Goal: Task Accomplishment & Management: Use online tool/utility

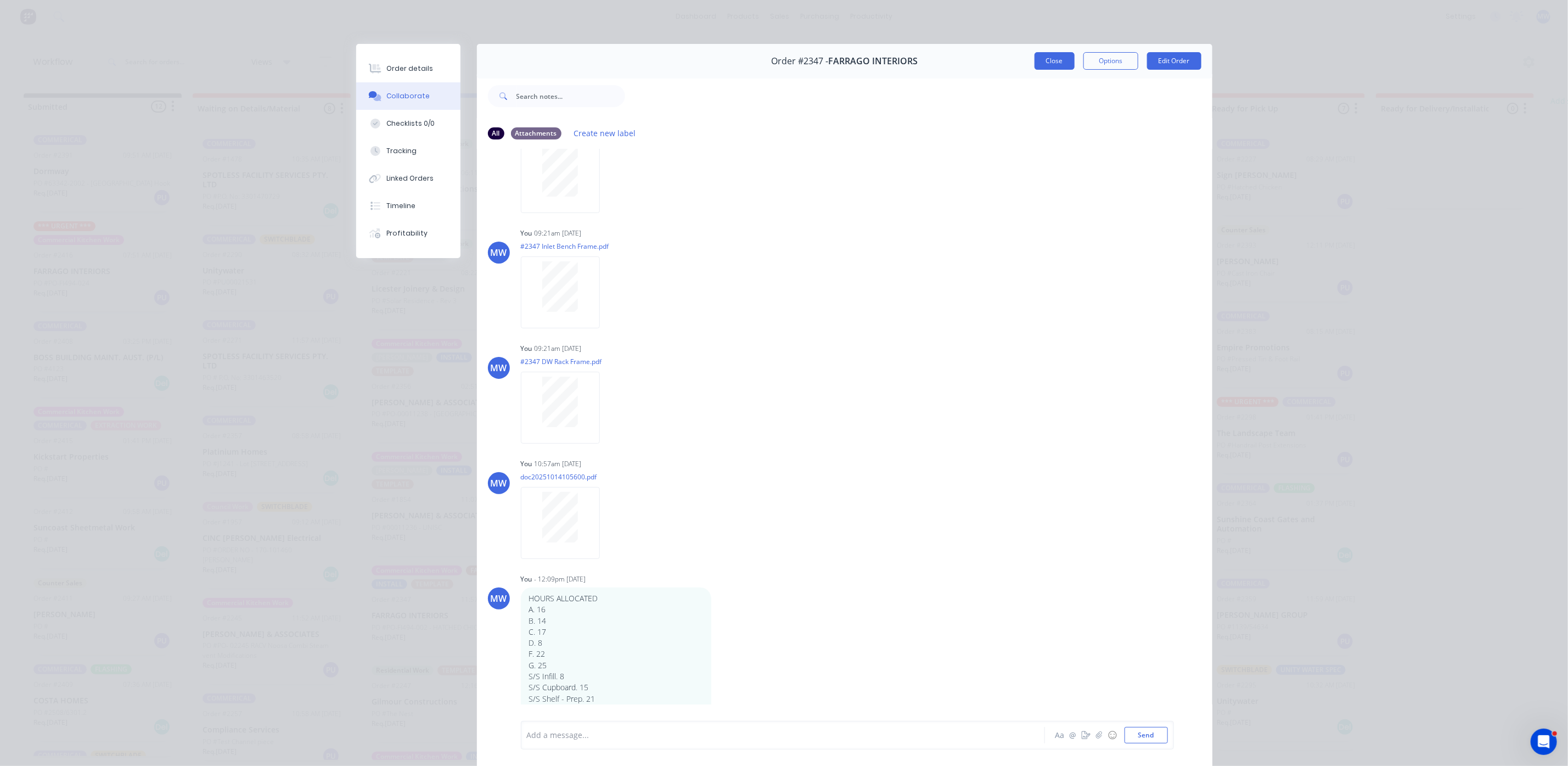
click at [1045, 60] on button "Close" at bounding box center [1055, 61] width 40 height 17
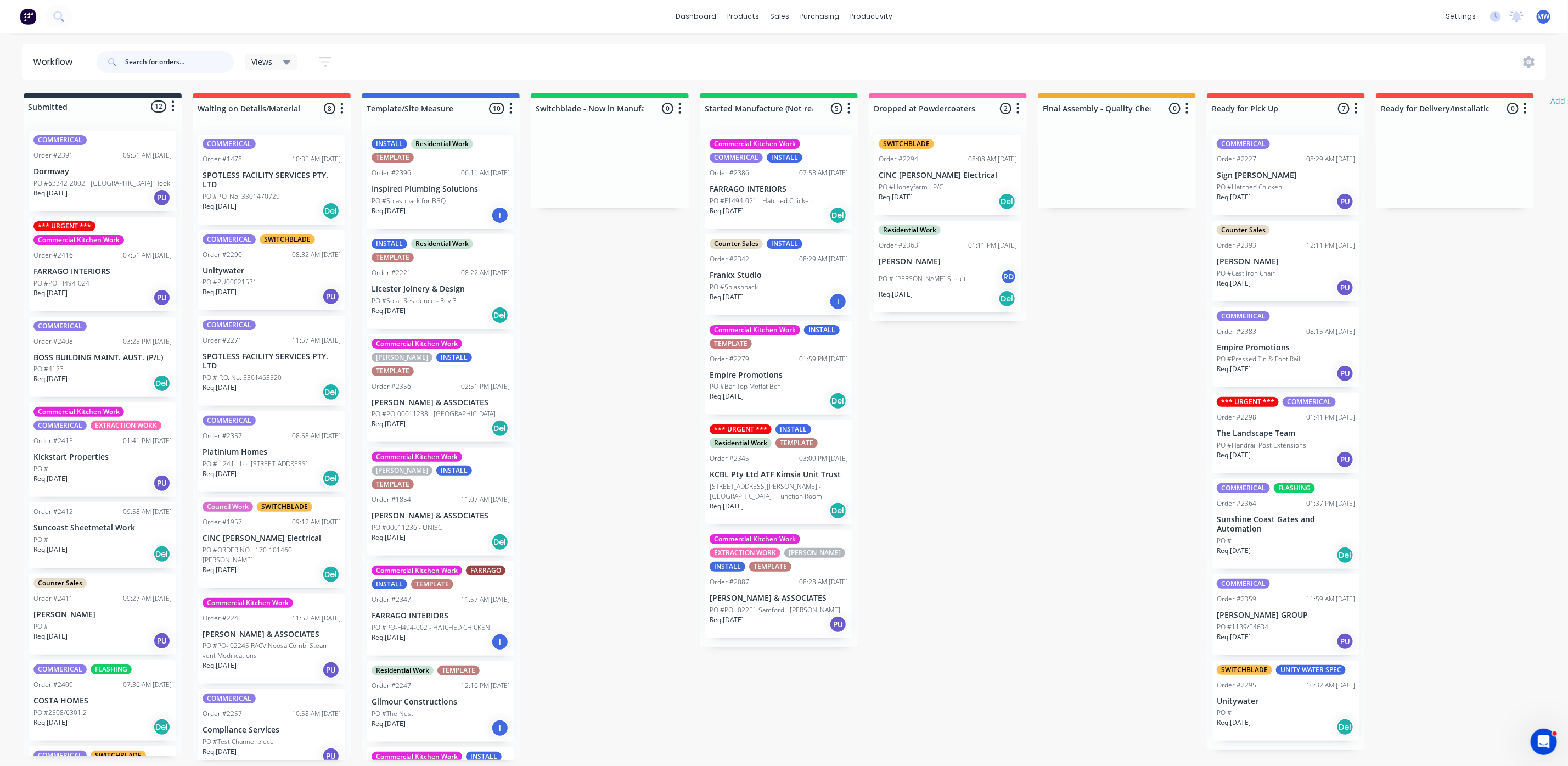
click at [188, 66] on input "text" at bounding box center [179, 62] width 109 height 22
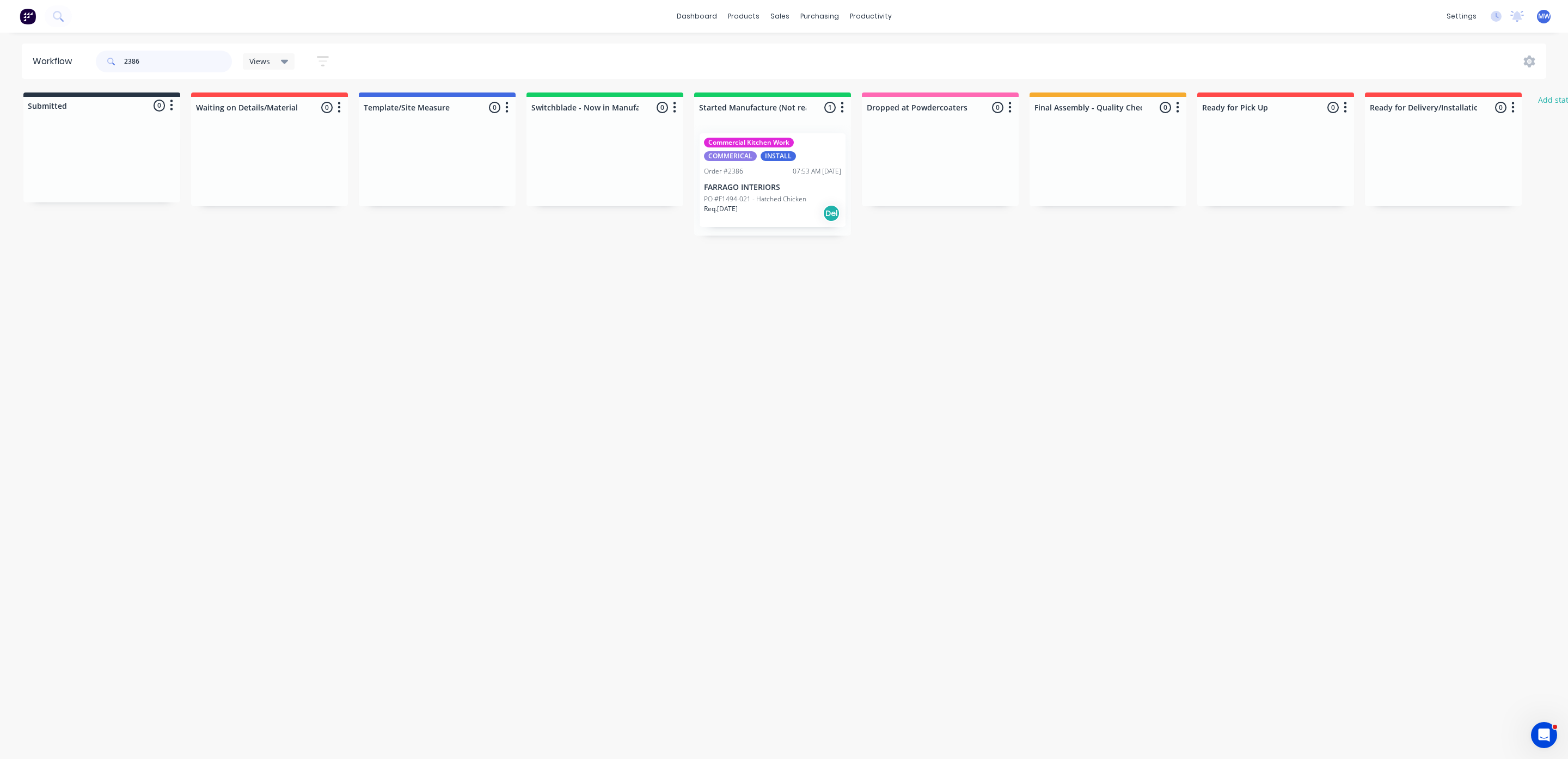
type input "2386"
click at [763, 213] on div "Req. 01/11/25 Del" at bounding box center [772, 213] width 137 height 19
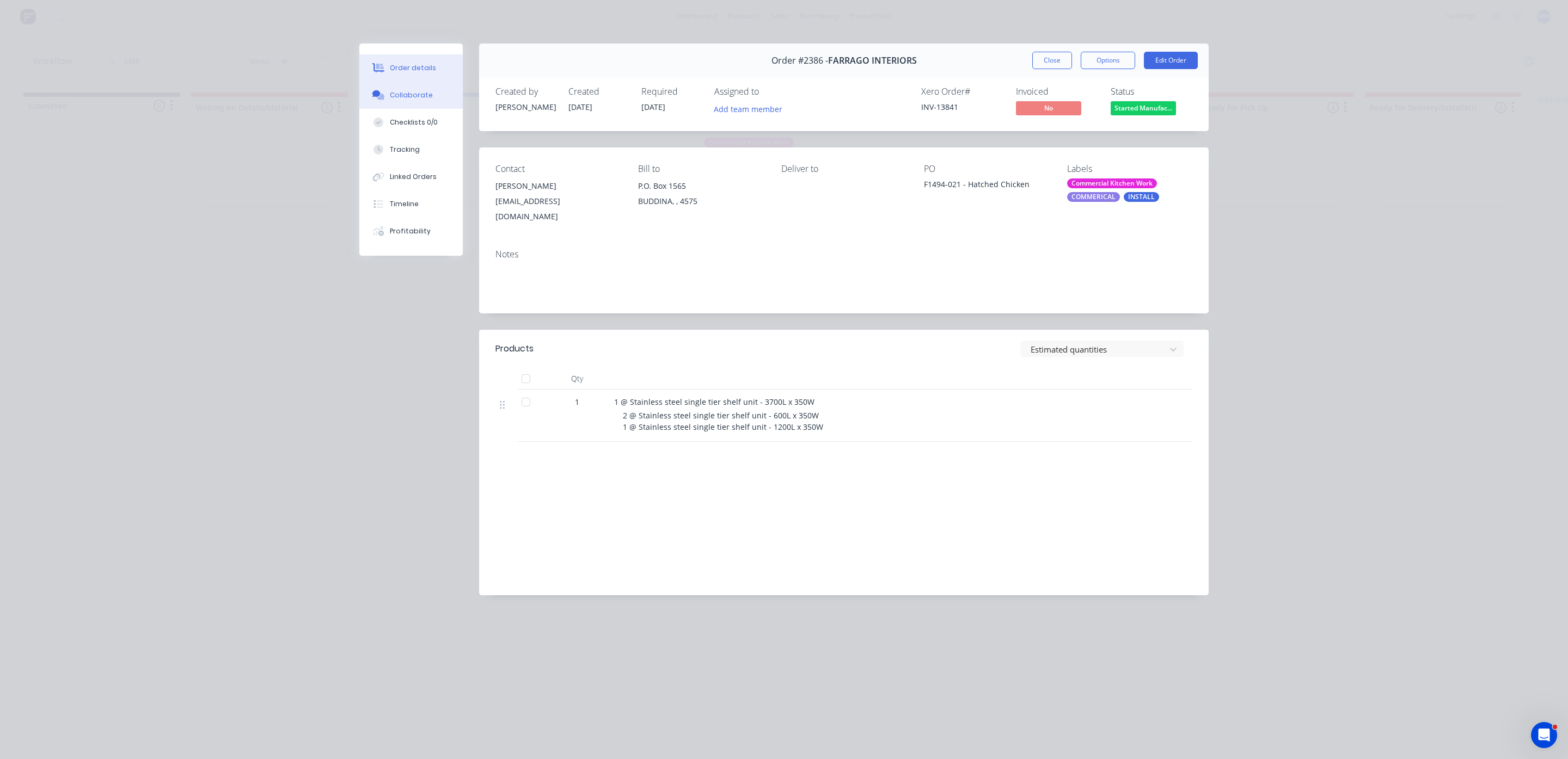
click at [426, 93] on div "Collaborate" at bounding box center [411, 95] width 43 height 10
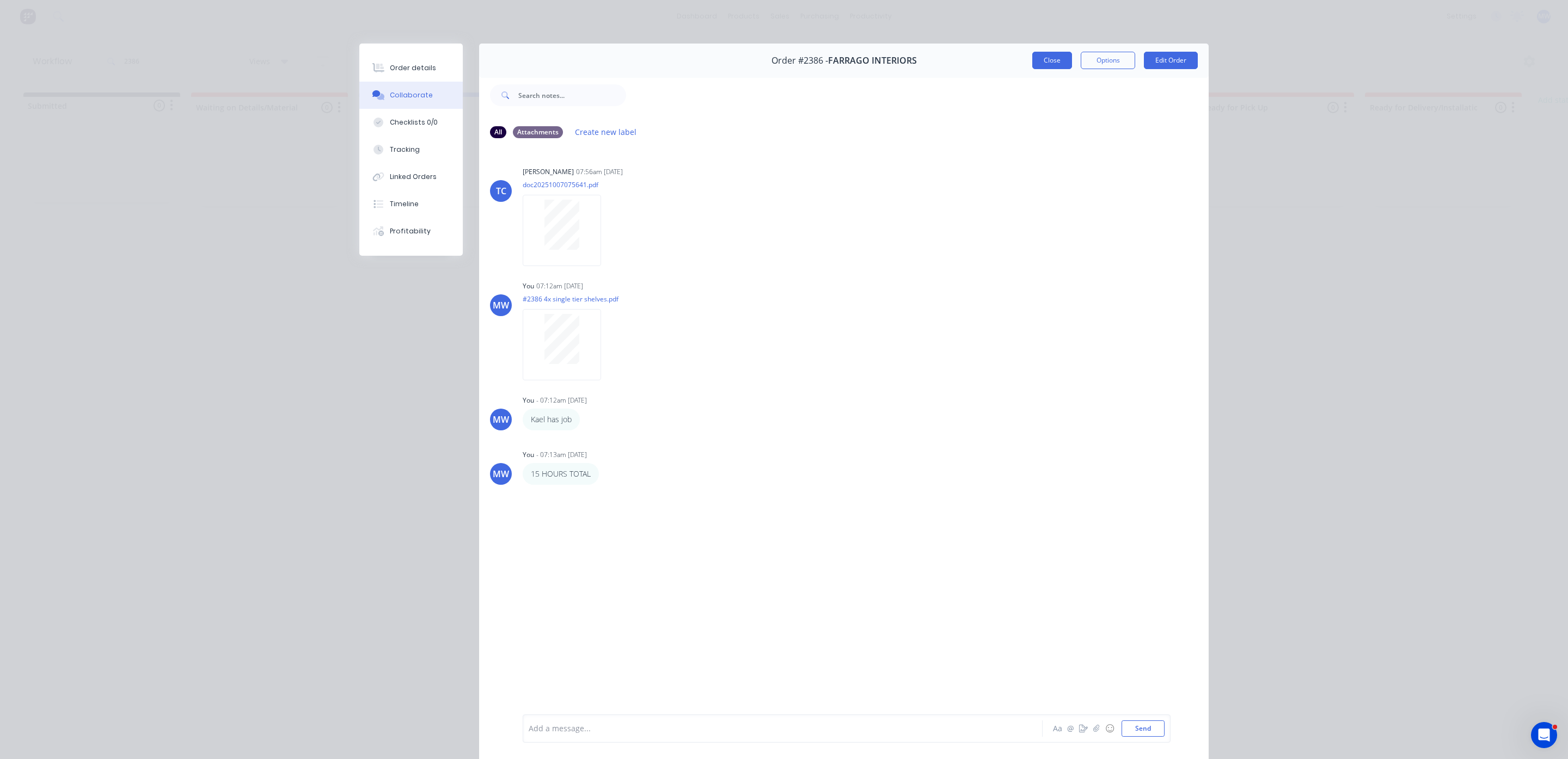
click at [1051, 60] on button "Close" at bounding box center [1052, 60] width 40 height 17
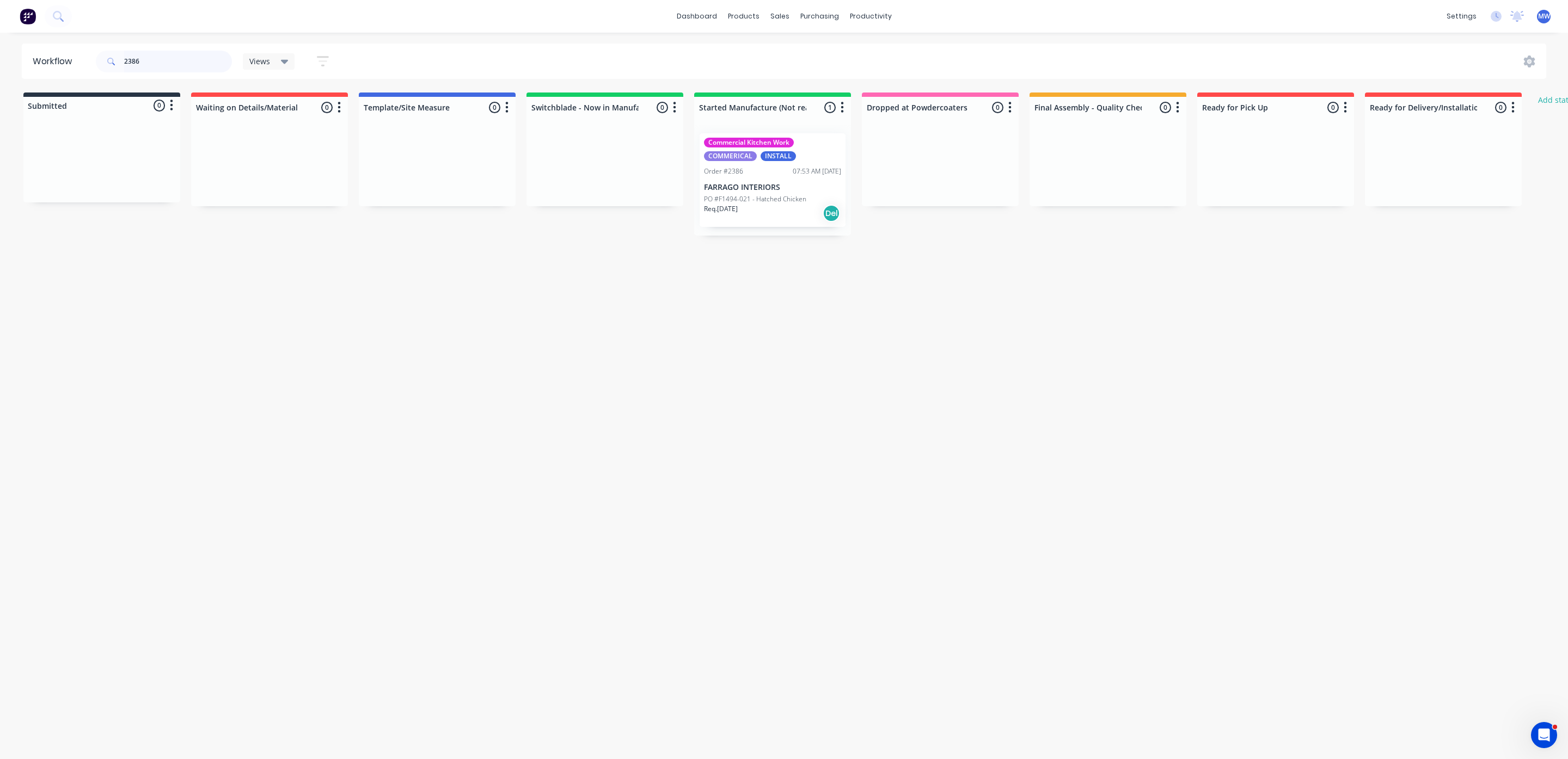
drag, startPoint x: 167, startPoint y: 63, endPoint x: 39, endPoint y: 48, distance: 128.9
click at [63, 54] on header "Workflow 2386 Views Save new view None (Default) edit SCSM - MAIN edit SUNCOAST…" at bounding box center [784, 61] width 1525 height 35
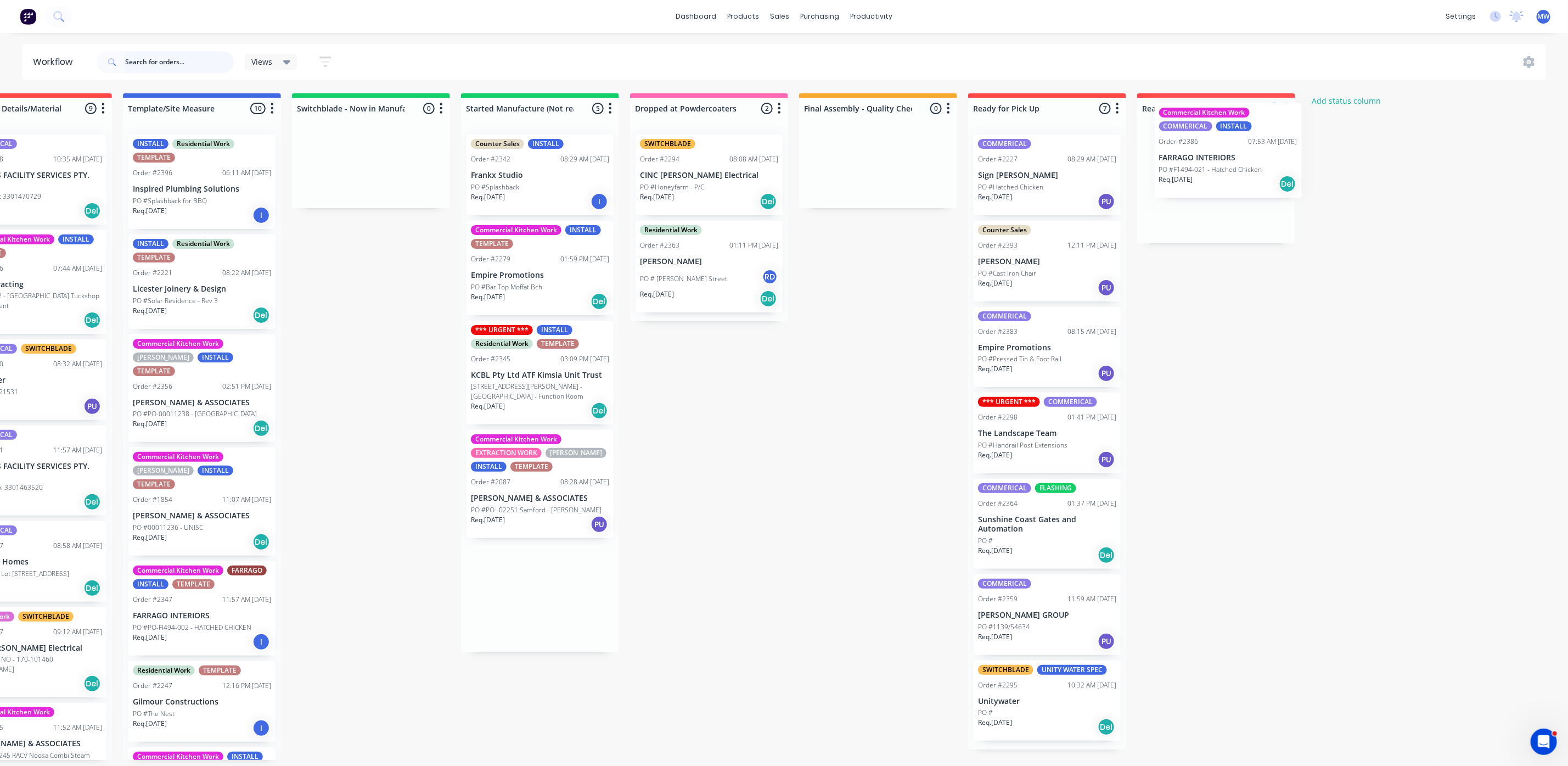
scroll to position [0, 244]
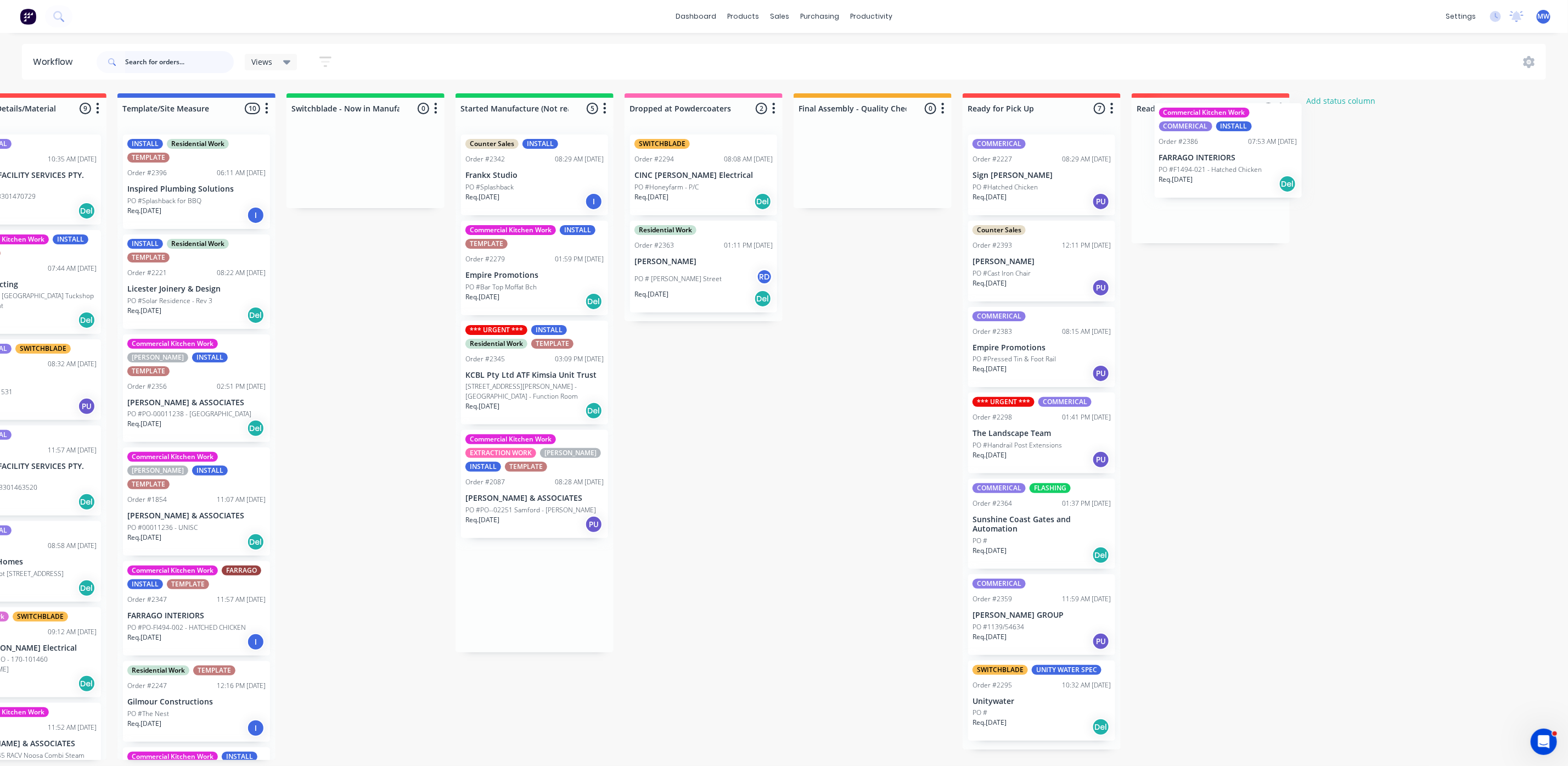
drag, startPoint x: 779, startPoint y: 209, endPoint x: 1232, endPoint y: 176, distance: 454.2
click at [1232, 176] on div "Submitted 11 Status colour #273444 hex #273444 Save Cancel Summaries Total orde…" at bounding box center [663, 427] width 1831 height 666
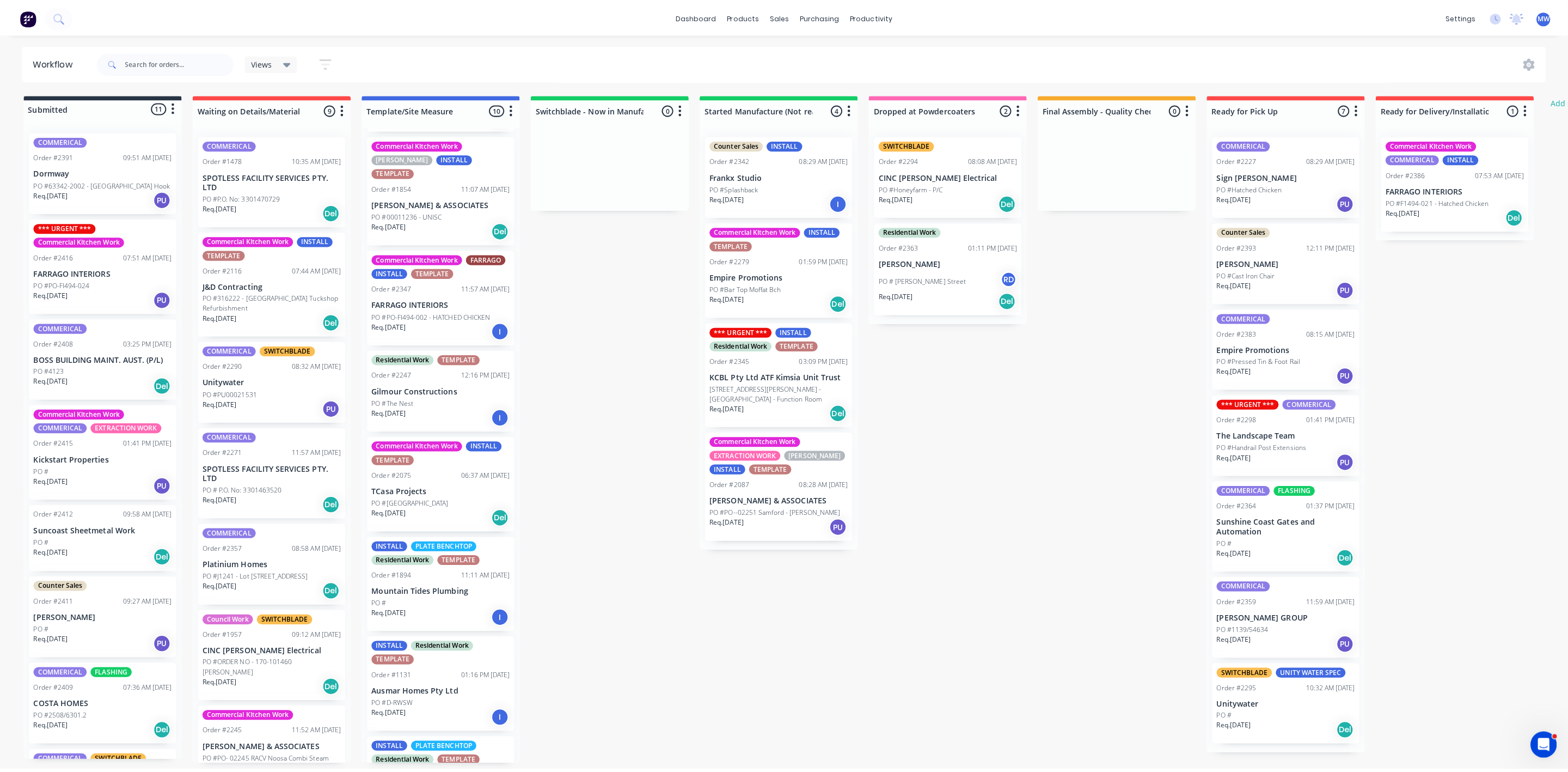
scroll to position [327, 0]
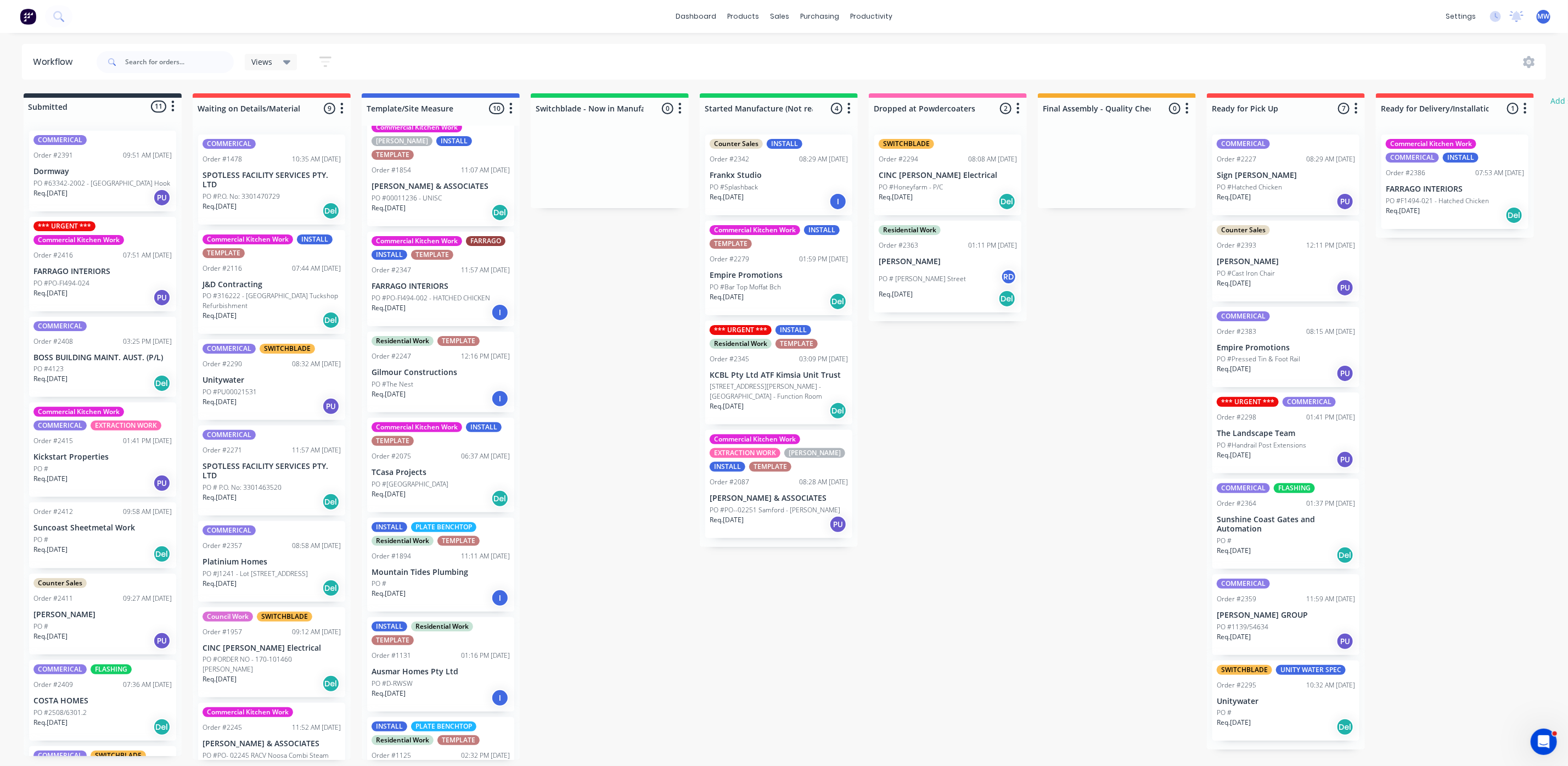
click at [441, 489] on div "Req. 22/07/25 Del" at bounding box center [441, 498] width 138 height 19
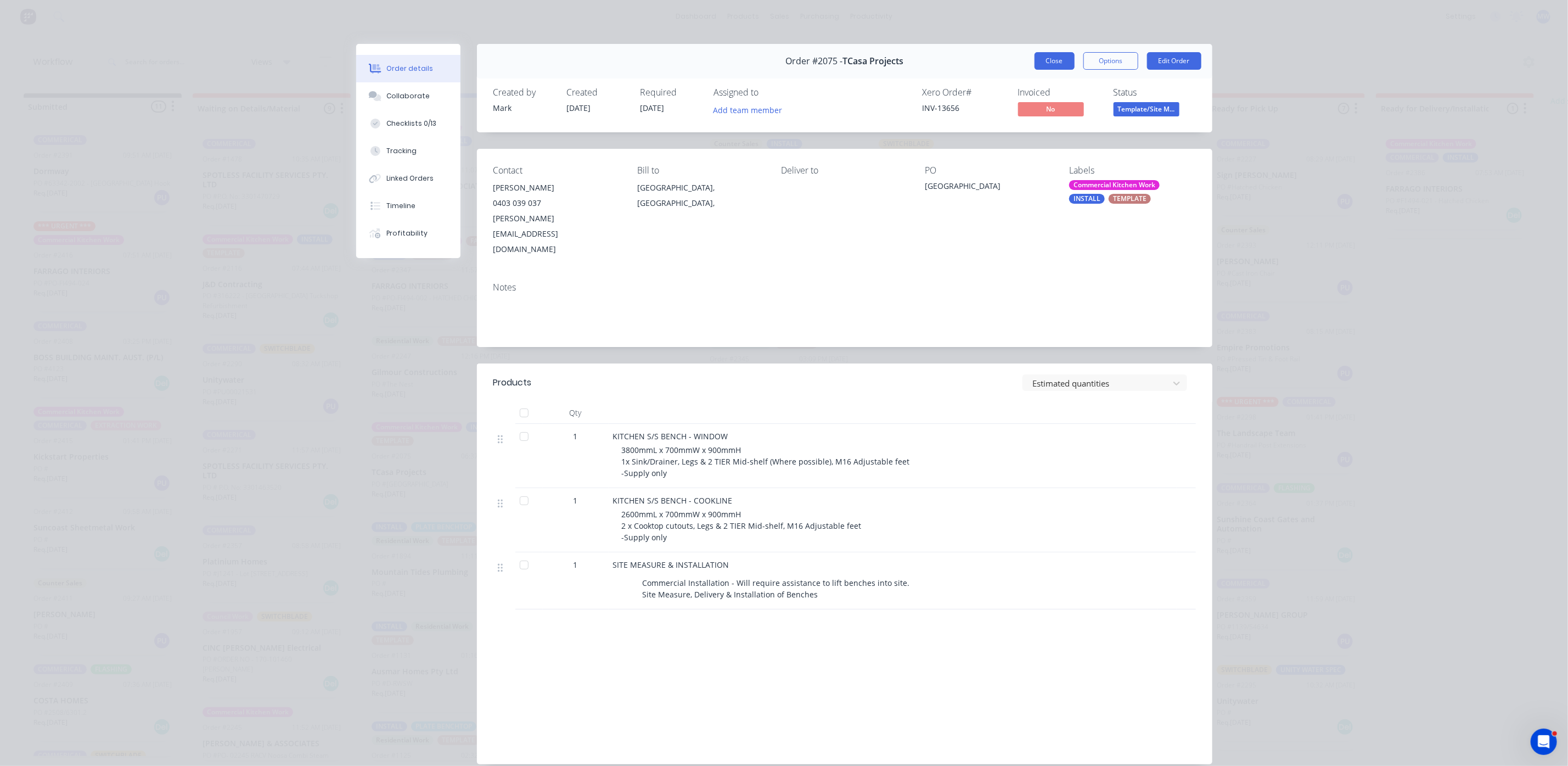
click at [1043, 59] on button "Close" at bounding box center [1055, 61] width 40 height 17
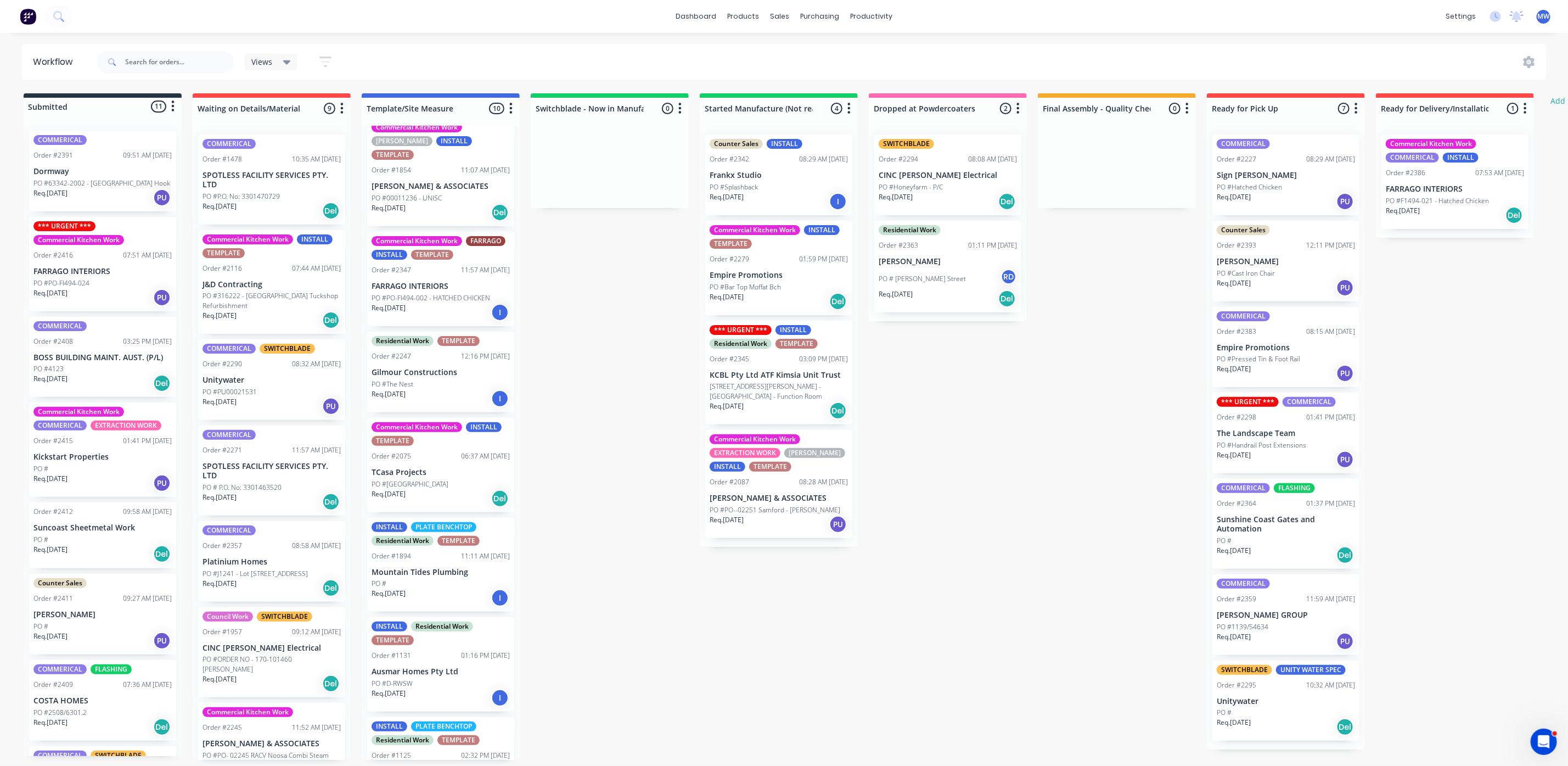
click at [427, 281] on p "FARRAGO INTERIORS" at bounding box center [441, 286] width 138 height 9
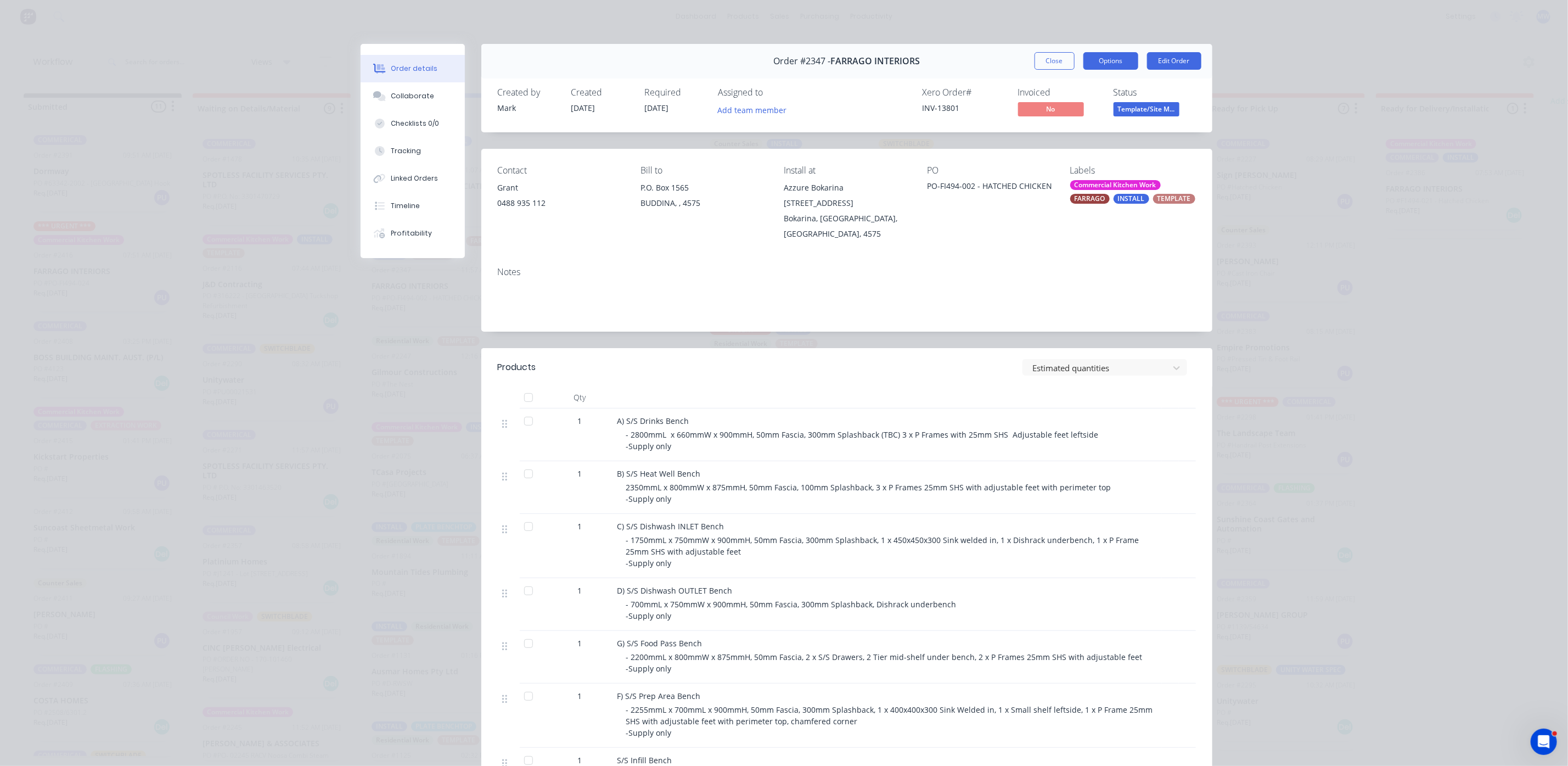
click at [1106, 55] on button "Options" at bounding box center [1111, 61] width 55 height 17
click at [1055, 106] on div "Work Order" at bounding box center [1081, 111] width 96 height 16
click at [1041, 153] on div "Custom" at bounding box center [1081, 154] width 96 height 16
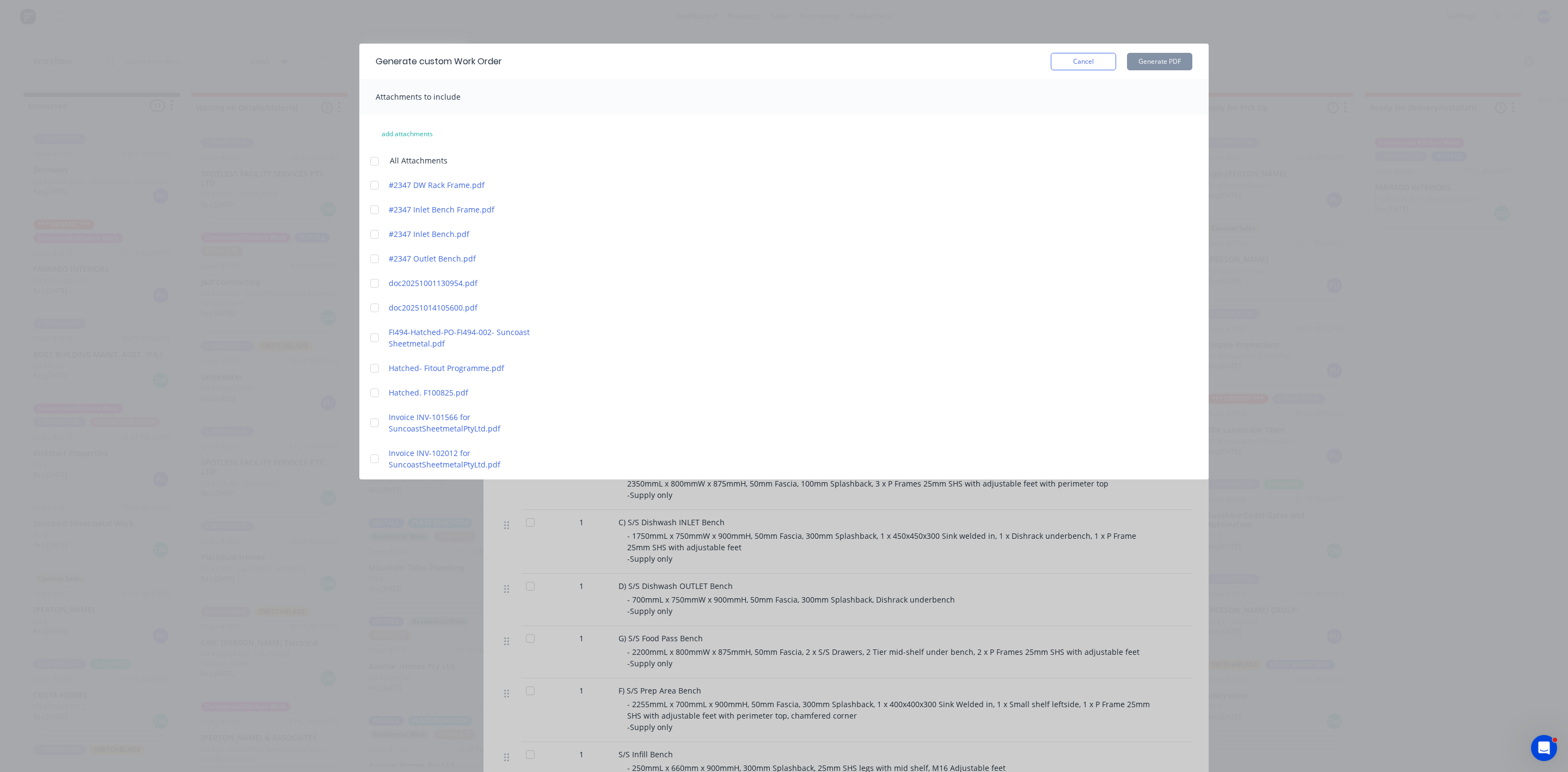
click at [373, 234] on div at bounding box center [374, 234] width 22 height 22
click at [370, 234] on div at bounding box center [374, 234] width 22 height 22
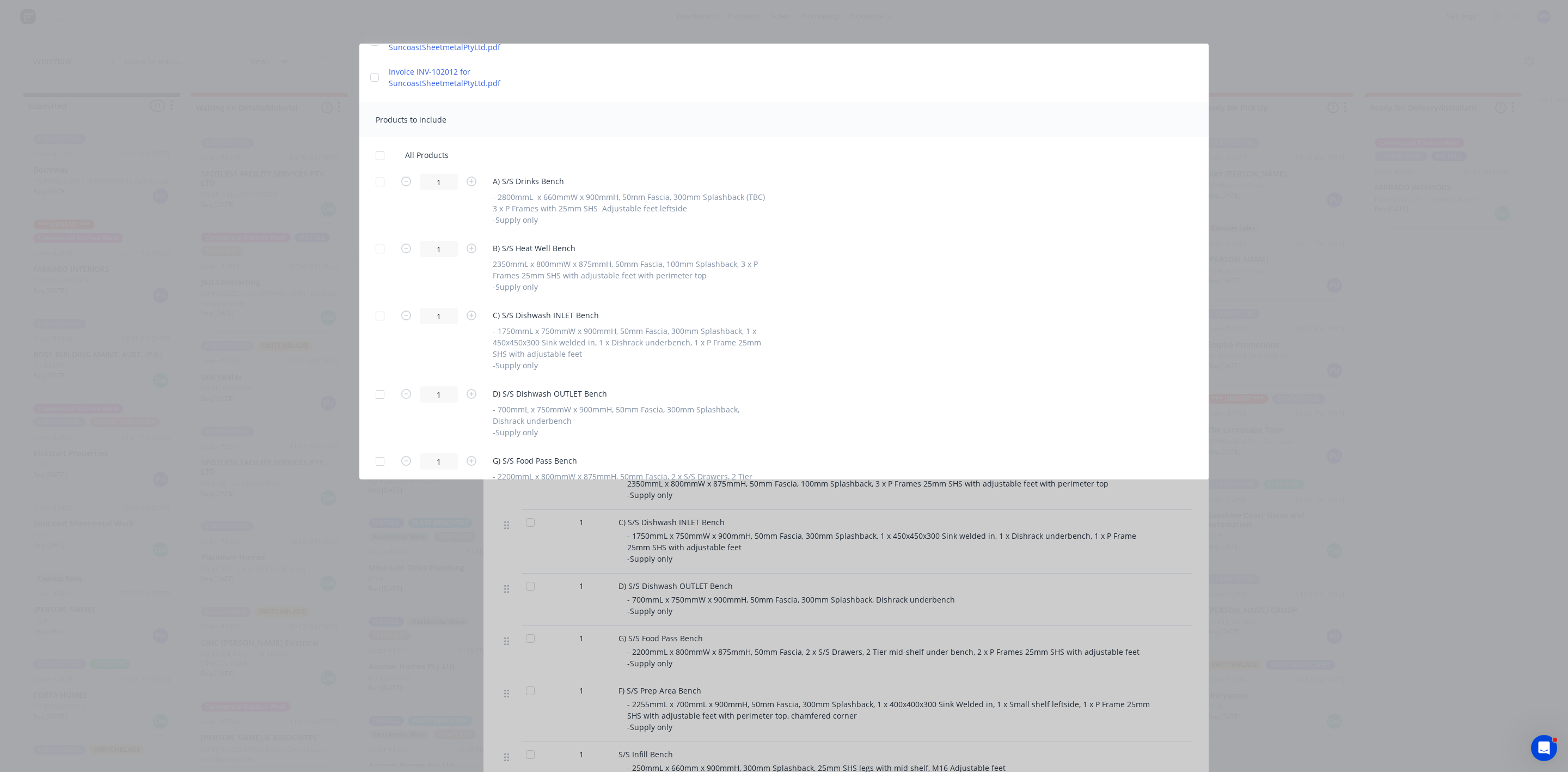
scroll to position [408, 0]
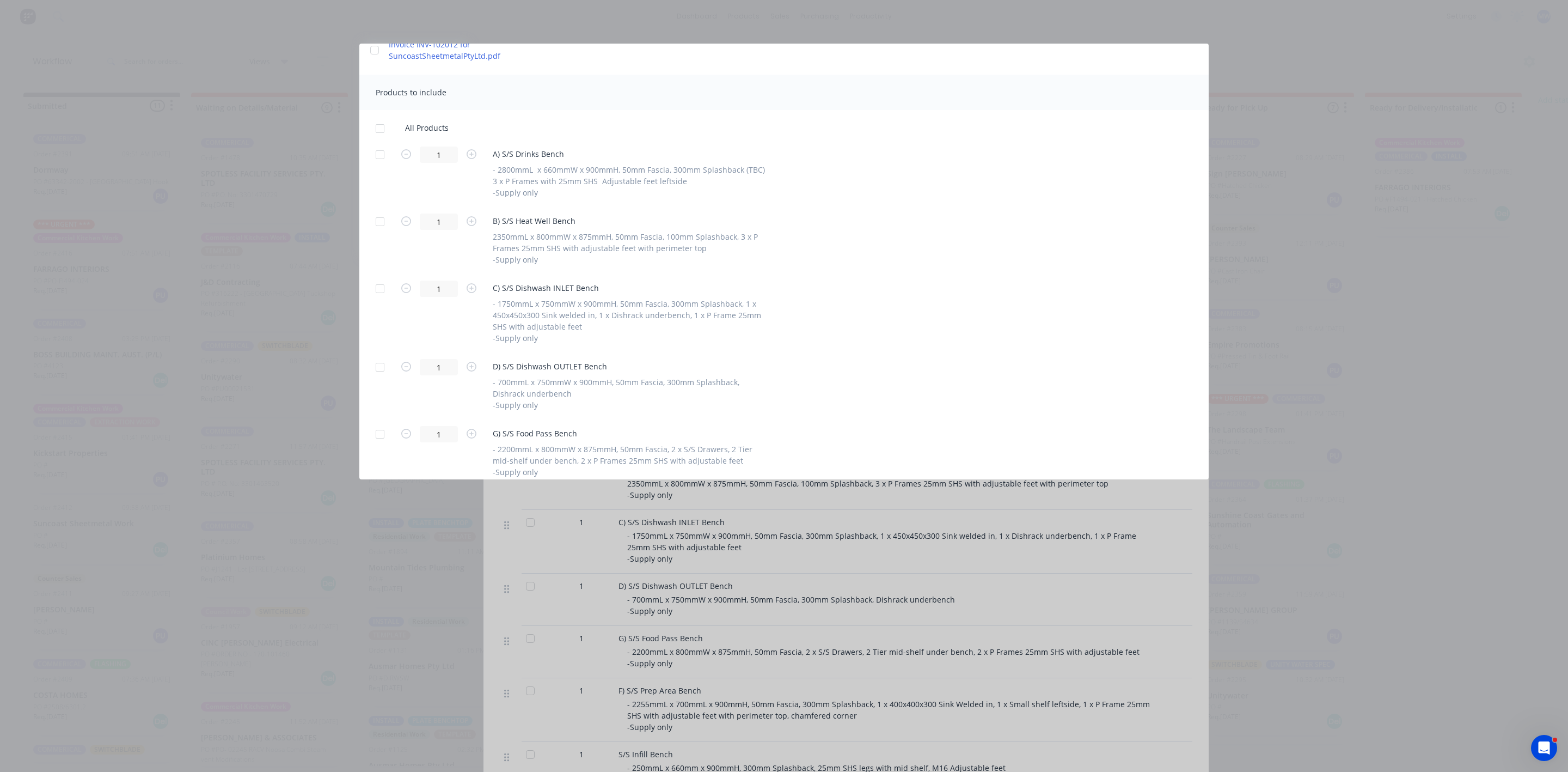
click at [382, 288] on div at bounding box center [379, 288] width 22 height 22
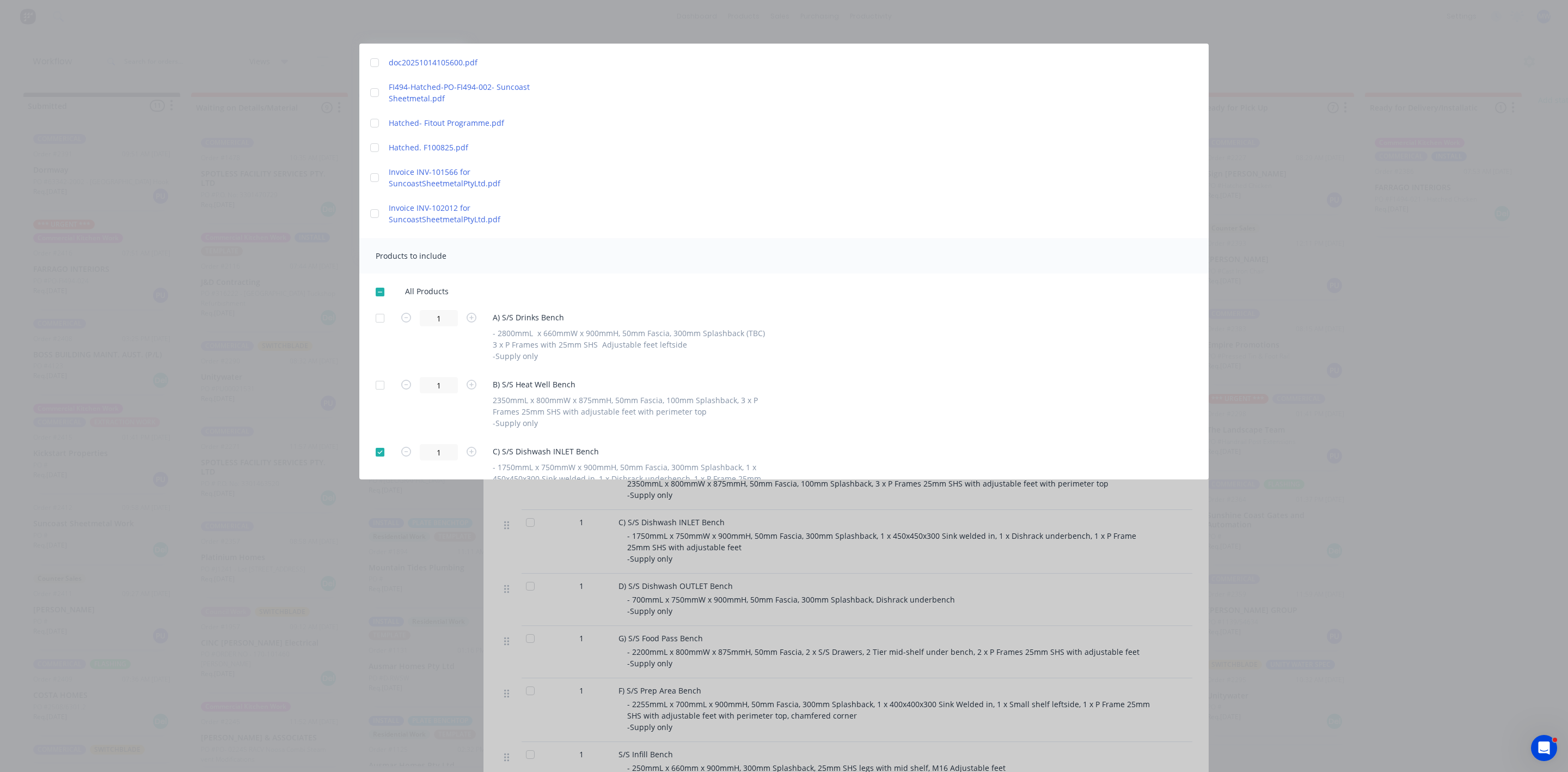
scroll to position [0, 0]
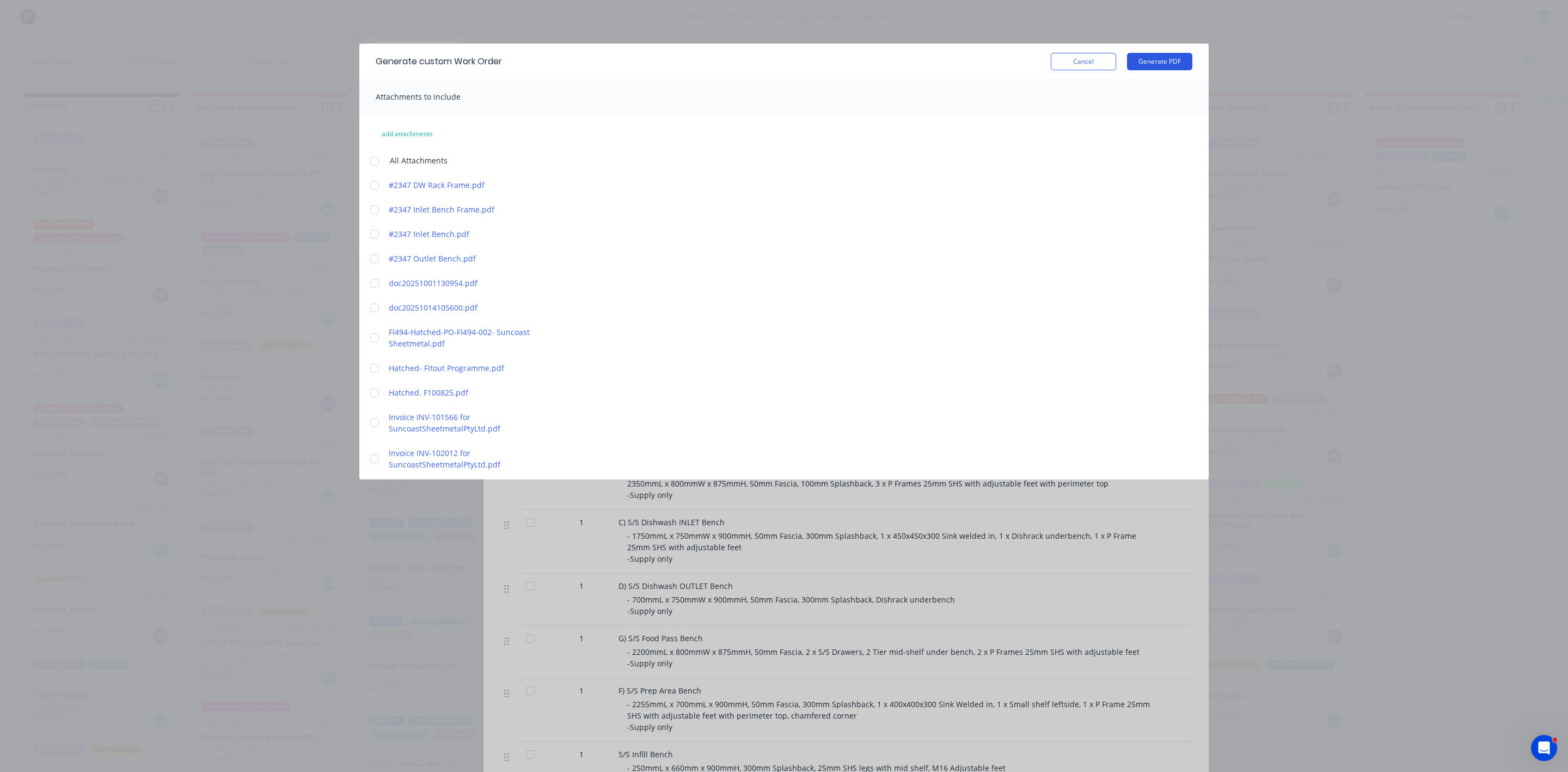
click at [1143, 56] on button "Generate PDF" at bounding box center [1159, 61] width 66 height 17
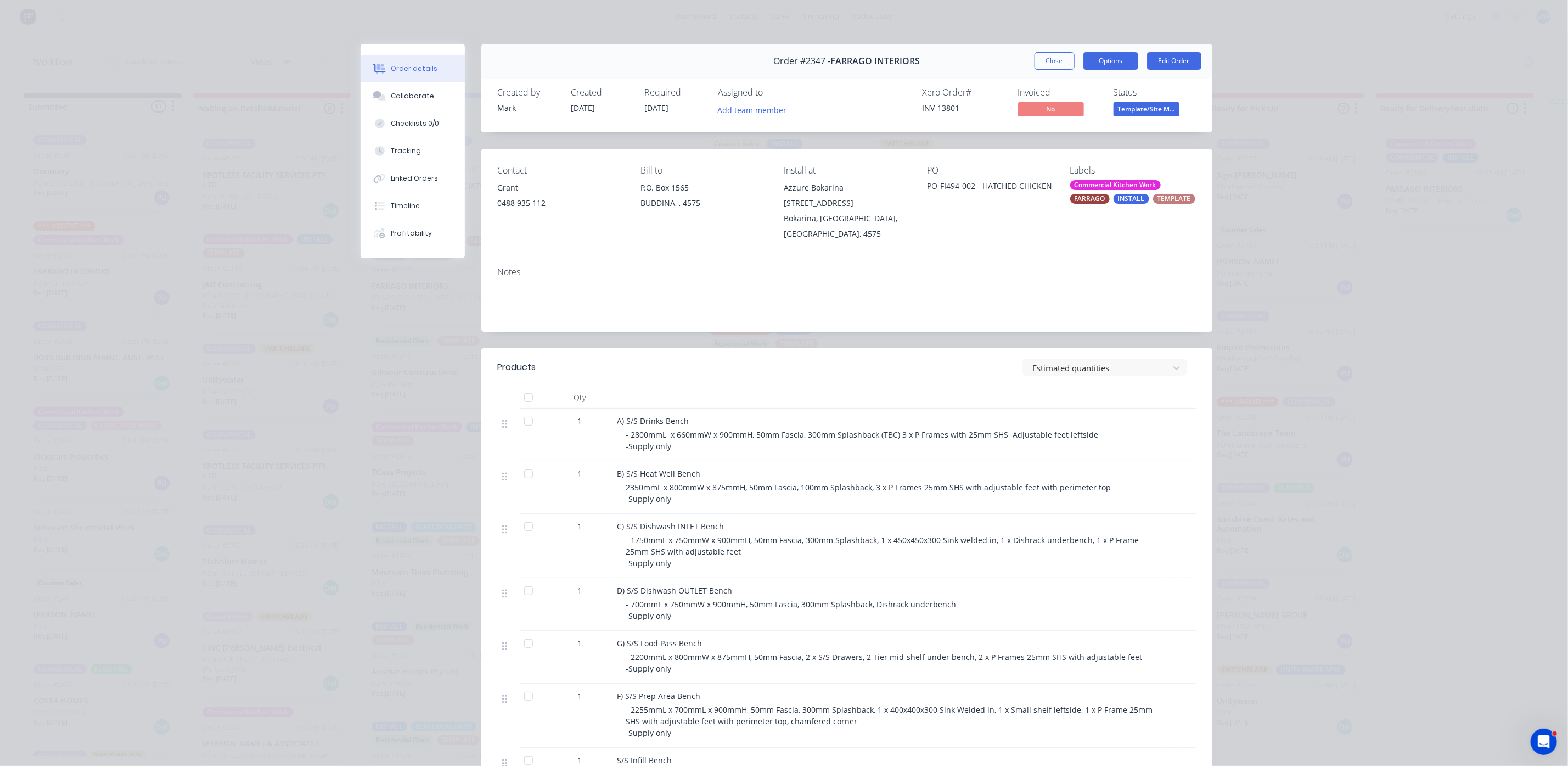
click at [1107, 62] on button "Options" at bounding box center [1111, 61] width 55 height 17
click at [1063, 110] on div "Work Order" at bounding box center [1081, 111] width 96 height 16
click at [1051, 154] on div "Custom" at bounding box center [1081, 154] width 96 height 16
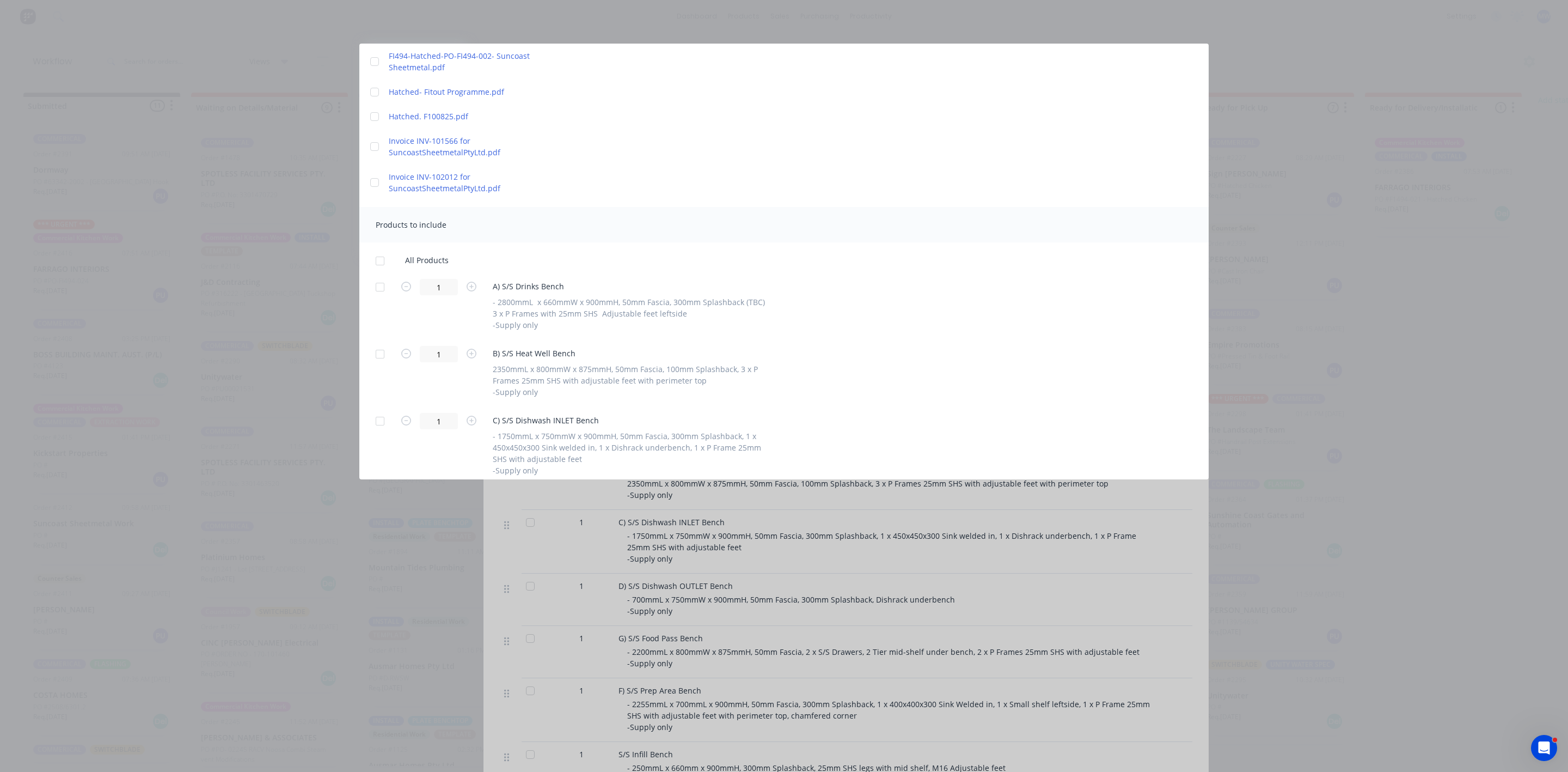
scroll to position [491, 0]
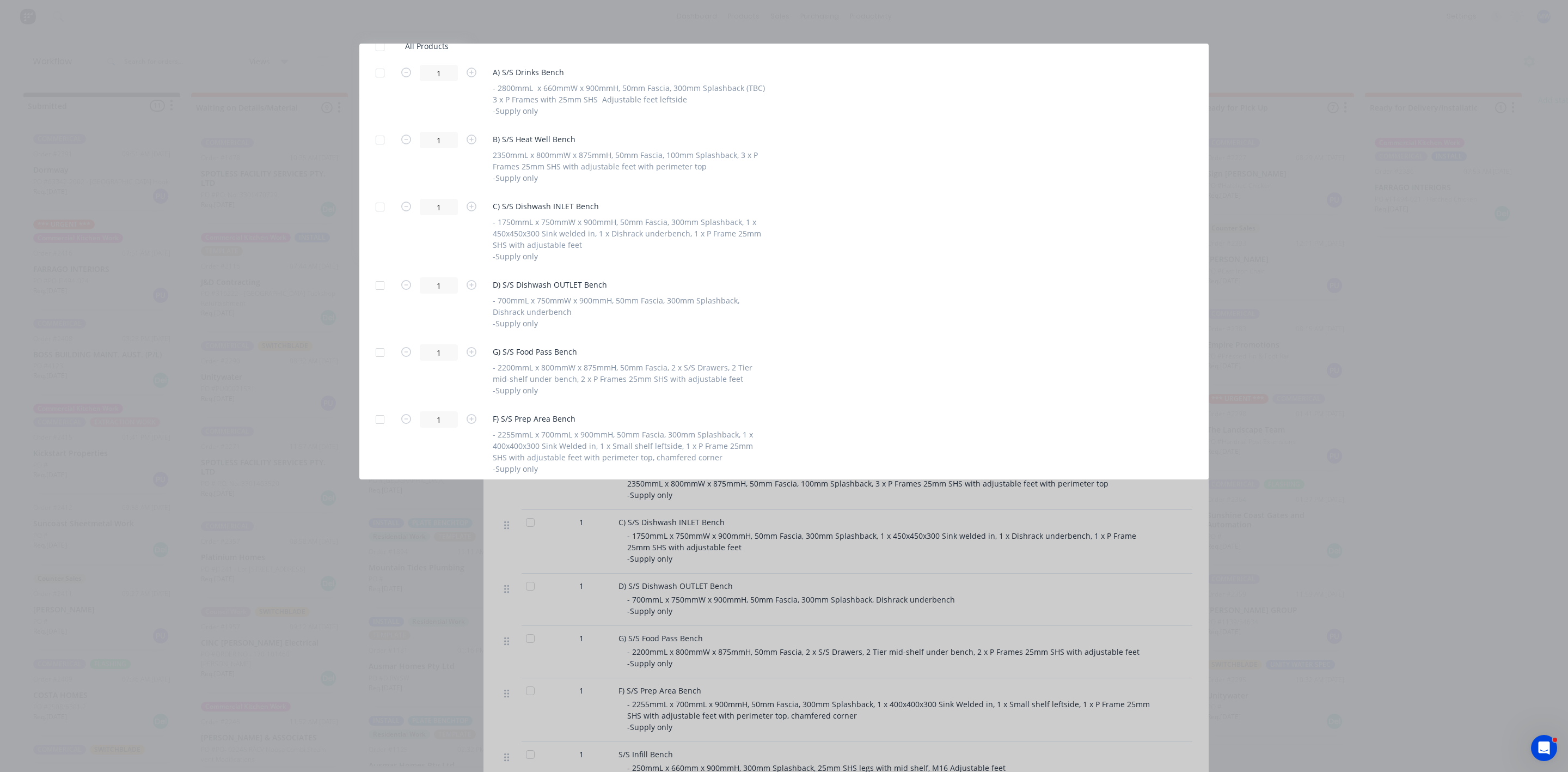
click at [375, 285] on div at bounding box center [379, 285] width 22 height 22
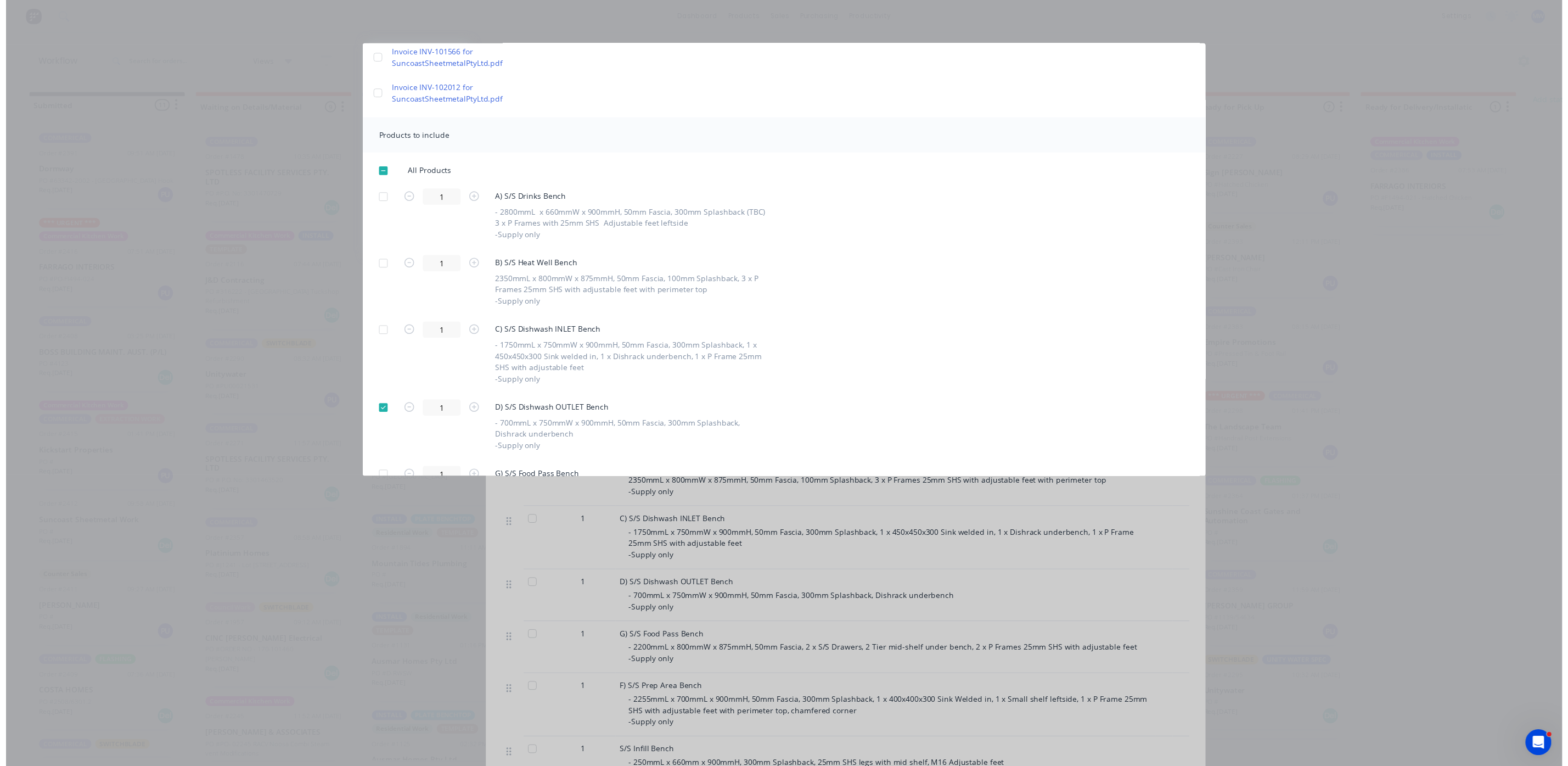
scroll to position [0, 0]
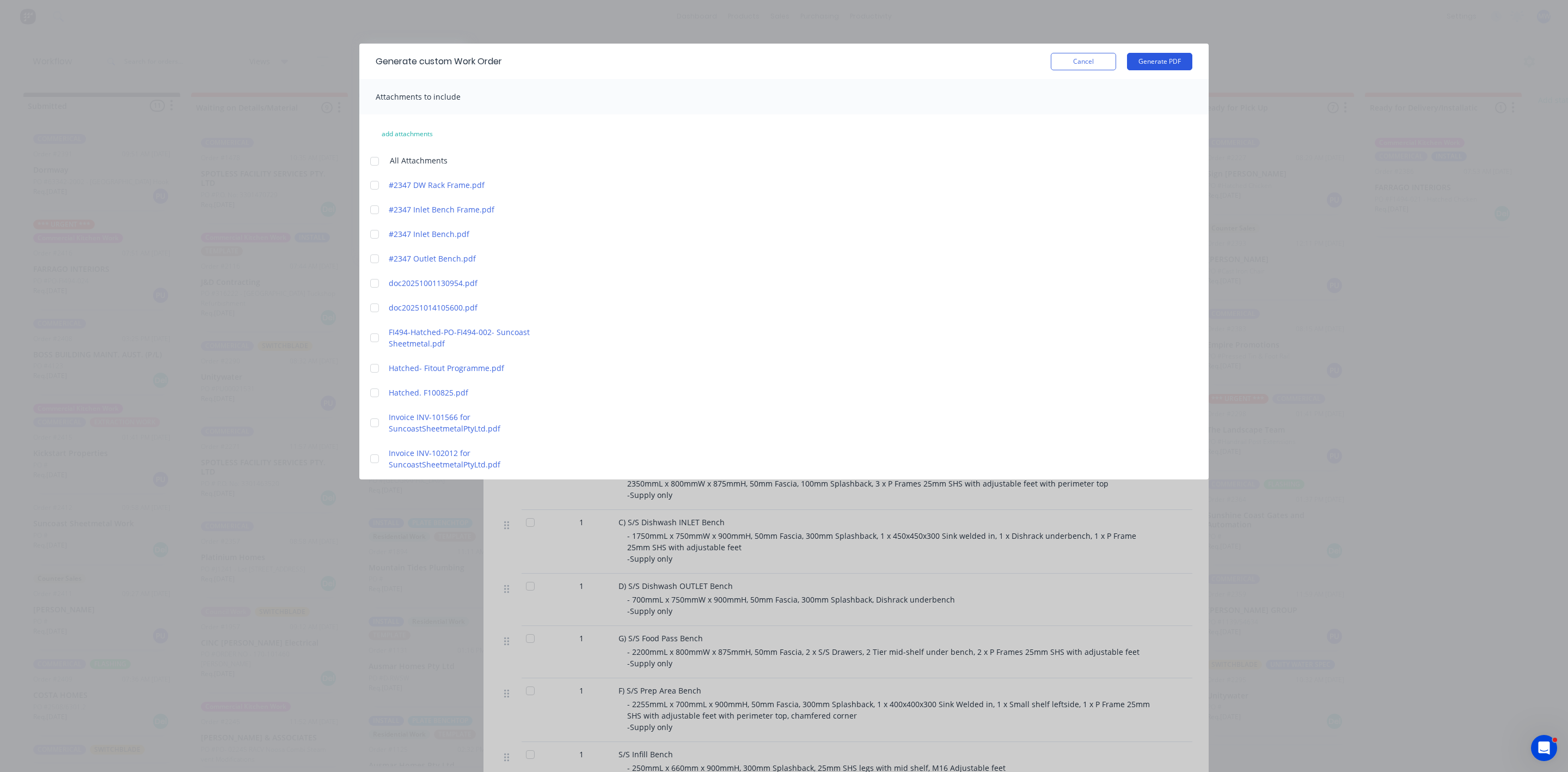
click at [1144, 63] on button "Generate PDF" at bounding box center [1159, 61] width 66 height 17
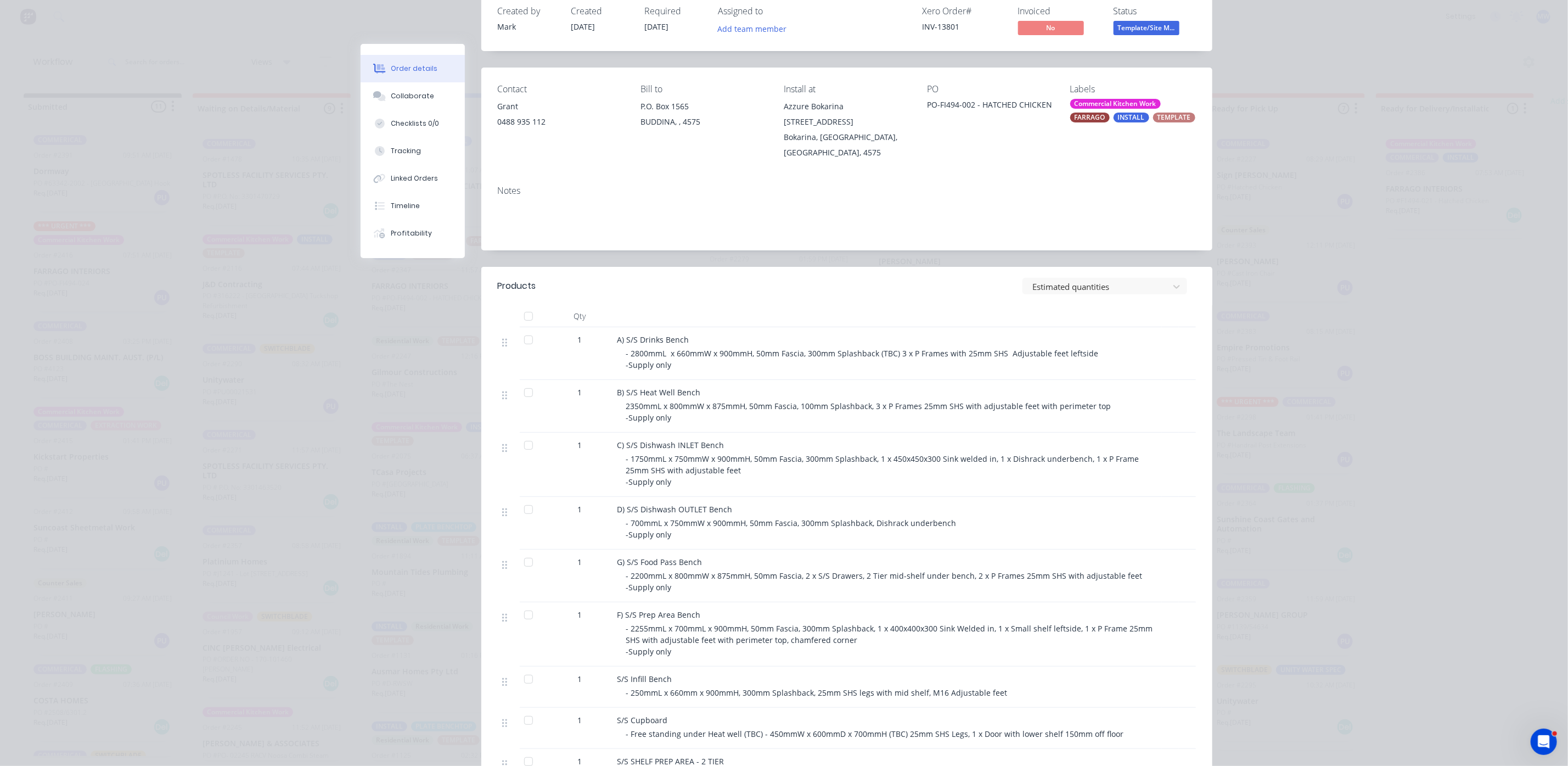
scroll to position [82, 0]
click at [419, 96] on div "Collaborate" at bounding box center [412, 96] width 43 height 10
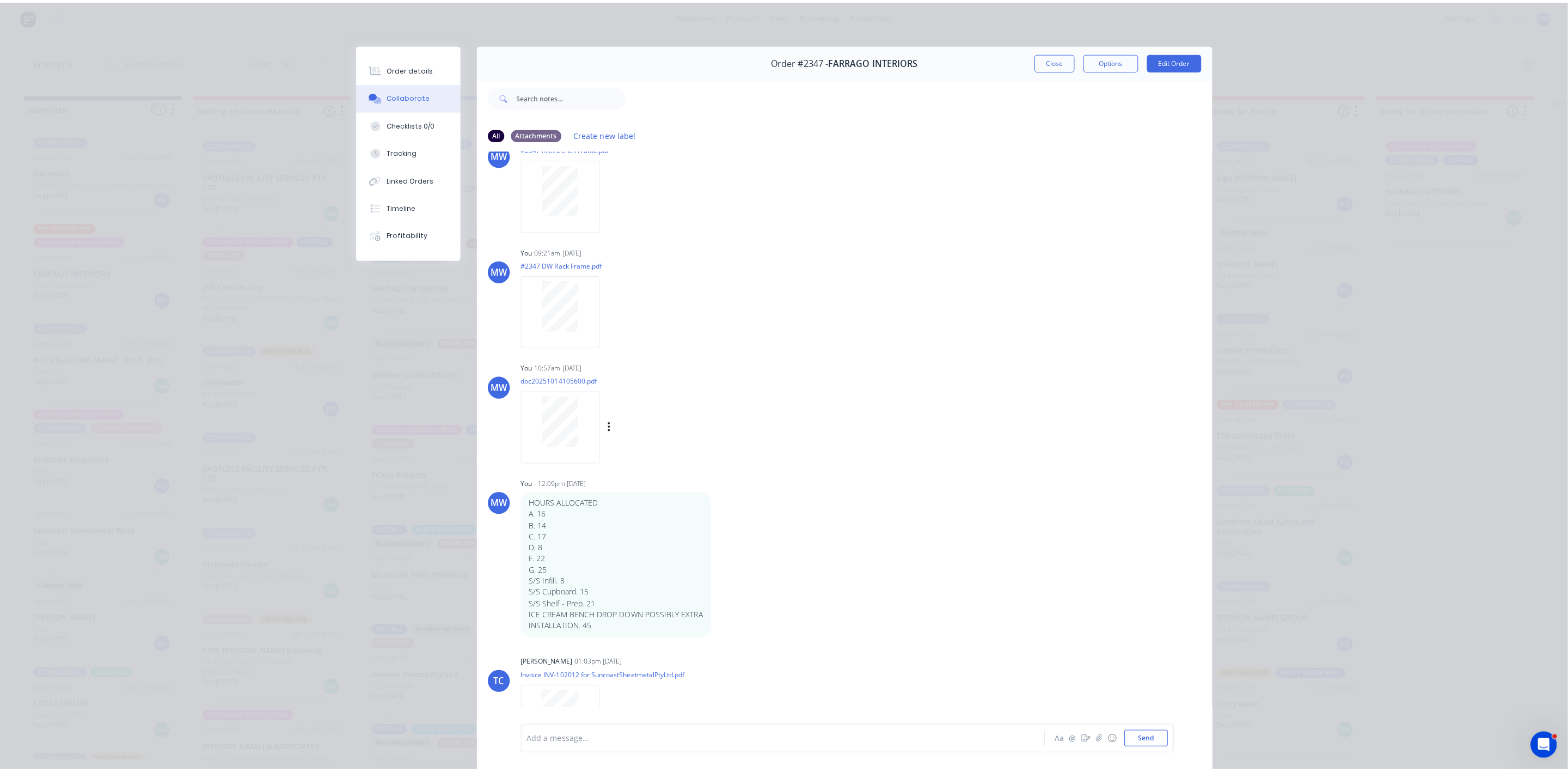
scroll to position [1066, 0]
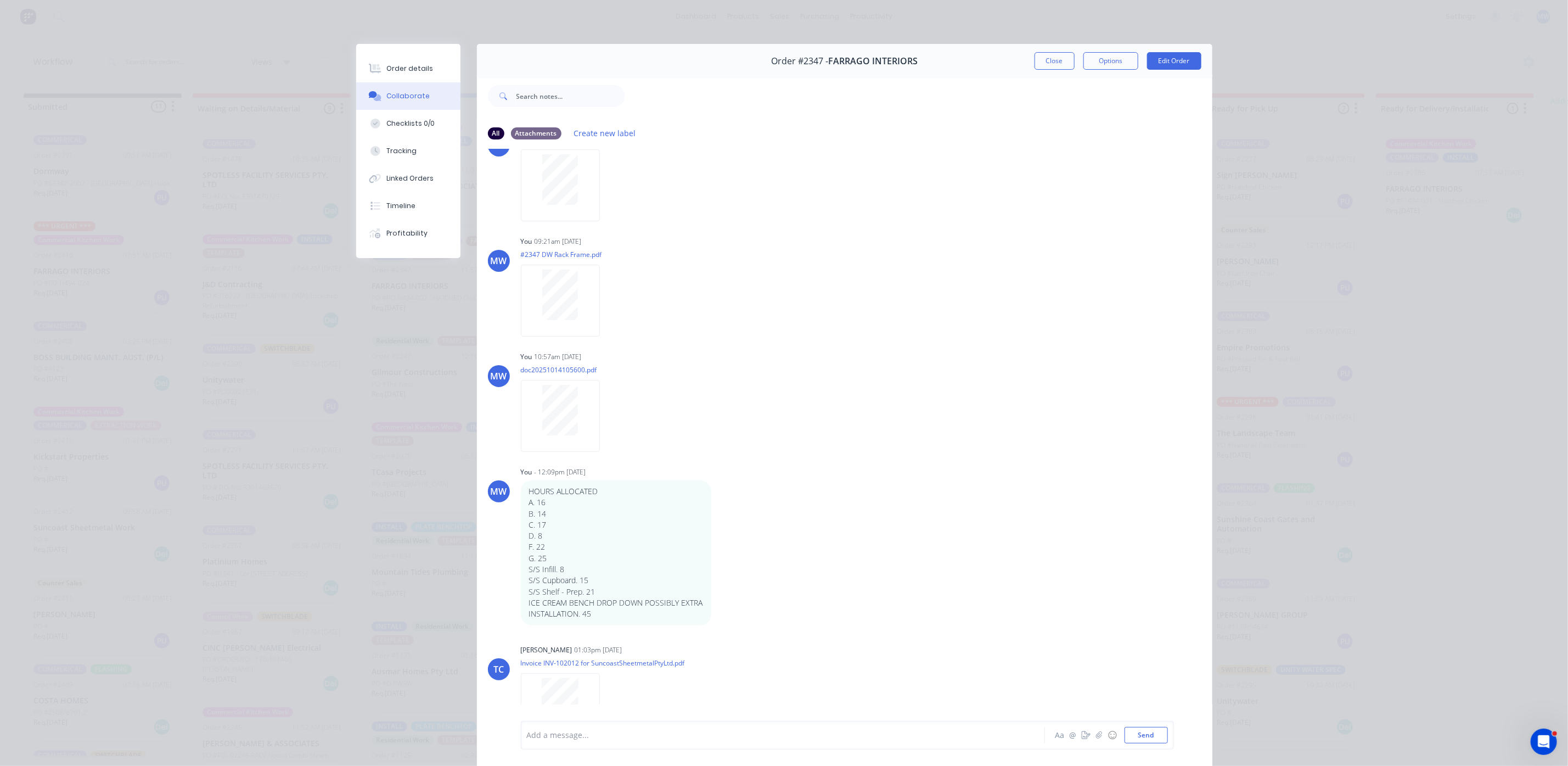
drag, startPoint x: 1056, startPoint y: 59, endPoint x: 1049, endPoint y: 72, distance: 14.8
click at [1056, 59] on button "Close" at bounding box center [1055, 61] width 40 height 17
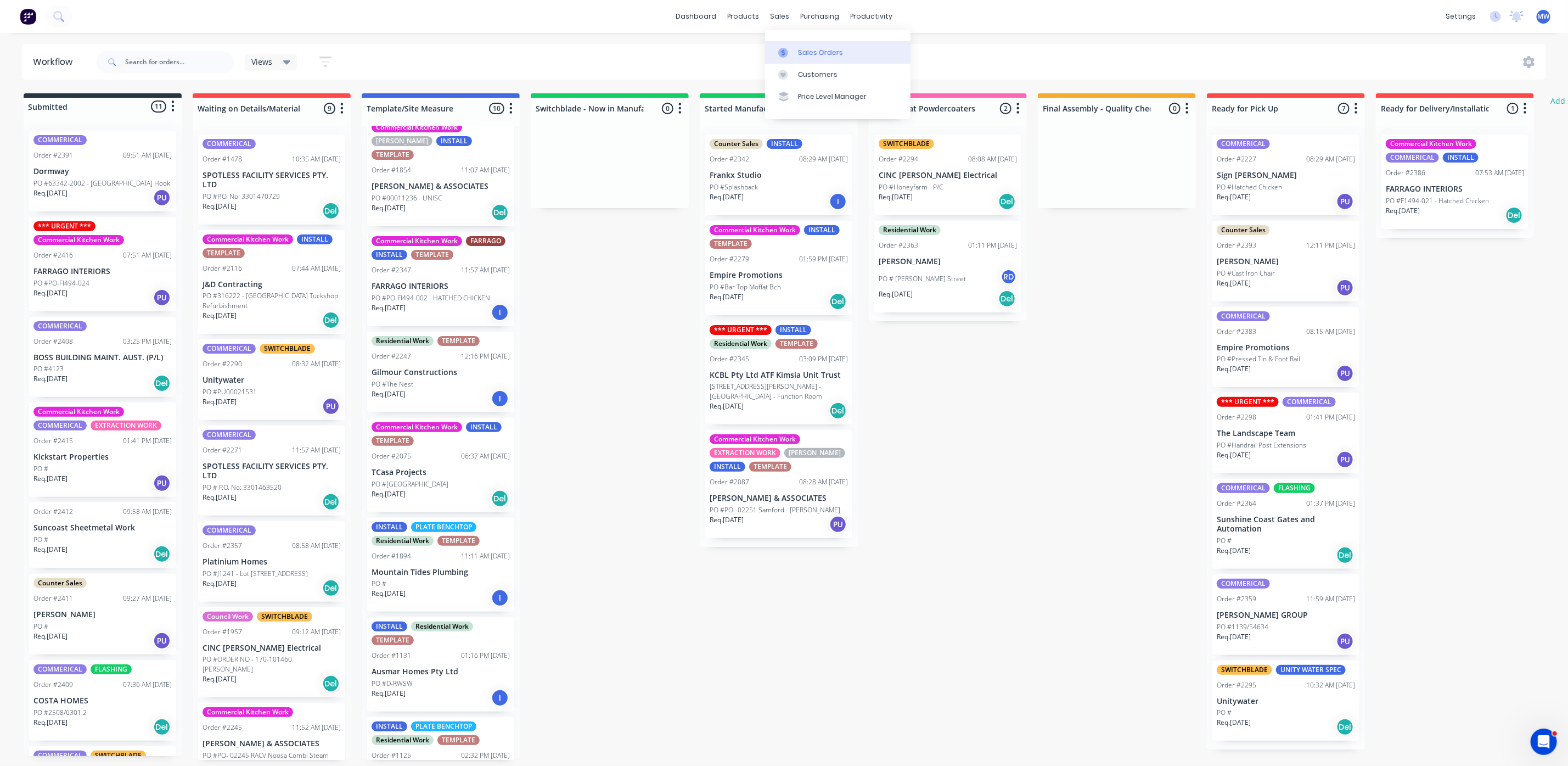
click at [817, 56] on div "Sales Orders" at bounding box center [821, 52] width 45 height 10
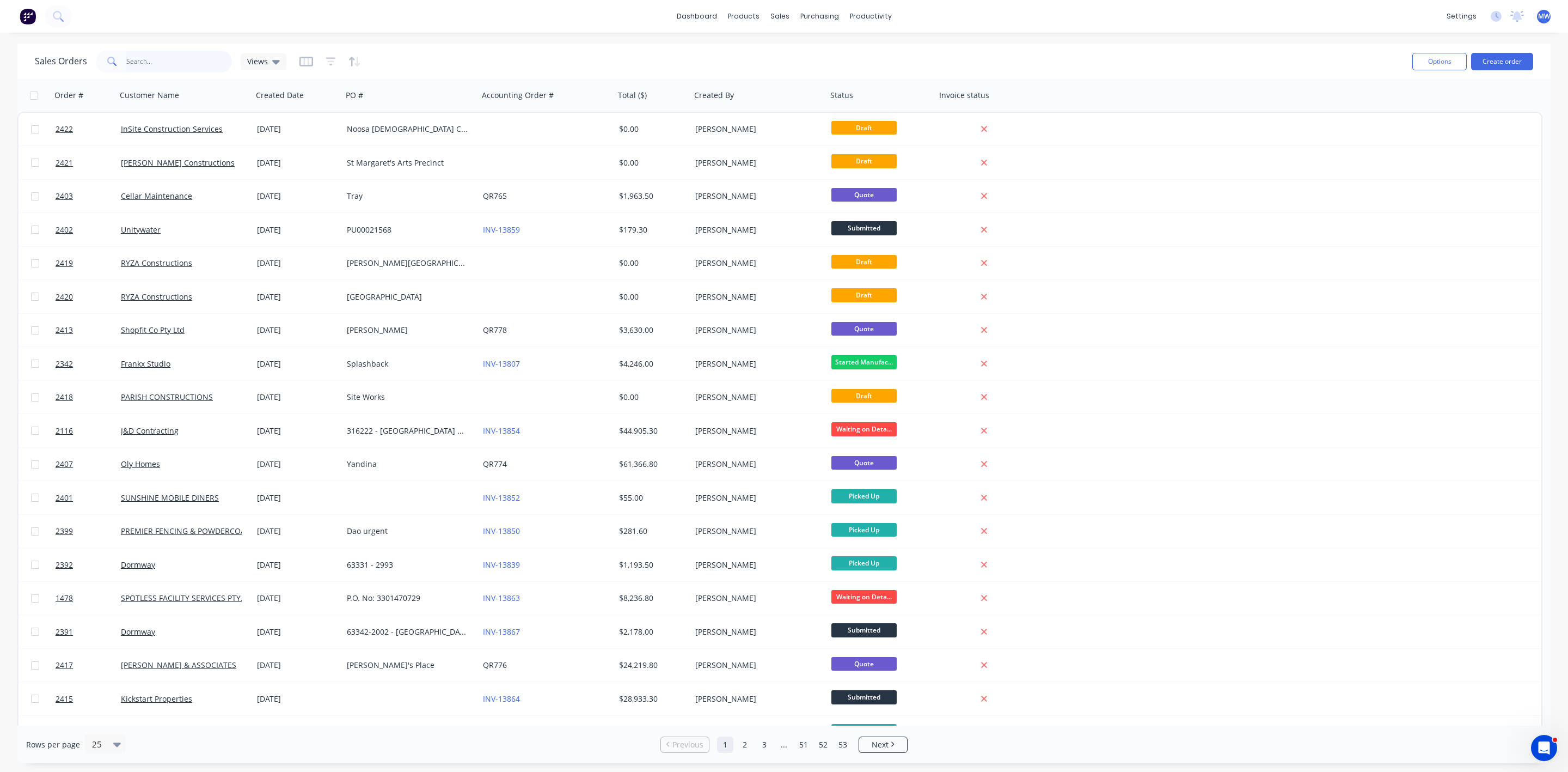
click at [160, 54] on input "text" at bounding box center [179, 61] width 106 height 22
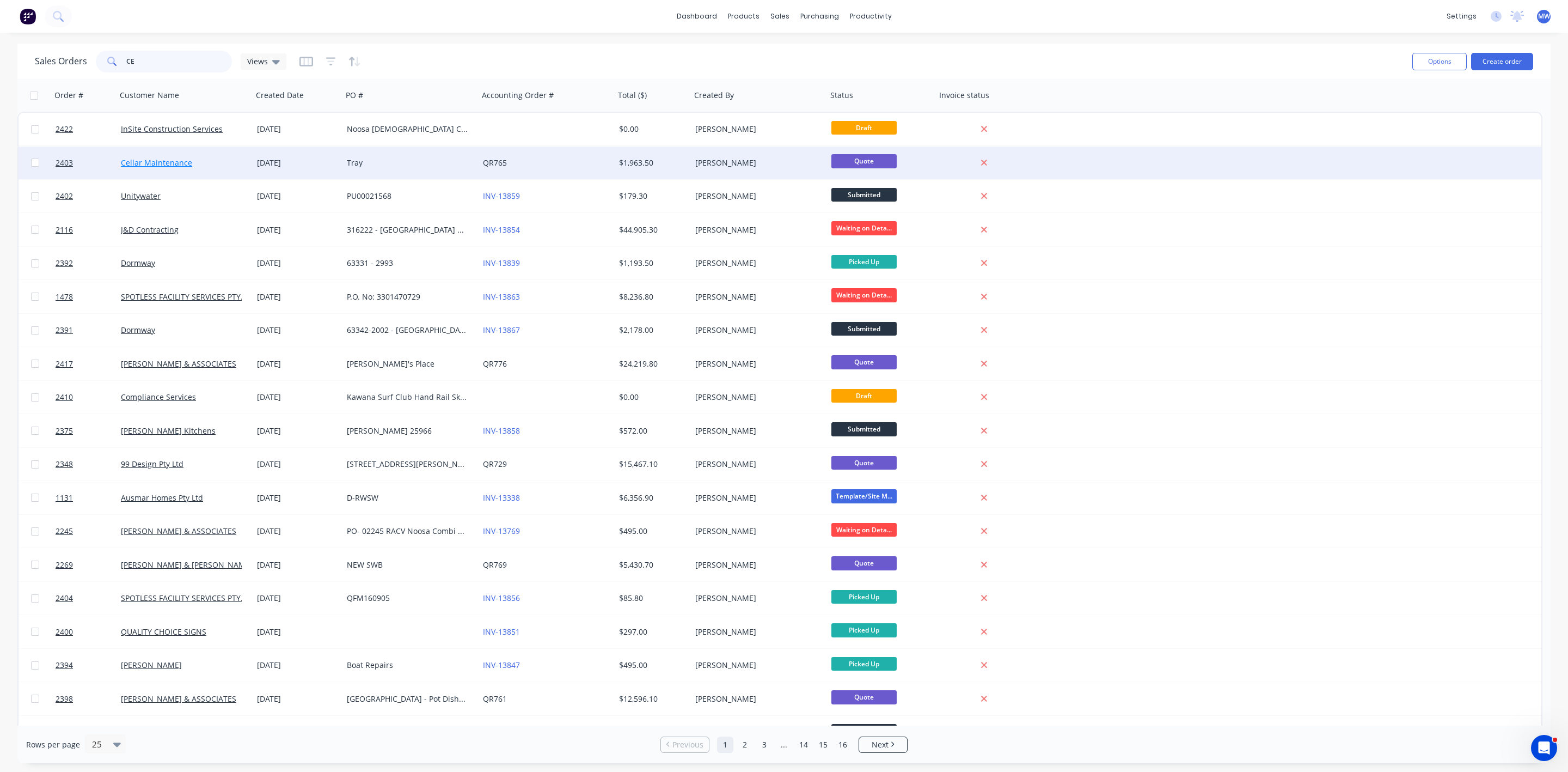
type input "CE"
click at [150, 160] on link "Cellar Maintenance" at bounding box center [156, 163] width 72 height 11
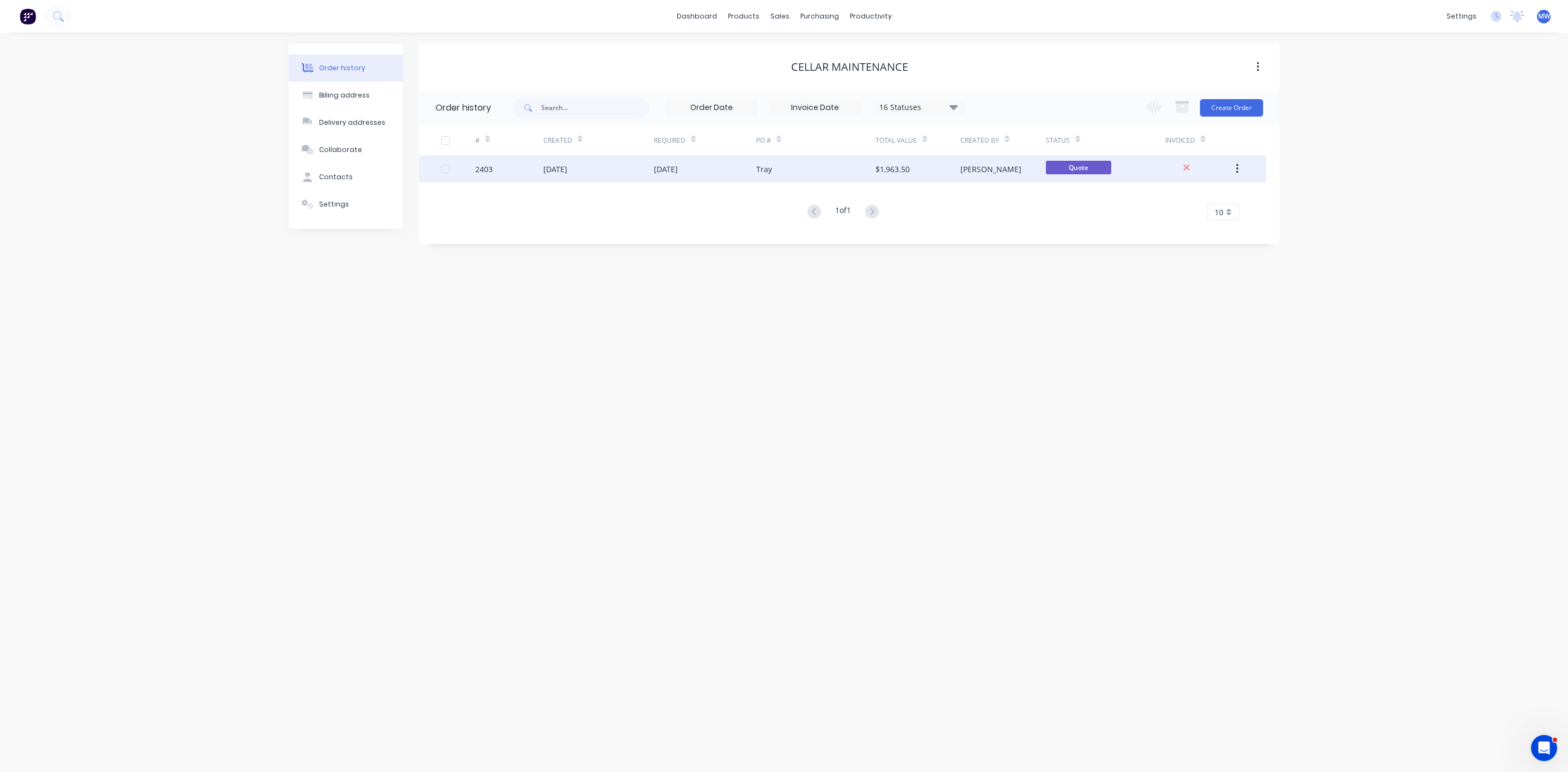
click at [487, 169] on div "2403" at bounding box center [483, 169] width 17 height 11
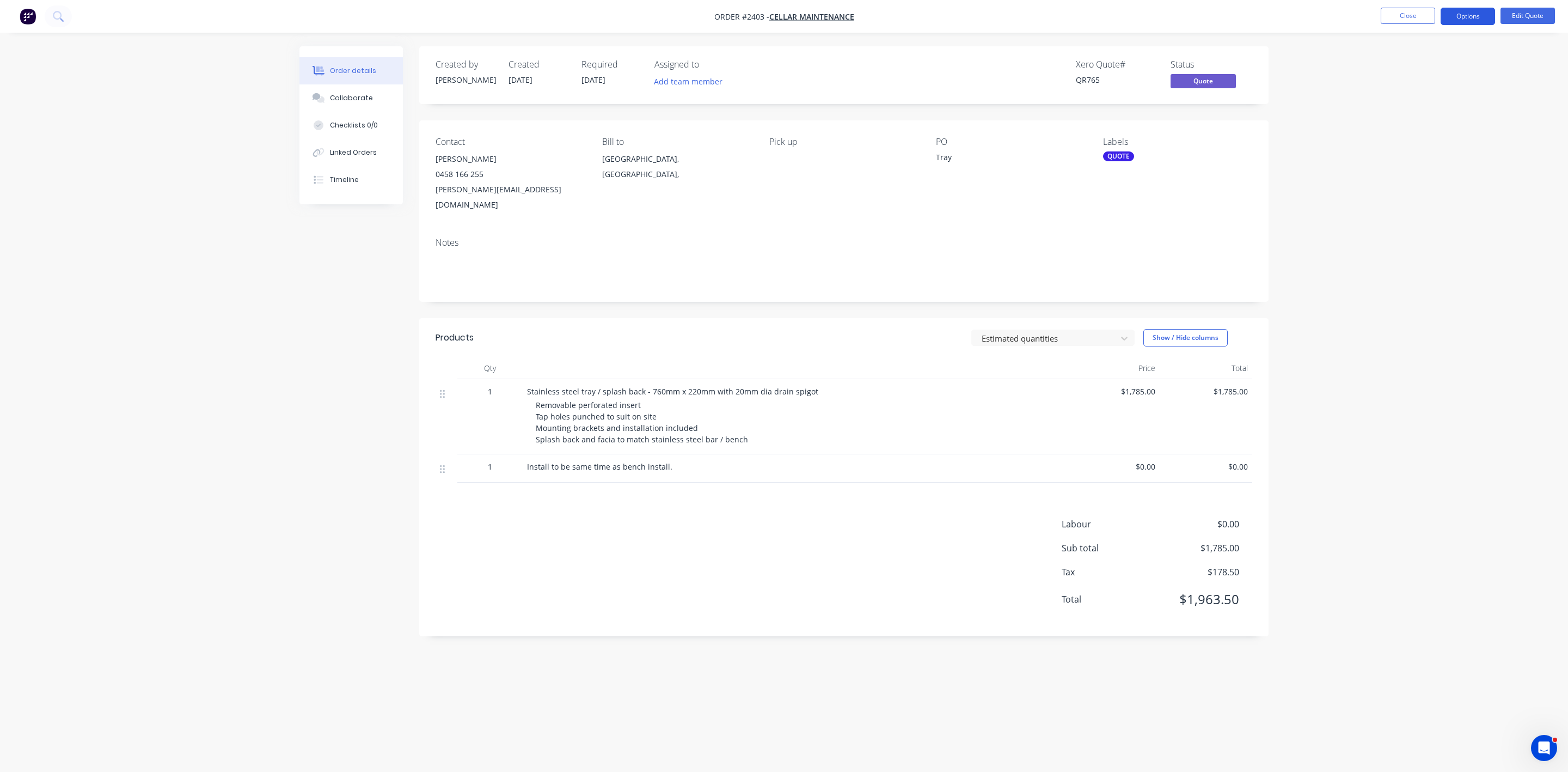
click at [1474, 11] on button "Options" at bounding box center [1468, 16] width 54 height 17
click at [1413, 131] on div "Convert to Order" at bounding box center [1435, 131] width 100 height 16
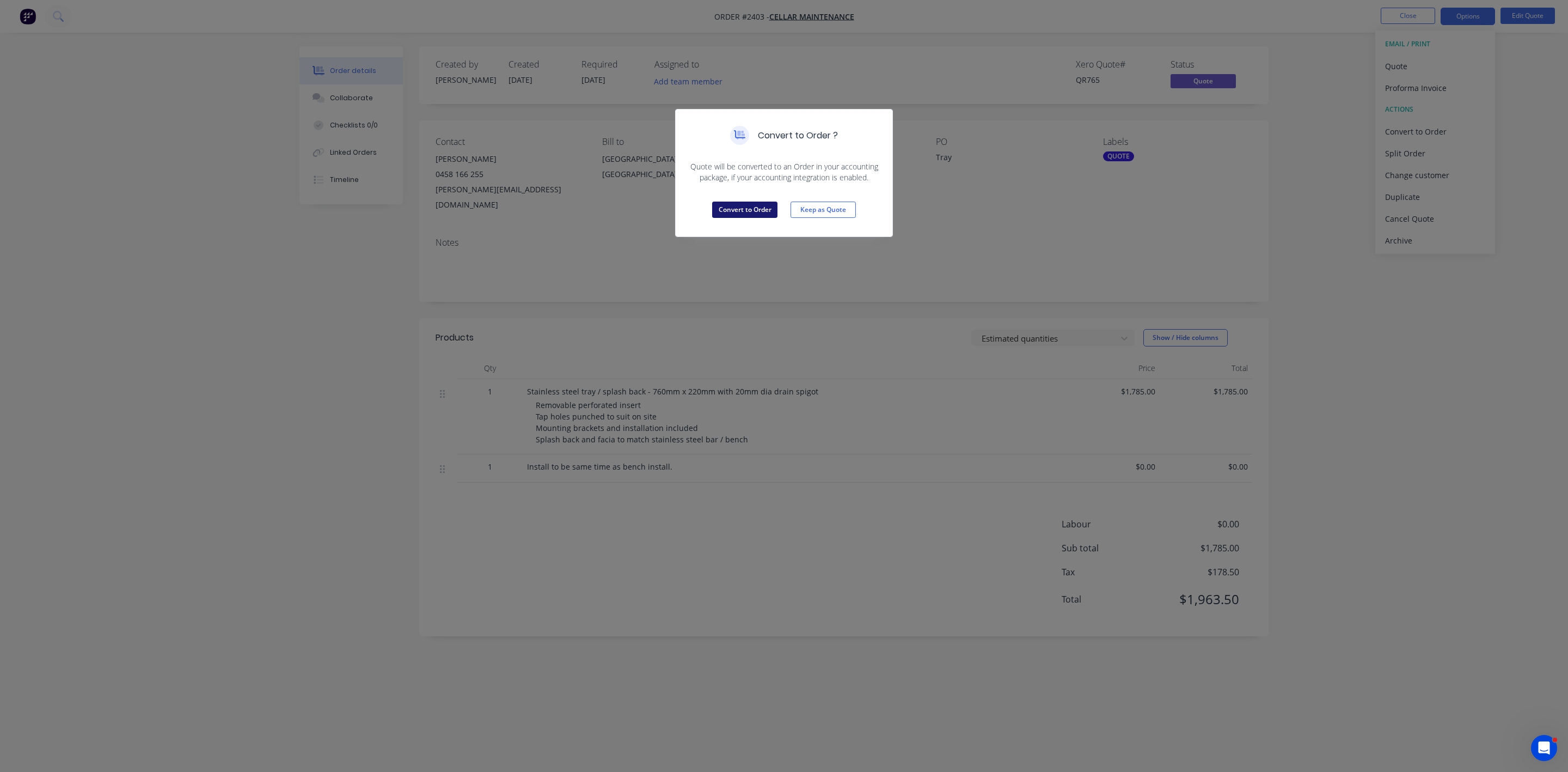
click at [739, 211] on button "Convert to Order" at bounding box center [744, 210] width 66 height 17
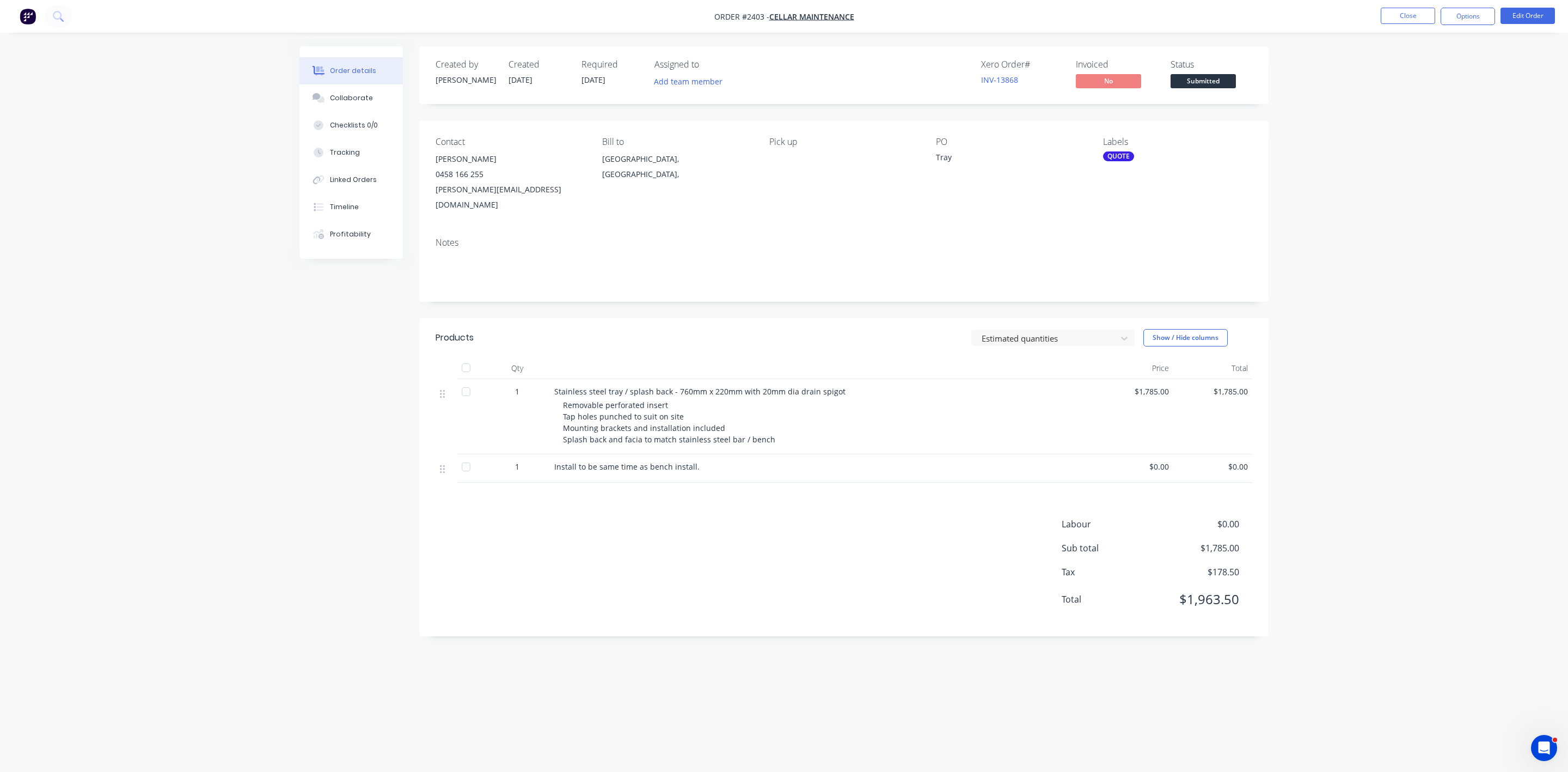
click at [1118, 158] on div "QUOTE" at bounding box center [1118, 156] width 31 height 10
click at [1122, 301] on div at bounding box center [1122, 300] width 22 height 22
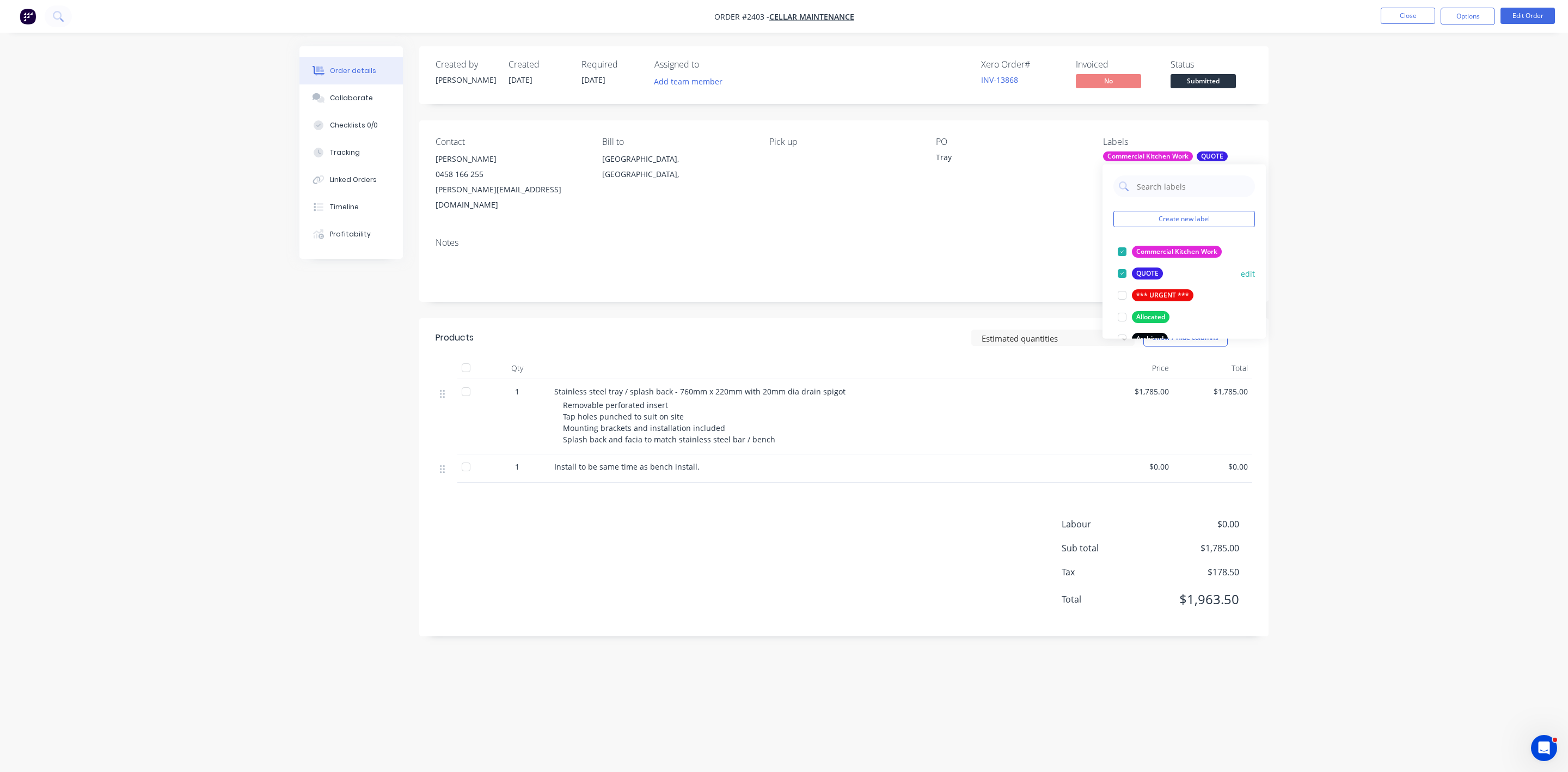
click at [1121, 273] on div at bounding box center [1122, 273] width 22 height 22
click at [1005, 229] on div "Notes" at bounding box center [844, 265] width 849 height 73
click at [1463, 22] on button "Options" at bounding box center [1468, 16] width 54 height 17
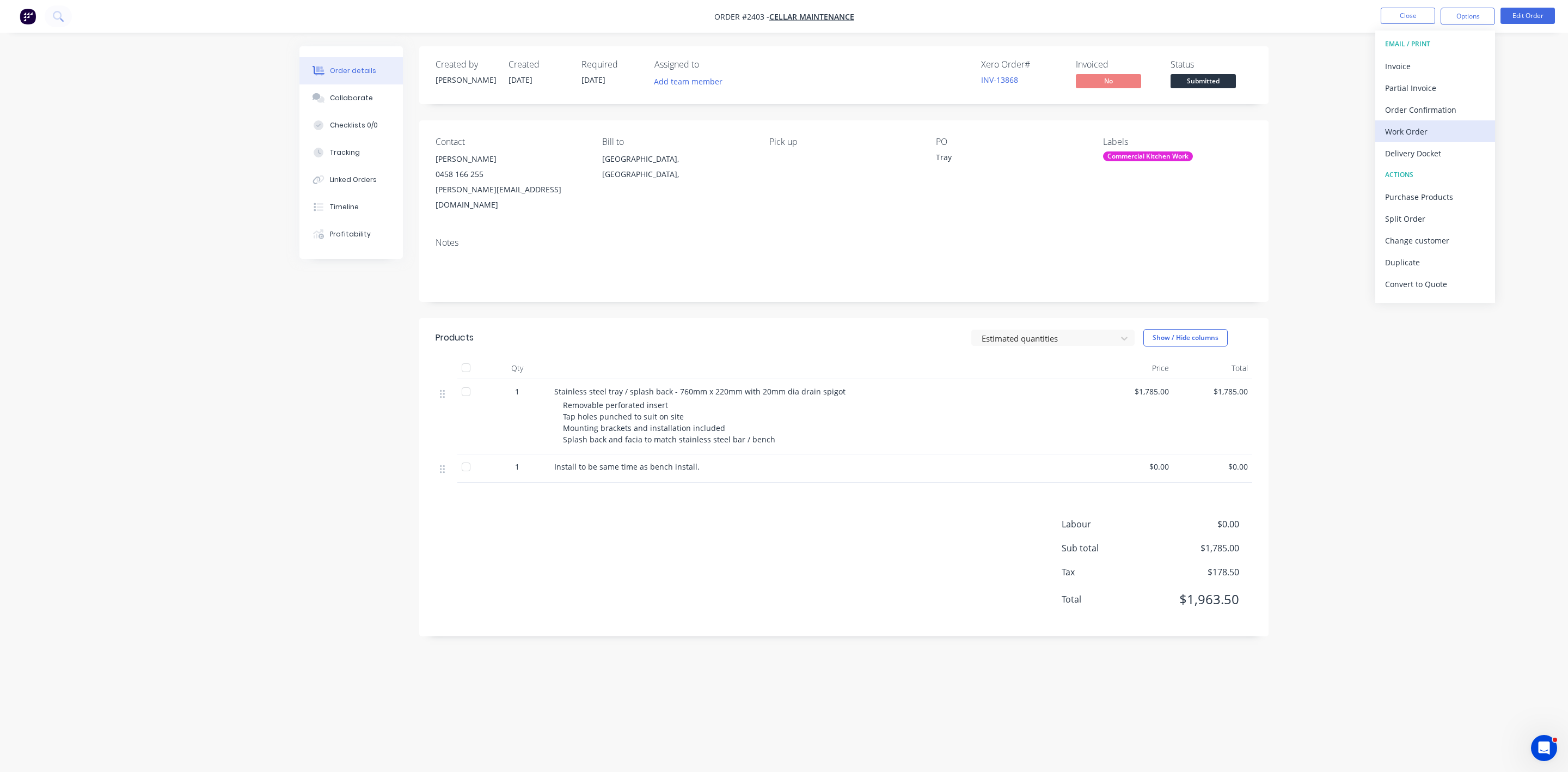
click at [1413, 128] on div "Work Order" at bounding box center [1435, 131] width 100 height 16
click at [1414, 110] on div "Without pricing" at bounding box center [1435, 109] width 100 height 16
click at [1404, 15] on button "Close" at bounding box center [1408, 16] width 54 height 17
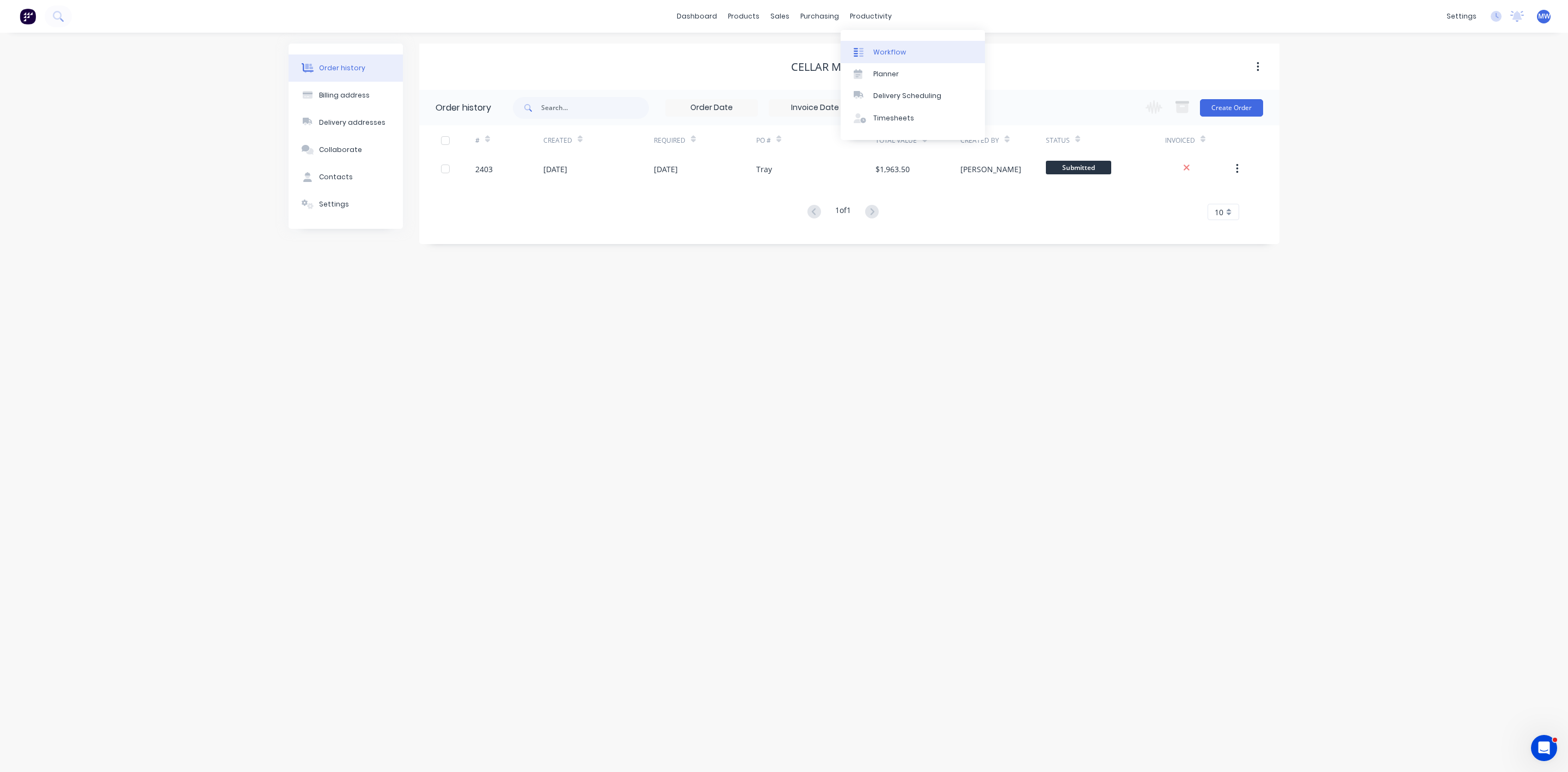
click at [888, 48] on div "Workflow" at bounding box center [889, 52] width 32 height 10
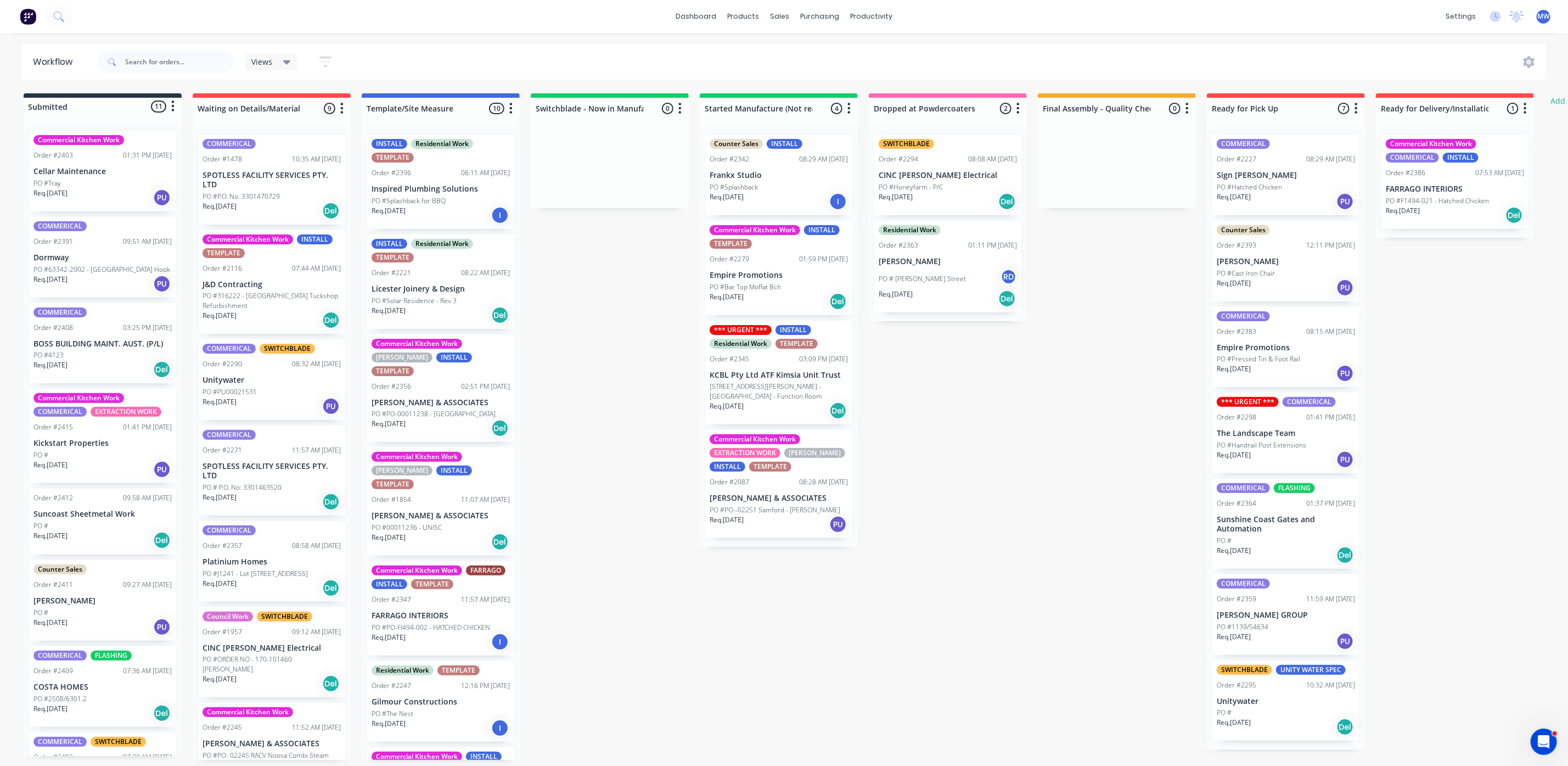
click at [106, 189] on div "Req. 09/10/25 PU" at bounding box center [103, 198] width 138 height 19
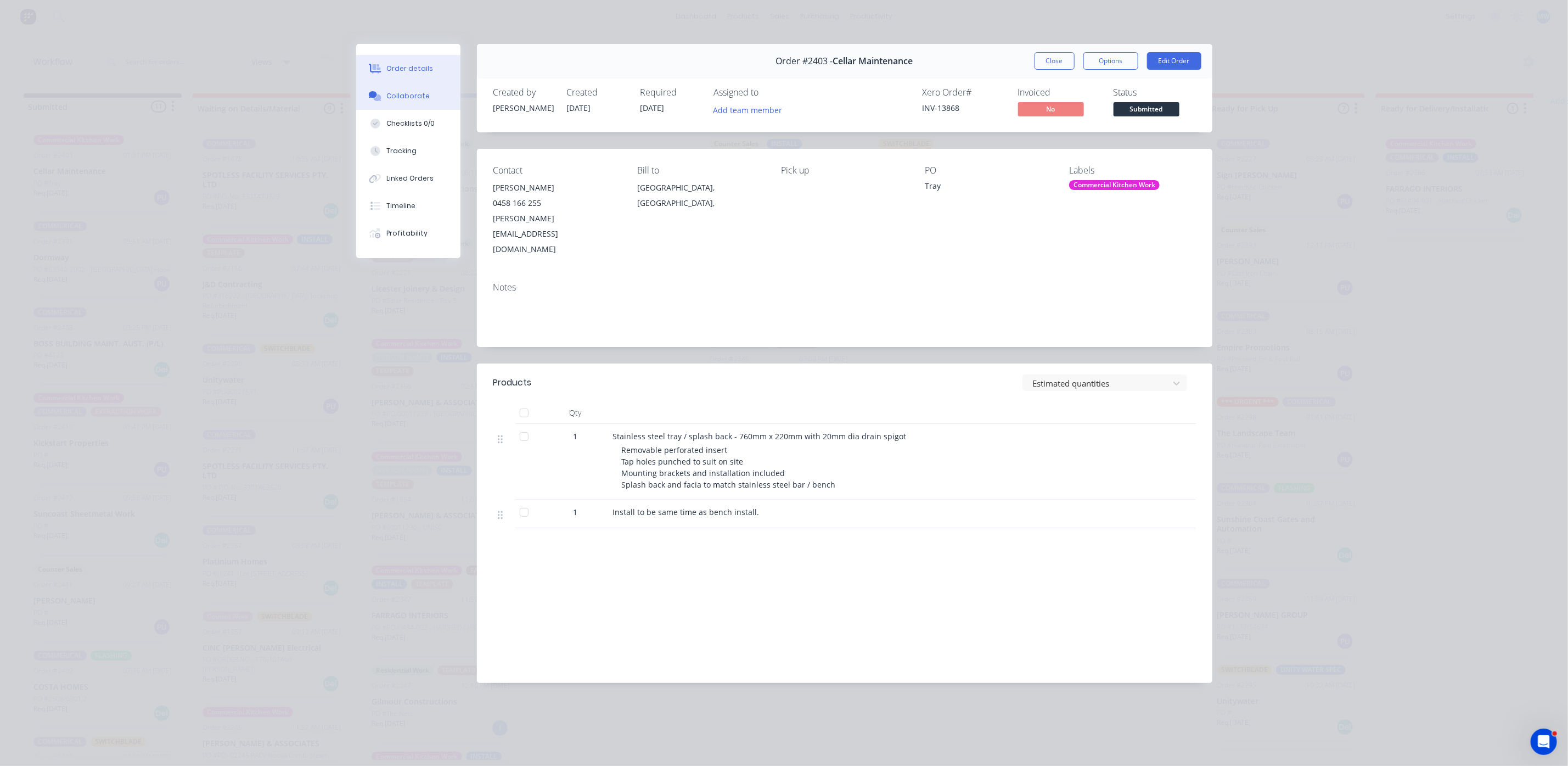
click at [386, 102] on button "Collaborate" at bounding box center [408, 96] width 104 height 27
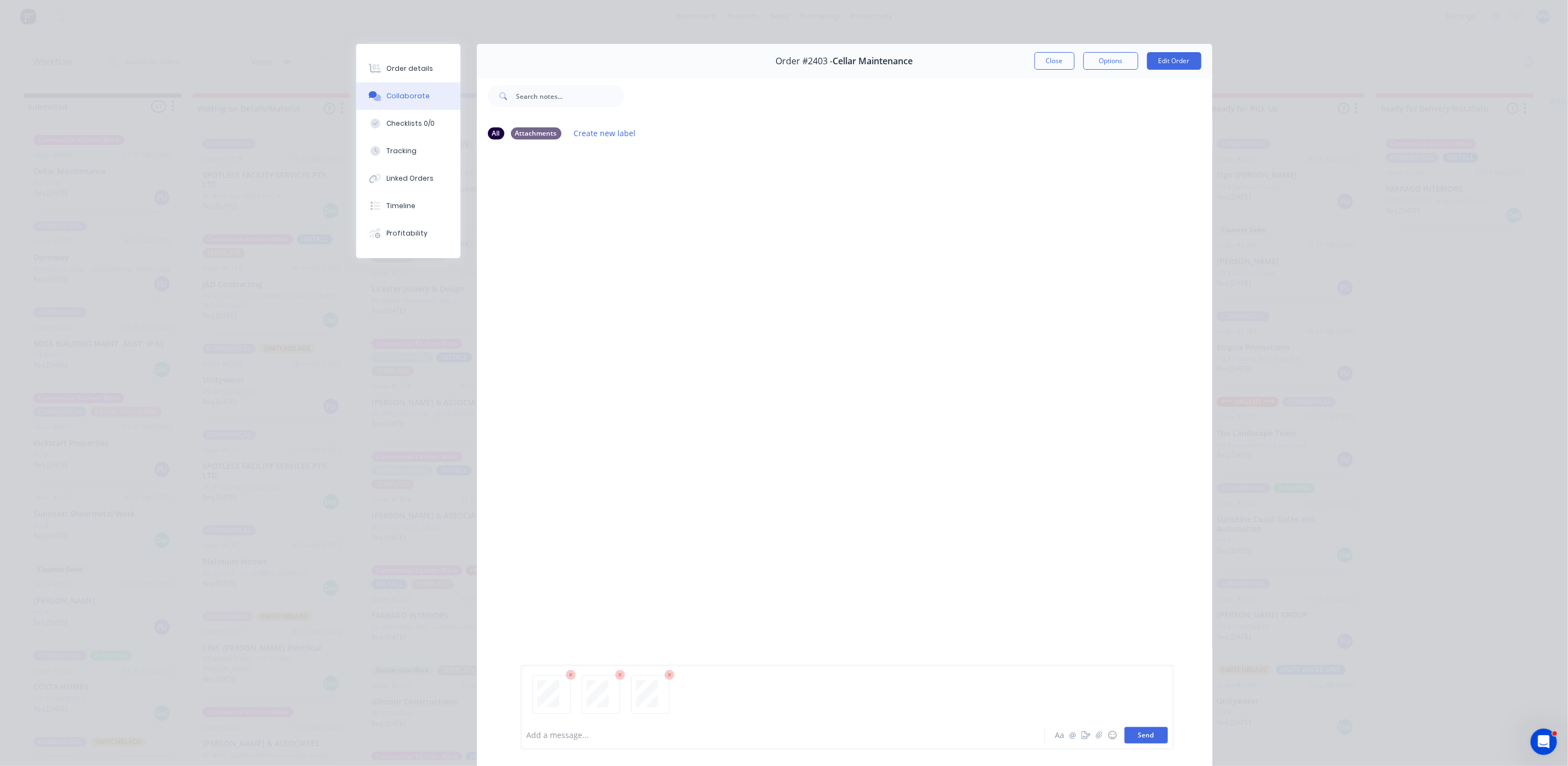
click at [1141, 735] on button "Send" at bounding box center [1146, 736] width 43 height 17
click at [641, 727] on div "Add a message..." at bounding box center [767, 736] width 481 height 17
click at [1144, 733] on button "Send" at bounding box center [1146, 736] width 43 height 17
drag, startPoint x: 1038, startPoint y: 62, endPoint x: 1023, endPoint y: 66, distance: 15.5
click at [1038, 62] on button "Close" at bounding box center [1055, 61] width 40 height 17
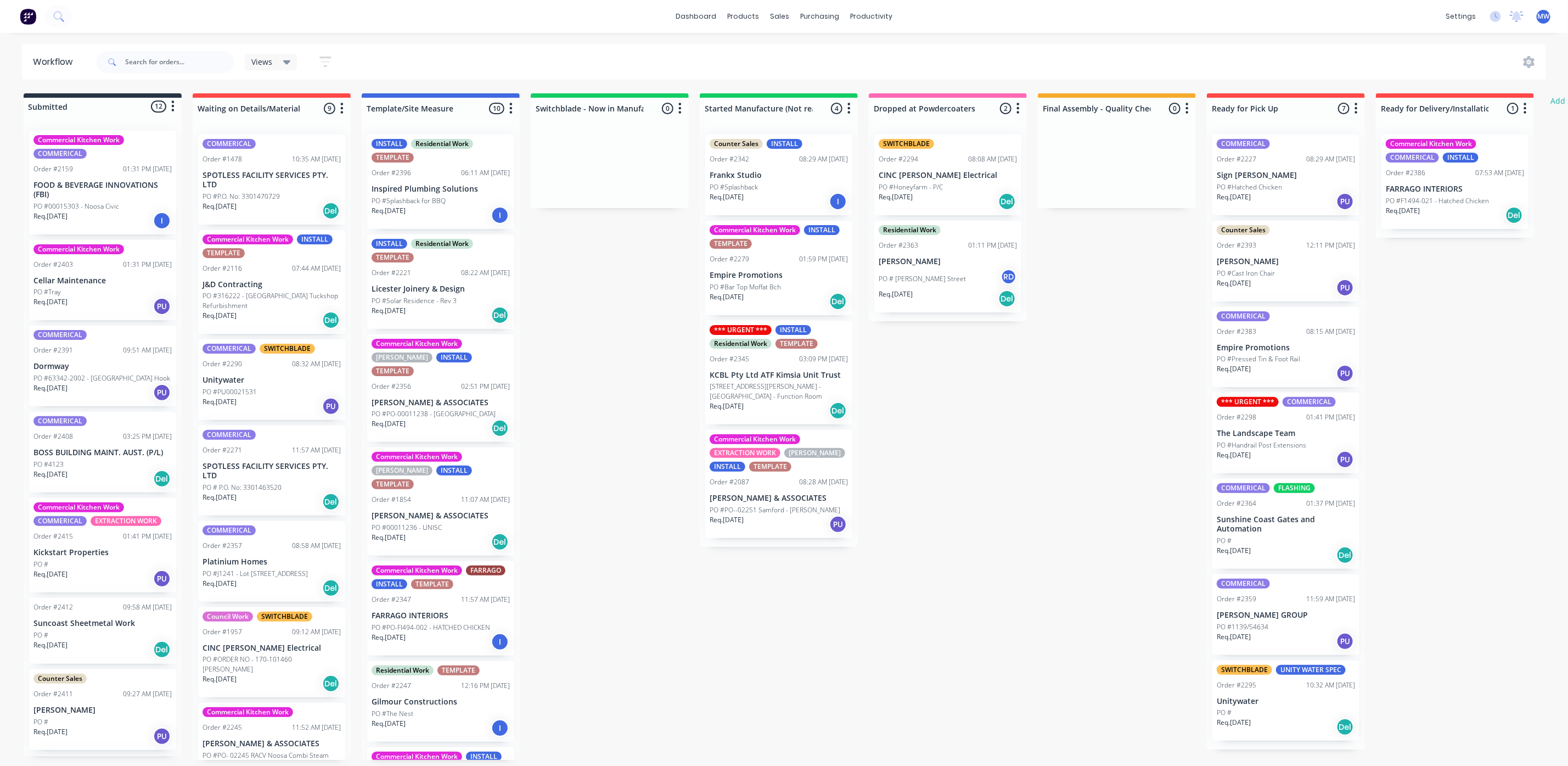
click at [100, 294] on div "PO #Tray" at bounding box center [103, 292] width 138 height 10
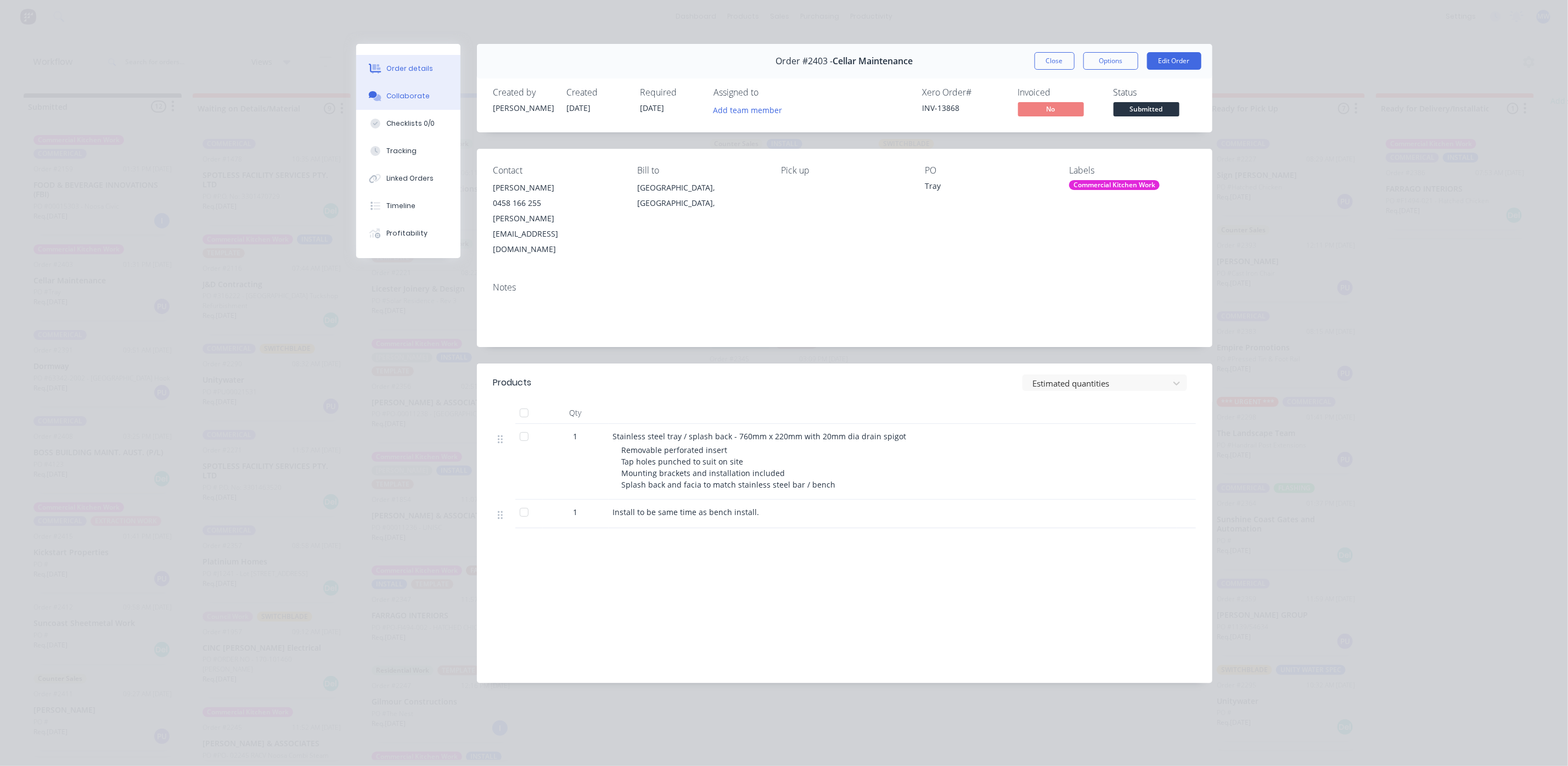
click at [414, 91] on div "Collaborate" at bounding box center [408, 96] width 43 height 10
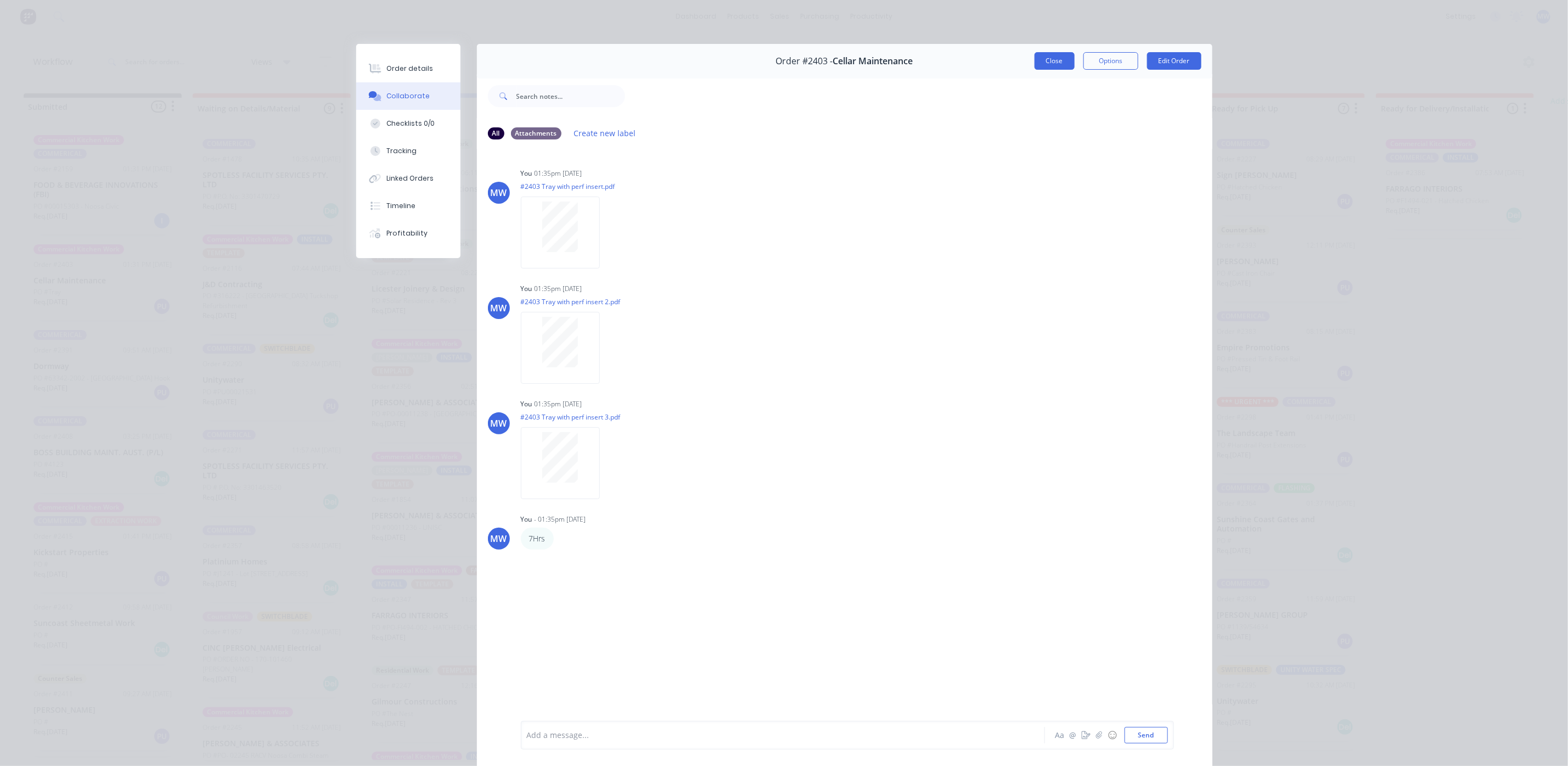
click at [1044, 59] on button "Close" at bounding box center [1055, 61] width 40 height 17
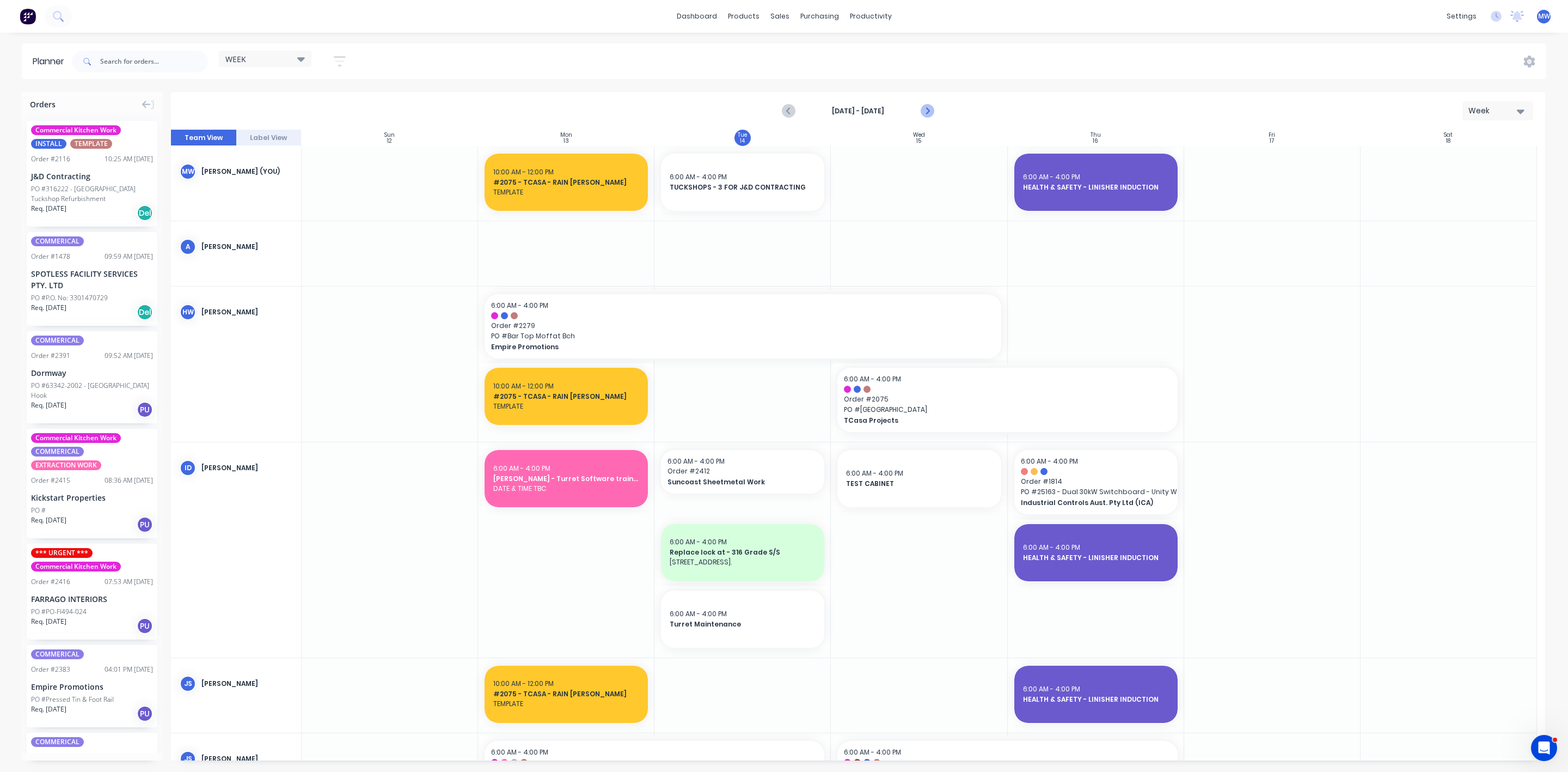
click at [925, 109] on icon "Next page" at bounding box center [926, 111] width 13 height 13
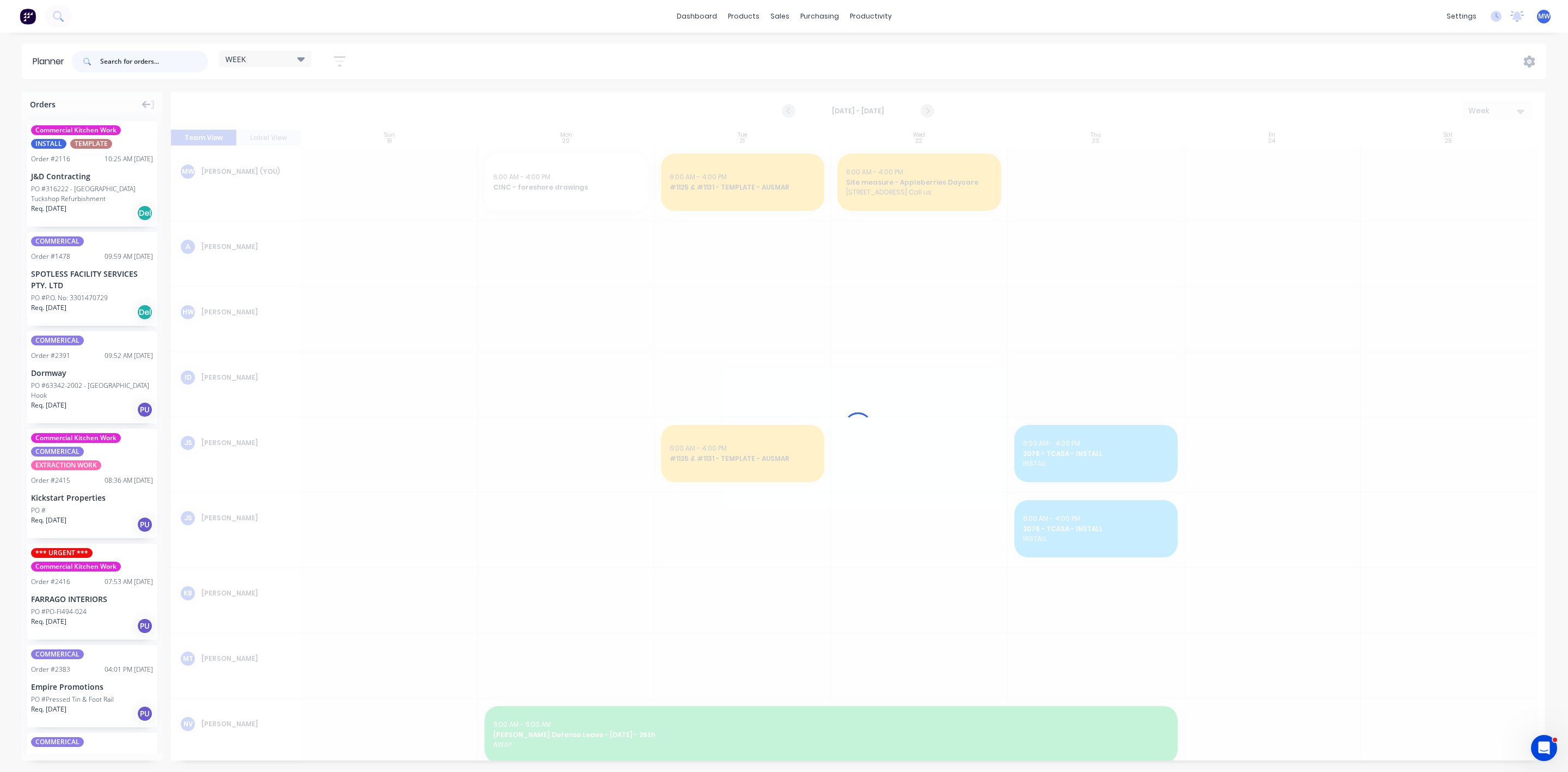
click at [121, 54] on input "text" at bounding box center [154, 61] width 108 height 22
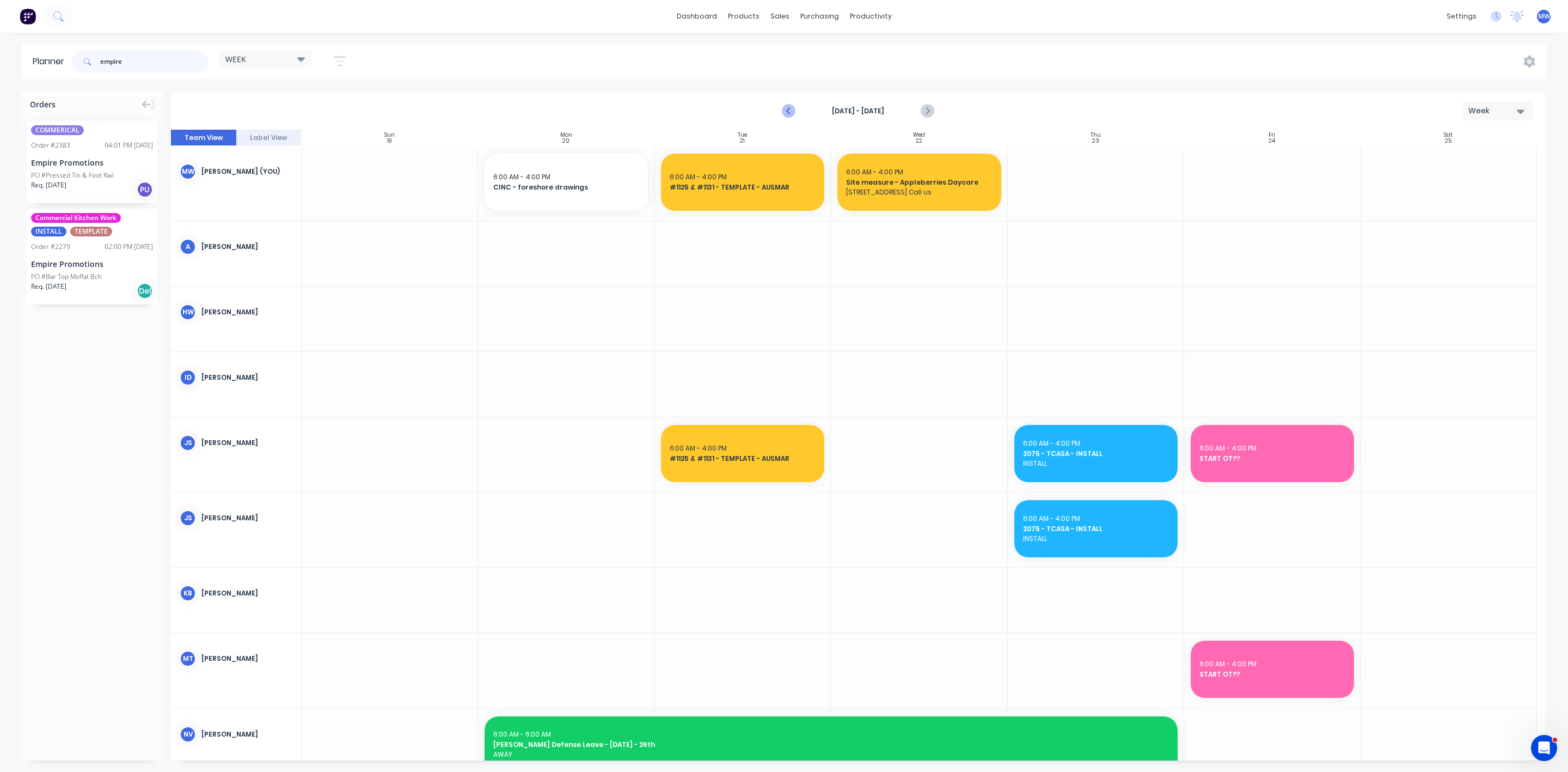
type input "empire"
click at [784, 109] on icon "Previous page" at bounding box center [788, 111] width 13 height 13
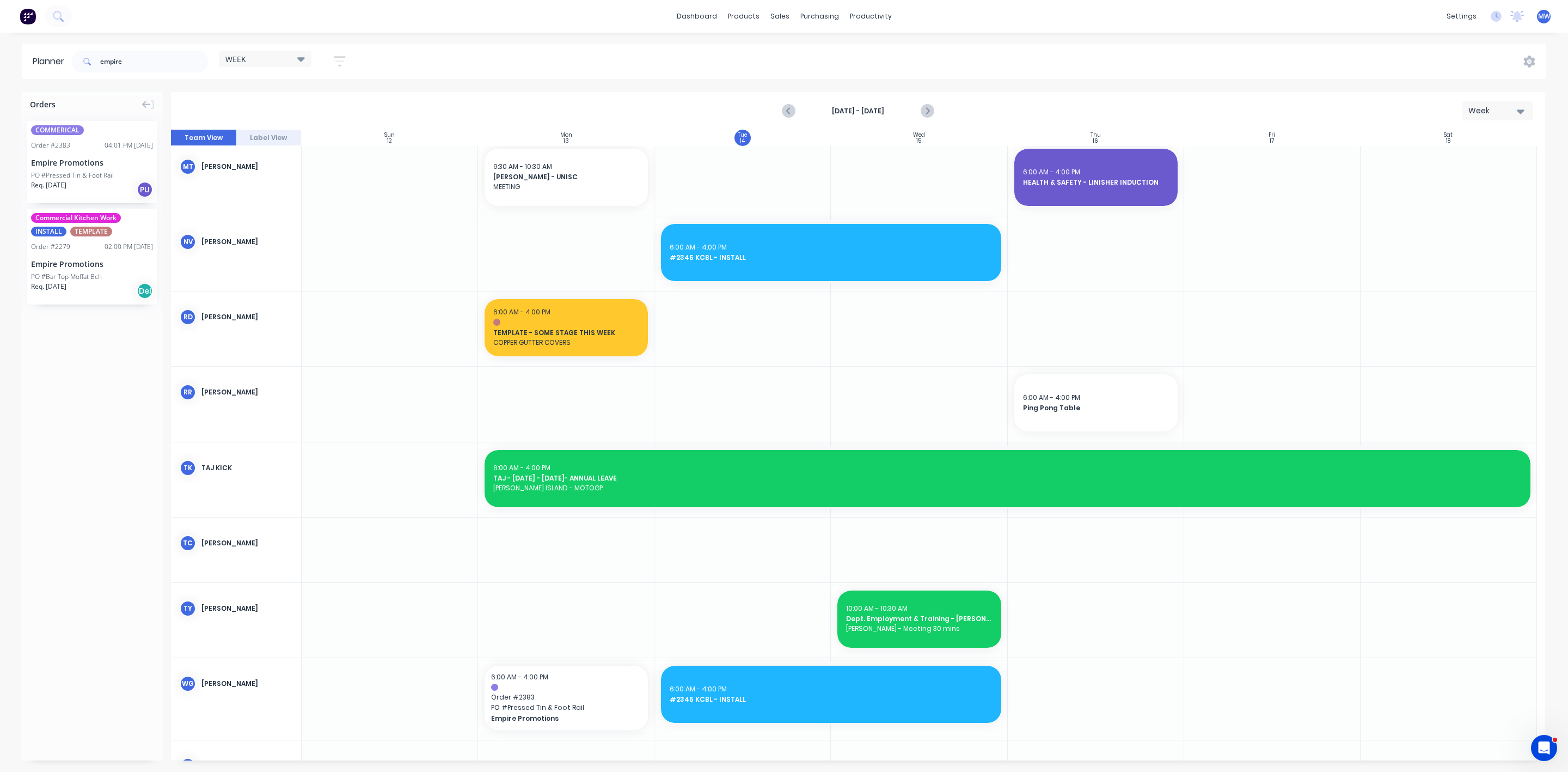
scroll to position [614, 0]
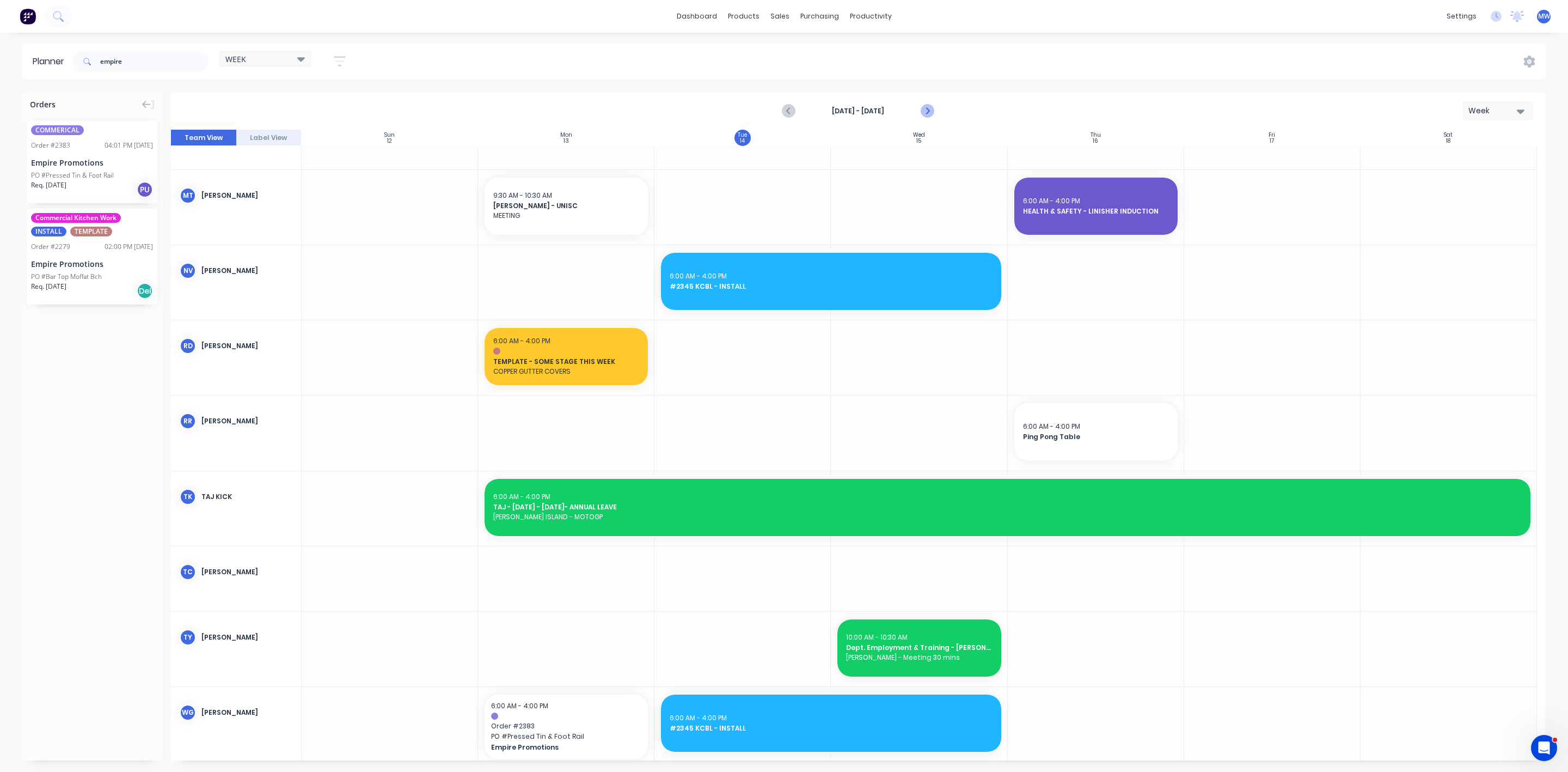
click at [928, 105] on icon "Next page" at bounding box center [926, 111] width 13 height 13
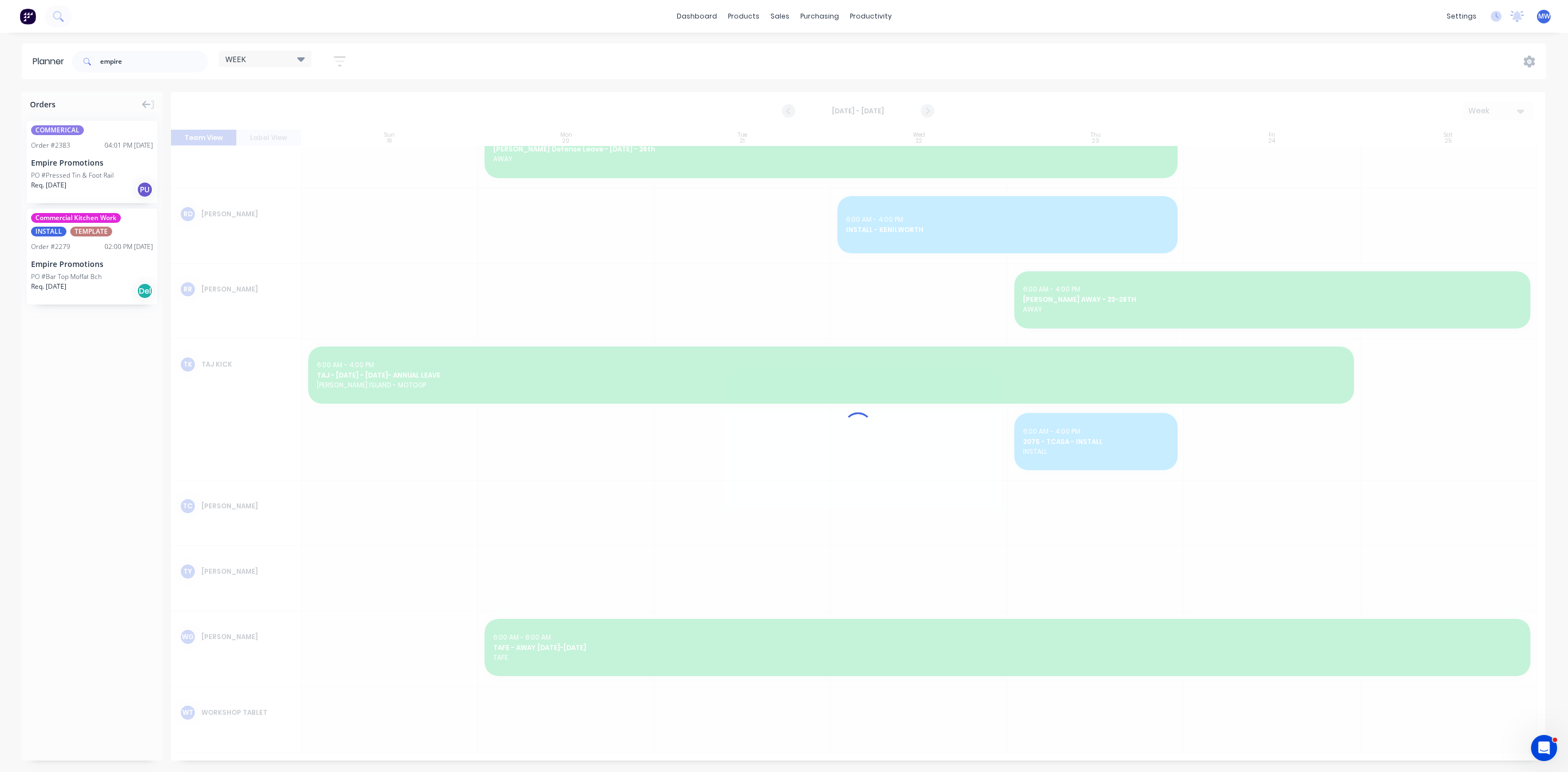
scroll to position [463, 0]
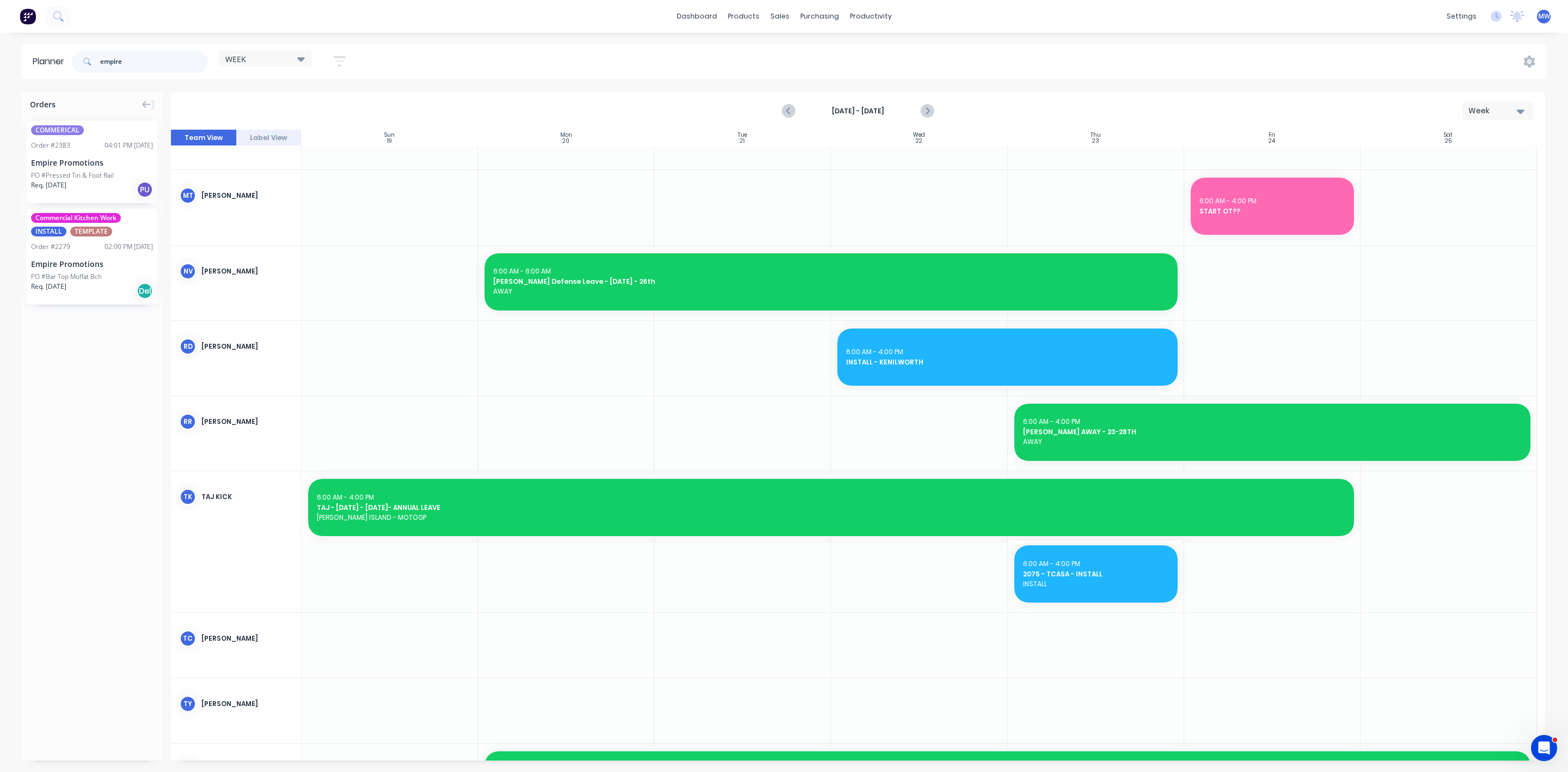
drag, startPoint x: 148, startPoint y: 64, endPoint x: 17, endPoint y: 48, distance: 132.0
click at [18, 48] on div "Planner empire WEEK Save new view None edit WEEK (Default) edit Rex edit SCSM -…" at bounding box center [784, 61] width 1568 height 35
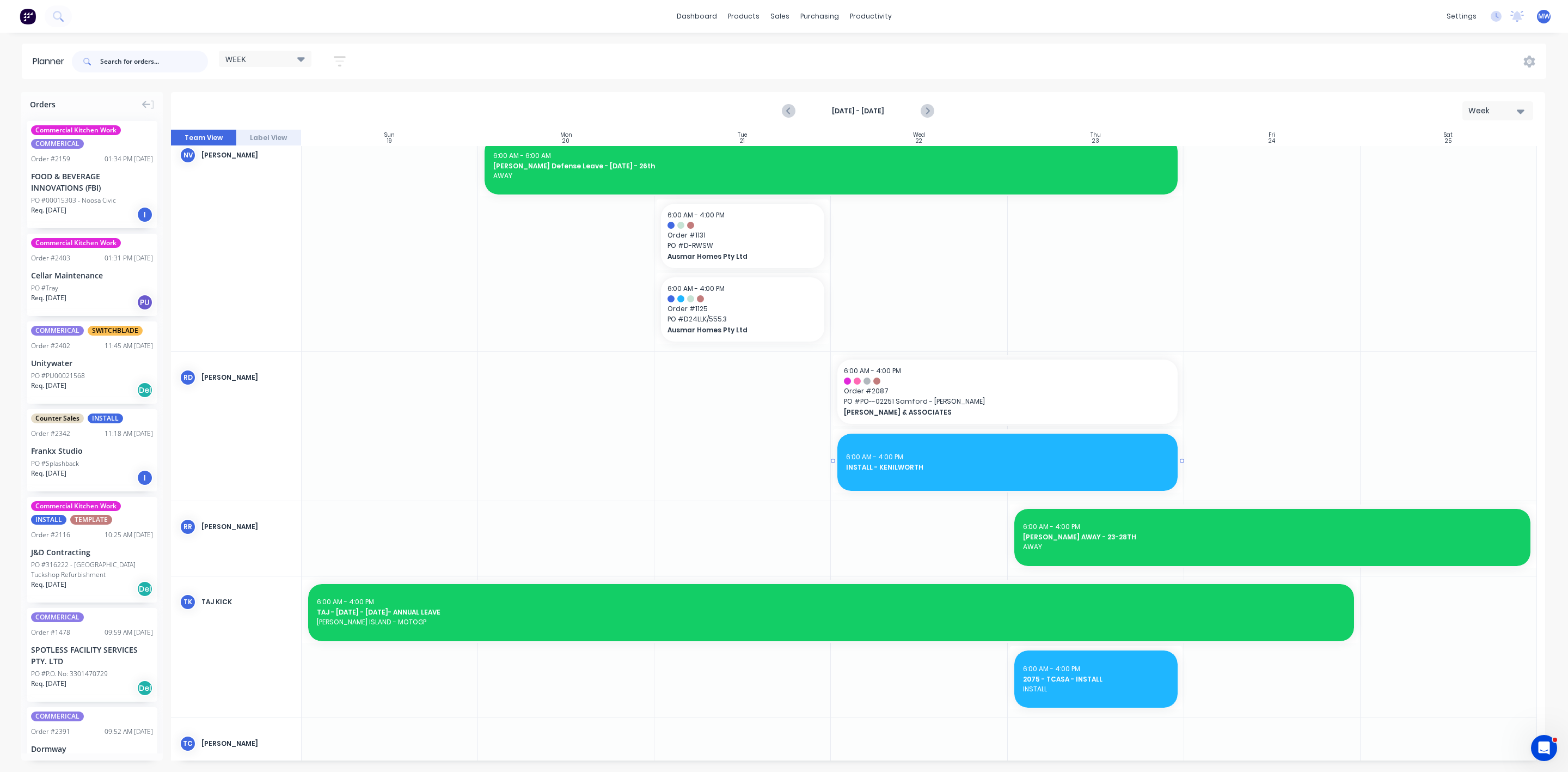
scroll to position [751, 0]
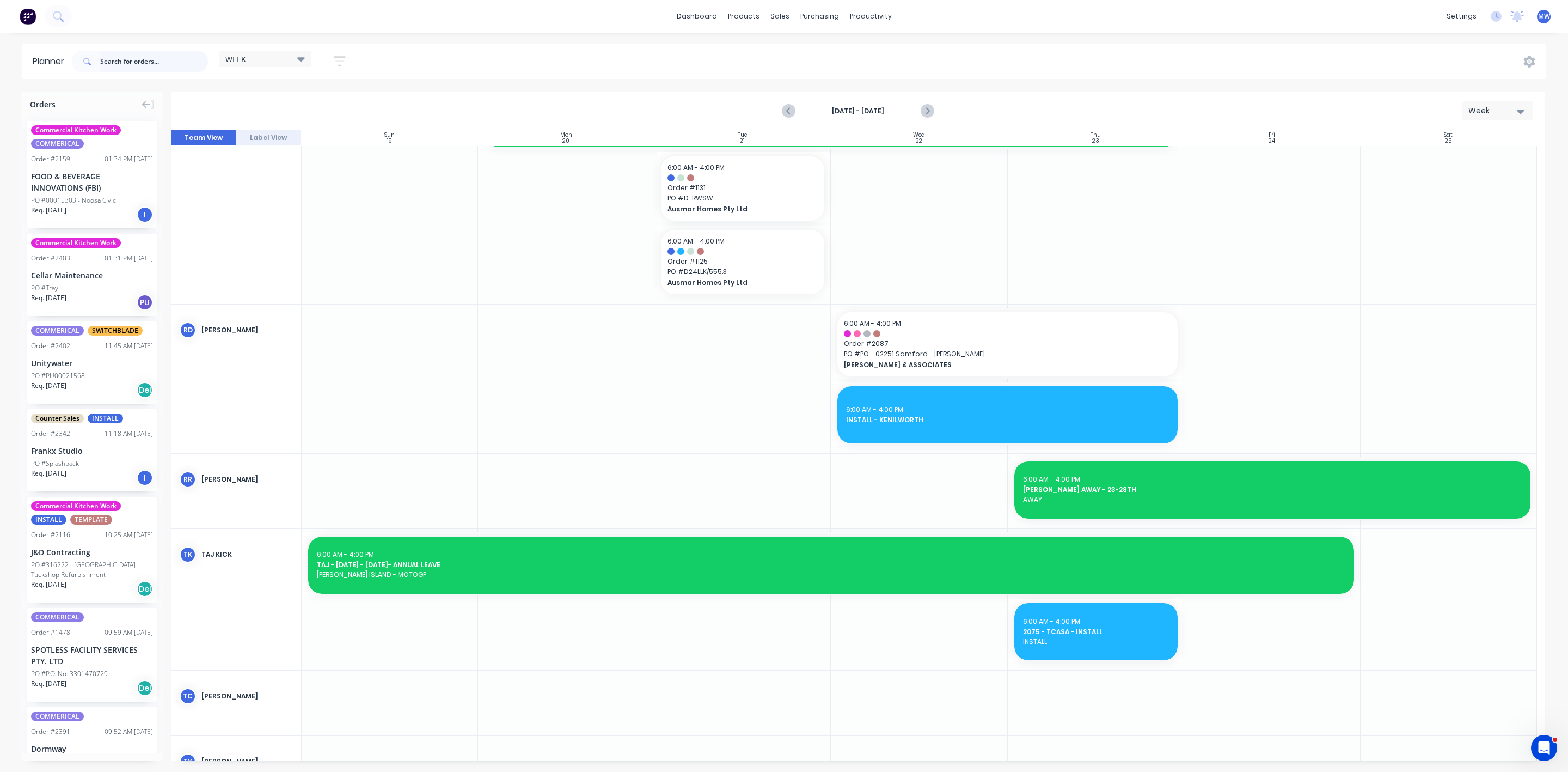
drag, startPoint x: 128, startPoint y: 68, endPoint x: 173, endPoint y: 69, distance: 45.0
click at [139, 69] on input "text" at bounding box center [154, 61] width 108 height 22
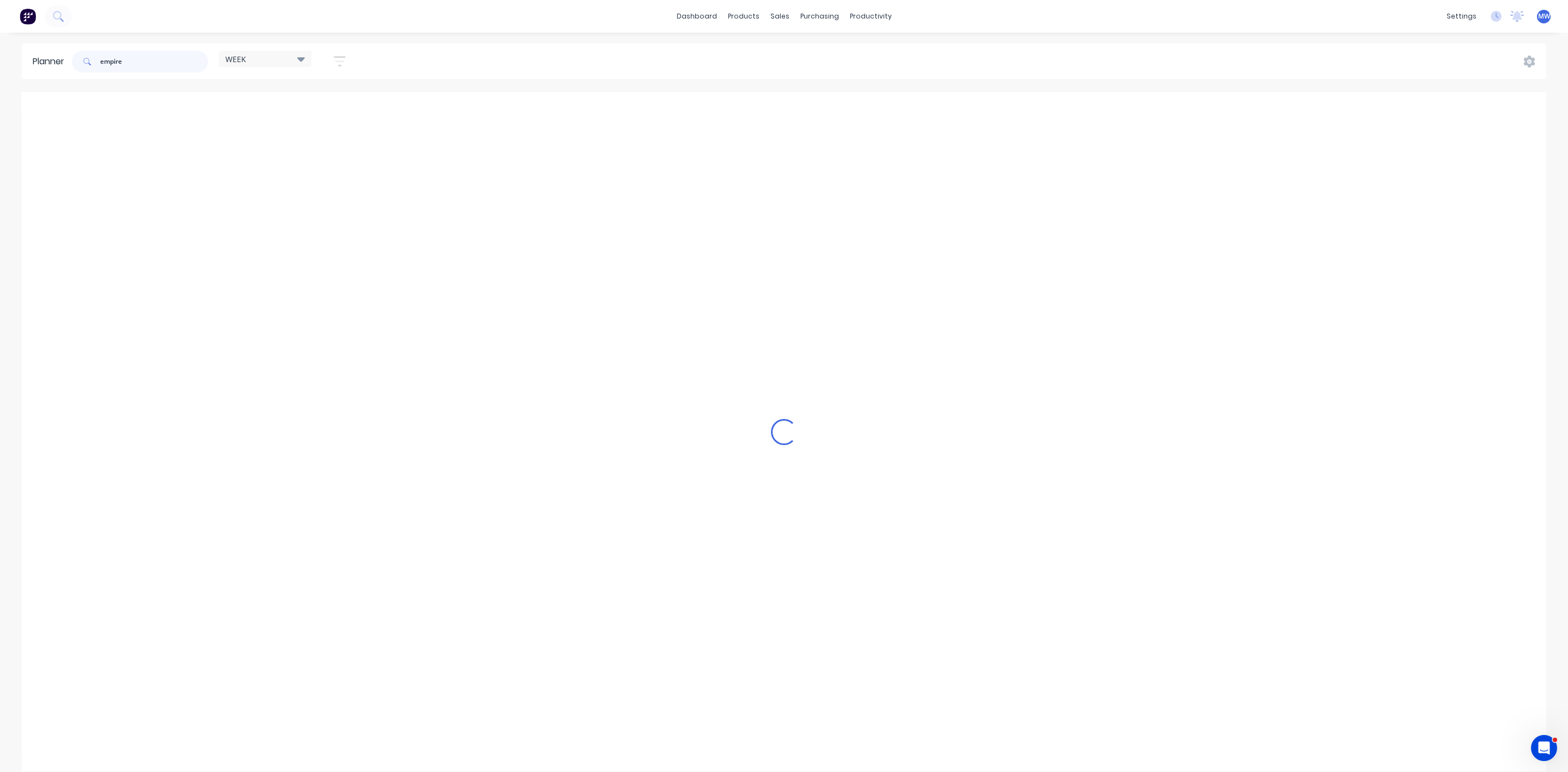
scroll to position [479, 0]
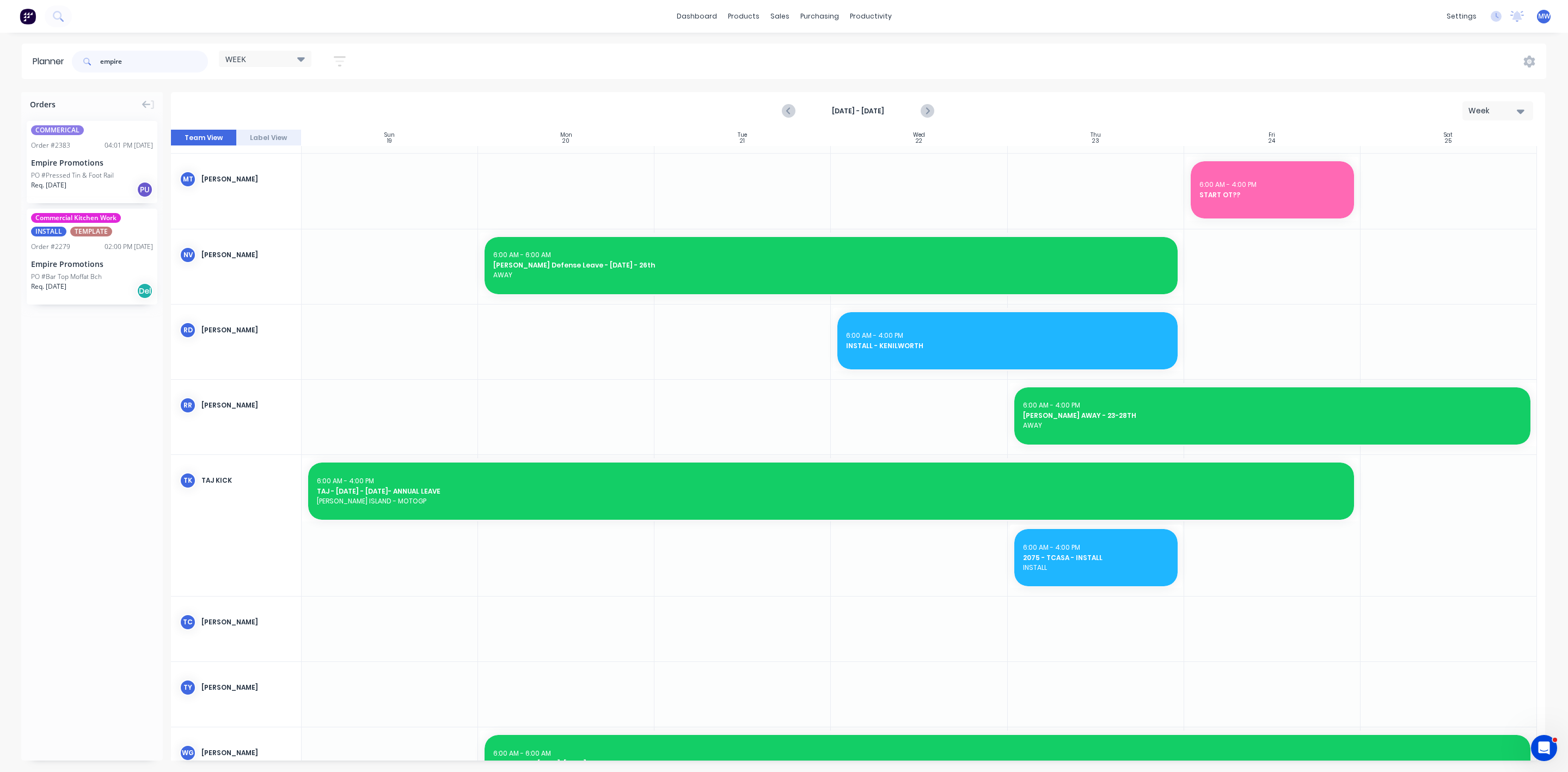
type input "empire"
drag, startPoint x: 66, startPoint y: 277, endPoint x: 722, endPoint y: 329, distance: 658.1
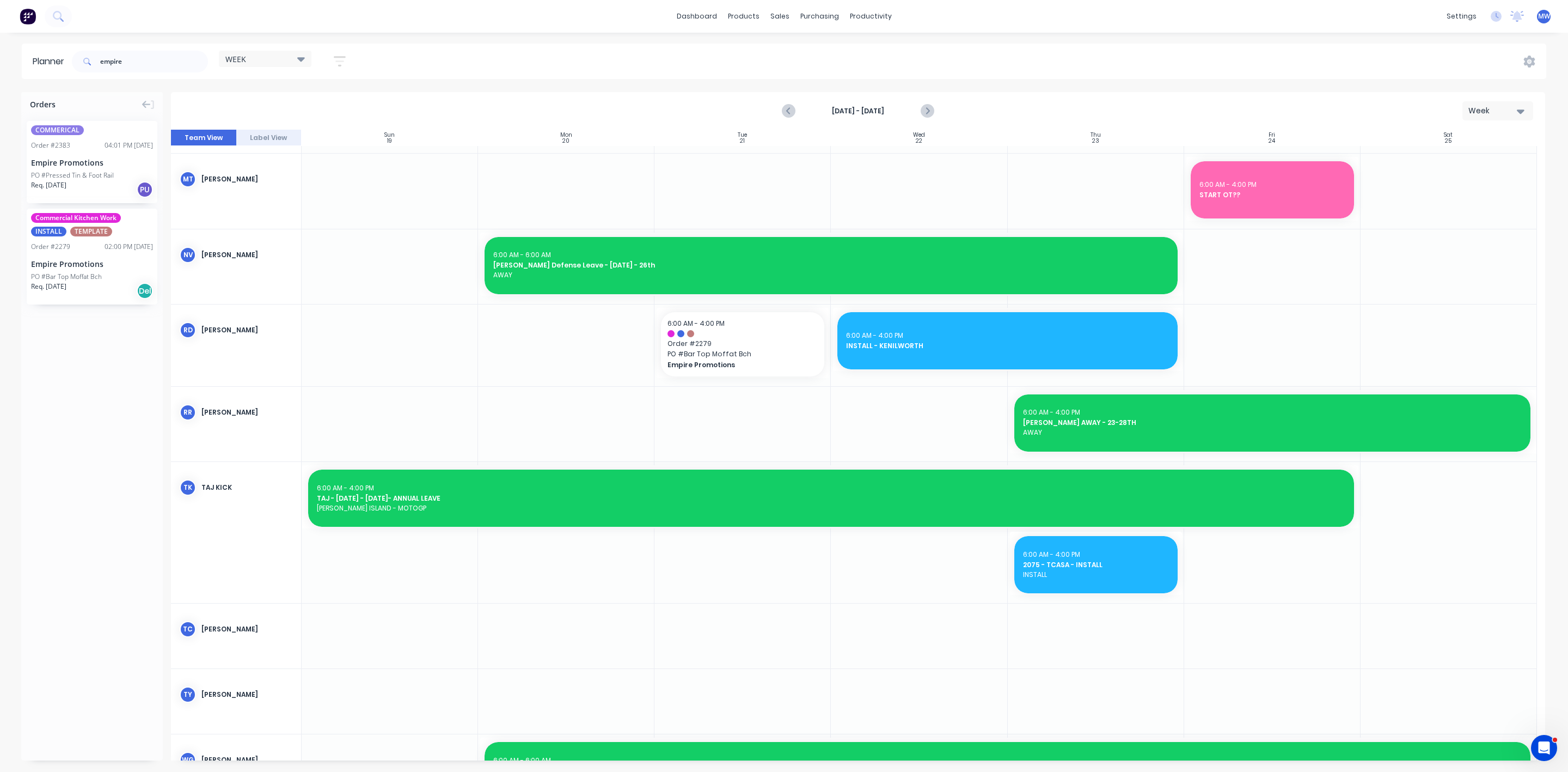
click at [706, 381] on div at bounding box center [743, 346] width 176 height 82
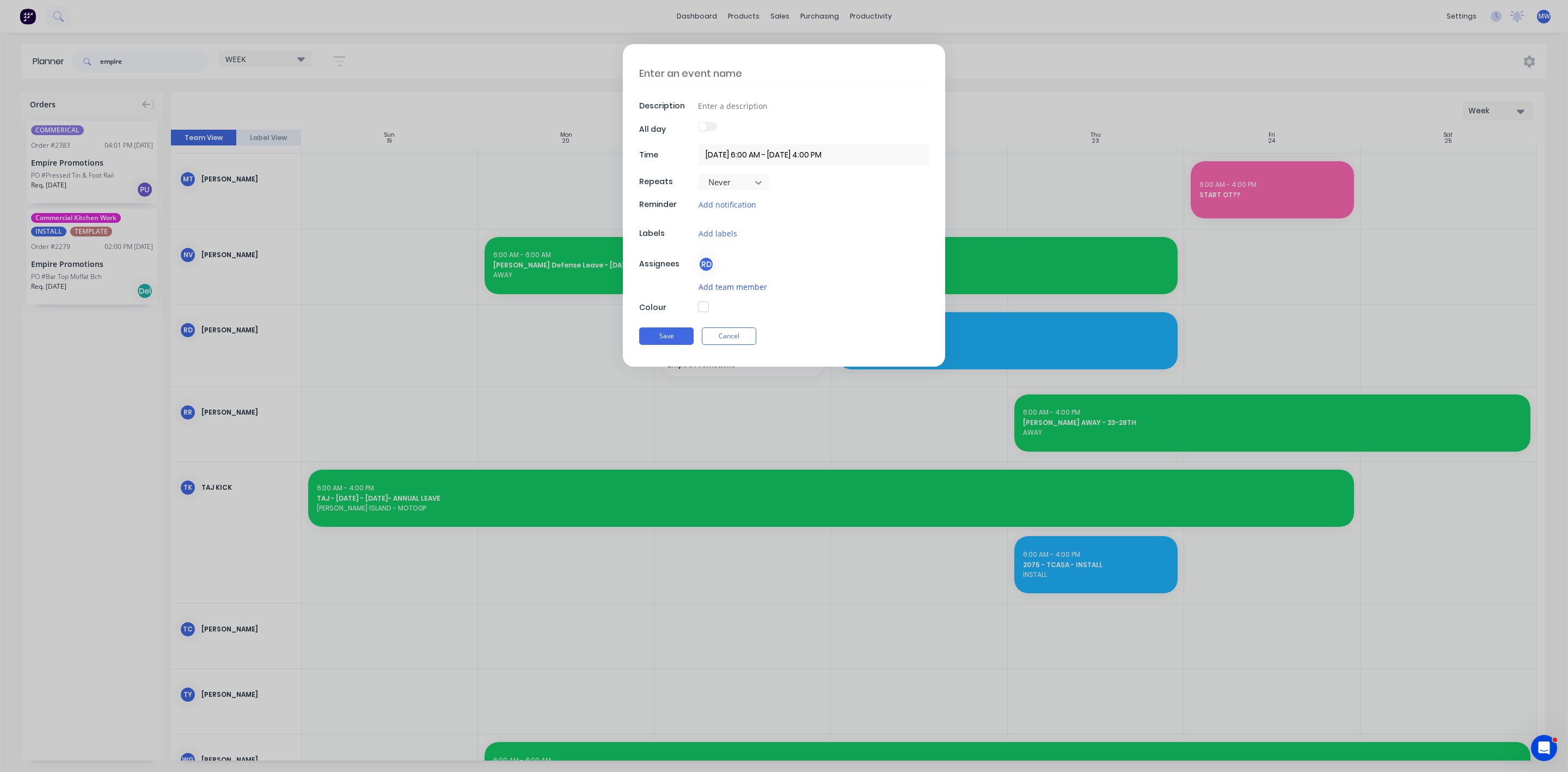
click at [717, 286] on button "Add team member" at bounding box center [732, 287] width 69 height 13
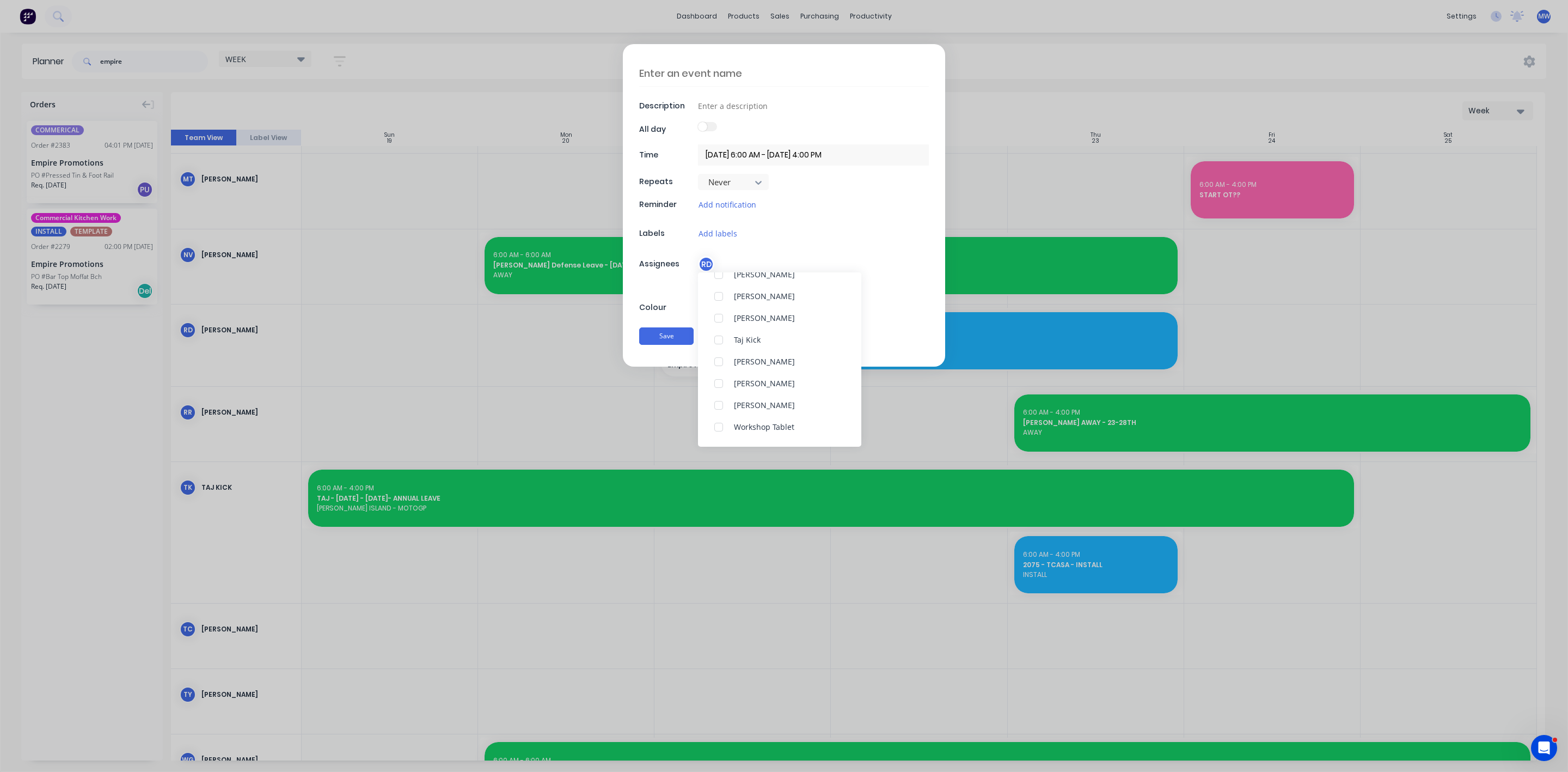
scroll to position [223, 0]
click at [720, 404] on div at bounding box center [718, 403] width 22 height 22
click at [678, 296] on div "Description All day Time 21/10/2025 6:00 AM - 21/10/2025 4:00 PM Repeats Never …" at bounding box center [784, 205] width 322 height 322
type textarea "x"
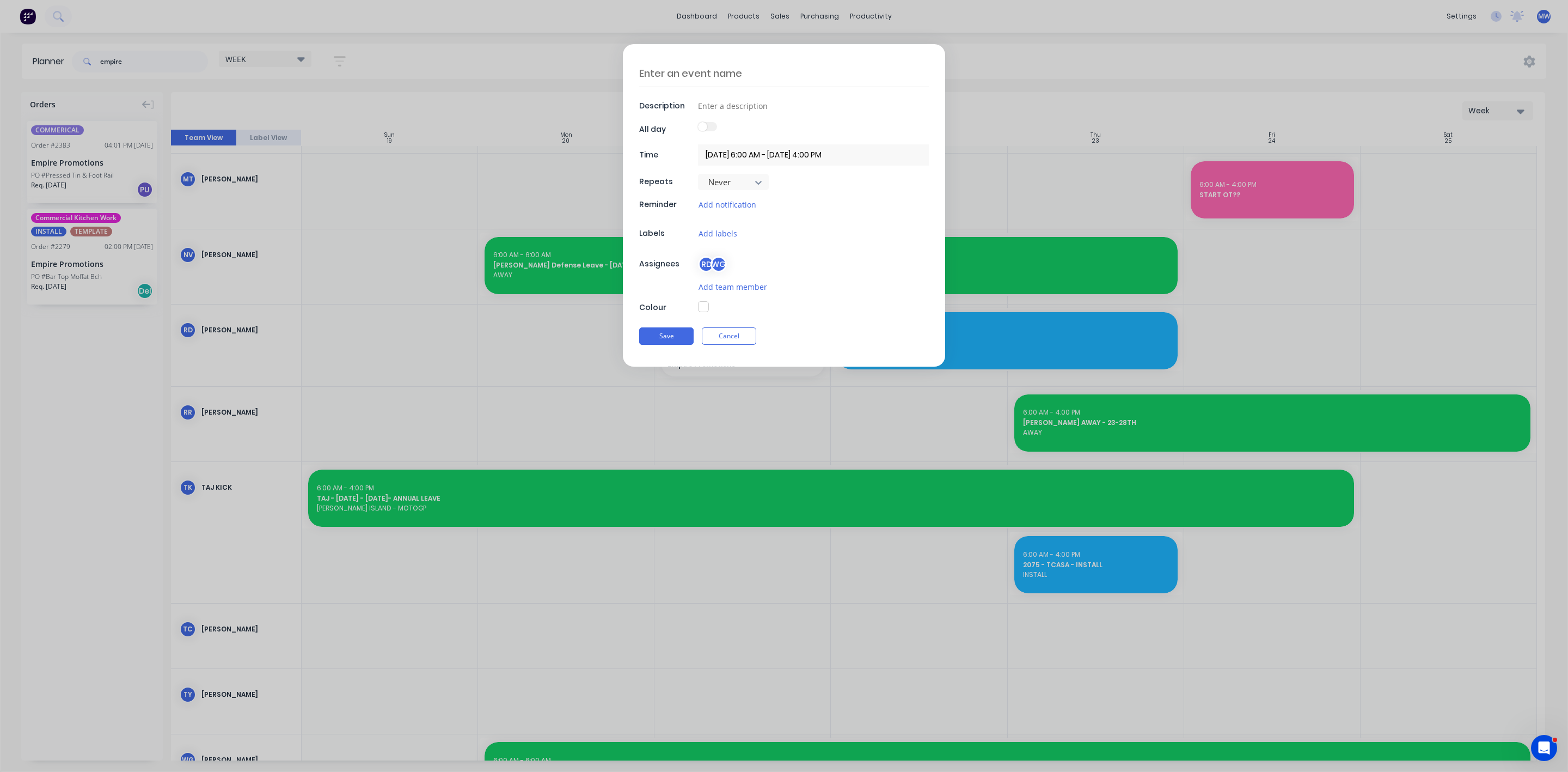
click at [724, 73] on textarea at bounding box center [784, 73] width 290 height 26
type textarea "E"
type textarea "x"
type textarea "Em"
type textarea "x"
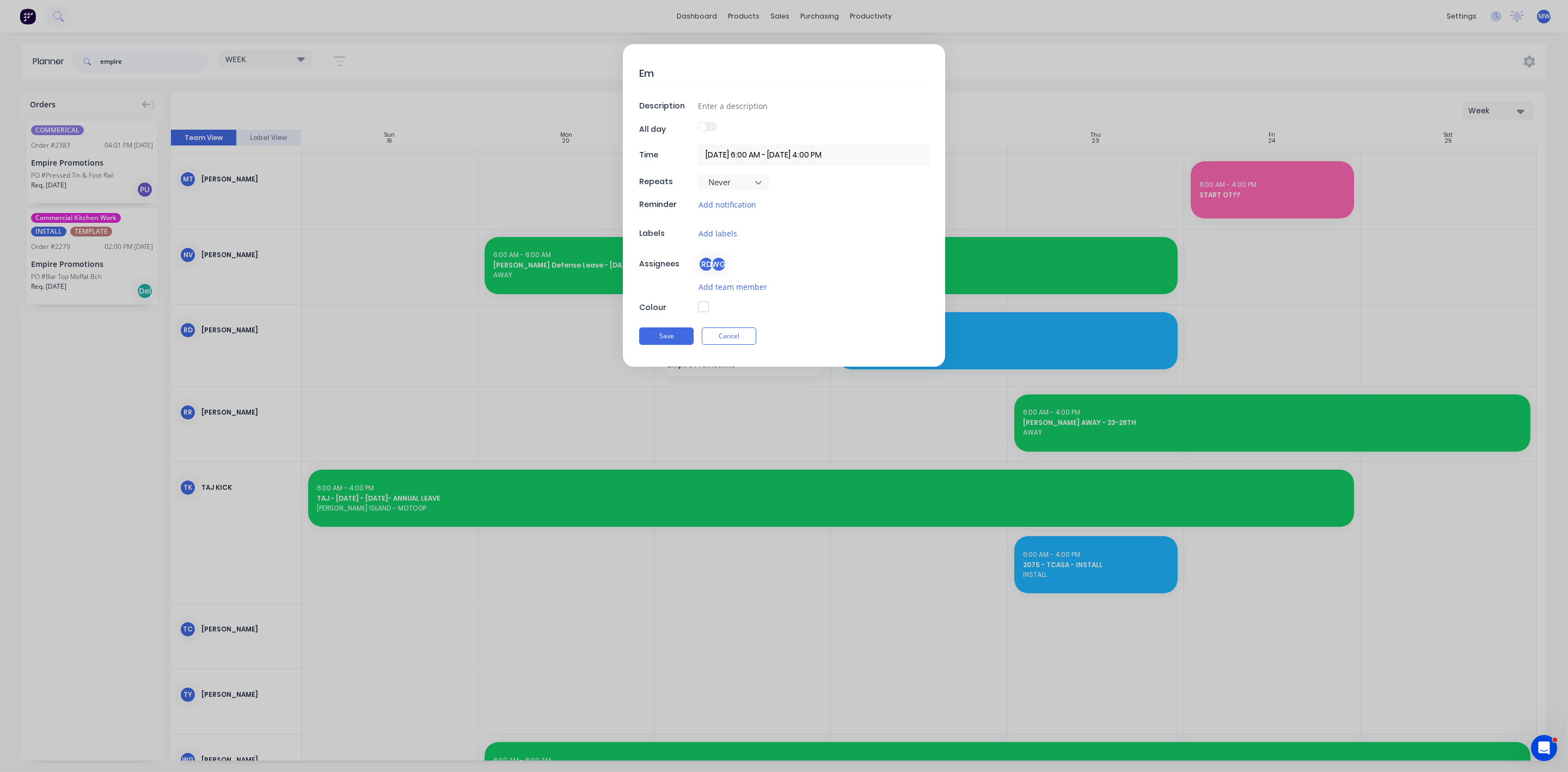
type textarea "Emp"
type textarea "x"
type textarea "Empi"
type textarea "x"
type textarea "Empir"
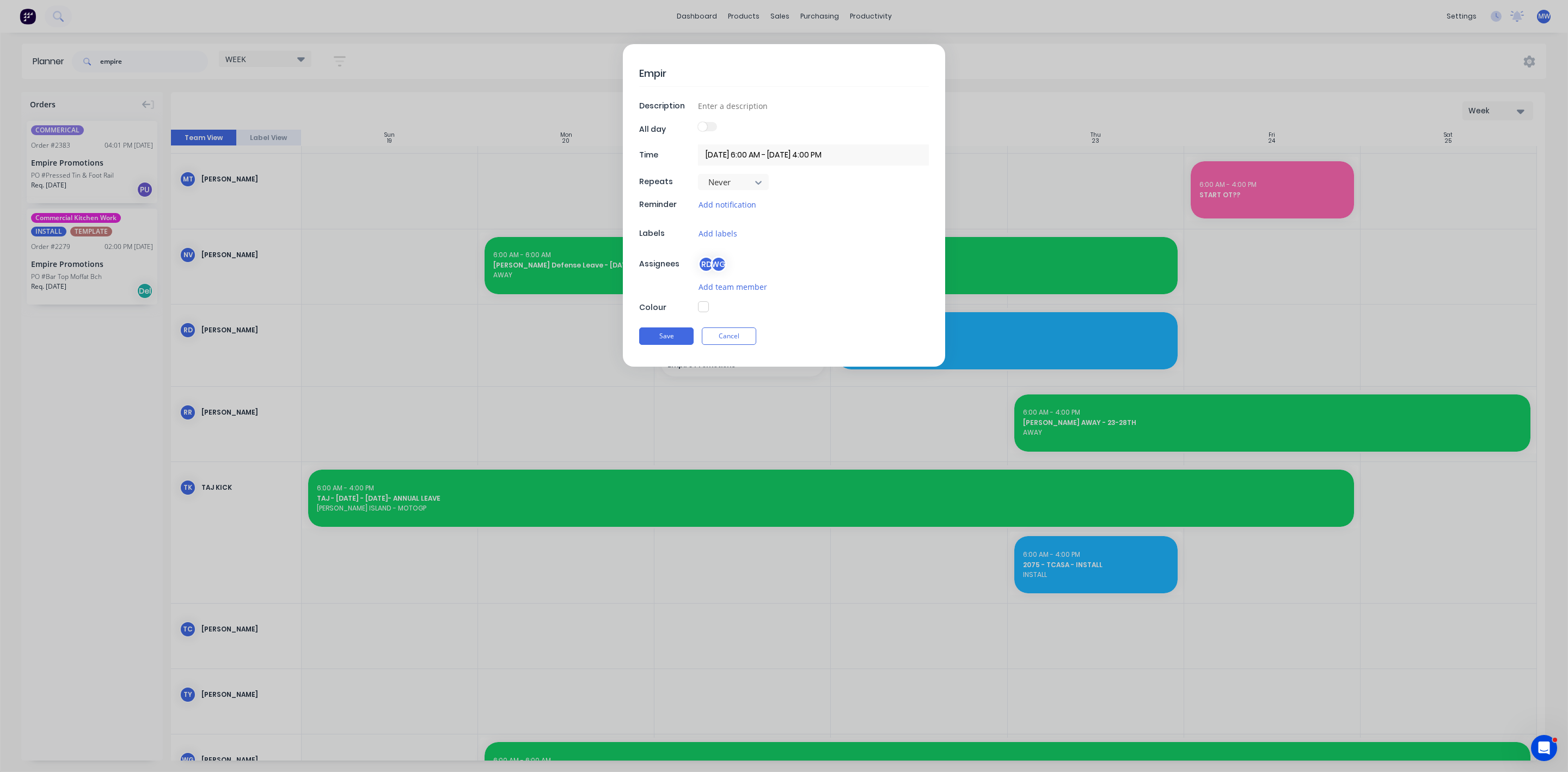
type textarea "x"
type textarea "Empire"
type textarea "x"
type textarea "Empire"
type textarea "x"
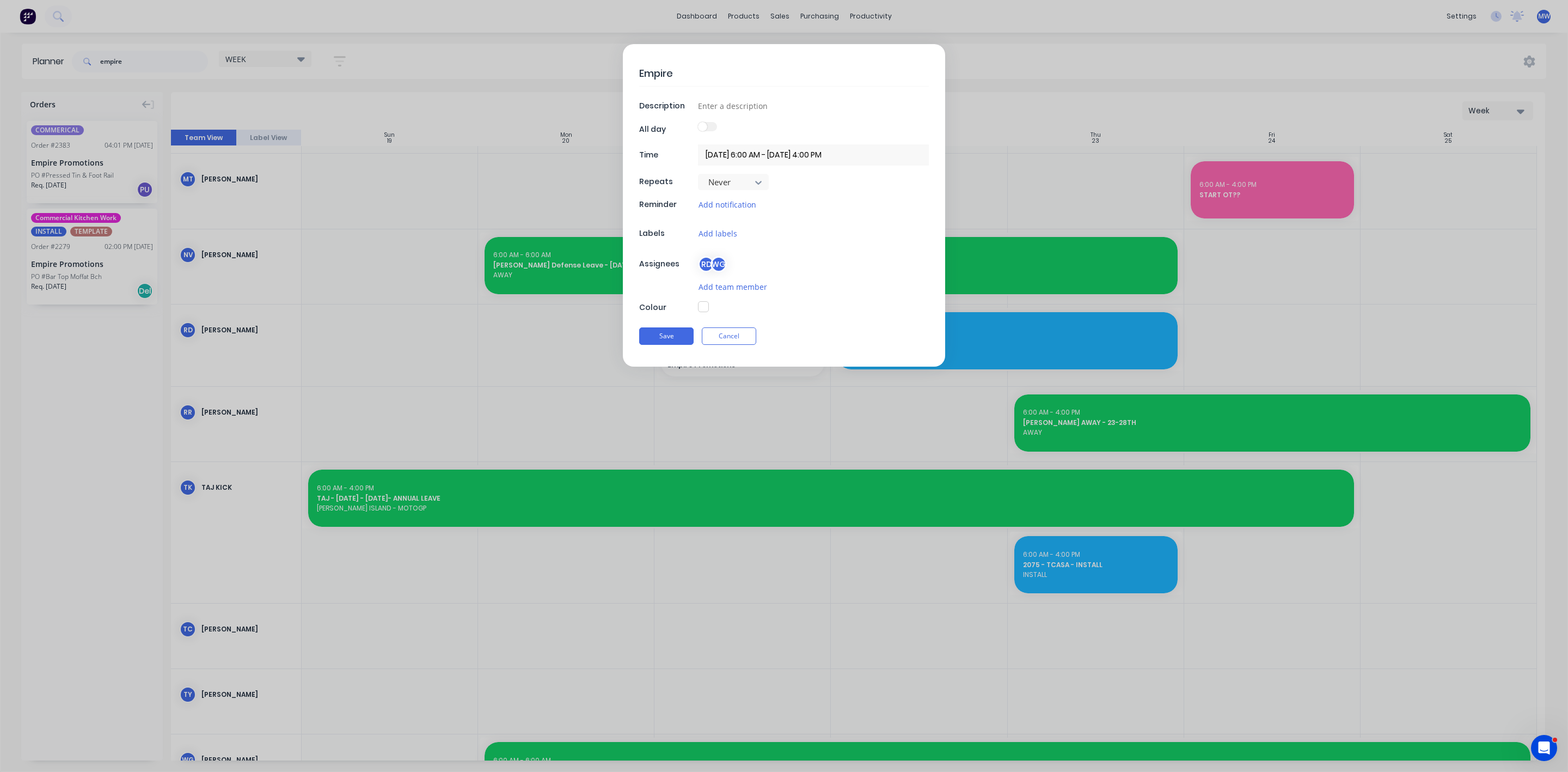
type textarea "Empire P"
type textarea "x"
type textarea "Empire PR"
type textarea "x"
type textarea "Empire PRo"
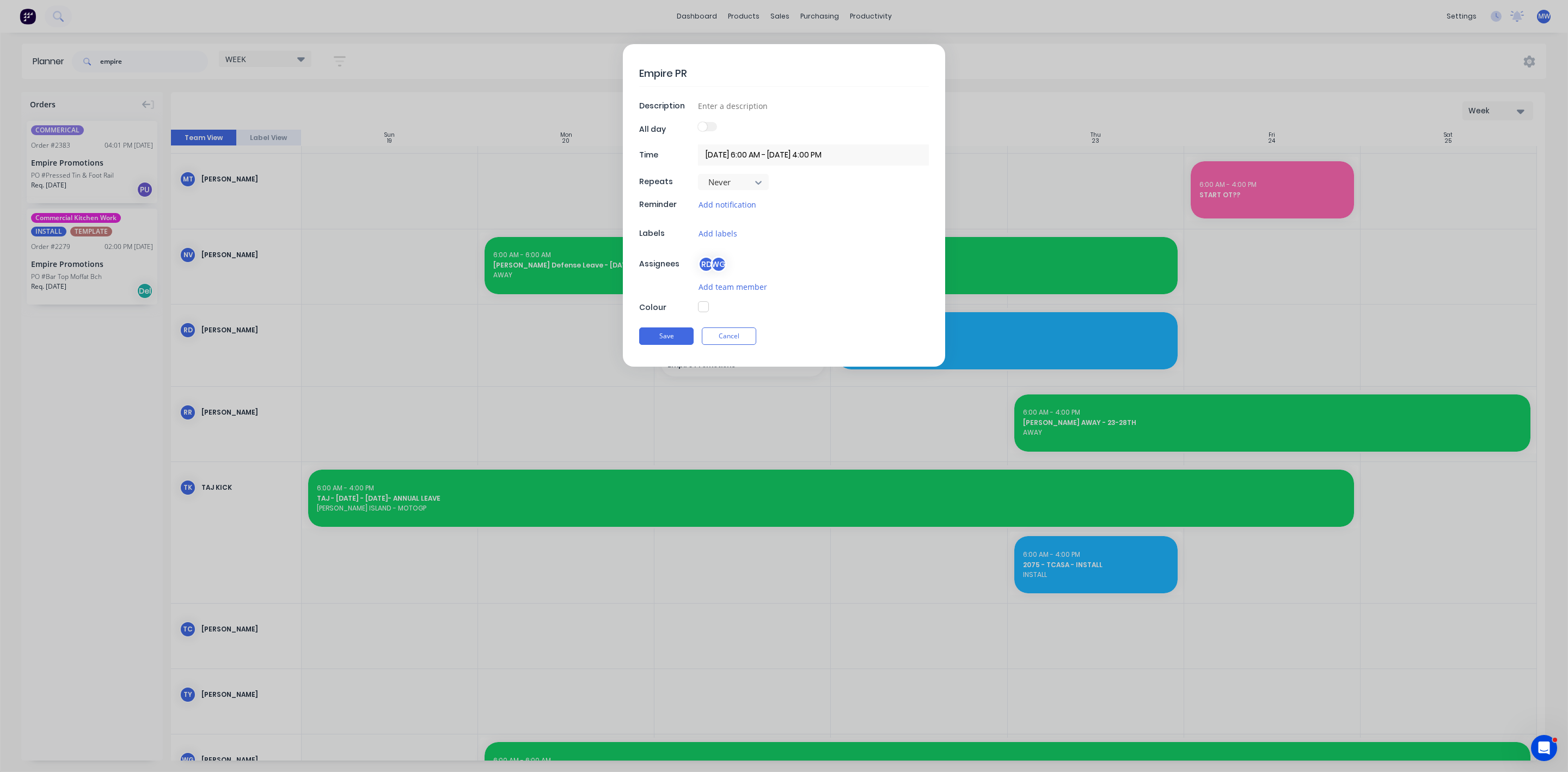
type textarea "x"
type textarea "Empire PRom"
type textarea "x"
type textarea "Empire PRo"
type textarea "x"
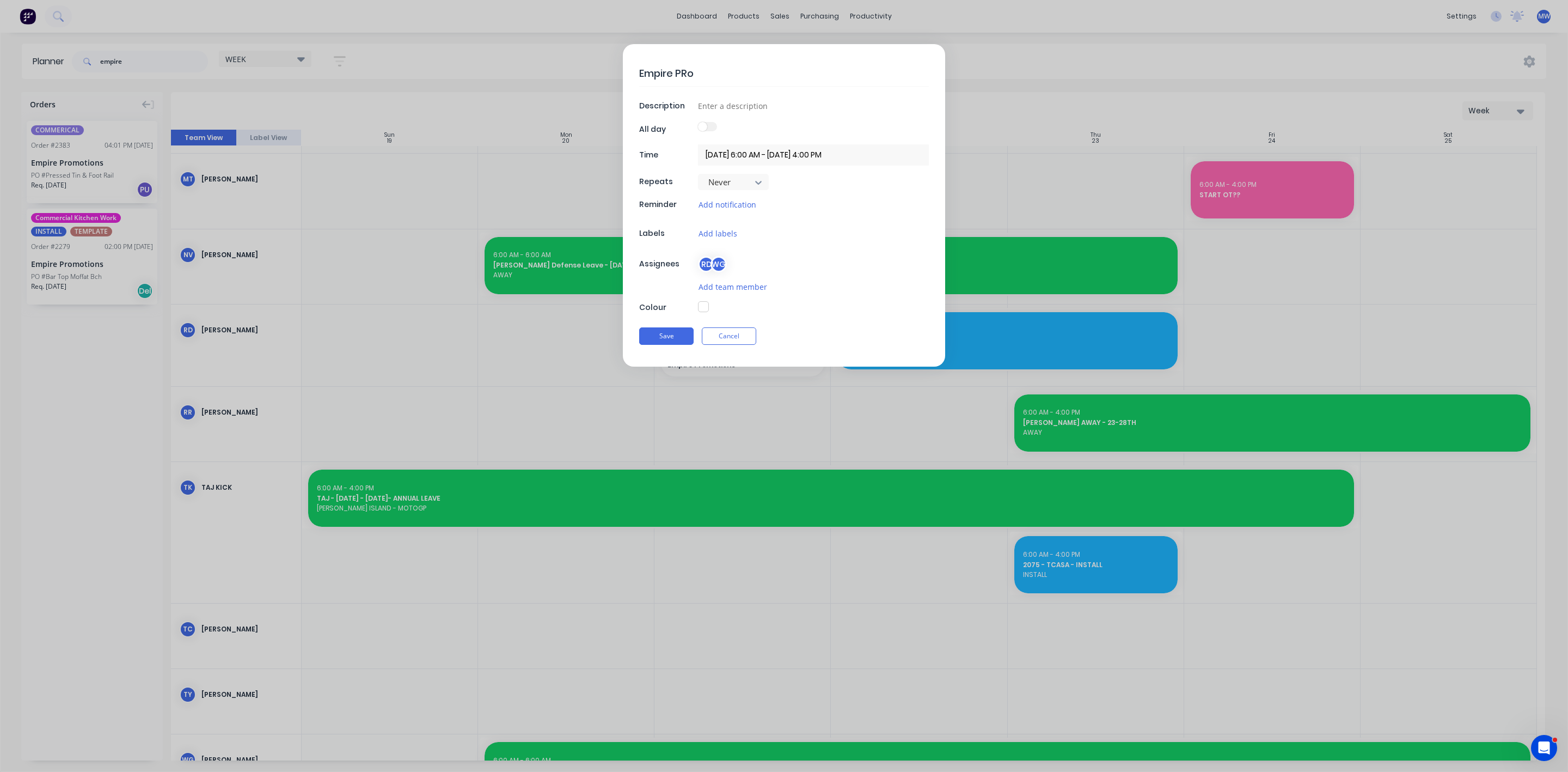
type textarea "Empire PR"
type textarea "x"
type textarea "Empire P"
type textarea "x"
type textarea "Empire"
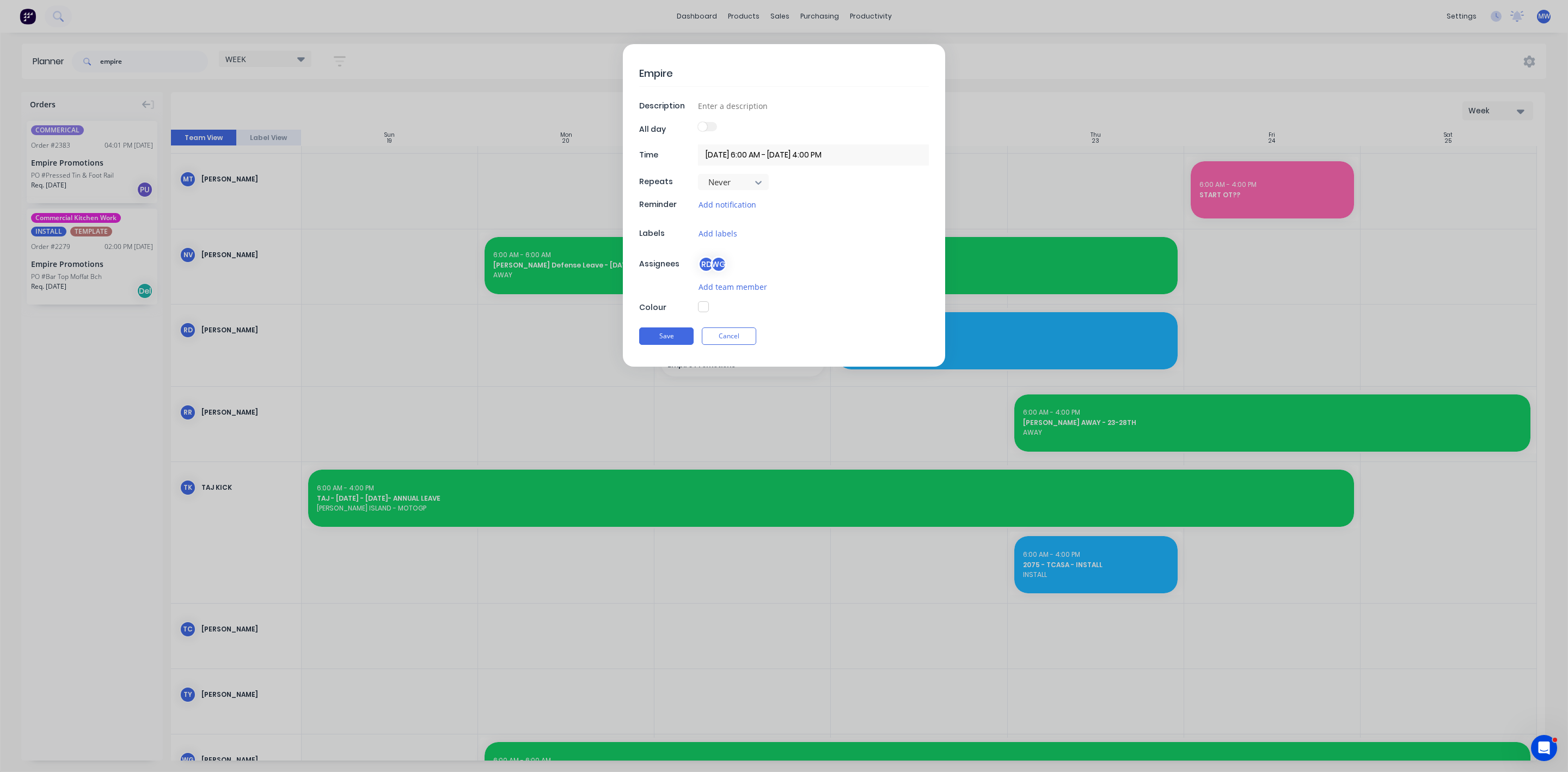
type textarea "x"
type textarea "Empire"
type textarea "x"
type textarea "Empir"
type textarea "x"
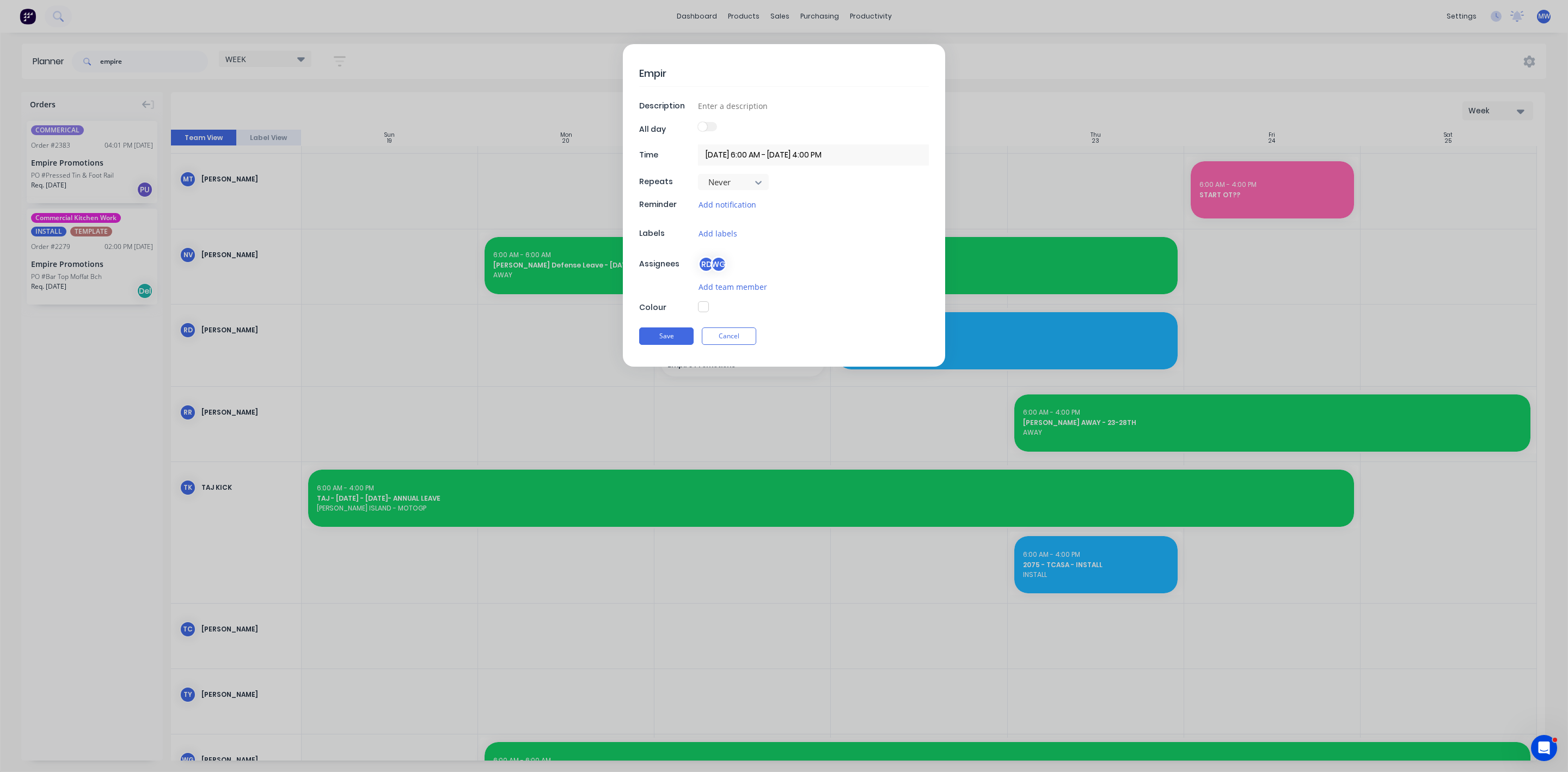
type textarea "Empi"
type textarea "x"
type textarea "Emp"
type textarea "x"
type textarea "Em"
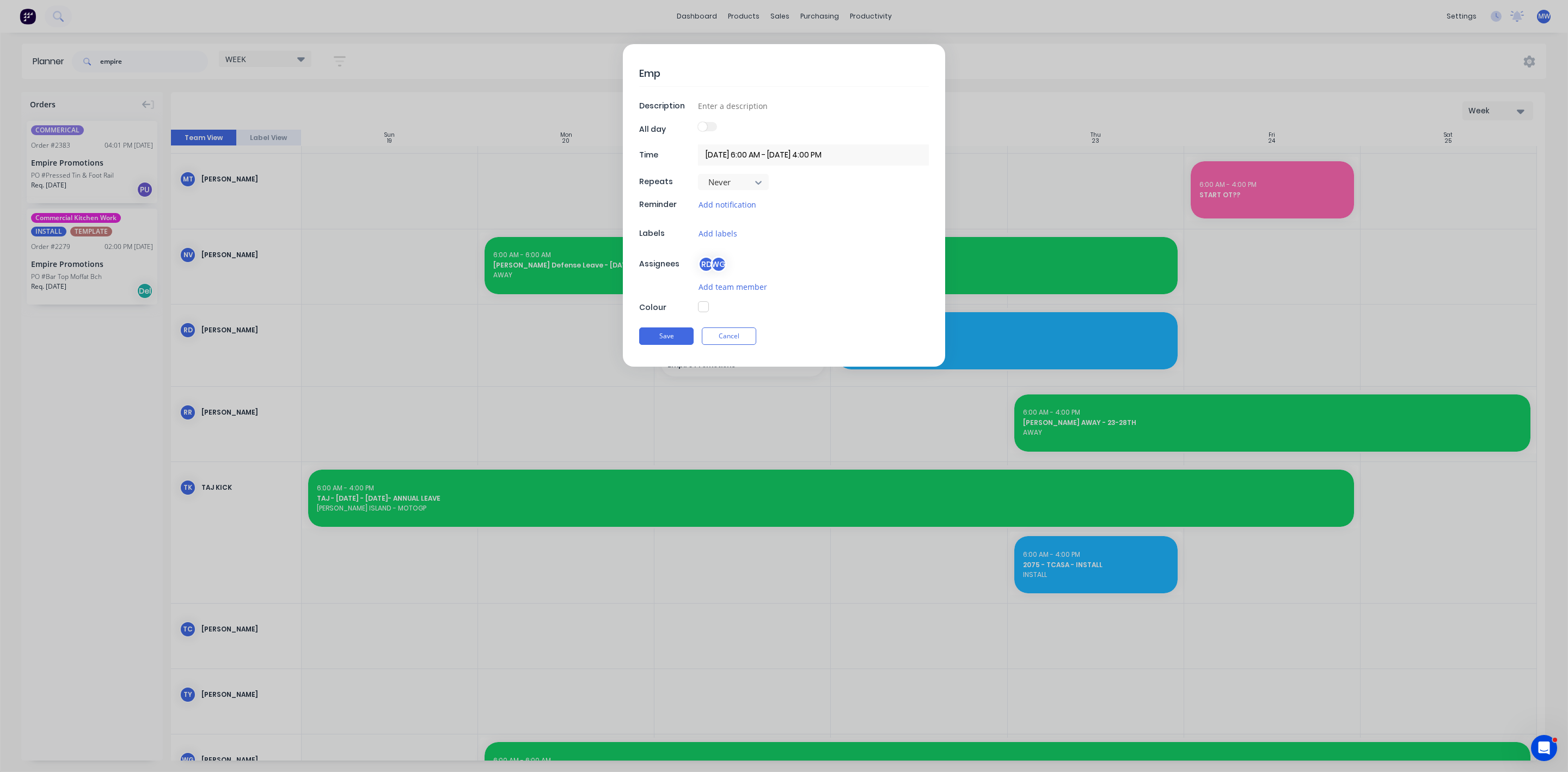
type textarea "x"
type textarea "E"
type textarea "x"
type textarea "E"
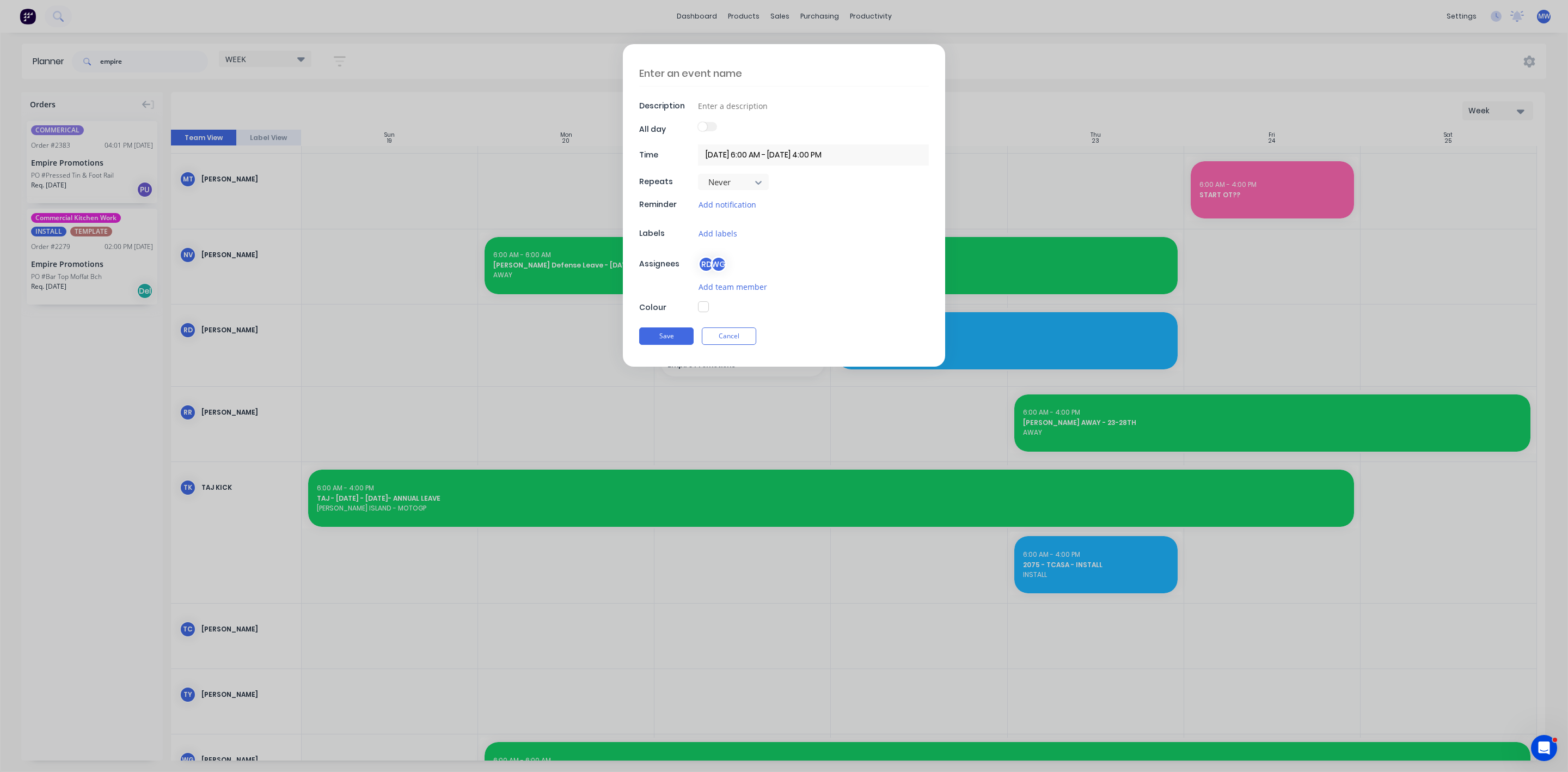
type textarea "x"
type textarea "EM"
type textarea "x"
type textarea "EMP"
type textarea "x"
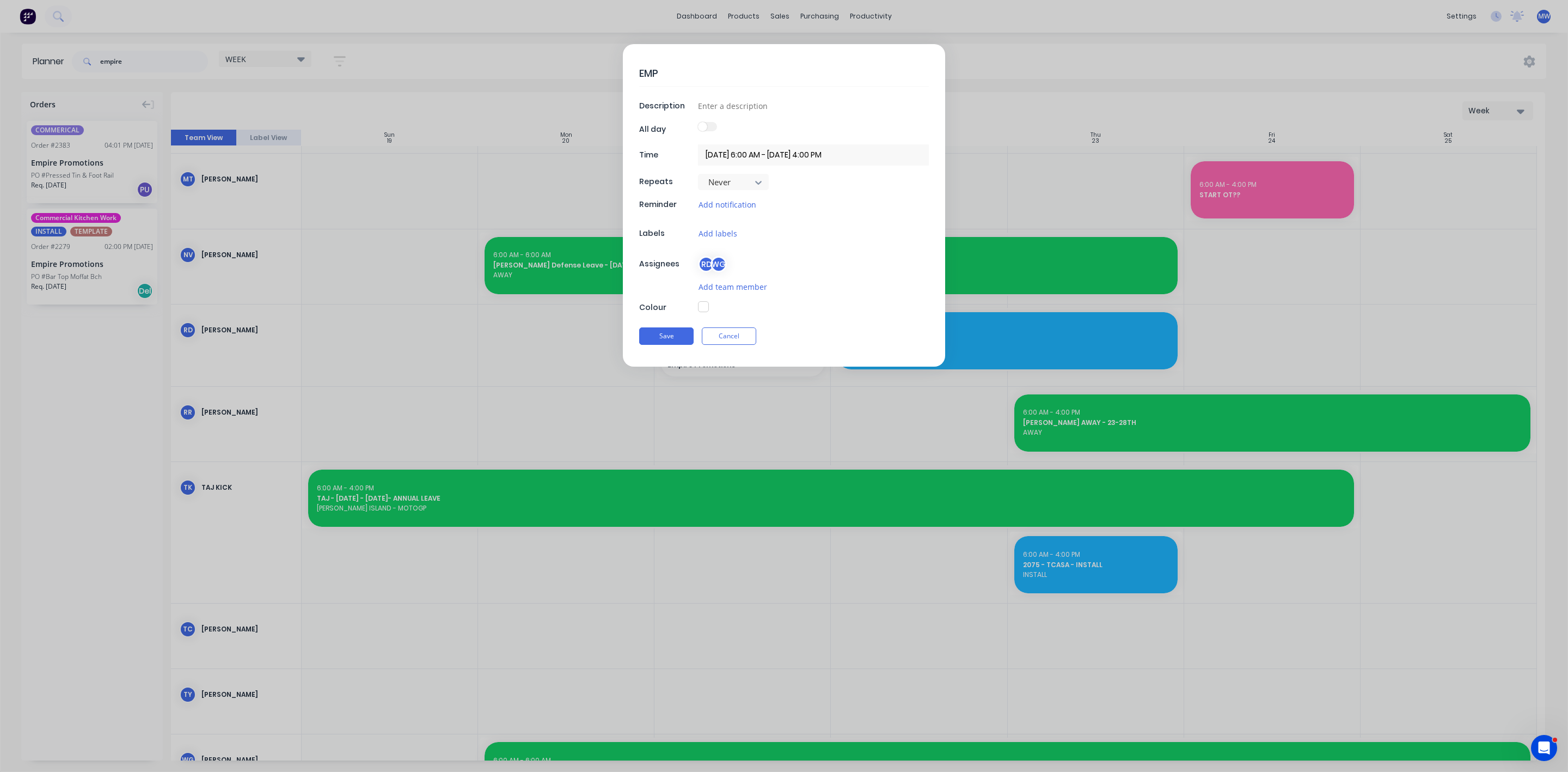
type textarea "EMPI"
type textarea "x"
type textarea "EMPIR"
type textarea "x"
type textarea "EMPIRE"
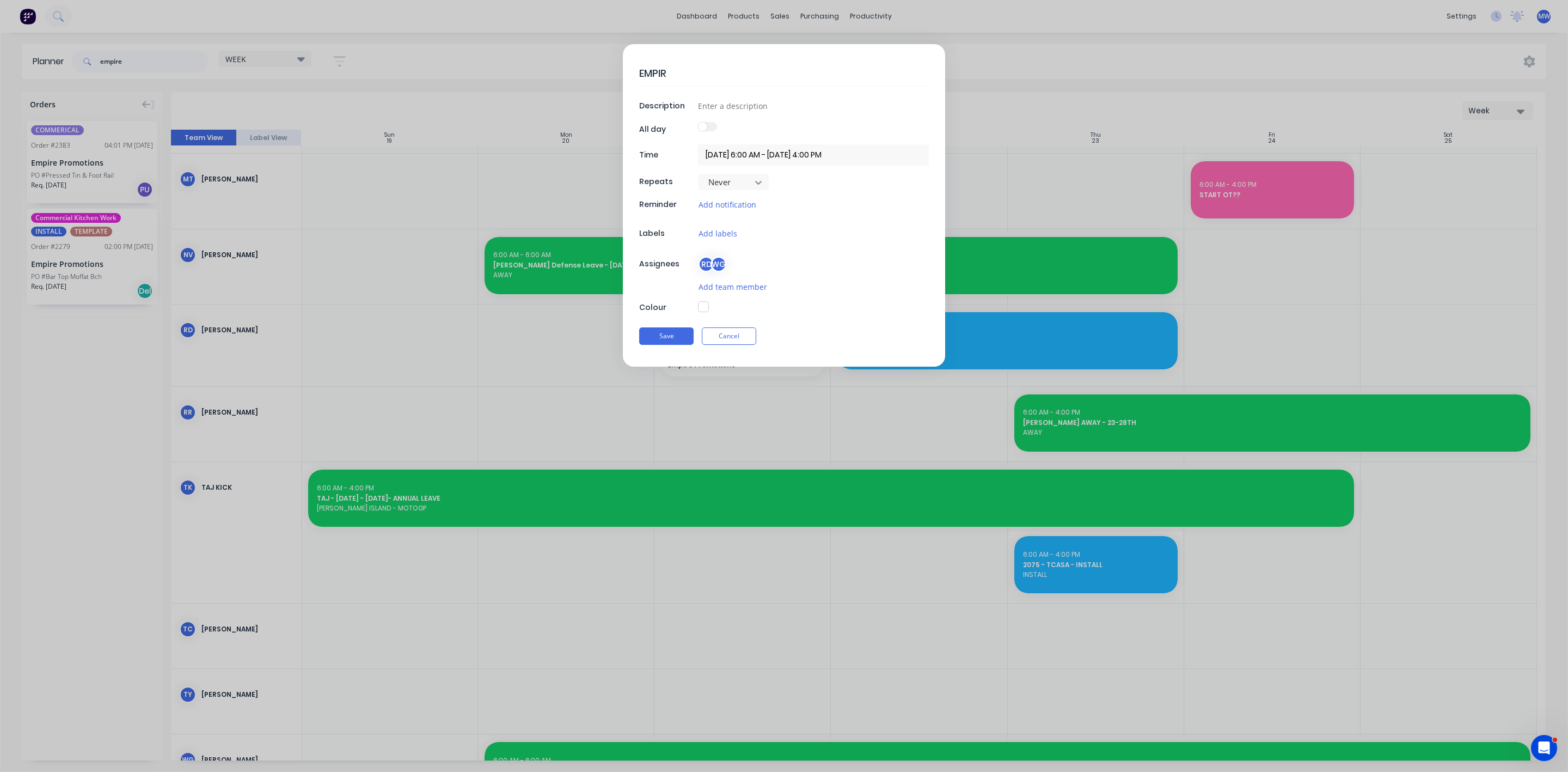
type textarea "x"
type textarea "EMPIRE"
type textarea "x"
type textarea "EMPIRE P"
type textarea "x"
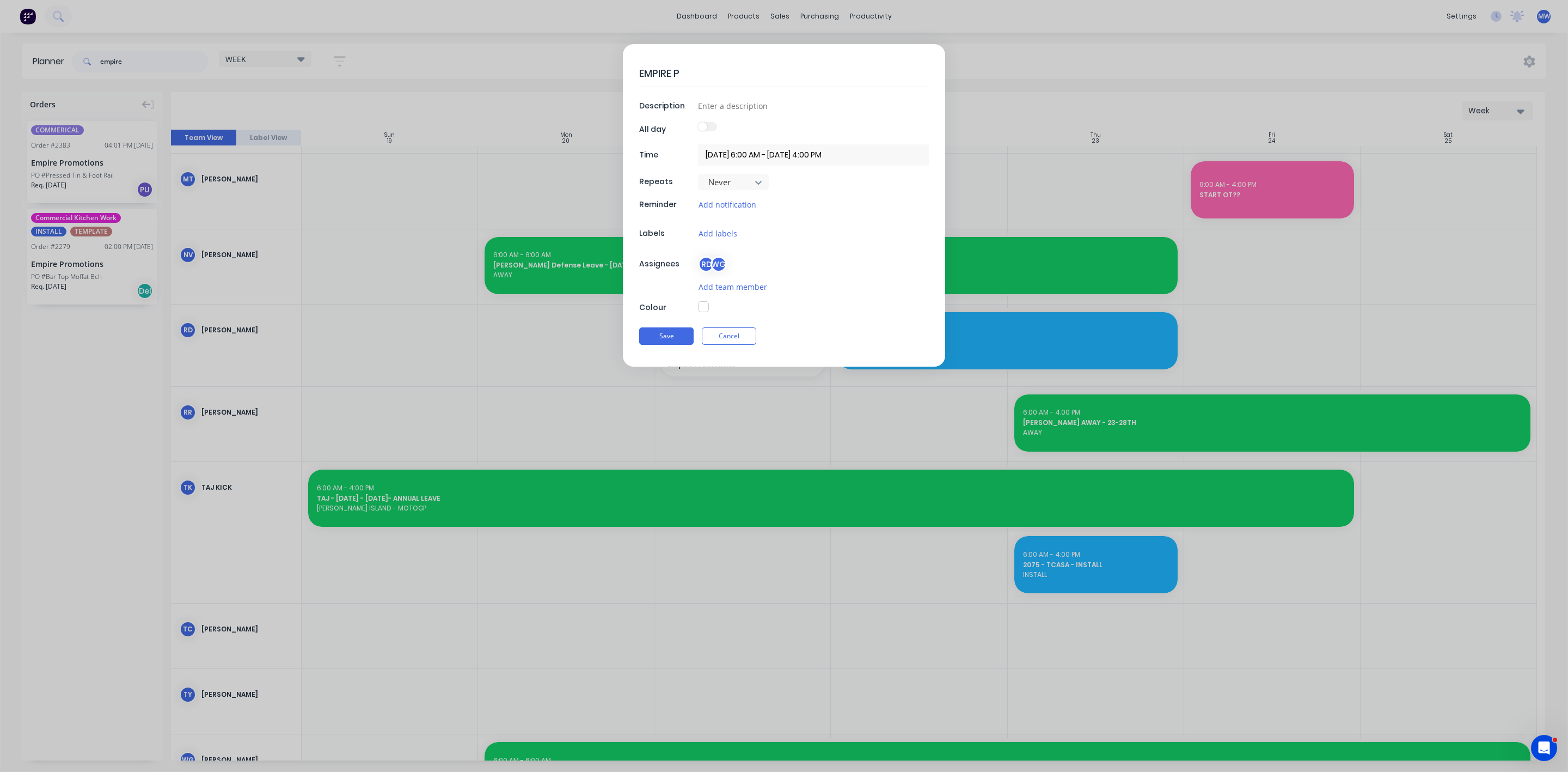
type textarea "EMPIRE PR"
type textarea "x"
type textarea "EMPIRE PRO"
type textarea "x"
type textarea "EMPIRE PROM"
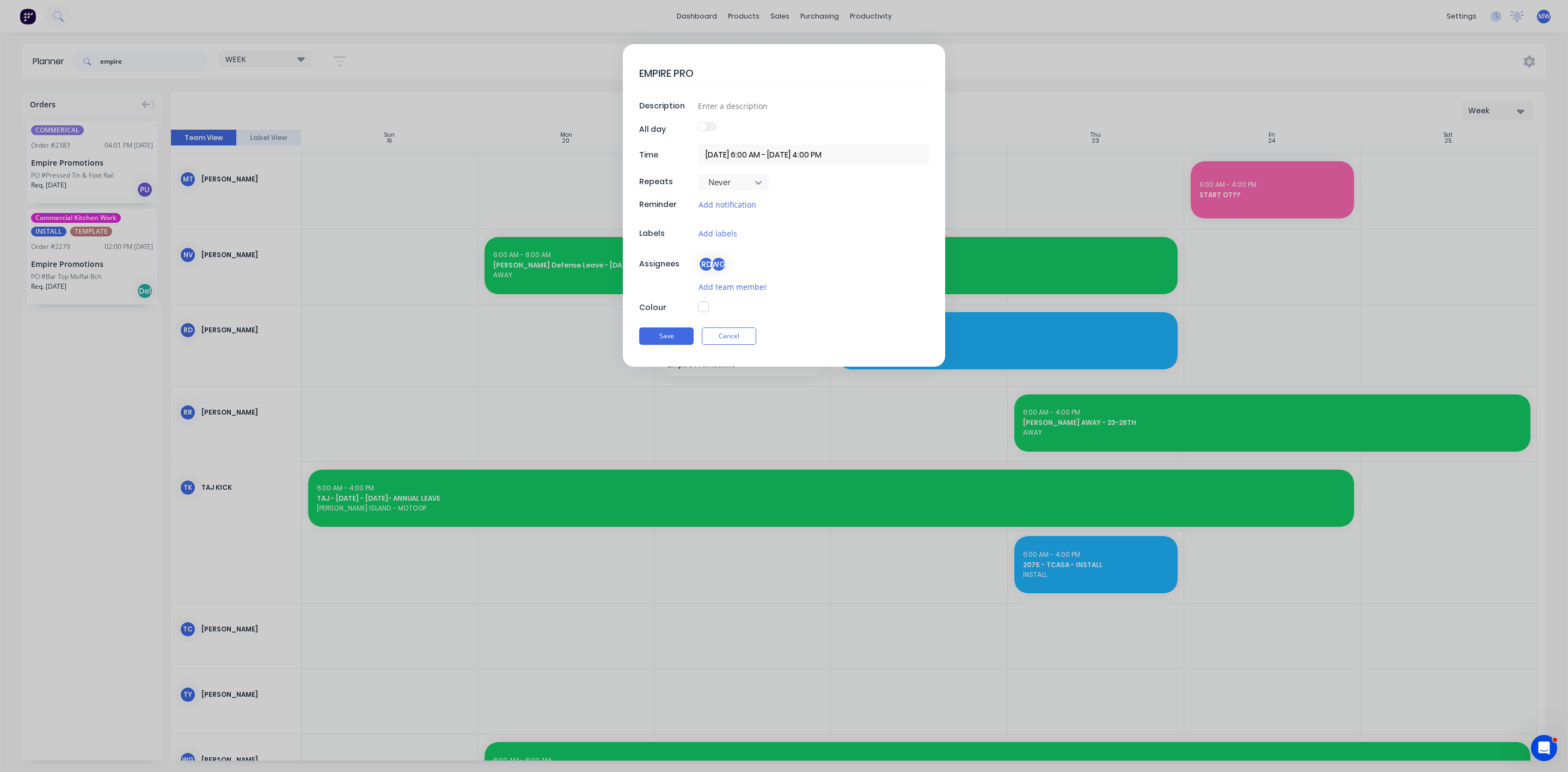
type textarea "x"
type textarea "EMPIRE PROMO"
type textarea "x"
type textarea "EMPIRE PROMOT"
type textarea "x"
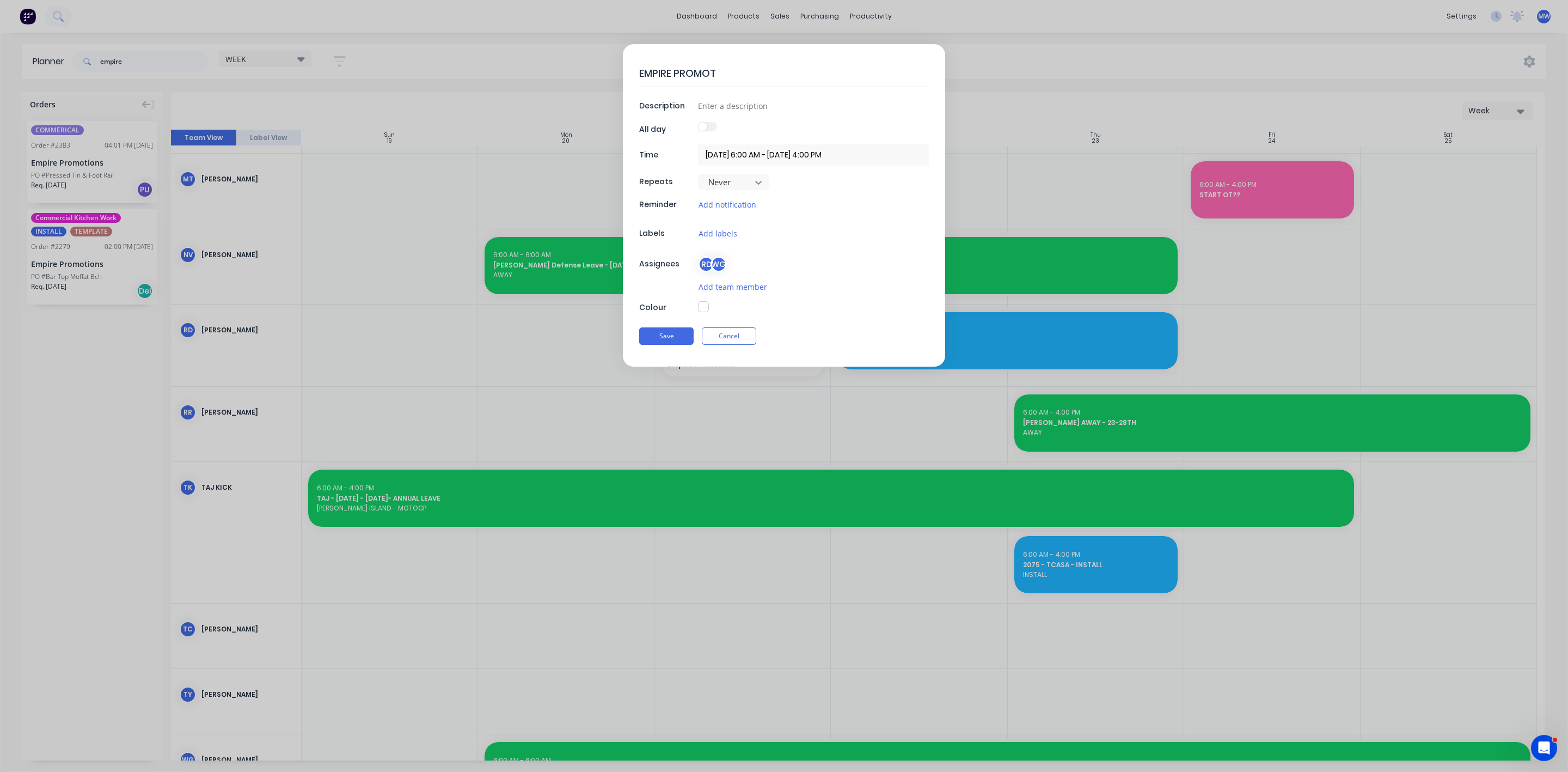
type textarea "EMPIRE PROMOTI"
type textarea "x"
type textarea "EMPIRE PROMOTIO"
type textarea "x"
type textarea "EMPIRE PROMOTIOO"
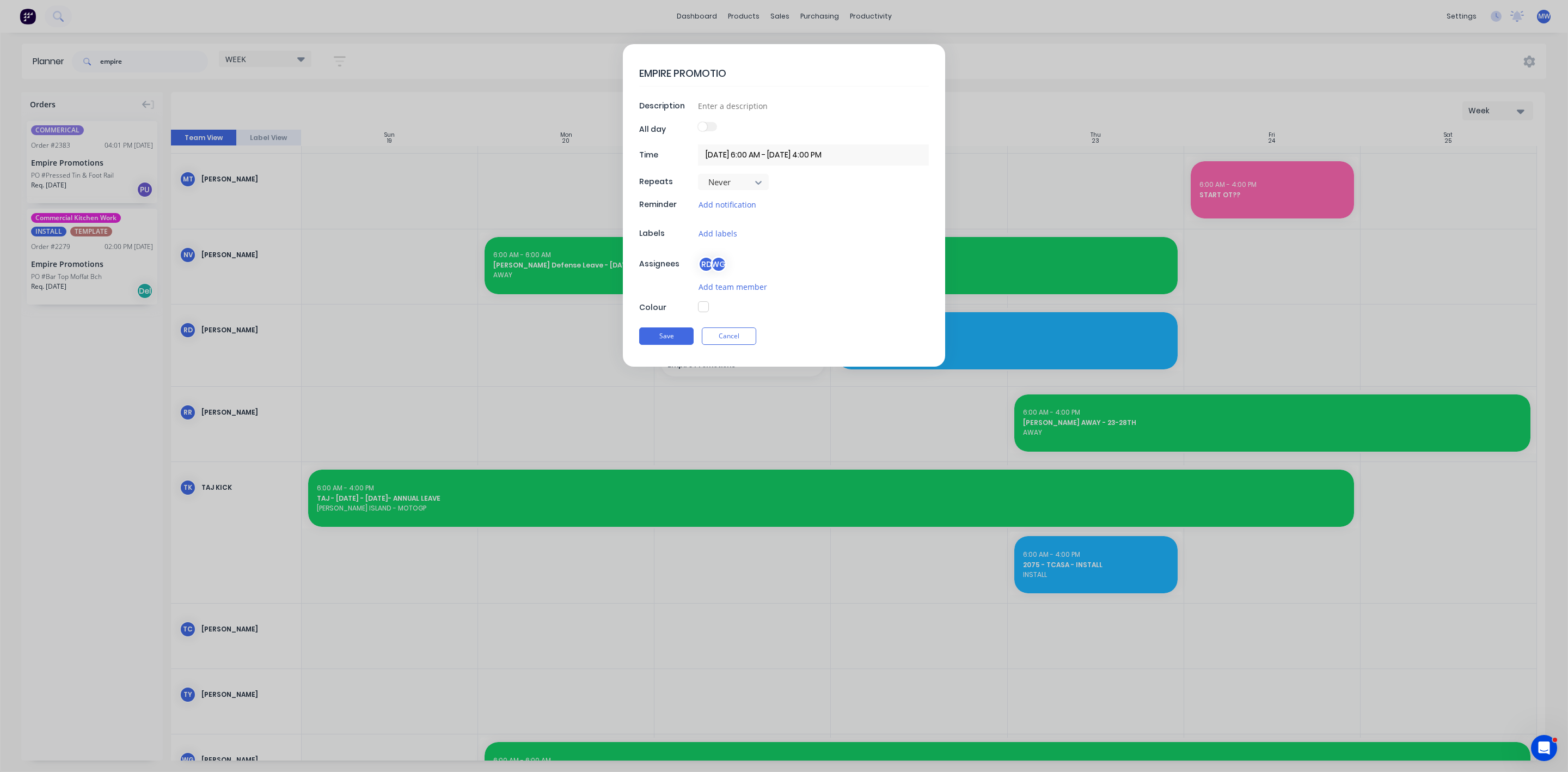
type textarea "x"
type textarea "EMPIRE PROMOTIOON"
type textarea "x"
type textarea "EMPIRE PROMOTIOONS"
type textarea "x"
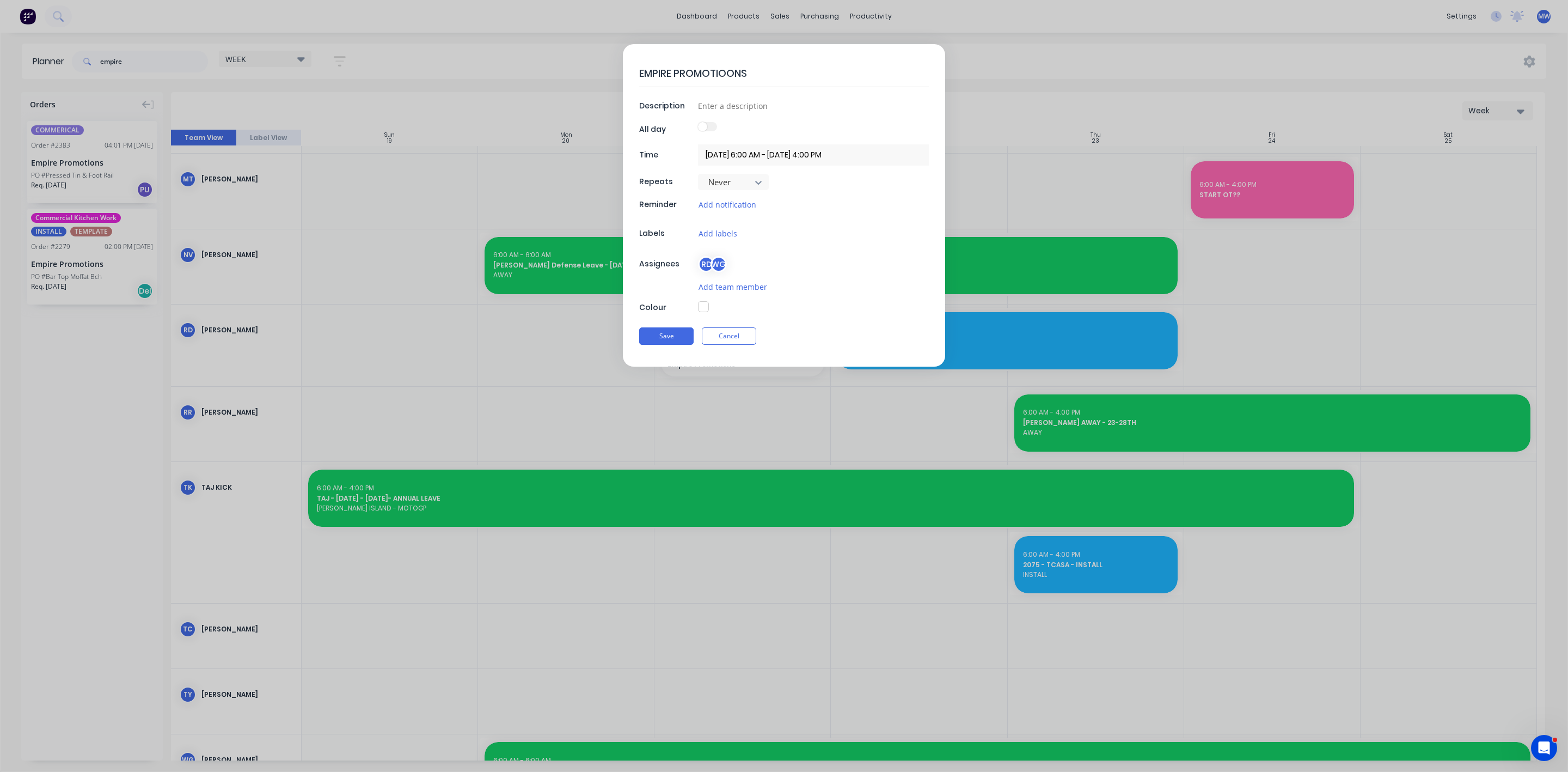
type textarea "EMPIRE PROMOTIOON"
type textarea "x"
type textarea "EMPIRE PROMOTIOO"
type textarea "x"
type textarea "EMPIRE PROMOTIO"
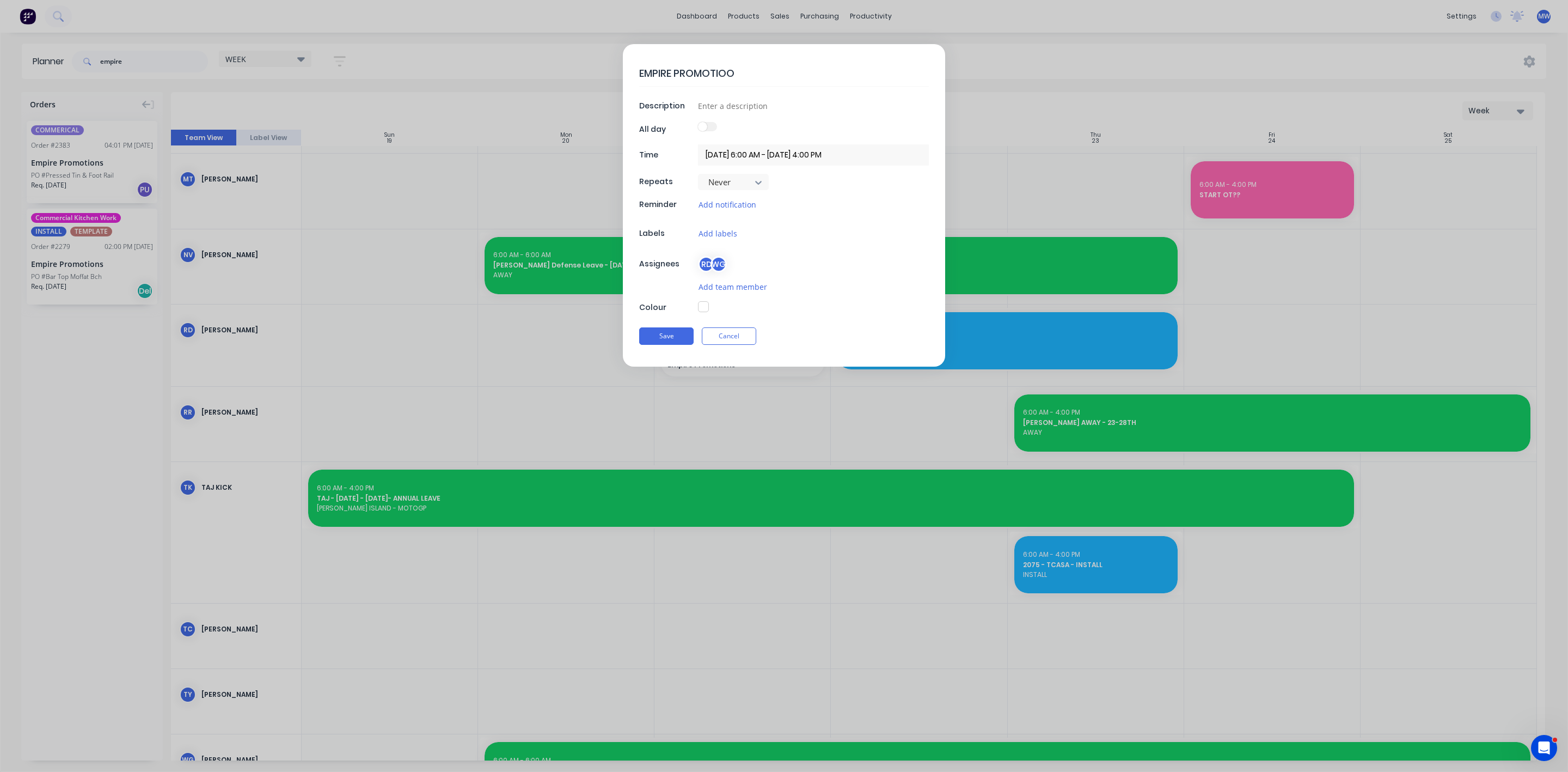
type textarea "x"
type textarea "EMPIRE PROMOTION"
type textarea "x"
type textarea "EMPIRE PROMOTIONS"
type textarea "x"
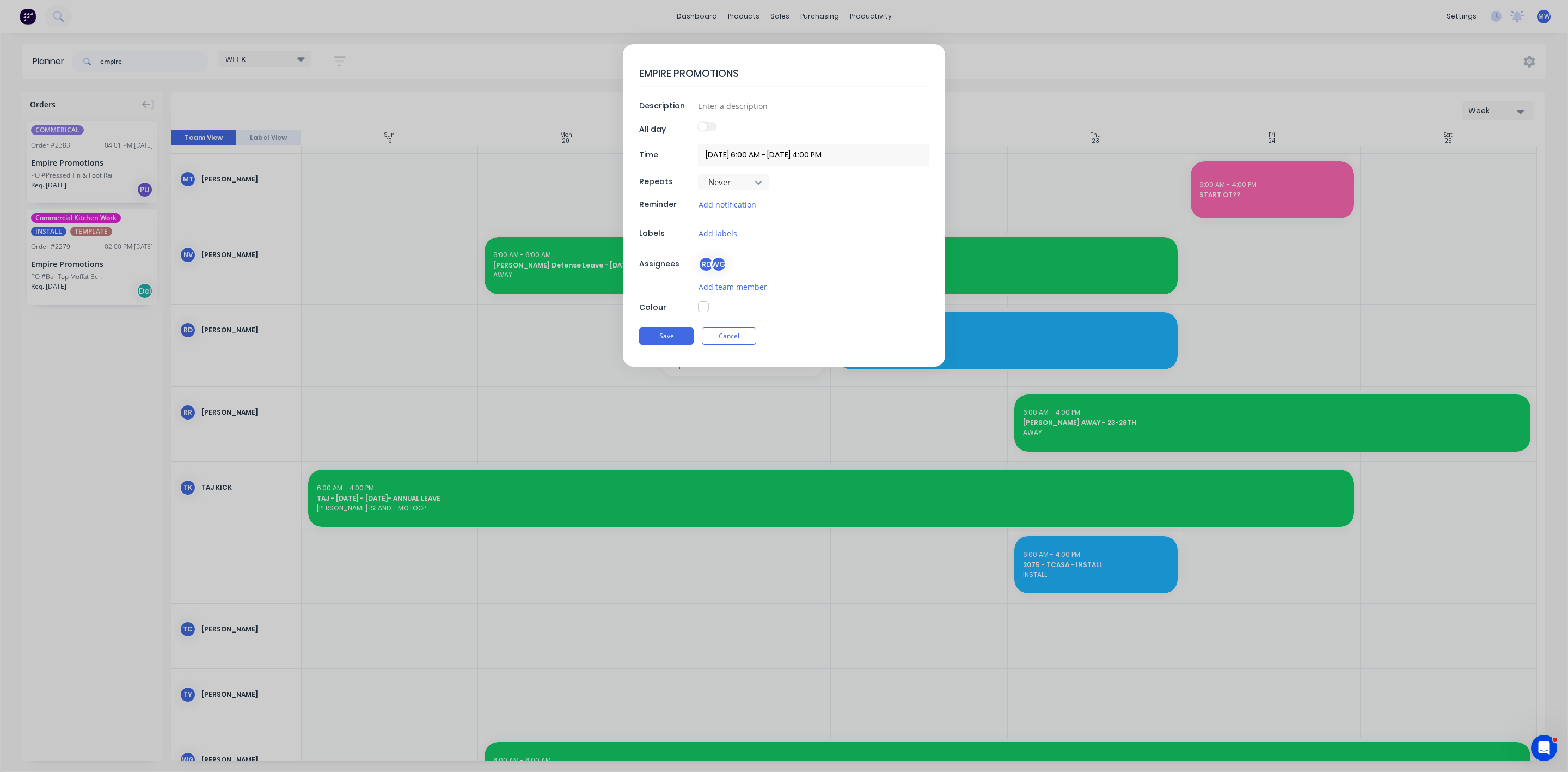
type textarea "EMPIRE PROMOTIONS"
type textarea "x"
type textarea "EMPIRE PROMOTIONS -"
type textarea "x"
type textarea "EMPIRE PROMOTIONS -"
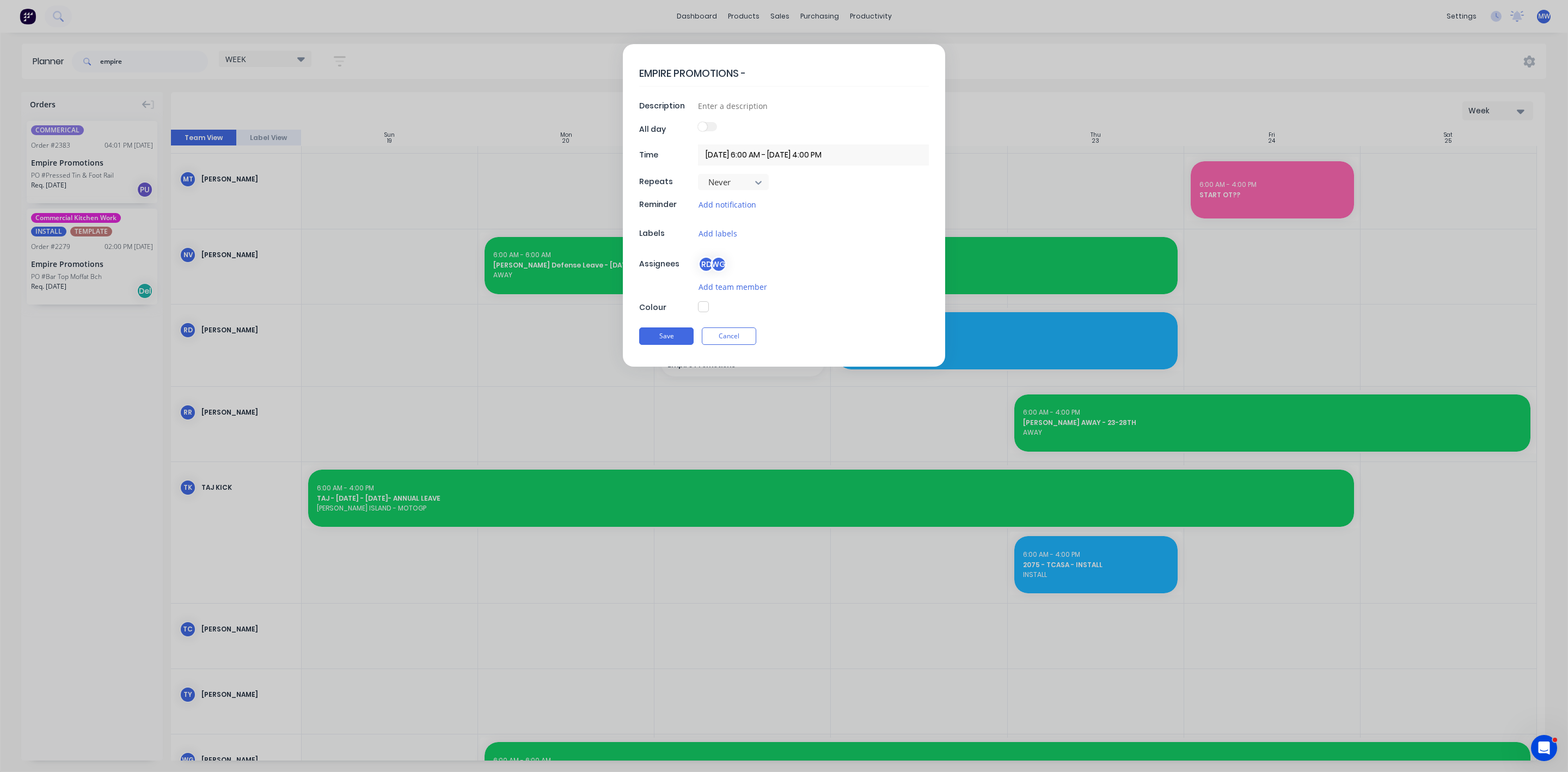
type textarea "x"
type textarea "EMPIRE PROMOTIONS - O"
type textarea "x"
type textarea "EMPIRE PROMOTIONS - ON"
type textarea "x"
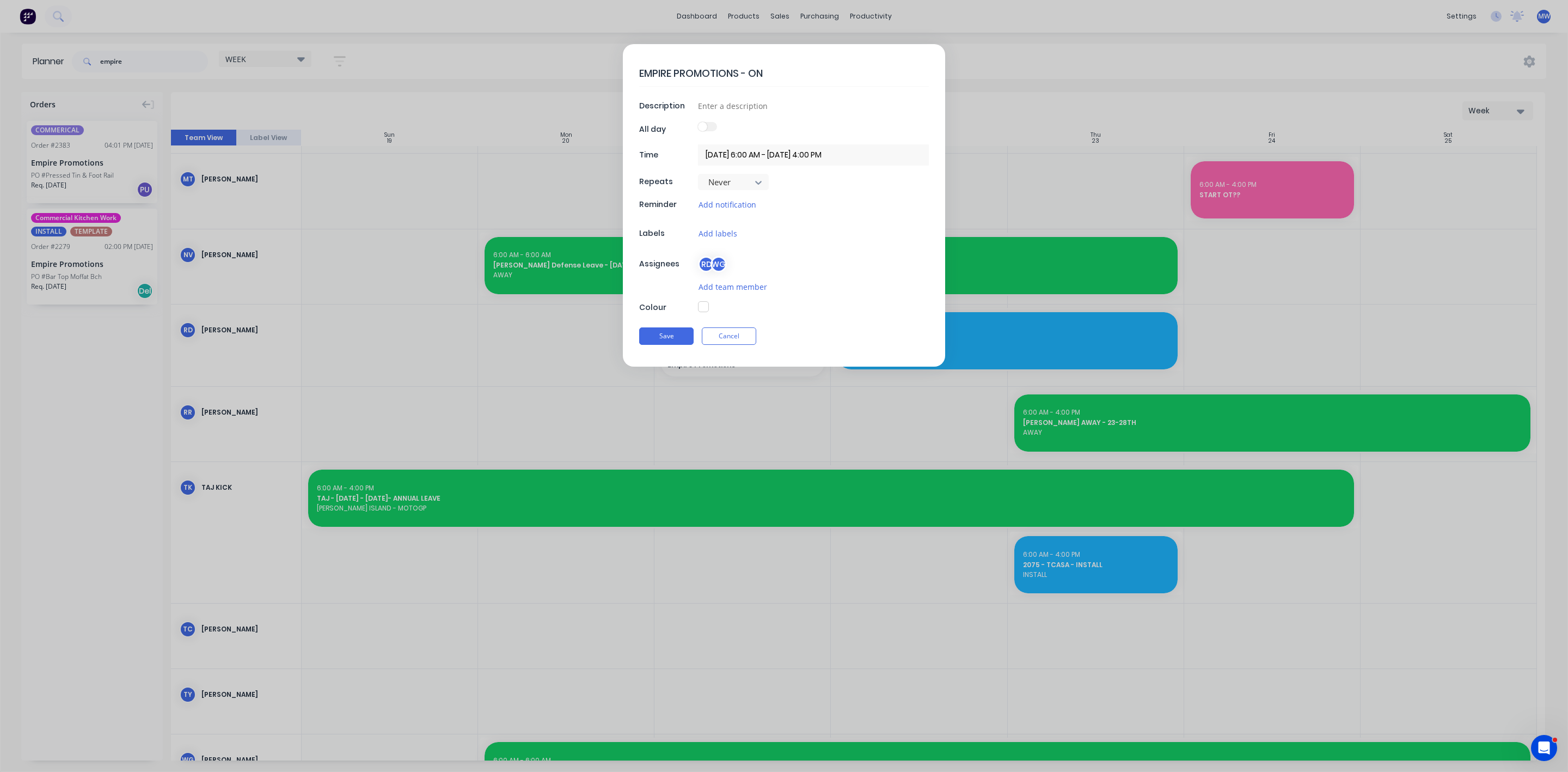
type textarea "EMPIRE PROMOTIONS - ONS"
type textarea "x"
type textarea "EMPIRE PROMOTIONS - ON"
type textarea "x"
type textarea "EMPIRE PROMOTIONS - O"
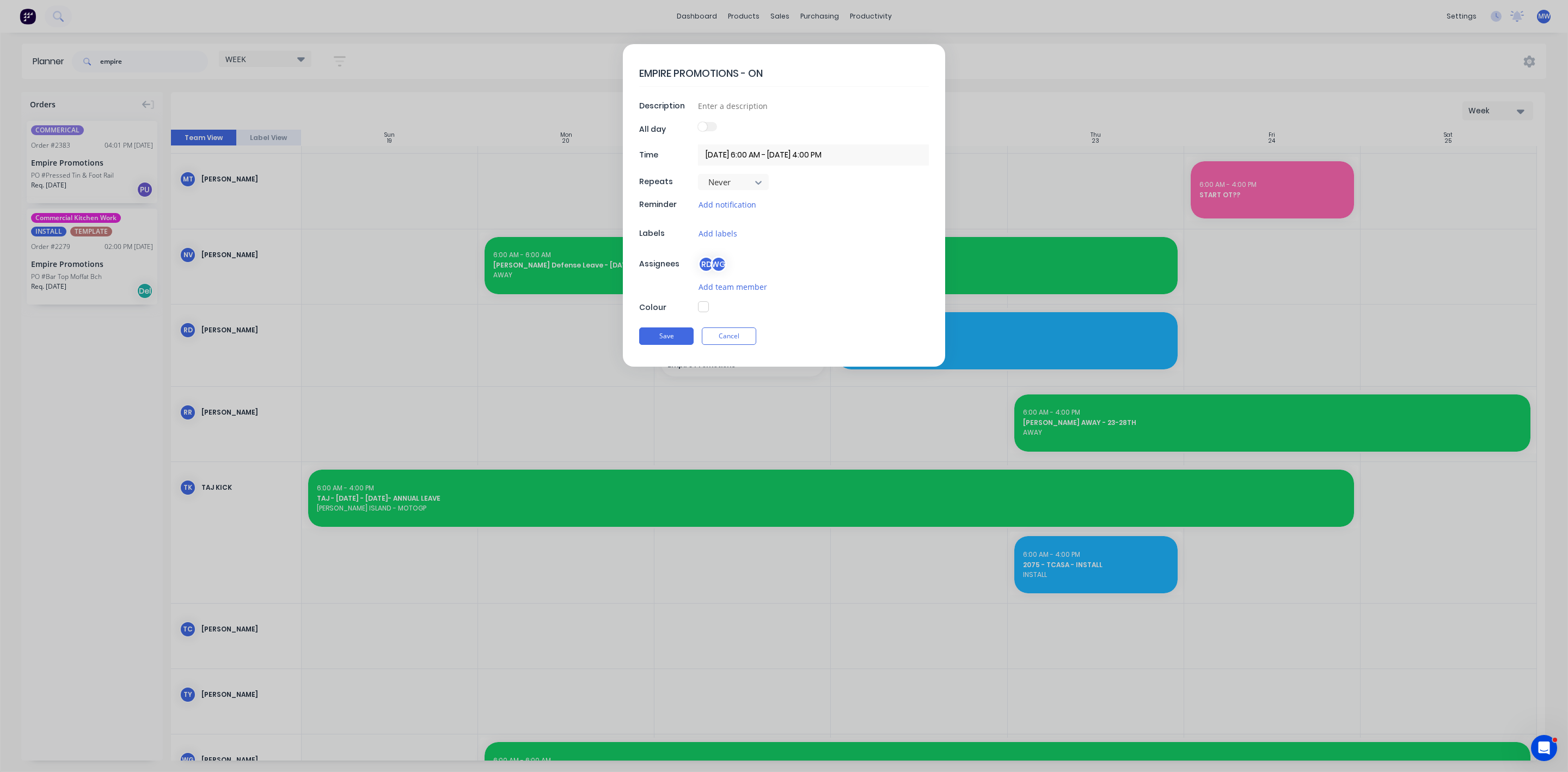
type textarea "x"
type textarea "EMPIRE PROMOTIONS -"
type textarea "x"
type textarea "EMPIRE PROMOTIONS - I"
type textarea "x"
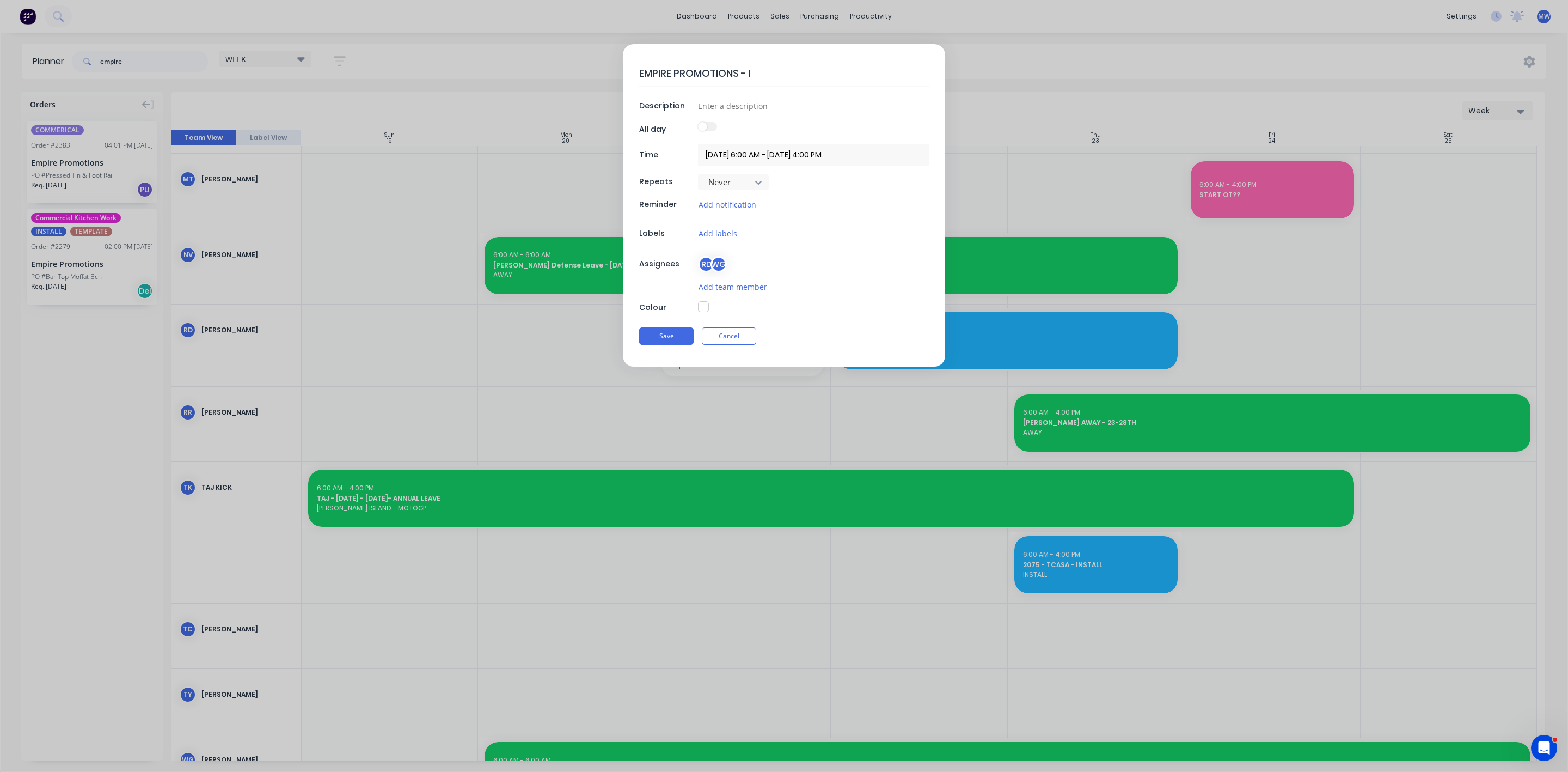
type textarea "EMPIRE PROMOTIONS - IN"
type textarea "x"
type textarea "EMPIRE PROMOTIONS - INS"
type textarea "x"
type textarea "EMPIRE PROMOTIONS - INST"
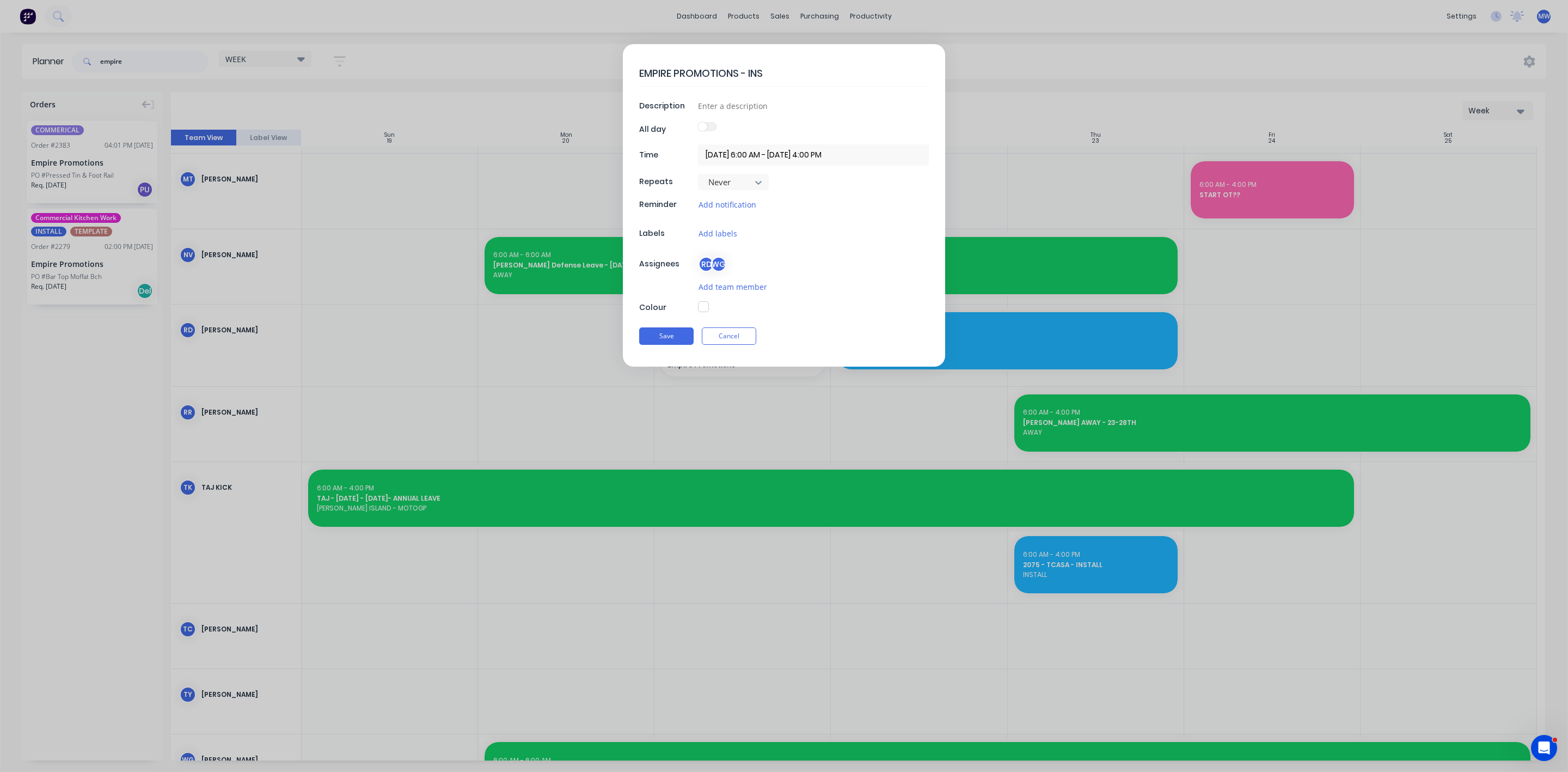
type textarea "x"
type textarea "EMPIRE PROMOTIONS - INSTA"
type textarea "x"
type textarea "EMPIRE PROMOTIONS - INSTAL"
type textarea "x"
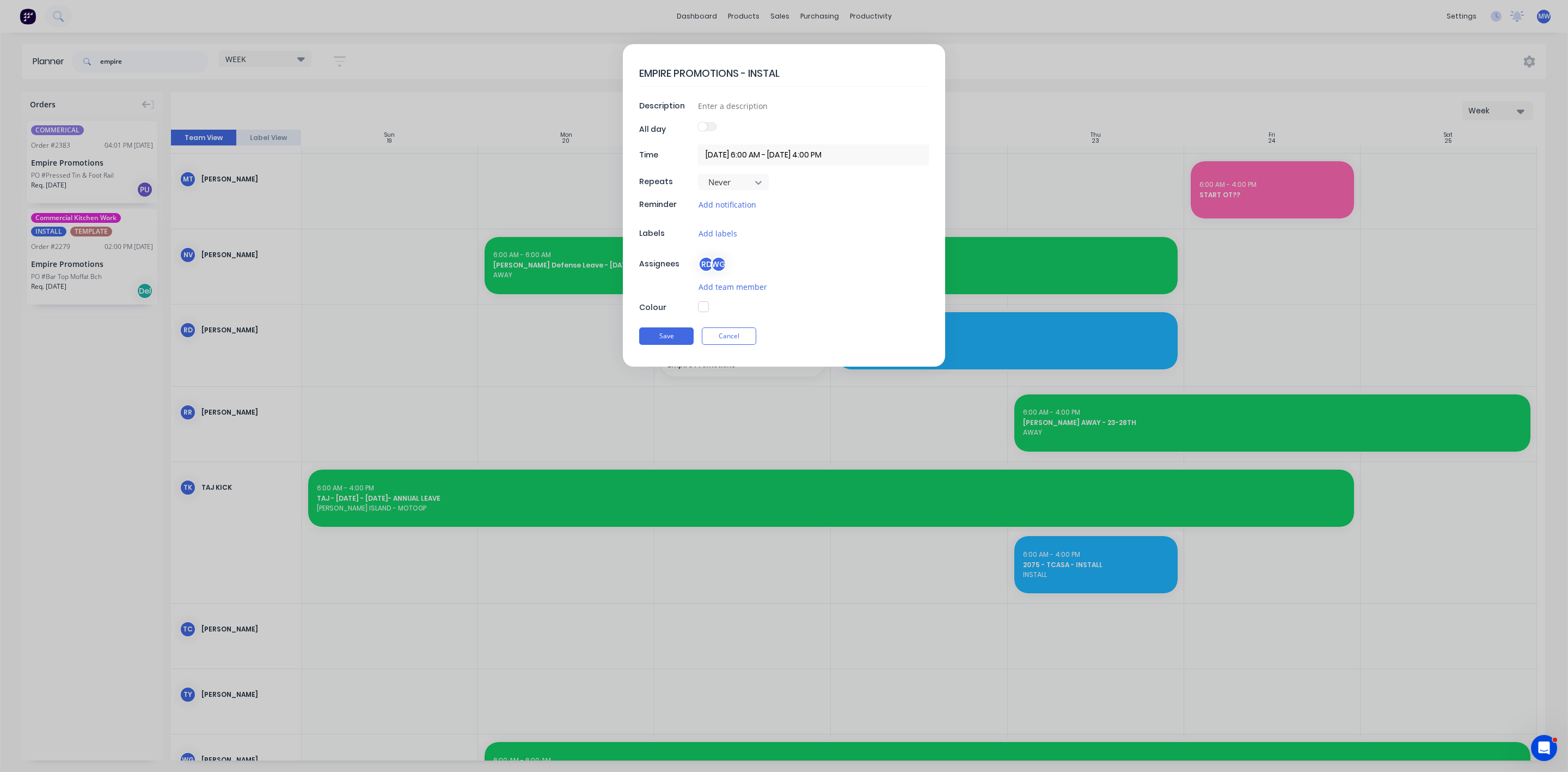
type textarea "EMPIRE PROMOTIONS - INSTALL"
type textarea "x"
type textarea "EMPIRE PROMOTIONS - INSTALL"
type textarea "x"
click at [724, 112] on input at bounding box center [813, 106] width 231 height 17
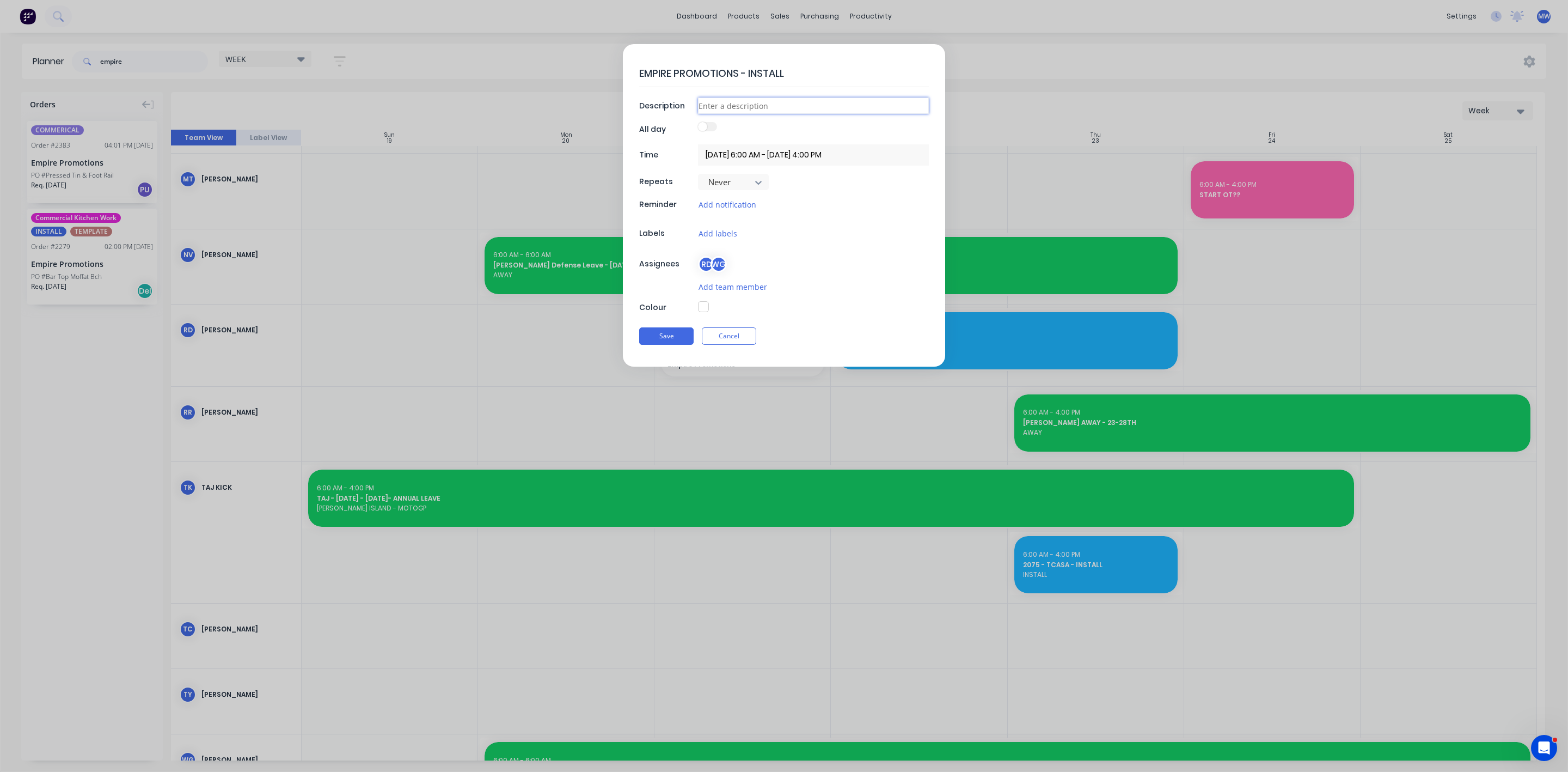
type input "C"
type textarea "x"
type input "CE"
type textarea "x"
type input "CEL"
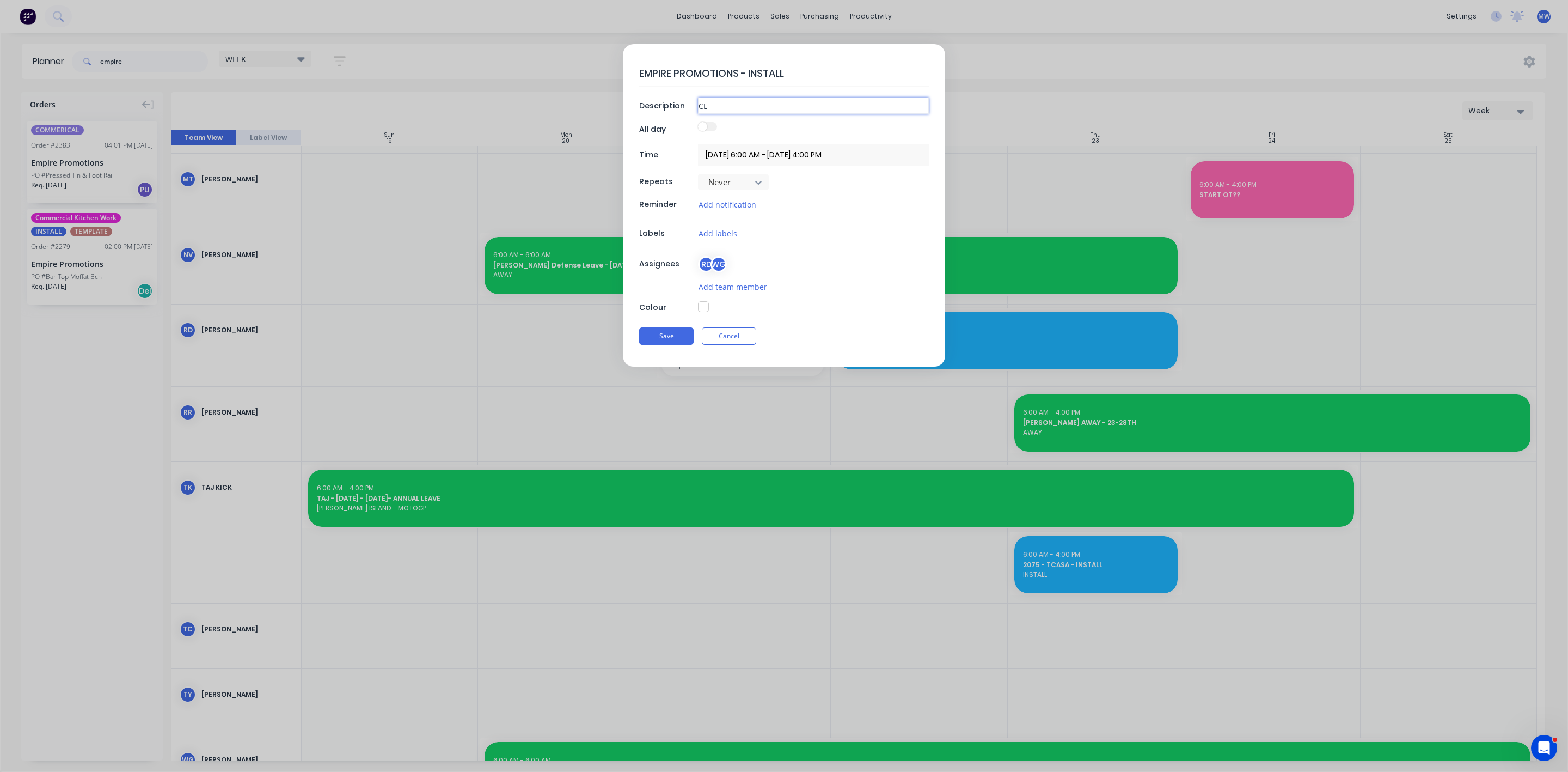
type textarea "x"
type input "CELL"
type textarea "x"
type input "CELLA"
type textarea "x"
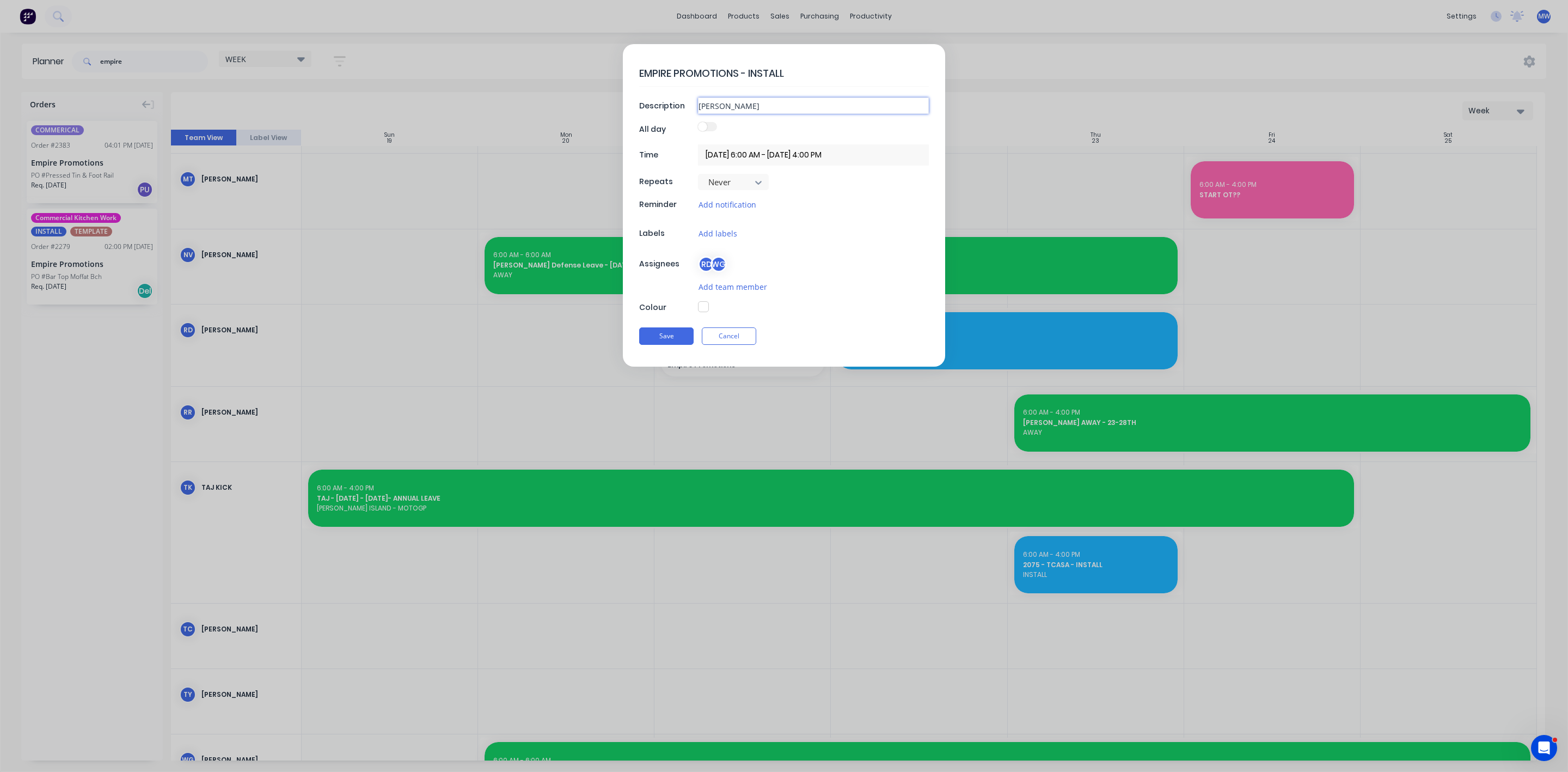
type input "CELLAR"
type textarea "x"
type input "CELLAR"
type textarea "x"
type input "CELLAR M"
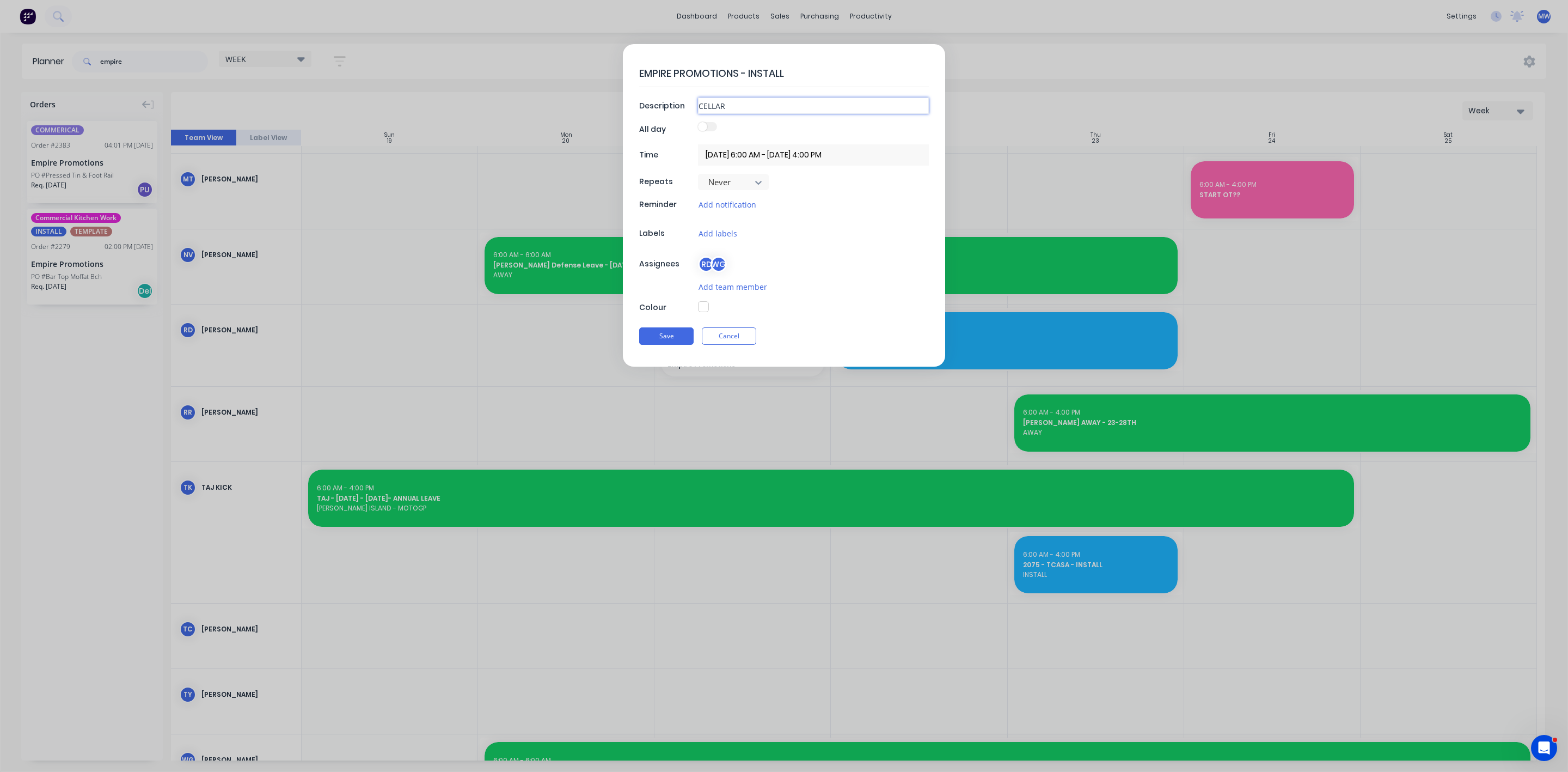
type textarea "x"
type input "CELLAR MA"
type textarea "x"
type input "CELLAR MAI"
type textarea "x"
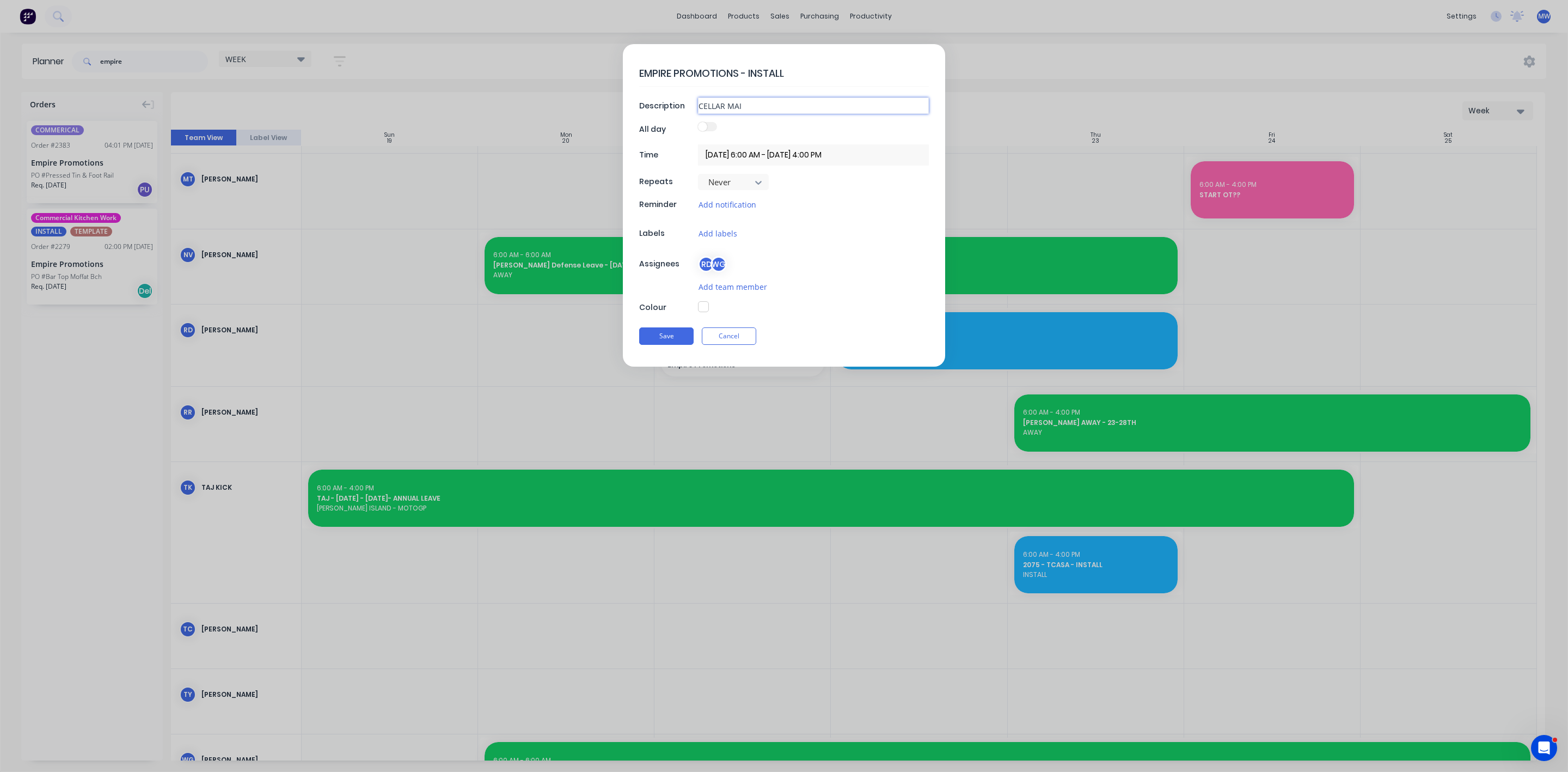
type input "CELLAR MAIN"
type textarea "x"
type input "CELLAR MAINT"
type textarea "x"
type input "CELLAR MAINTE"
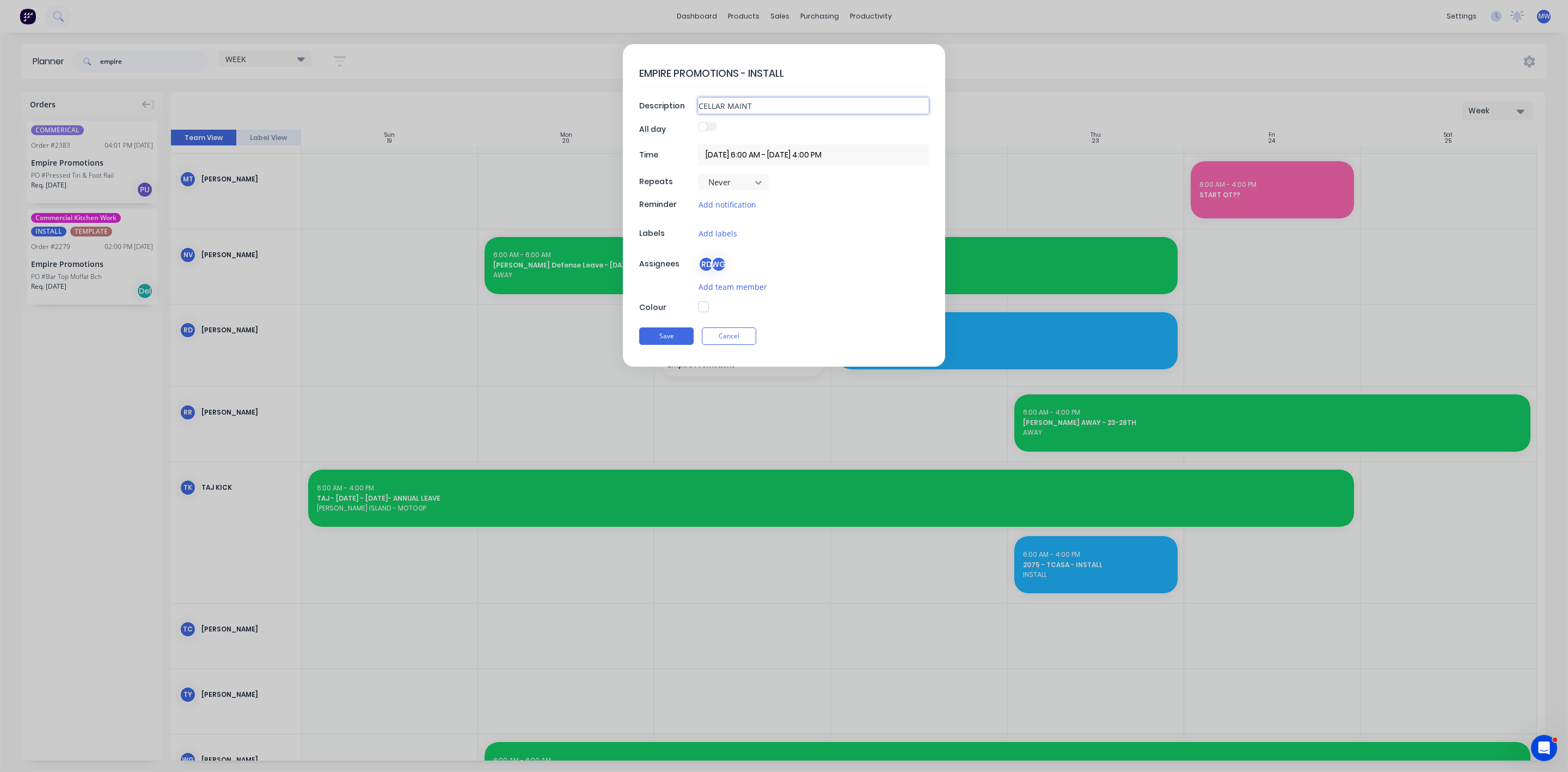
type textarea "x"
type input "CELLAR MAINTEN"
type textarea "x"
type input "CELLAR MAINTENA"
type textarea "x"
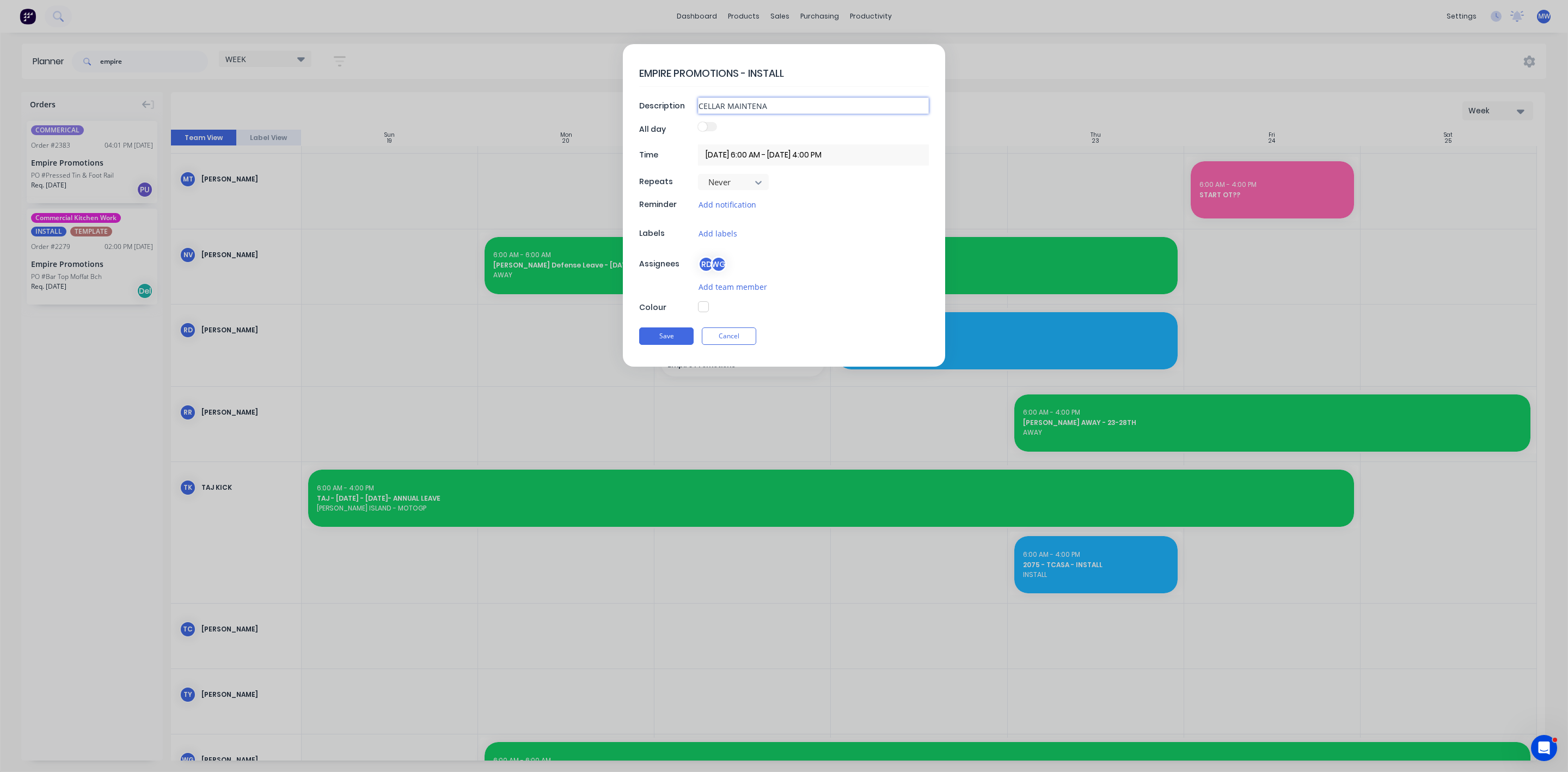
type input "CELLAR MAINTENAN"
type textarea "x"
type input "CELLAR MAINTENANC"
type textarea "x"
type input "CELLAR MAINTENANCE"
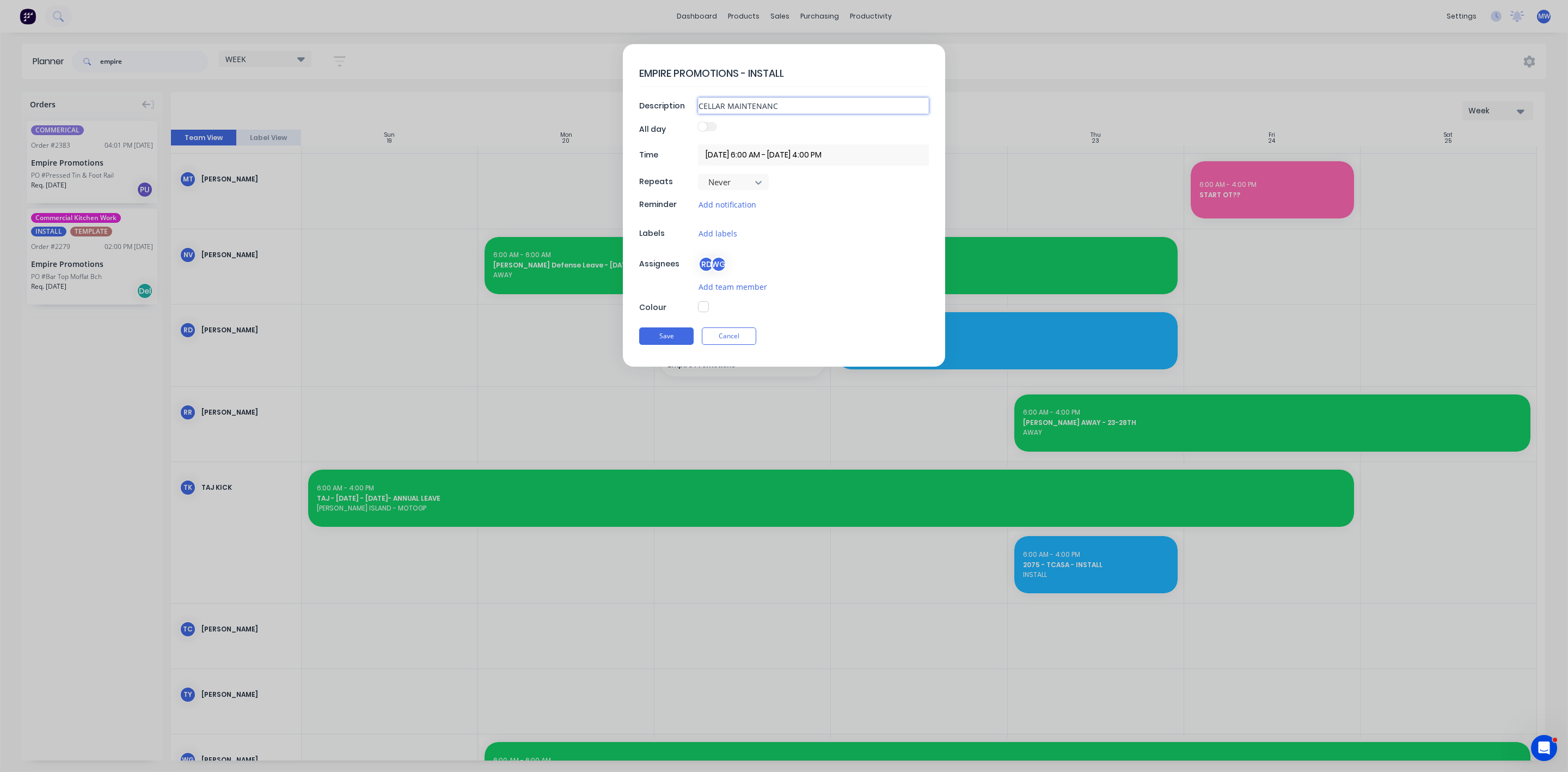
type textarea "x"
type input "CELLAR MAINTENANCE"
type textarea "x"
type input "CELLAR MAINTENANCE T"
type textarea "x"
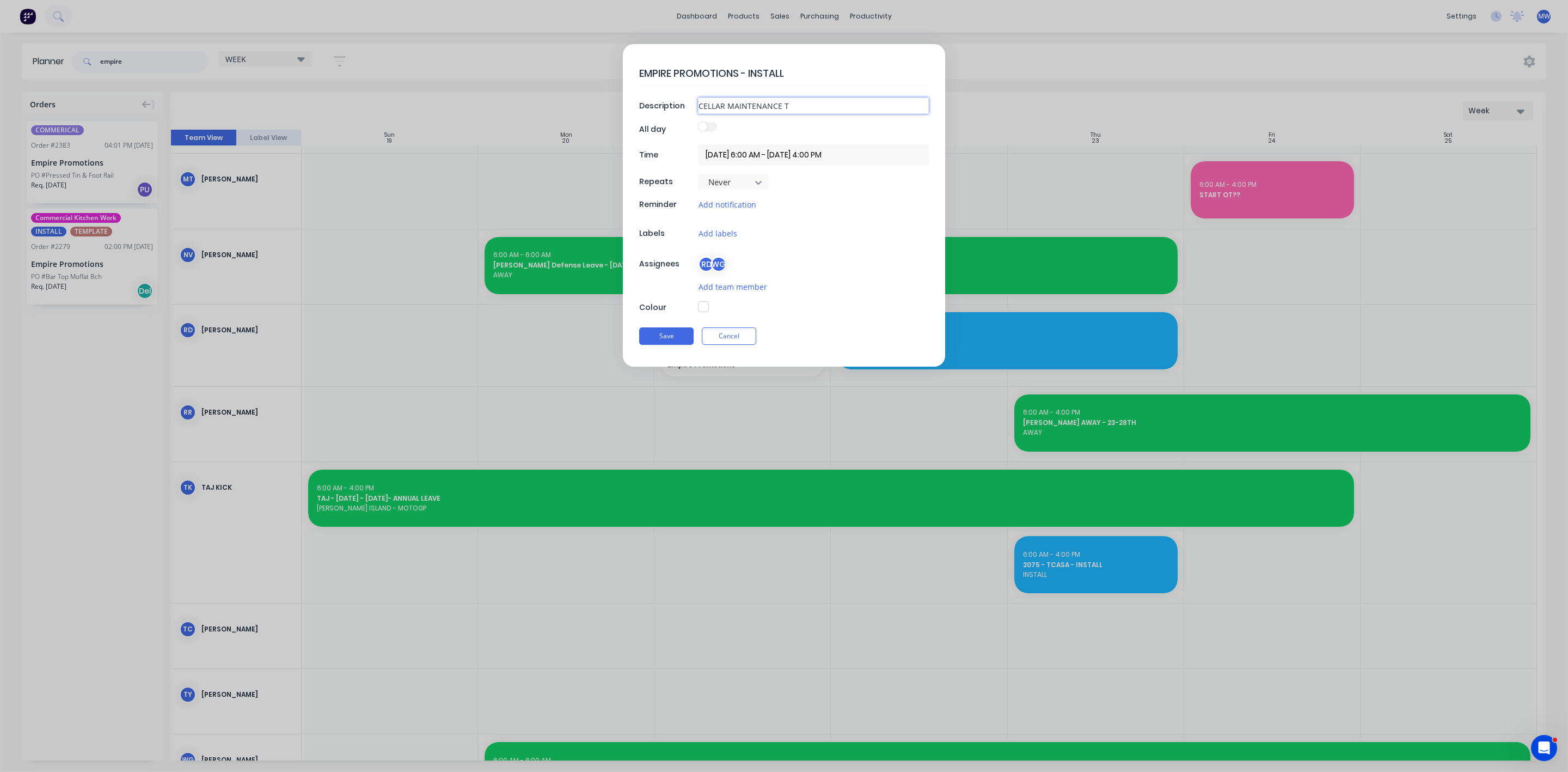
type input "CELLAR MAINTENANCE TO"
type textarea "x"
type input "CELLAR MAINTENANCE TO"
type textarea "x"
type input "CELLAR MAINTENANCE TO B"
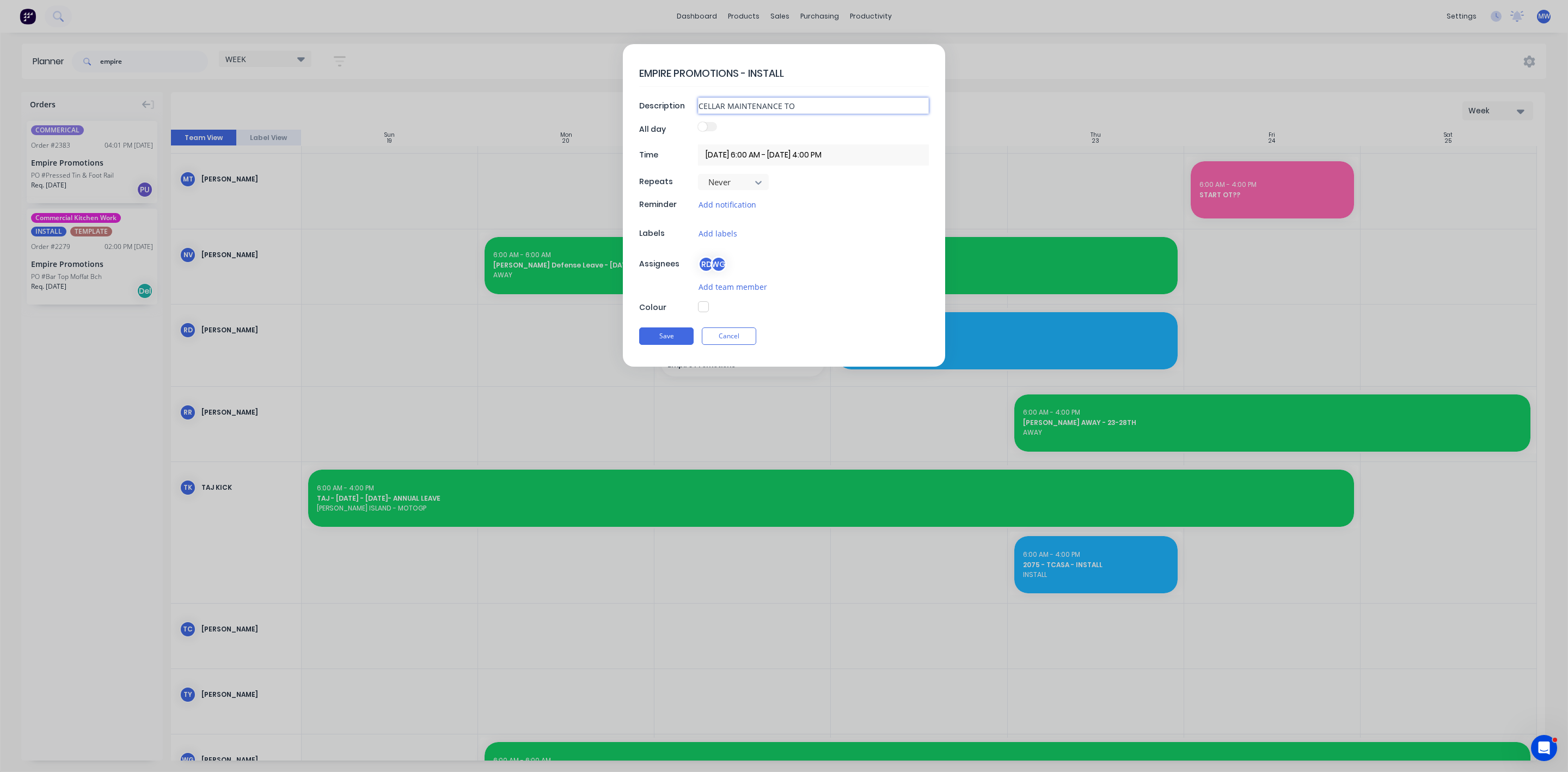
type textarea "x"
type input "CELLAR MAINTENANCE TO BE"
type textarea "x"
type input "CELLAR MAINTENANCE TO BE"
type textarea "x"
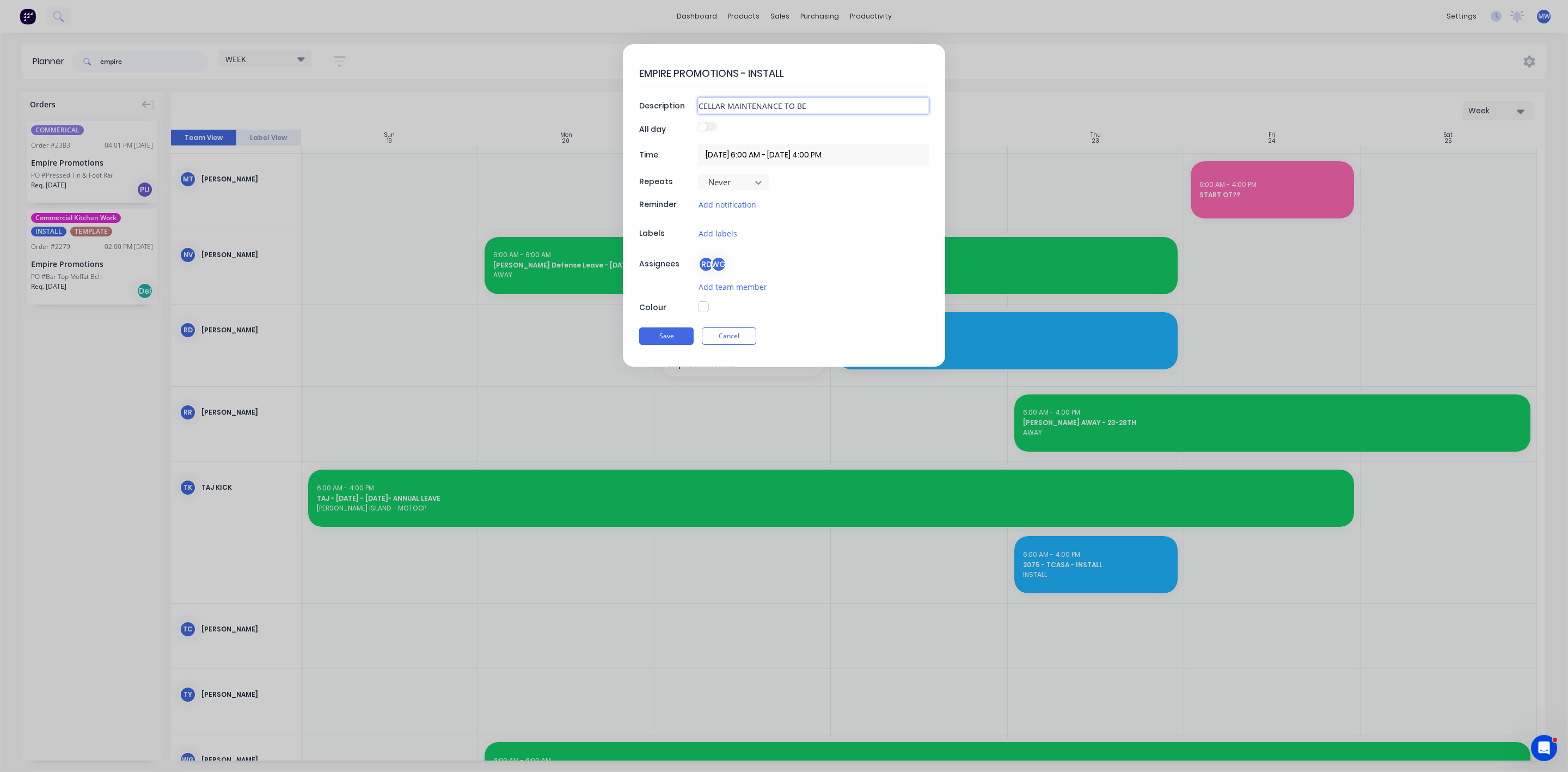
type input "CELLAR MAINTENANCE TO BE I"
type textarea "x"
type input "CELLAR MAINTENANCE TO BE IN"
type textarea "x"
type input "CELLAR MAINTENANCE TO BE INS"
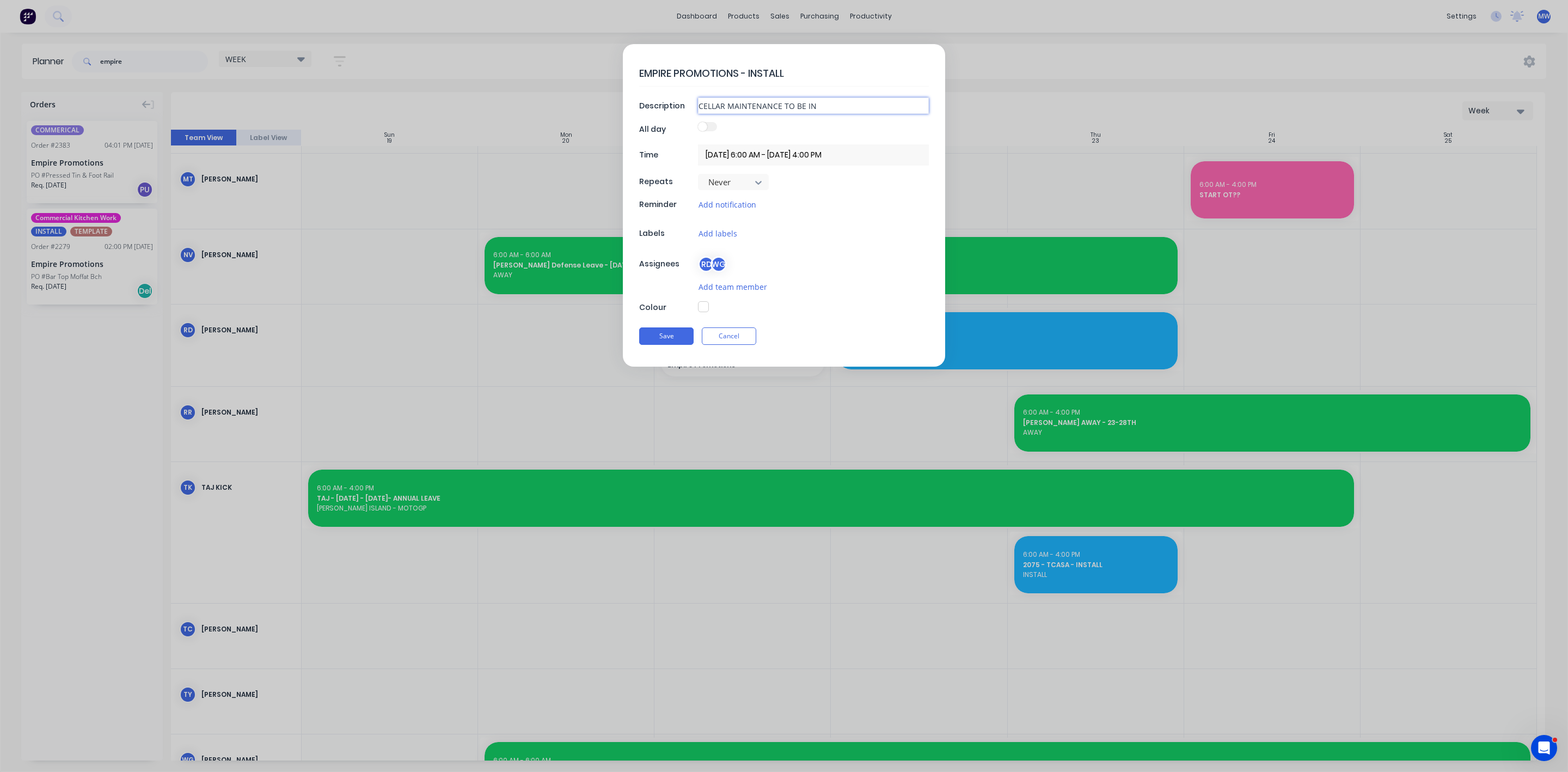
type textarea "x"
type input "CELLAR MAINTENANCE TO BE INST"
type textarea "x"
type input "CELLAR MAINTENANCE TO BE INSTA"
type textarea "x"
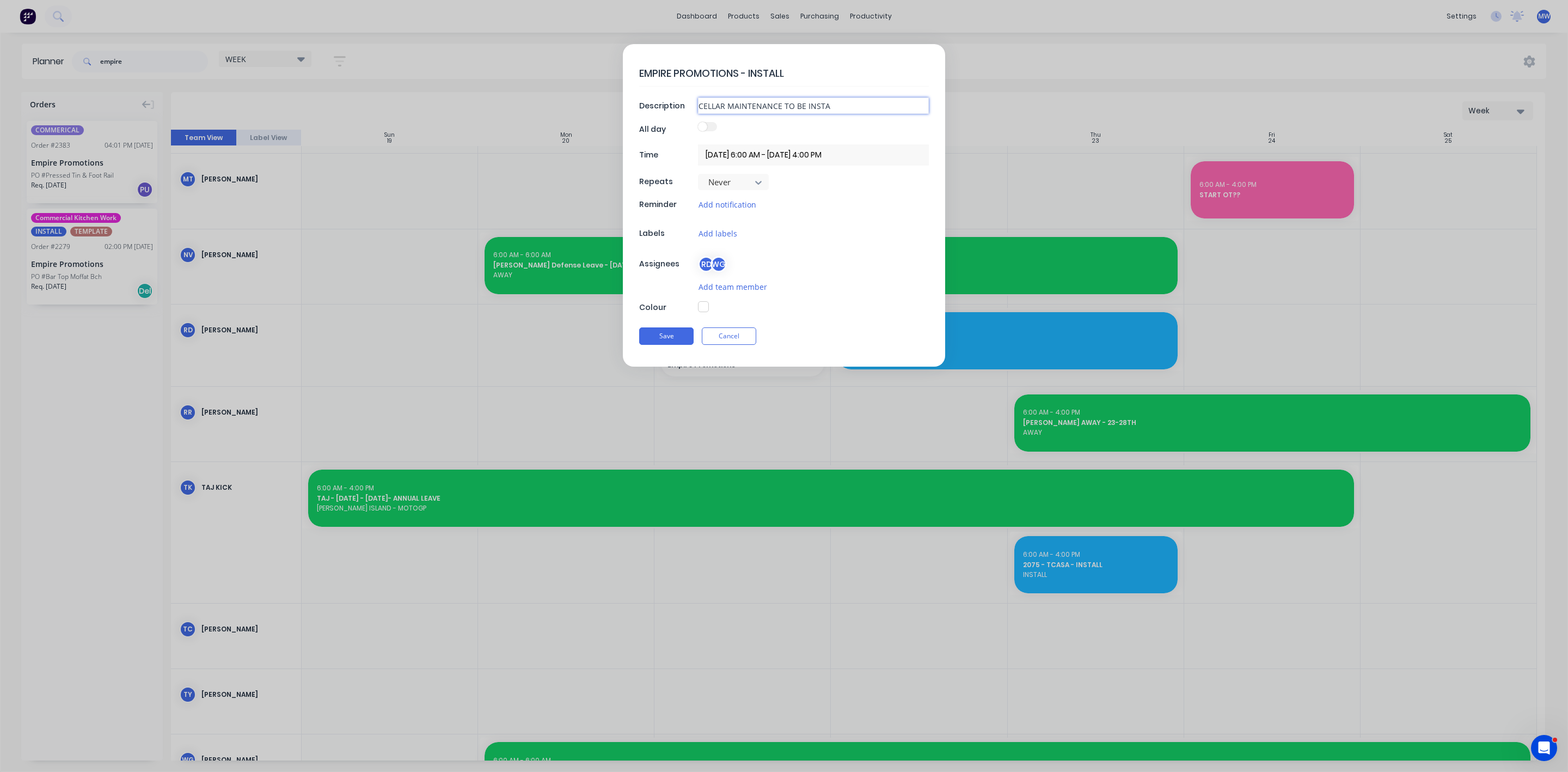
type input "CELLAR MAINTENANCE TO BE INSTAL"
type textarea "x"
type input "CELLAR MAINTENANCE TO BE INSTALL"
type textarea "x"
type input "CELLAR MAINTENANCE TO BE INSTALLE"
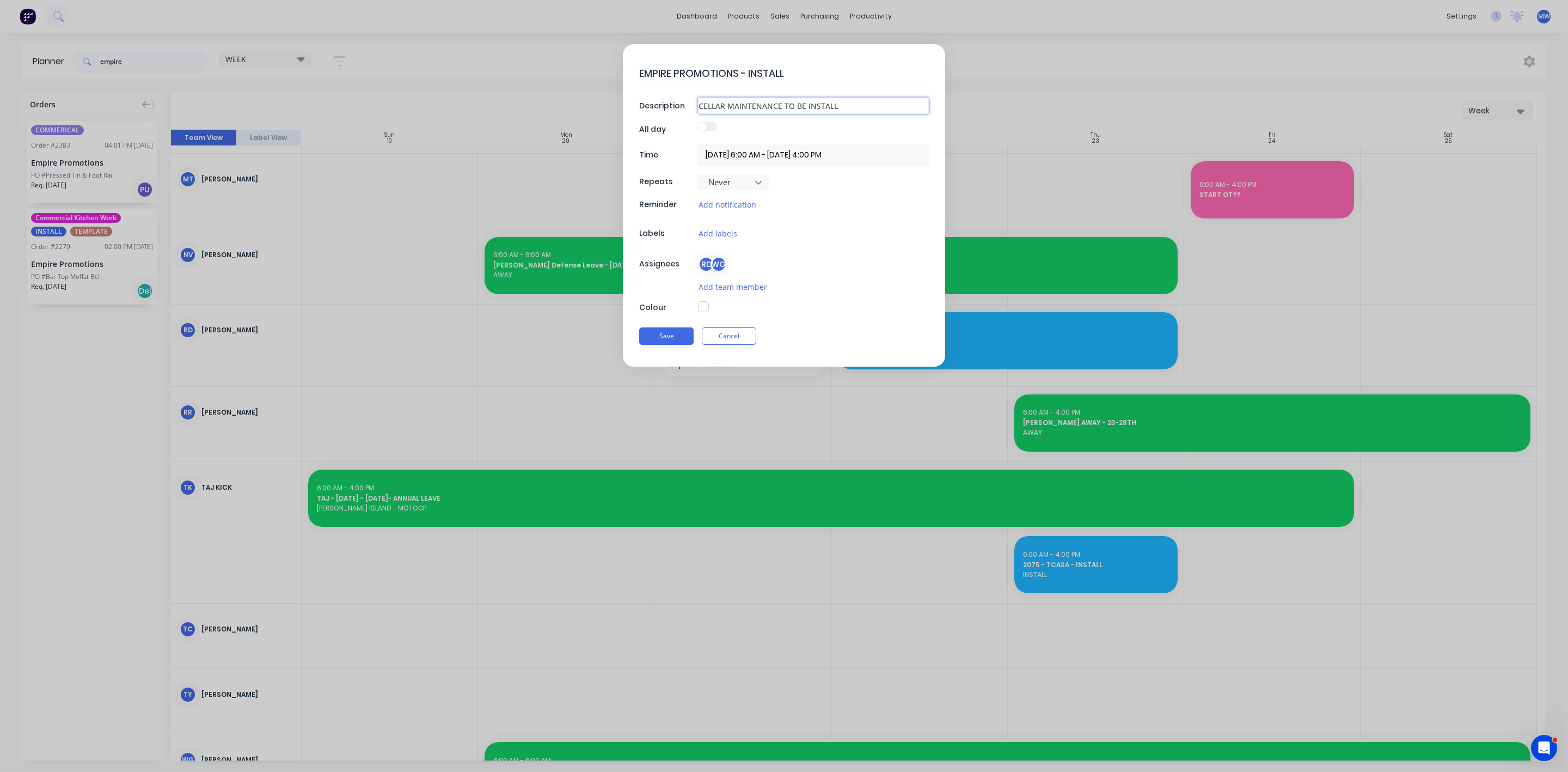
type textarea "x"
type input "CELLAR MAINTENANCE TO BE INSTALLED"
type textarea "x"
type input "CELLAR MAINTENANCE TO BE INSTALLED"
type textarea "x"
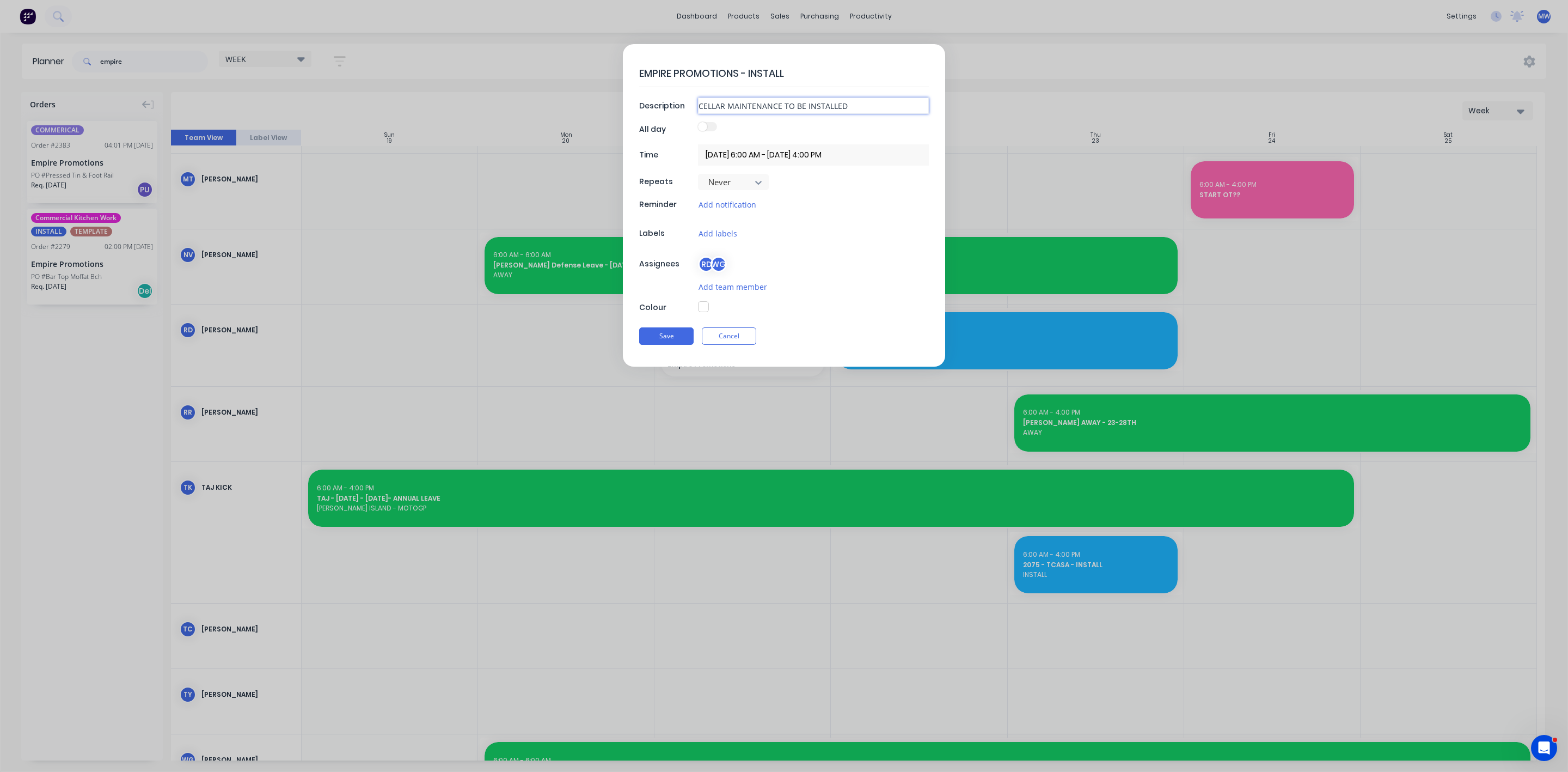
type input "CELLAR MAINTENANCE TO BE INSTALLED S"
type textarea "x"
type input "CELLAR MAINTENANCE TO BE INSTALLED SA"
click at [703, 310] on button "button" at bounding box center [703, 306] width 11 height 11
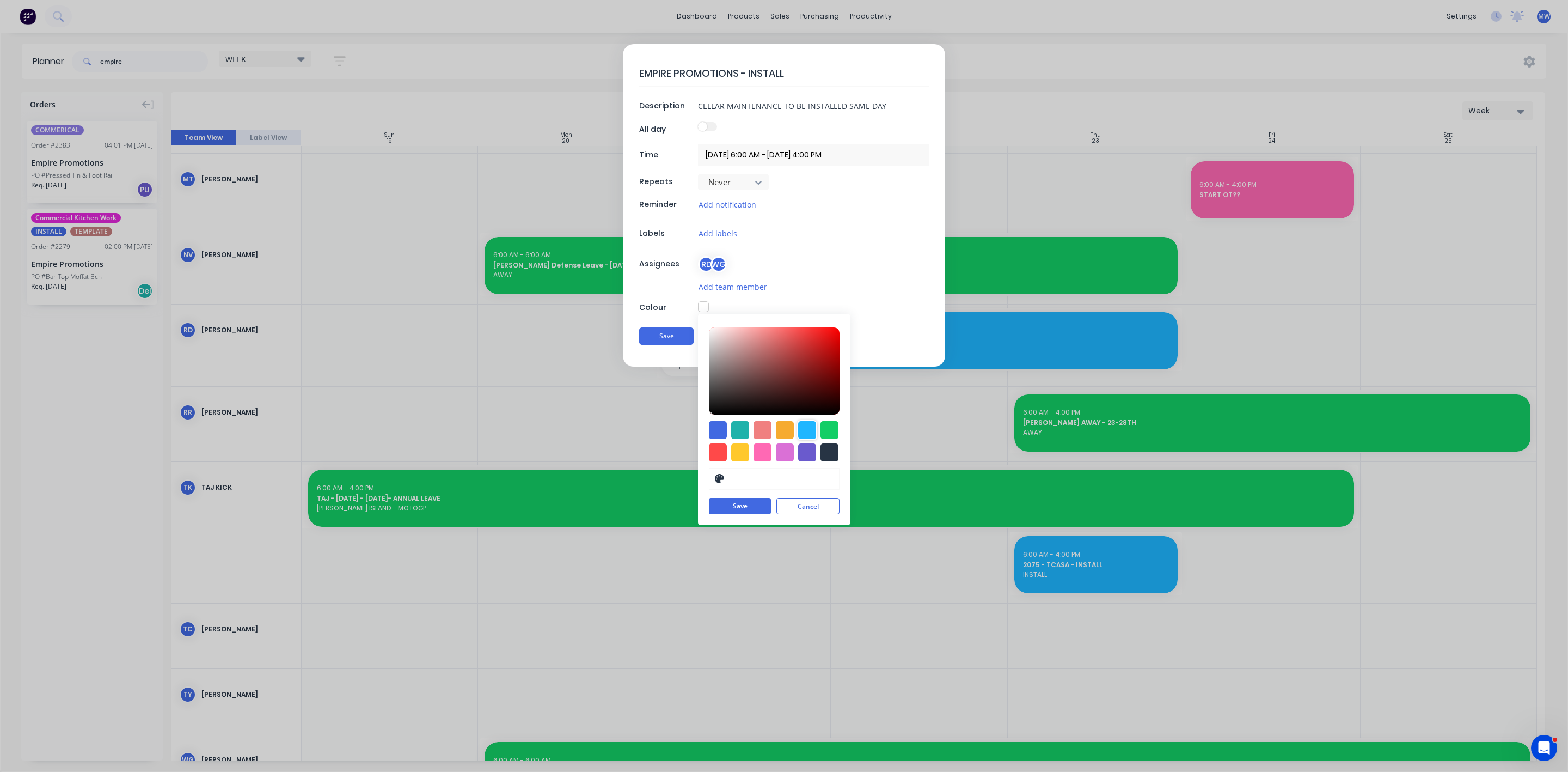
click at [800, 428] on div at bounding box center [807, 430] width 18 height 18
click at [750, 512] on button "Save" at bounding box center [740, 507] width 62 height 17
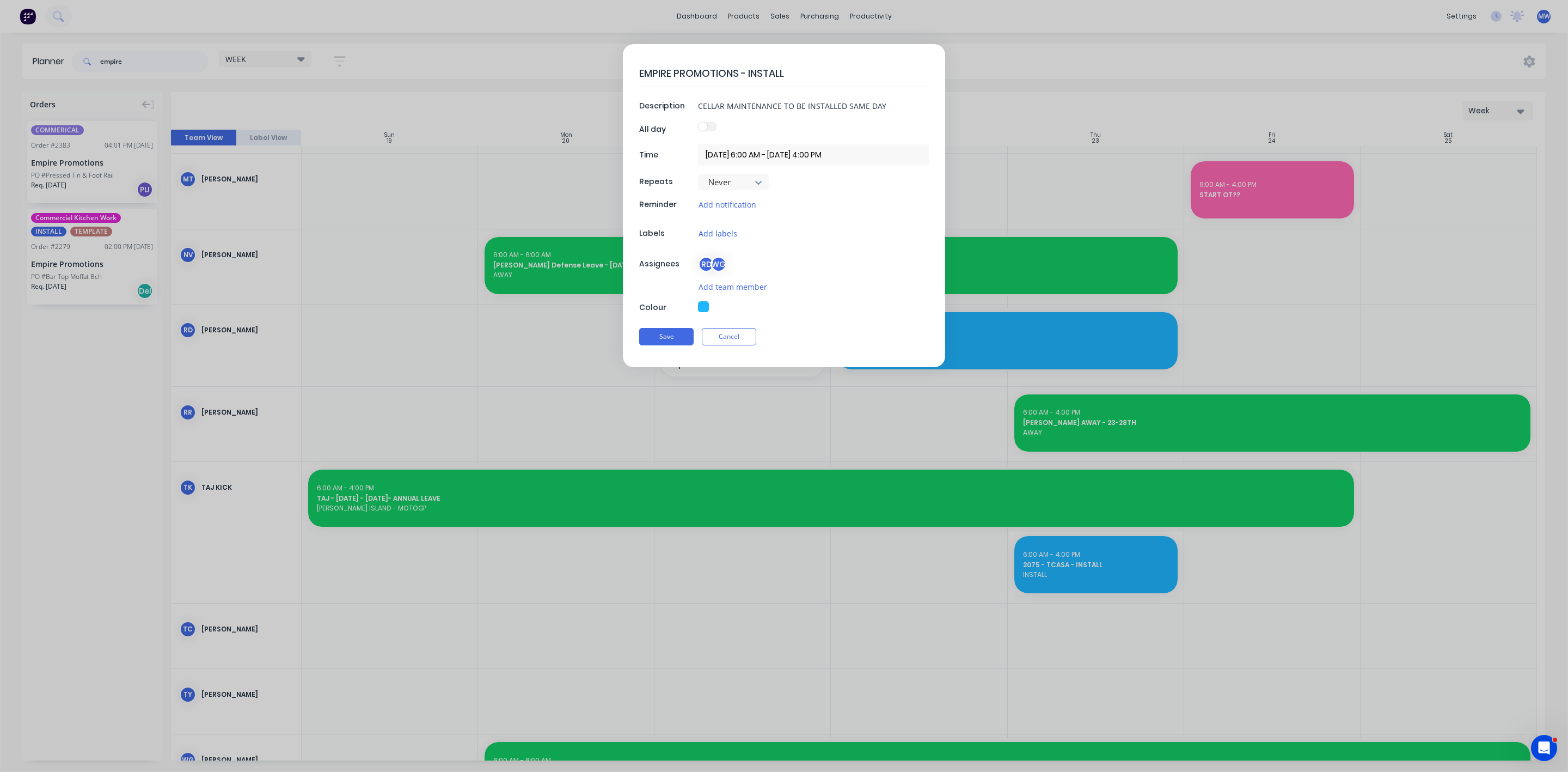
click at [726, 232] on button "Add labels" at bounding box center [717, 233] width 40 height 13
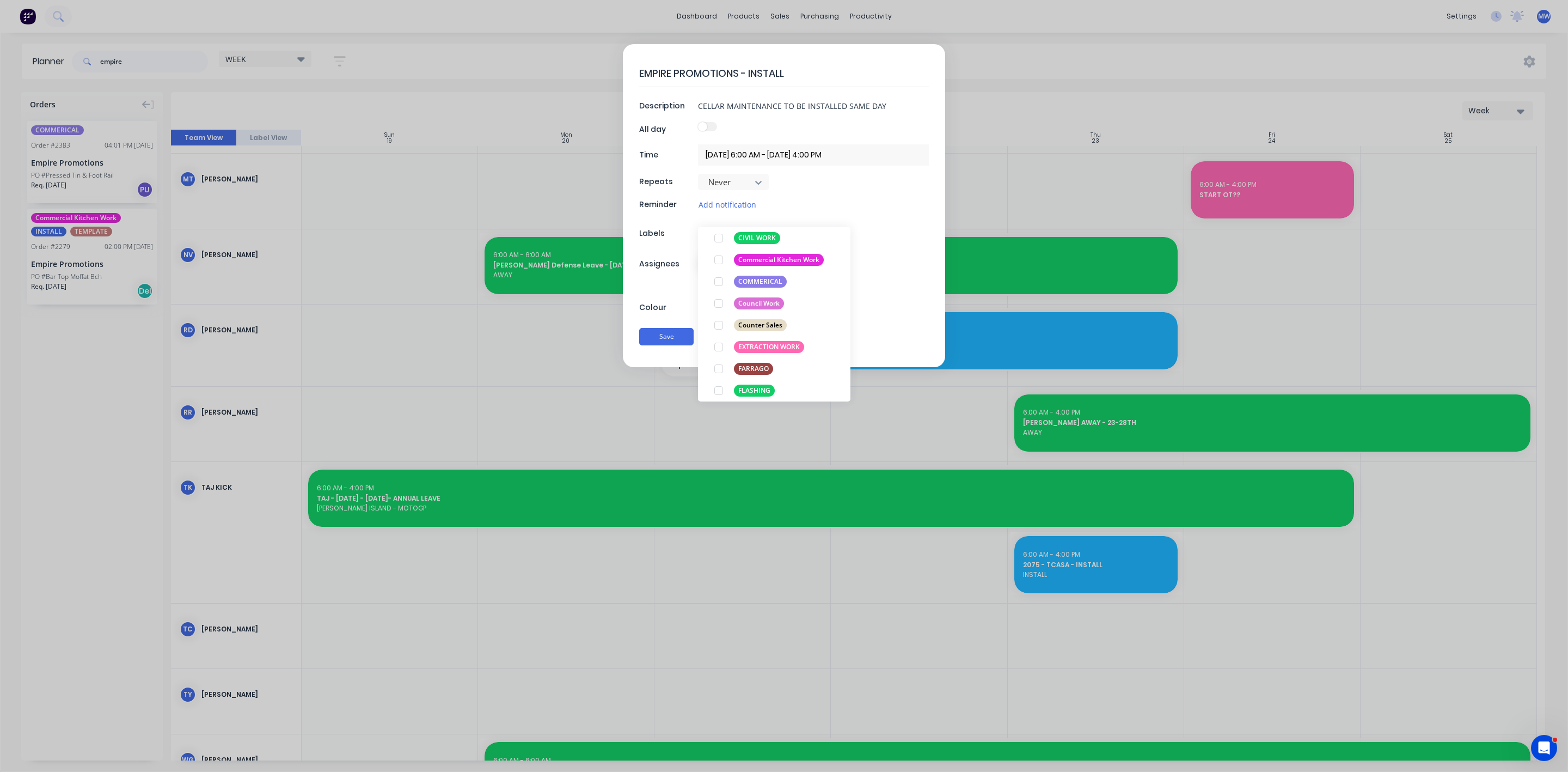
scroll to position [245, 0]
click at [721, 353] on div at bounding box center [718, 352] width 22 height 22
click at [655, 340] on div "Save Cancel" at bounding box center [784, 337] width 290 height 29
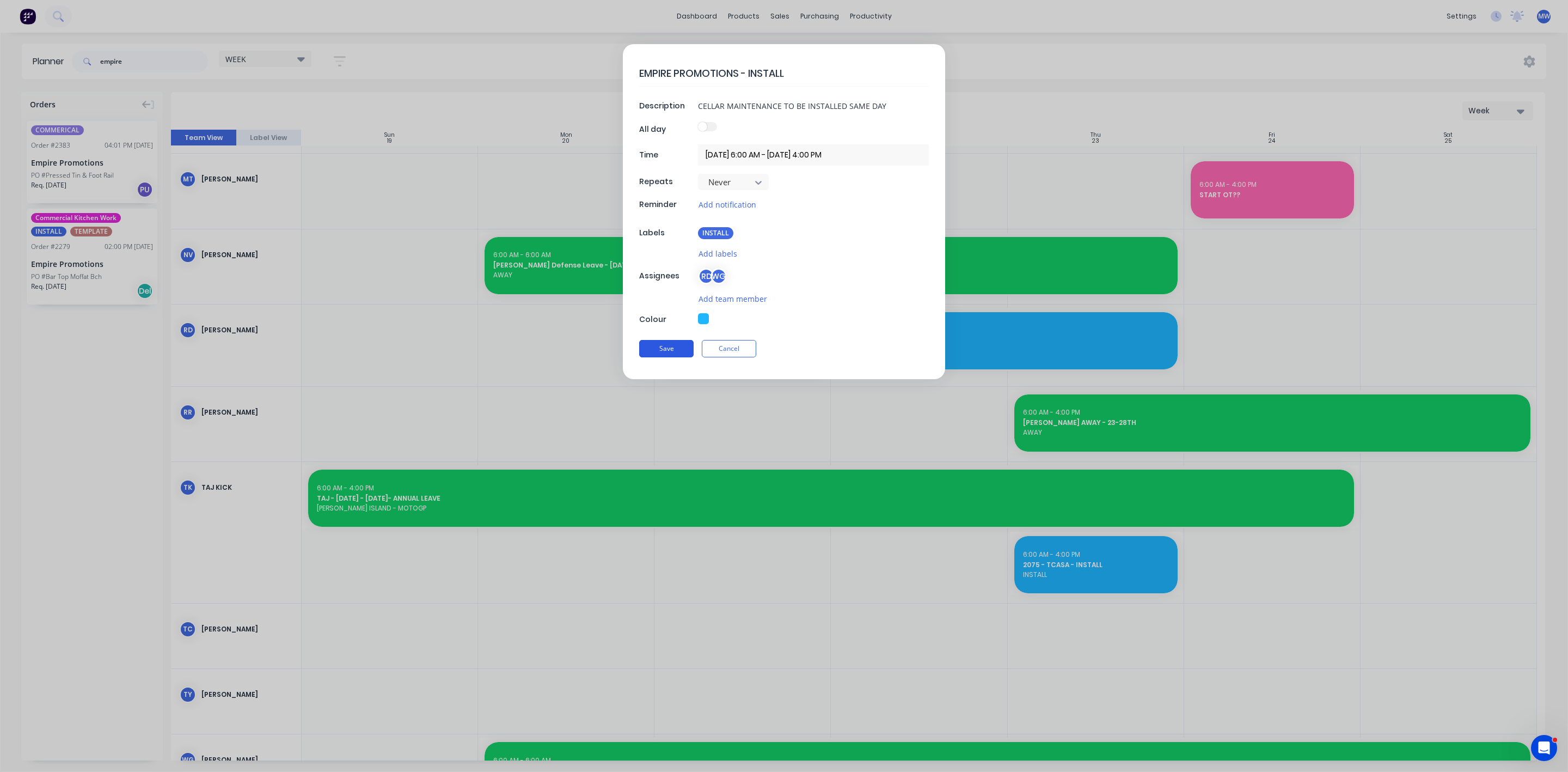
click at [668, 352] on button "Save" at bounding box center [666, 348] width 54 height 17
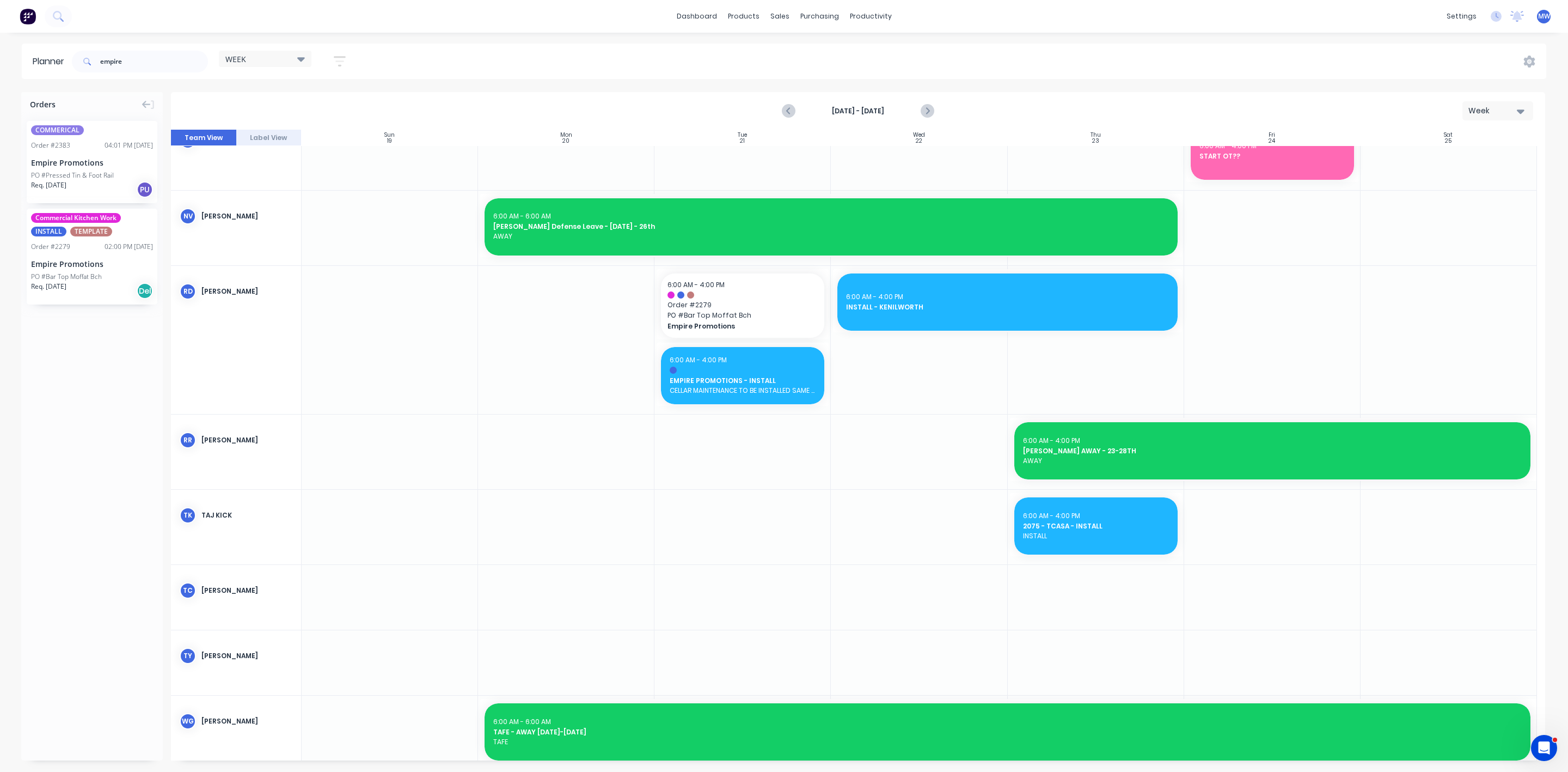
scroll to position [479, 0]
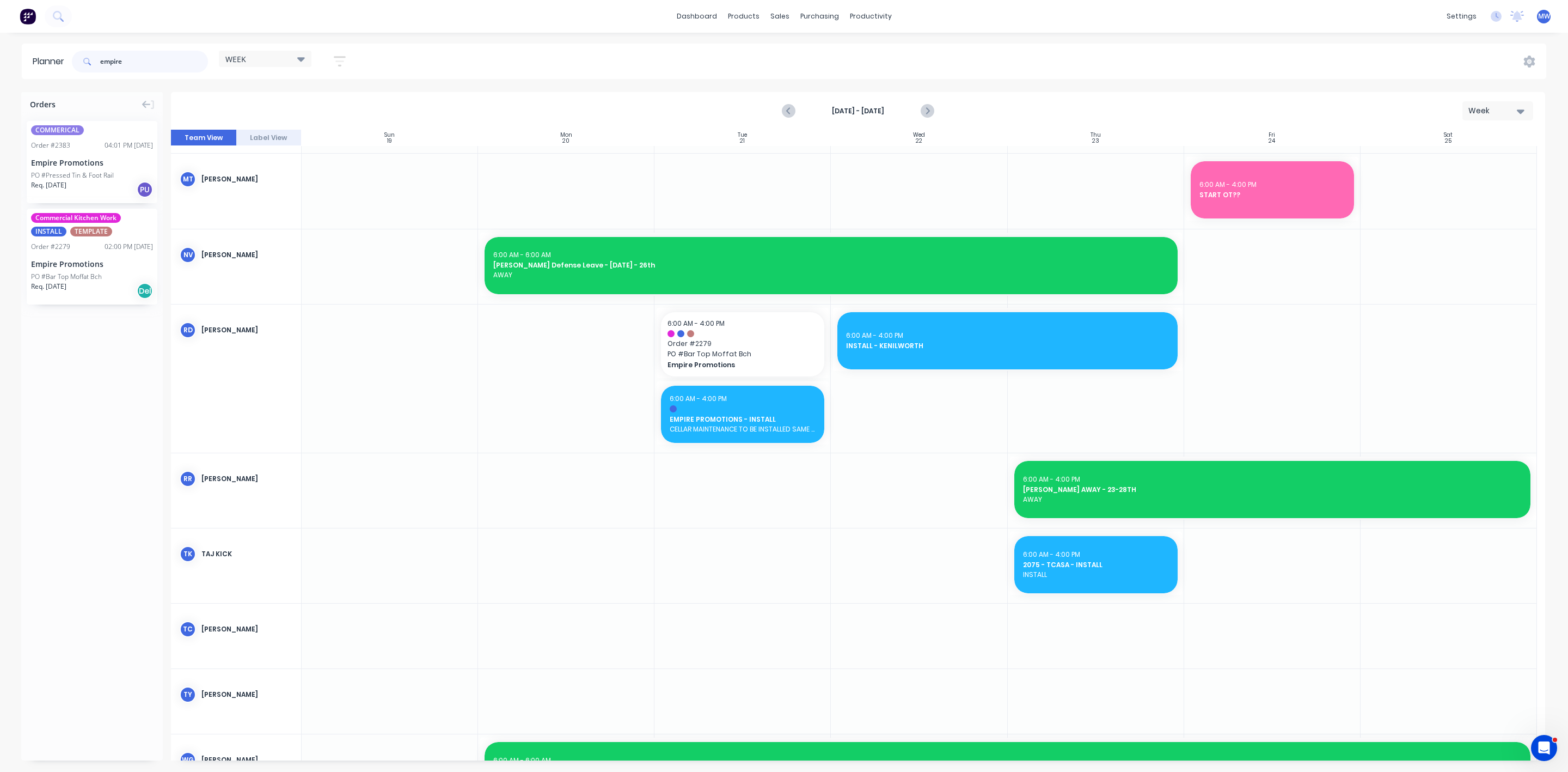
drag, startPoint x: 148, startPoint y: 60, endPoint x: 48, endPoint y: 59, distance: 100.0
click at [48, 59] on header "Planner empire WEEK Save new view None edit WEEK (Default) edit Rex edit SCSM -…" at bounding box center [784, 61] width 1524 height 35
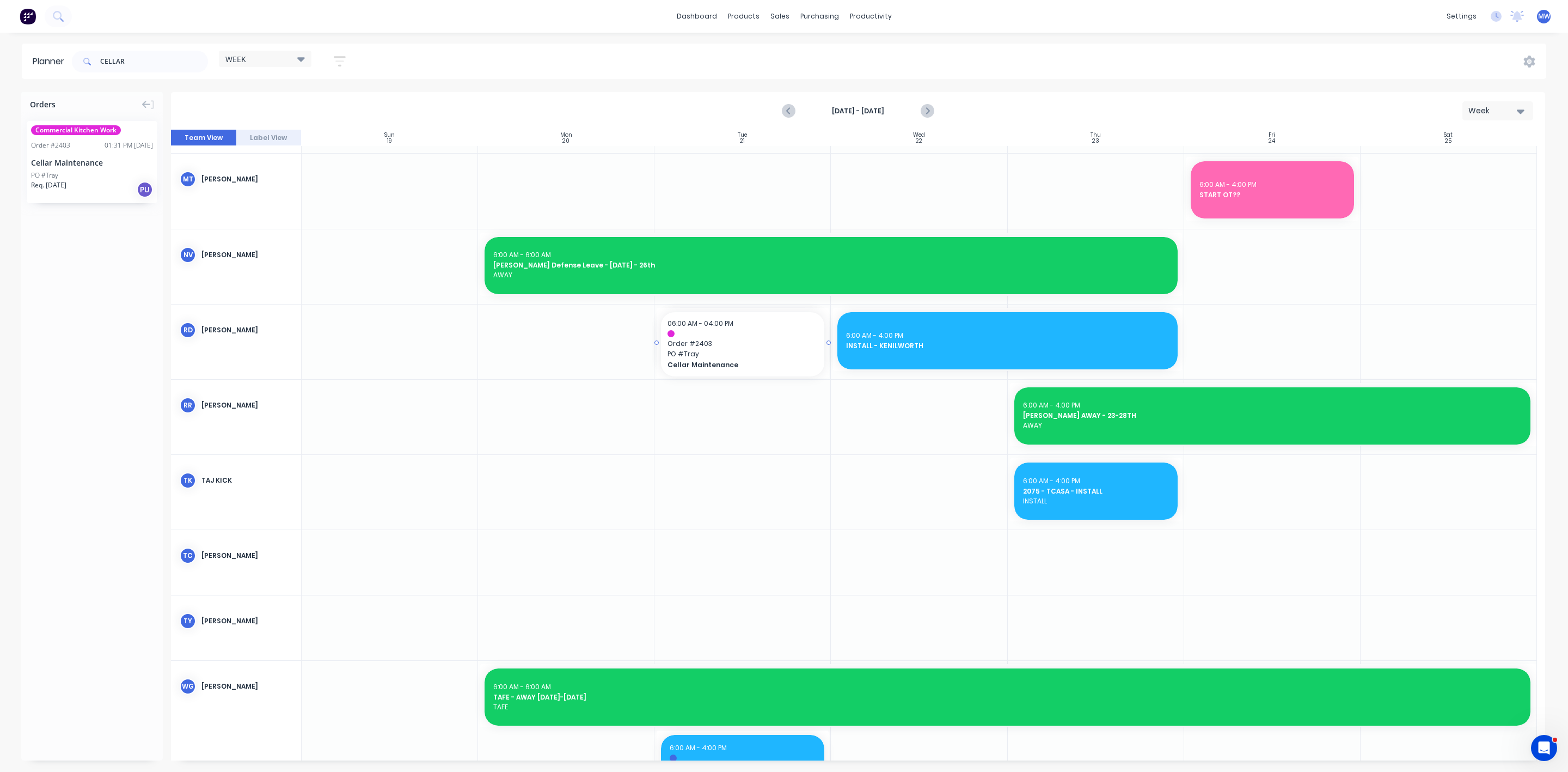
drag, startPoint x: 69, startPoint y: 180, endPoint x: 727, endPoint y: 342, distance: 677.6
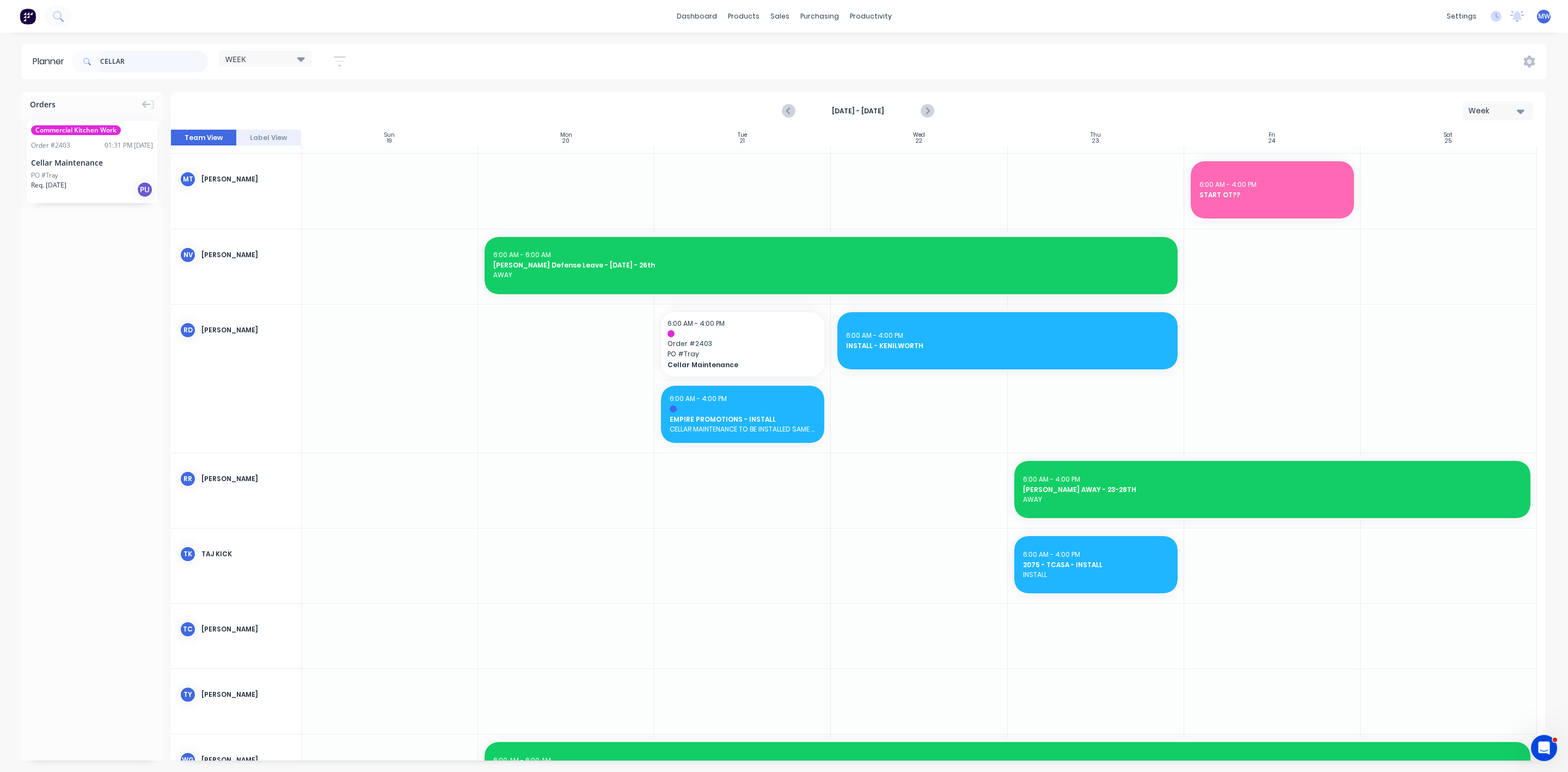
drag, startPoint x: 49, startPoint y: 56, endPoint x: 0, endPoint y: 66, distance: 50.0
click at [0, 66] on div "Planner CELLAR WEEK Save new view None edit WEEK (Default) edit Rex edit SCSM -…" at bounding box center [784, 61] width 1568 height 35
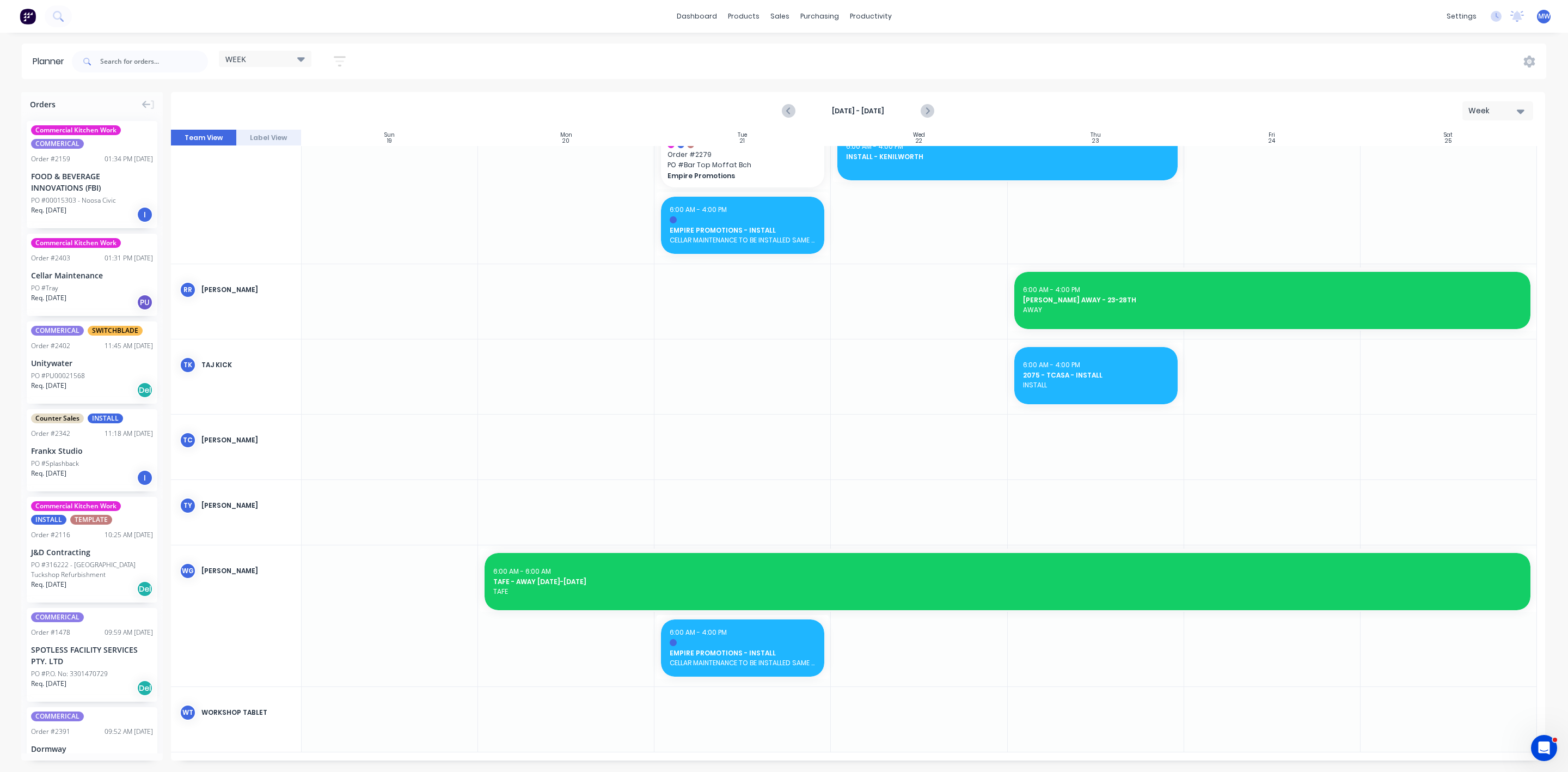
scroll to position [850, 0]
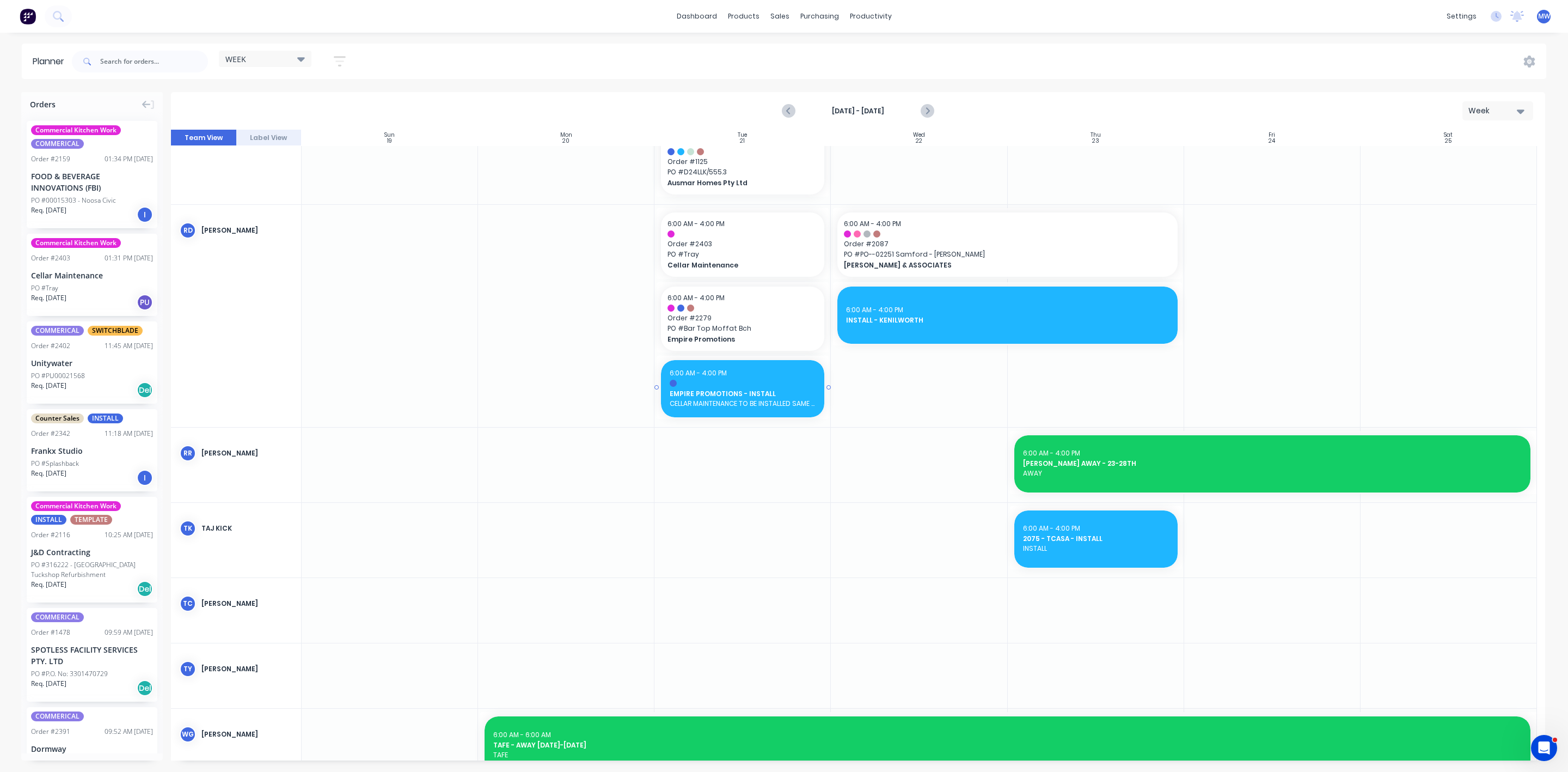
click at [762, 385] on div at bounding box center [742, 383] width 146 height 7
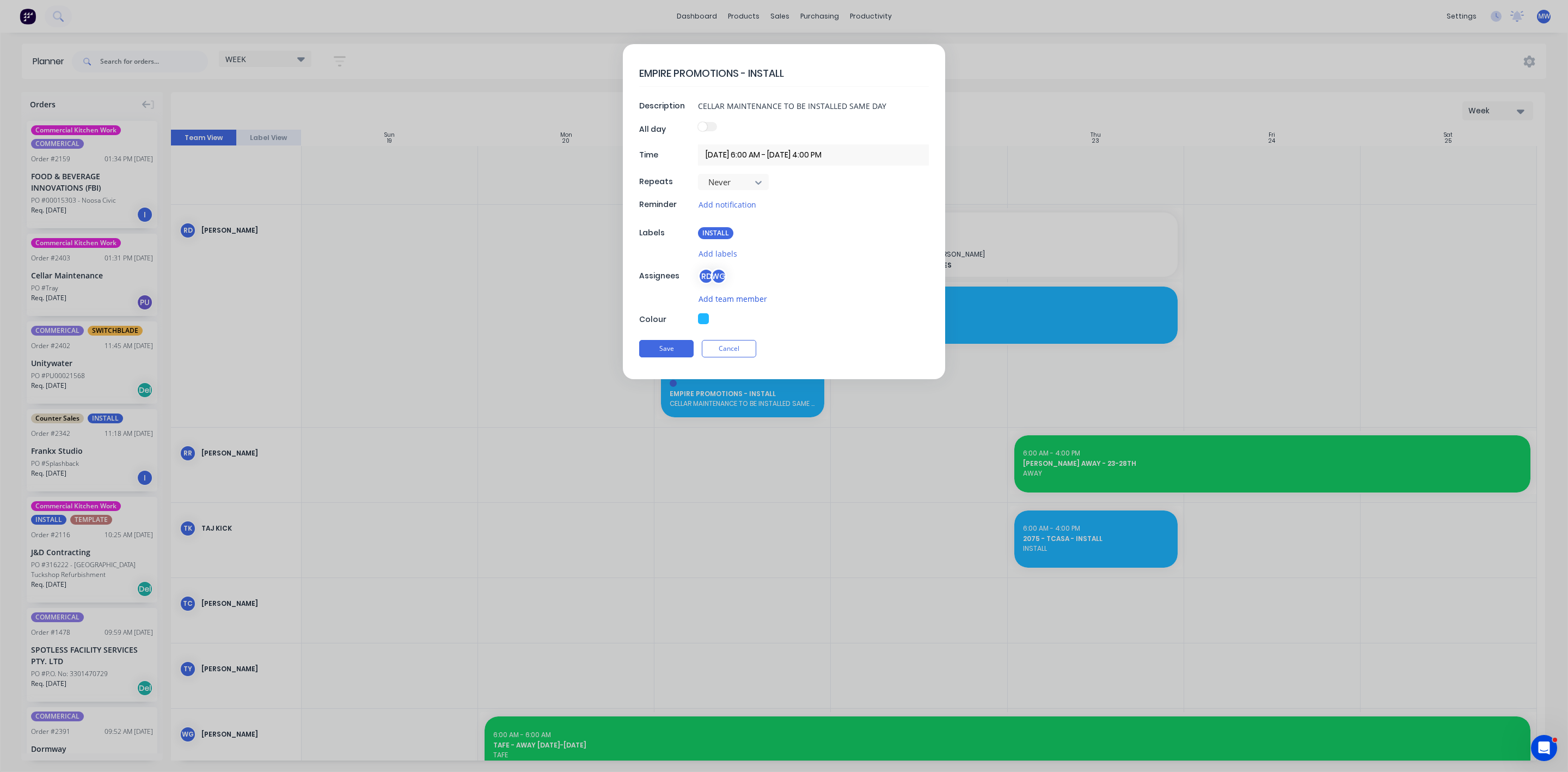
click at [727, 303] on button "Add team member" at bounding box center [732, 299] width 69 height 13
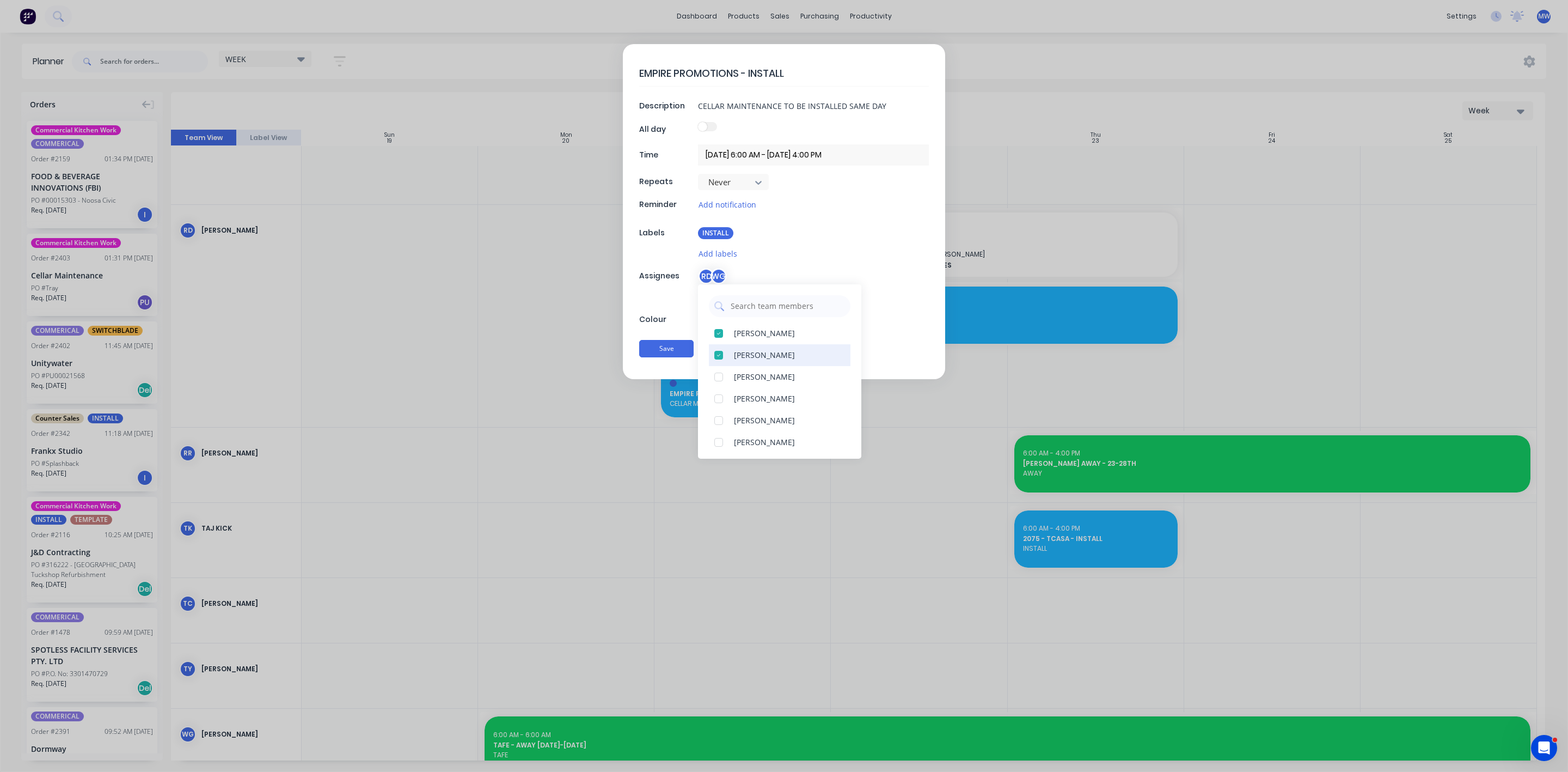
click at [714, 355] on div at bounding box center [718, 355] width 22 height 22
click at [719, 361] on div at bounding box center [718, 360] width 22 height 22
click at [671, 353] on button "Save" at bounding box center [666, 348] width 54 height 17
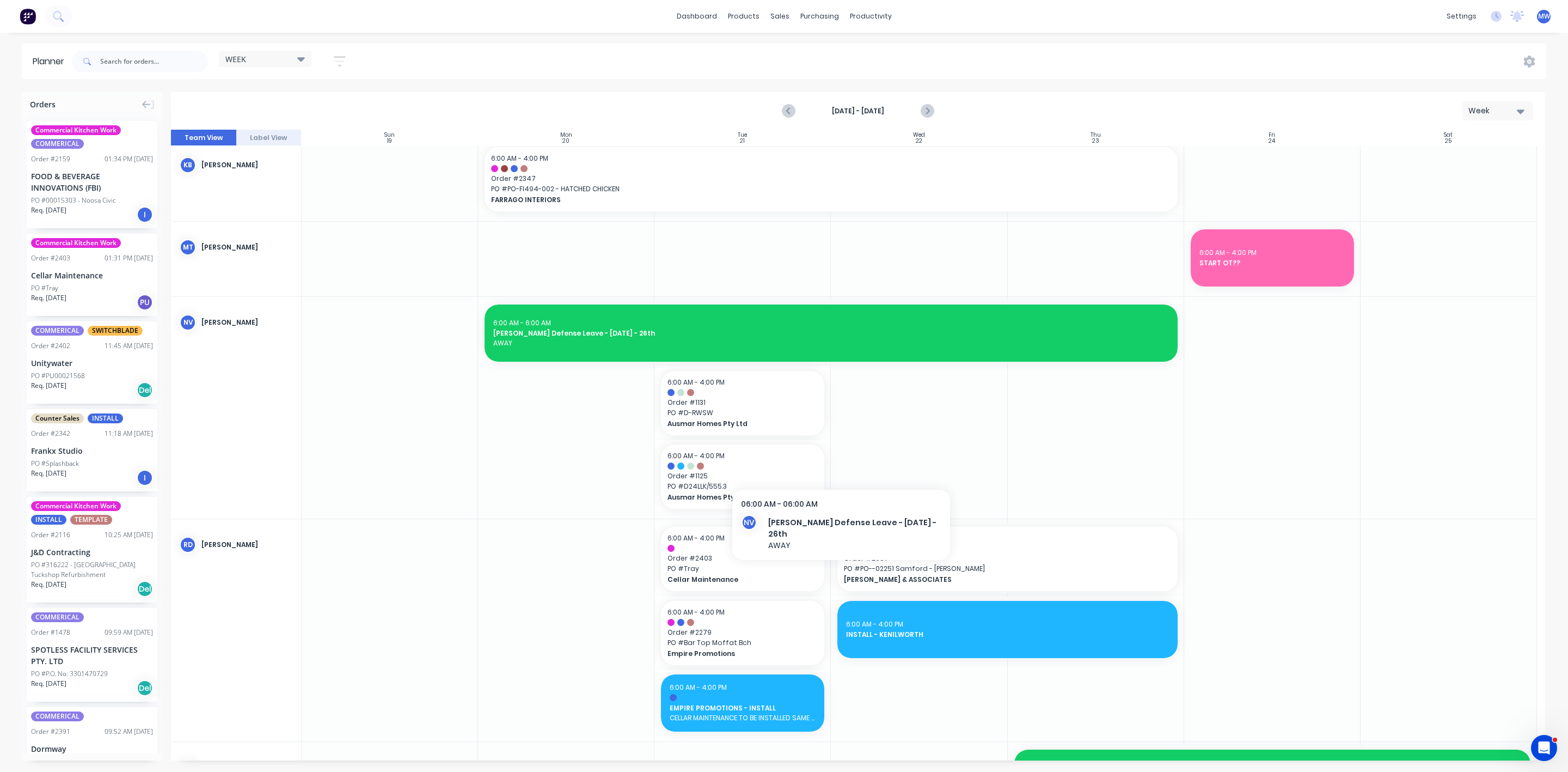
scroll to position [572, 0]
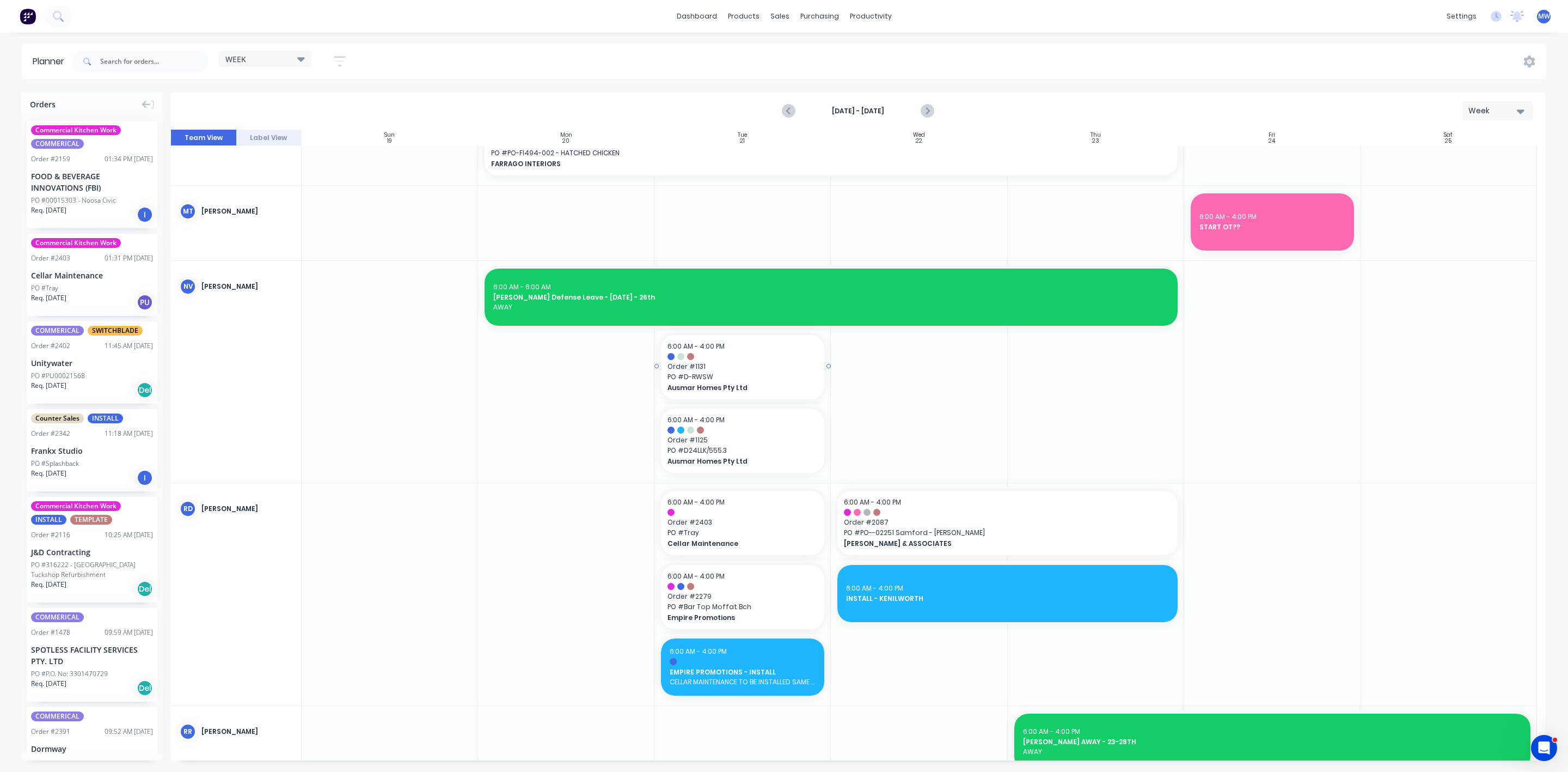
click at [692, 367] on span "Order # 1131" at bounding box center [742, 366] width 150 height 10
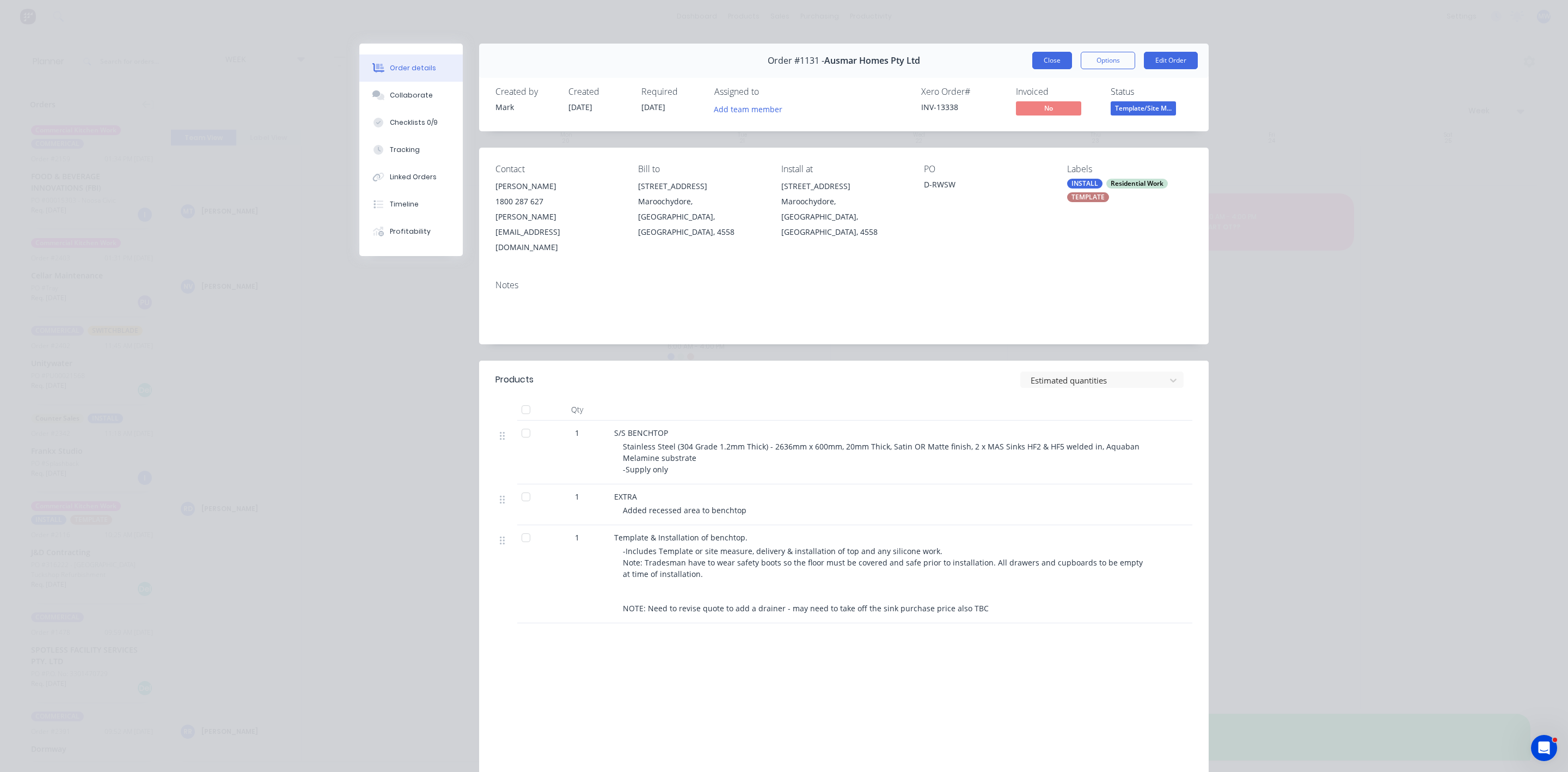
click at [1035, 60] on button "Close" at bounding box center [1052, 60] width 40 height 17
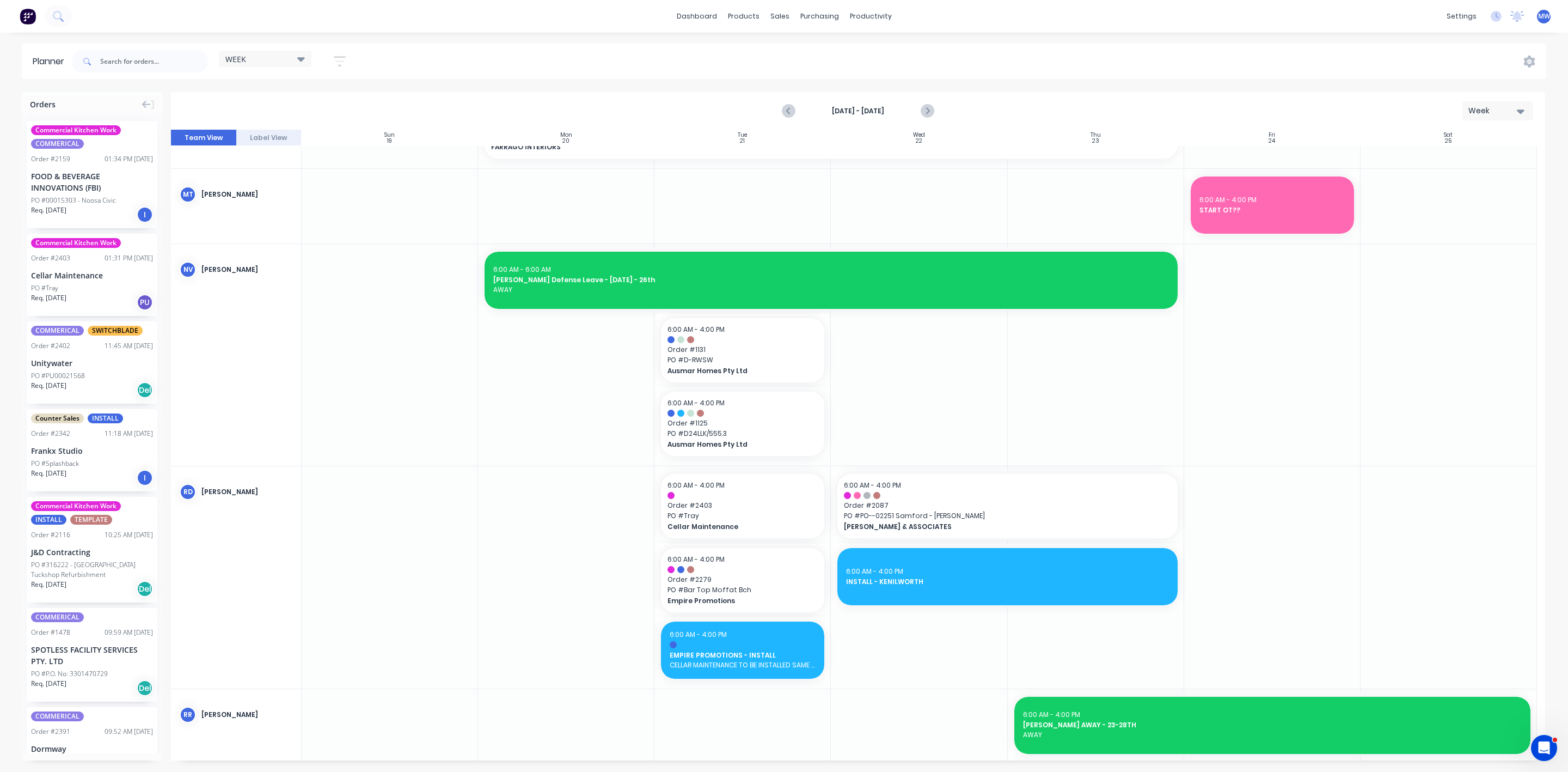
scroll to position [555, 0]
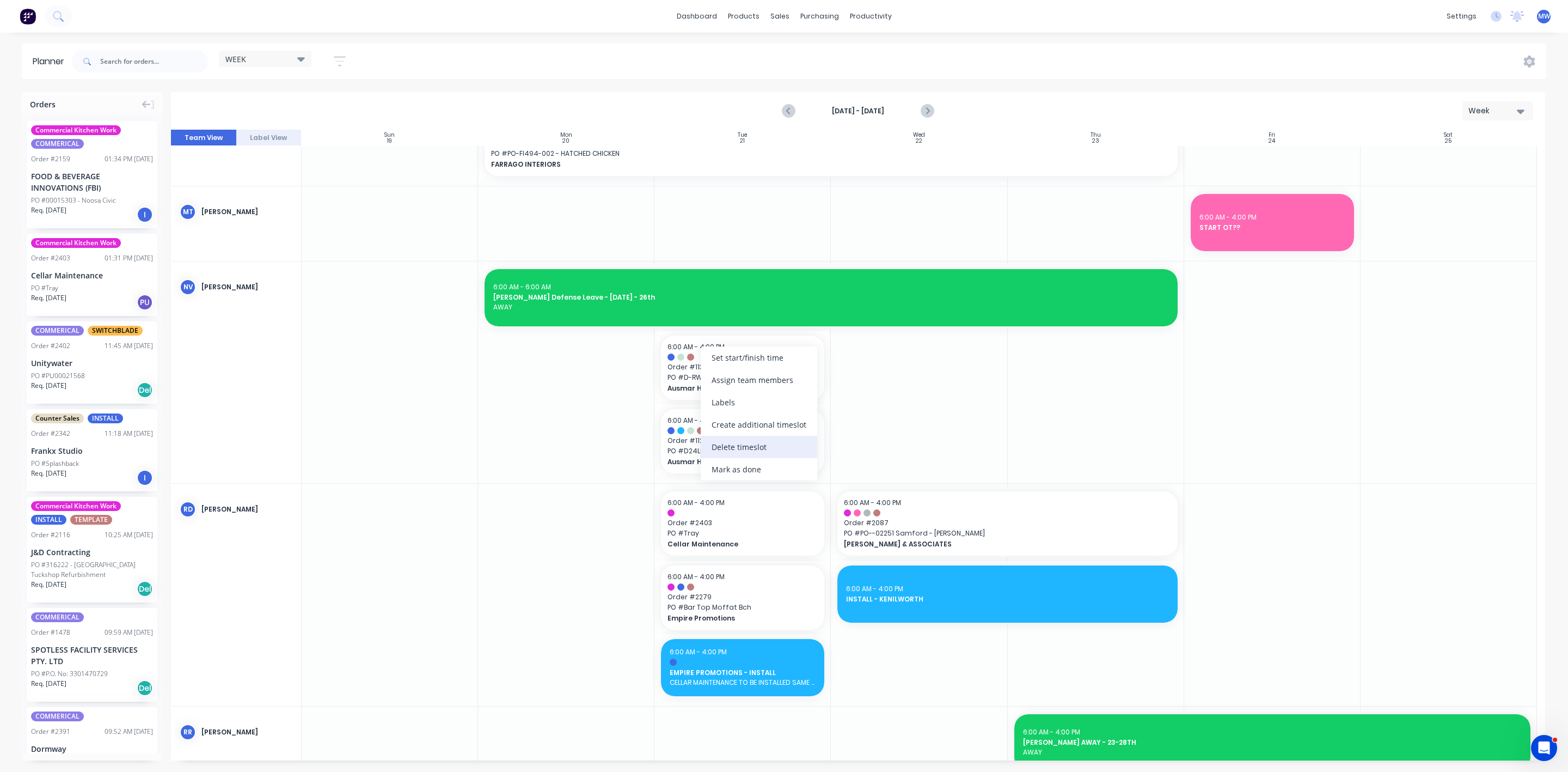
click at [759, 445] on div "Delete timeslot" at bounding box center [759, 448] width 116 height 23
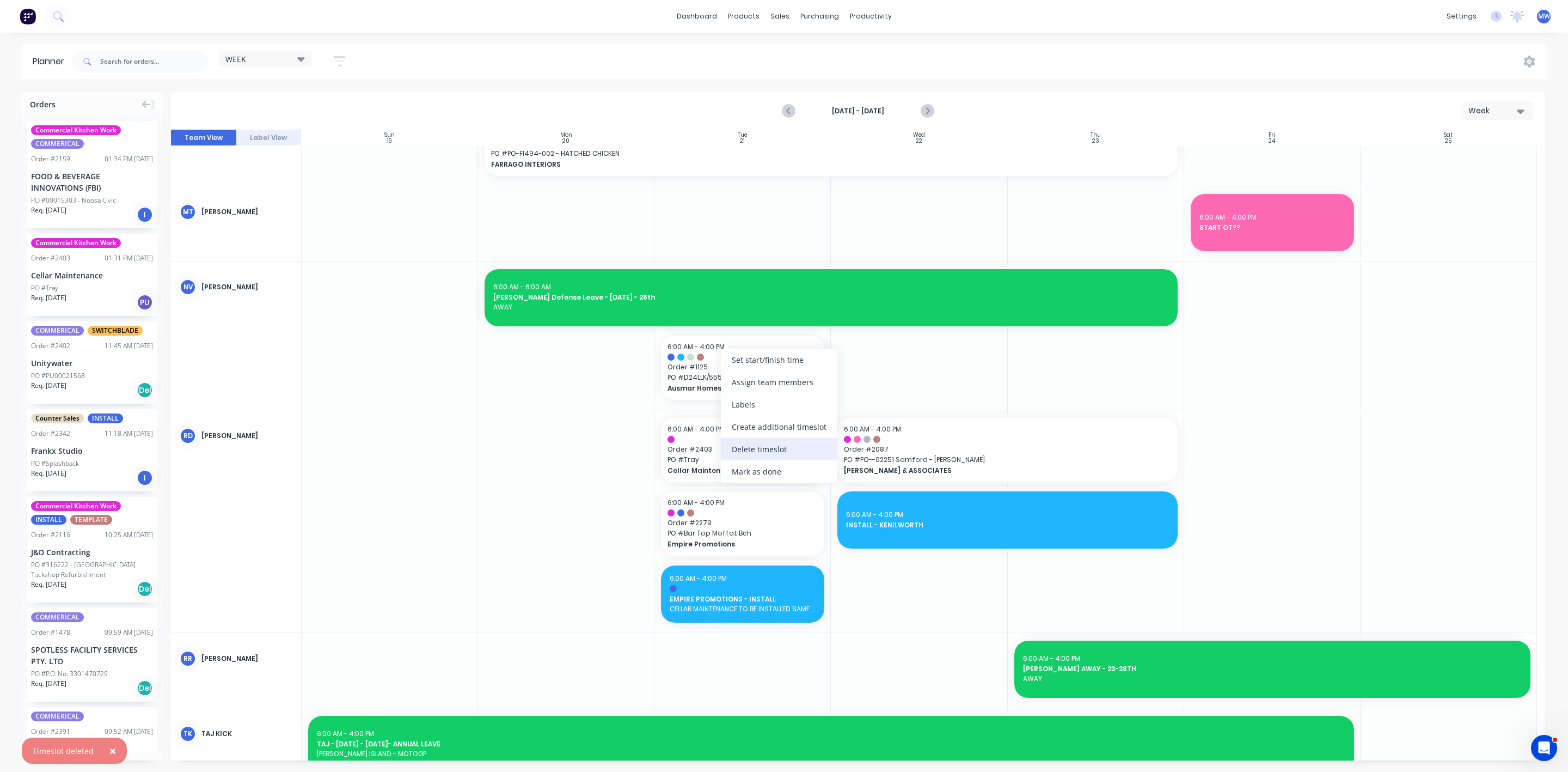
click at [771, 446] on div "Delete timeslot" at bounding box center [779, 449] width 116 height 23
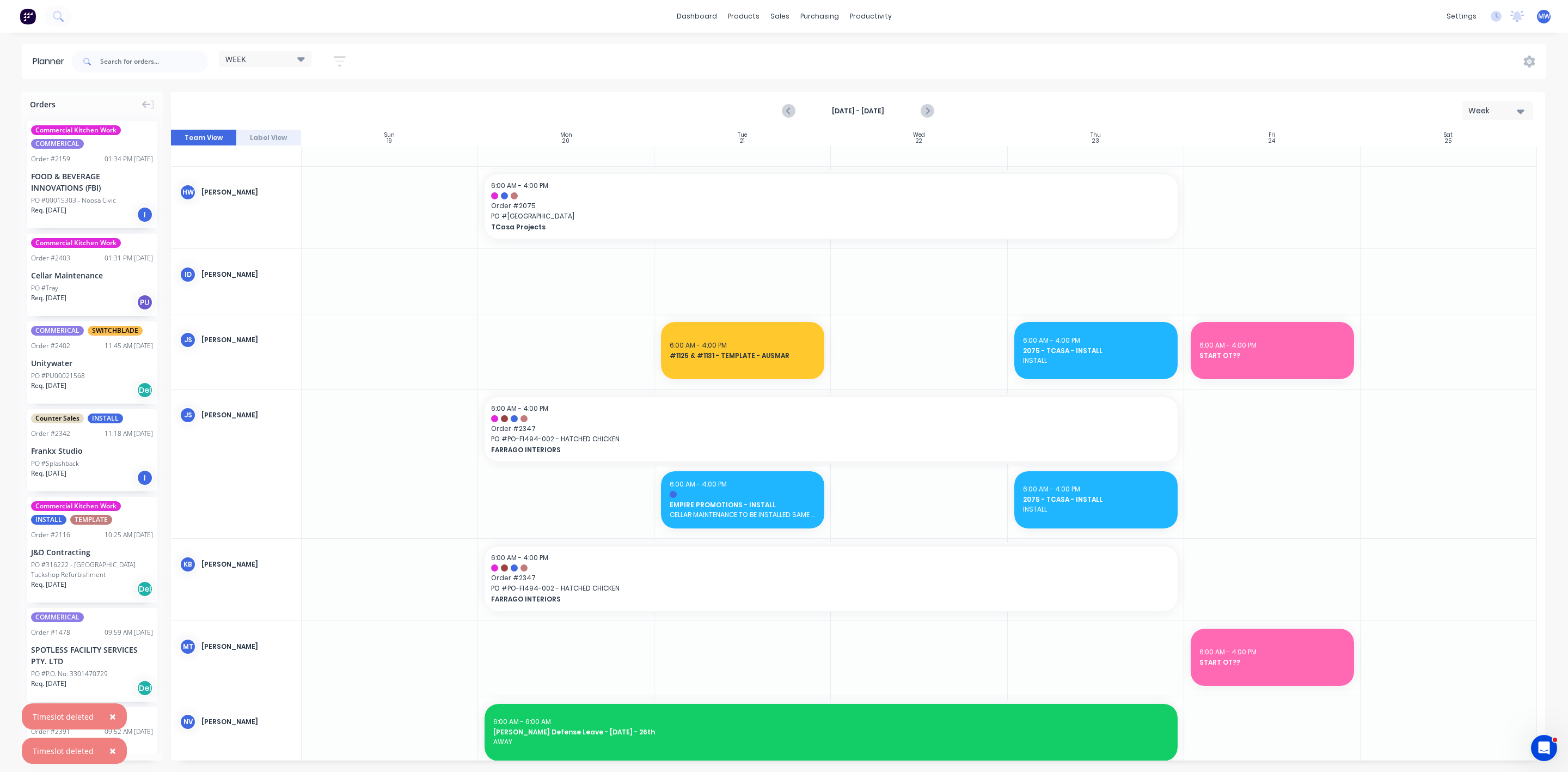
scroll to position [0, 0]
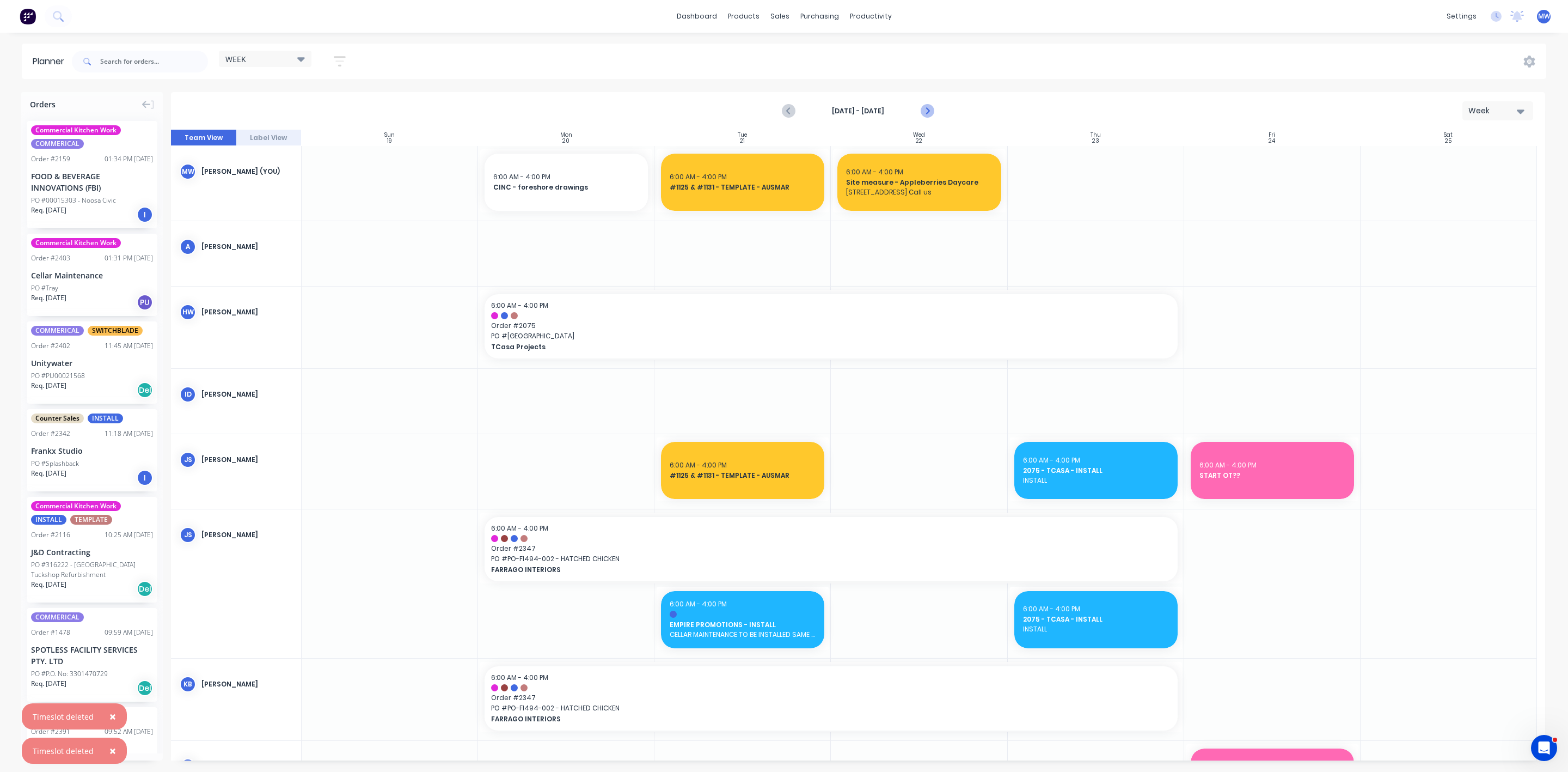
click at [926, 105] on icon "Next page" at bounding box center [926, 111] width 13 height 13
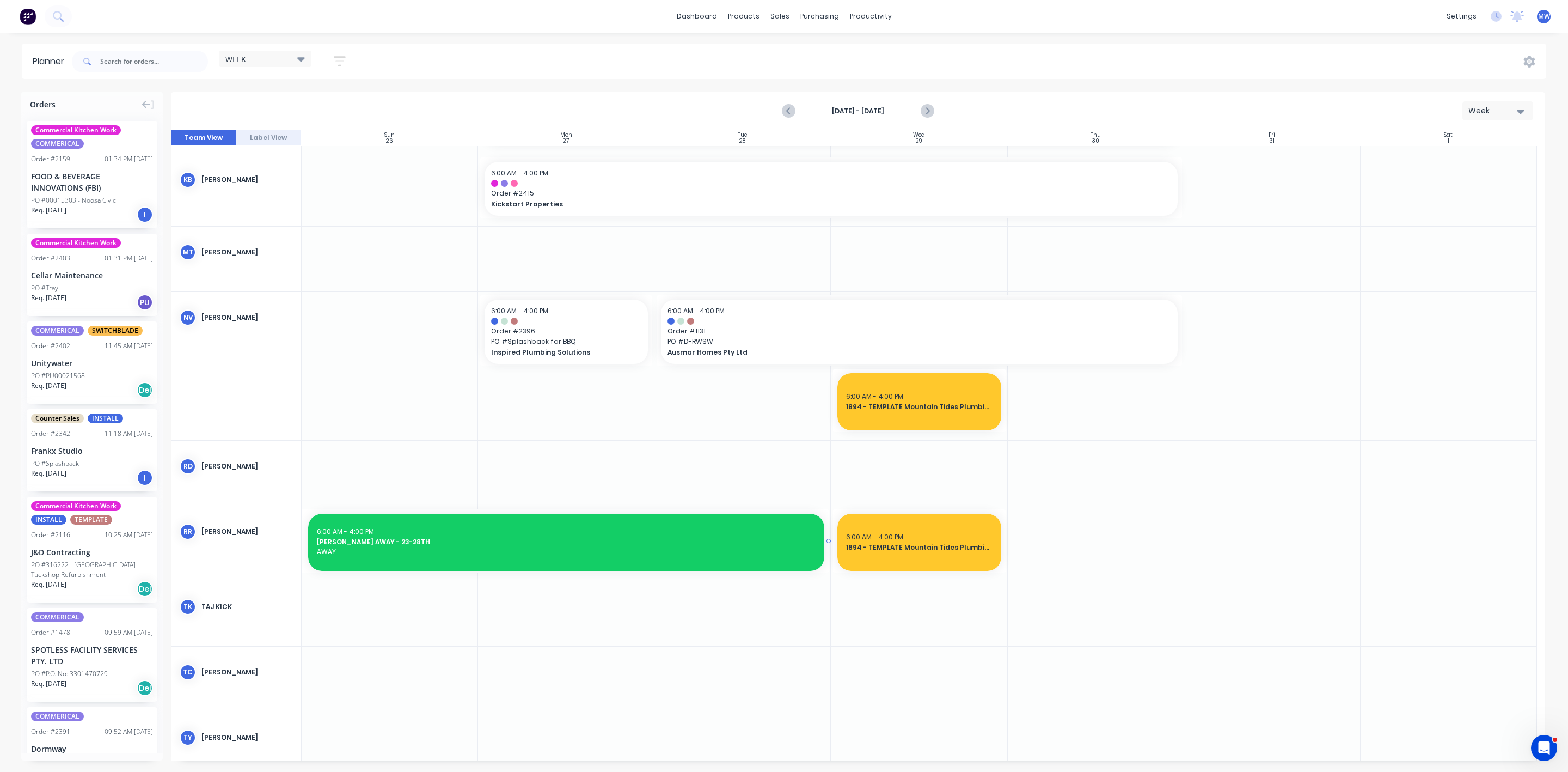
scroll to position [408, 0]
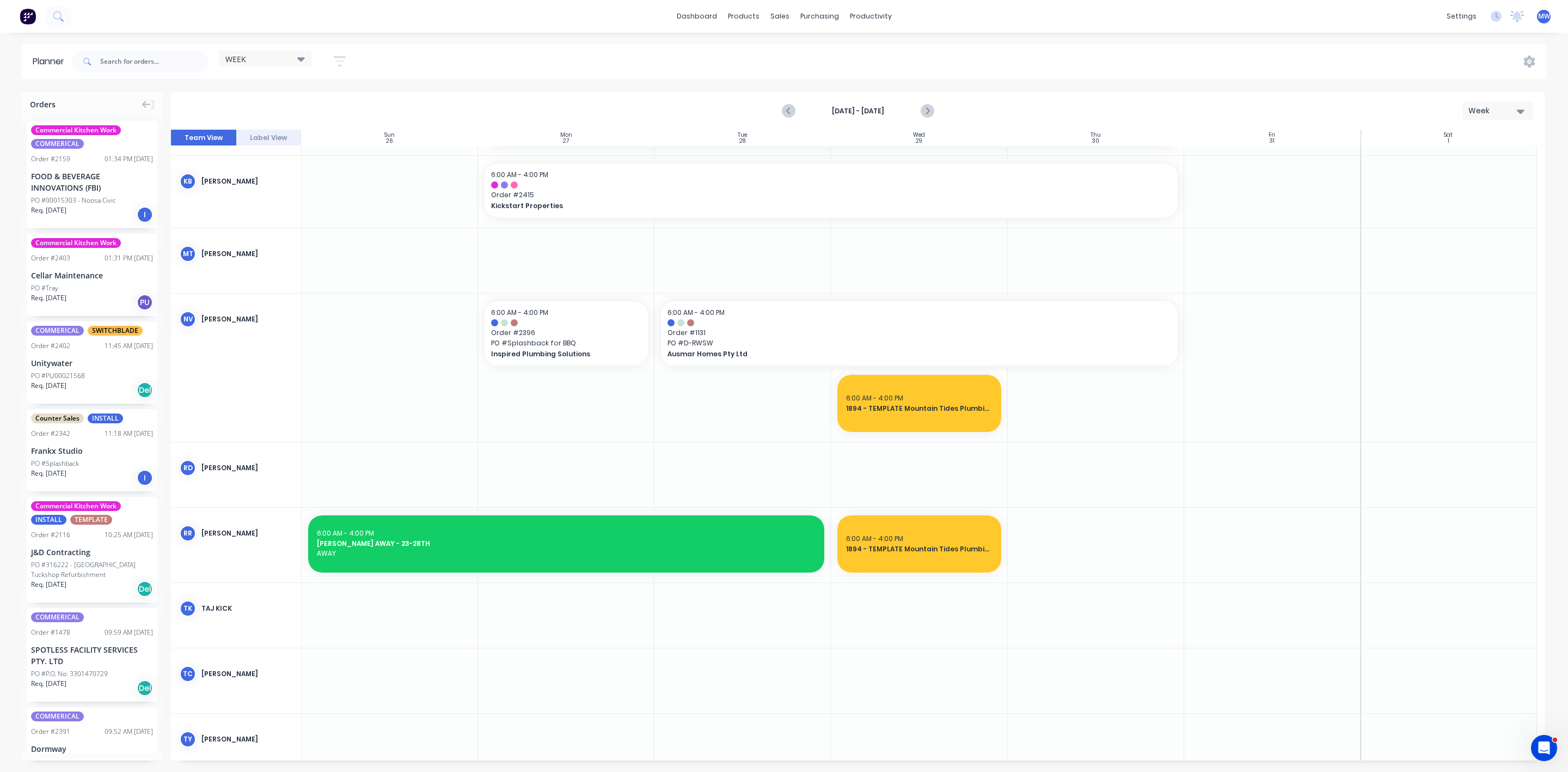
click at [717, 112] on div "Oct 26th - Nov 1st Week" at bounding box center [858, 110] width 1372 height 35
click at [796, 106] on icon "Previous page" at bounding box center [788, 111] width 13 height 13
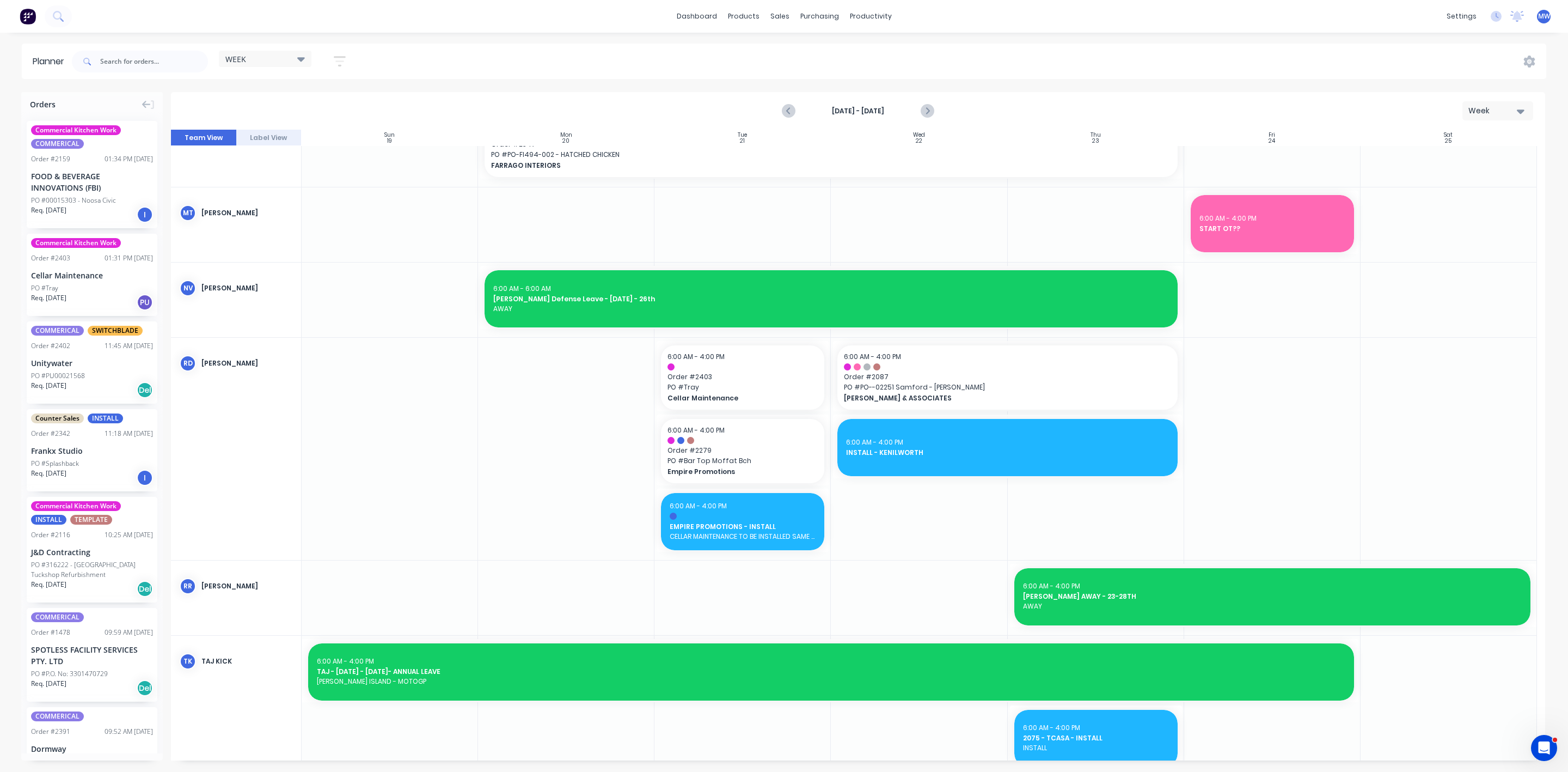
scroll to position [572, 0]
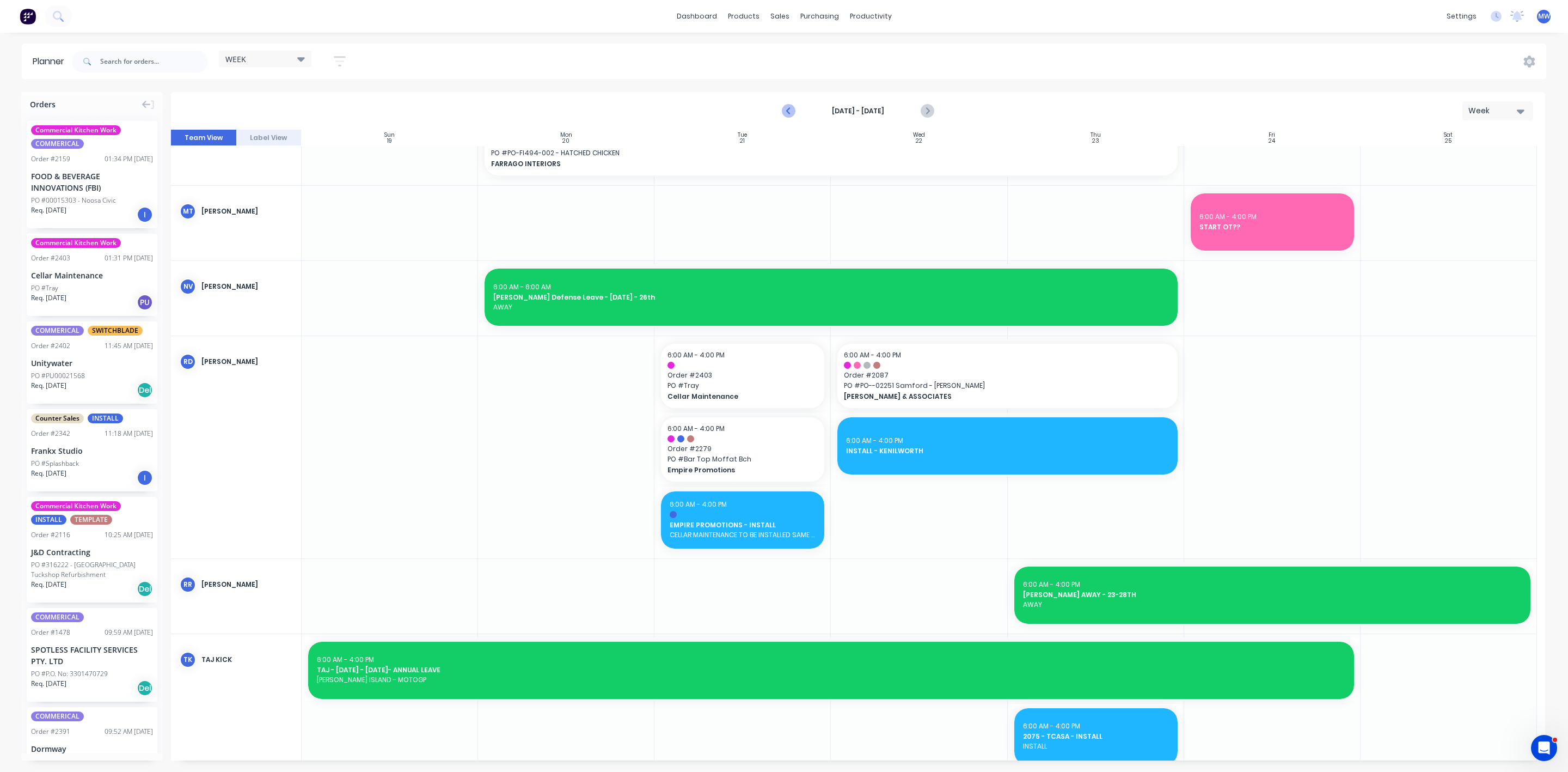
click at [786, 110] on icon "Previous page" at bounding box center [788, 111] width 13 height 13
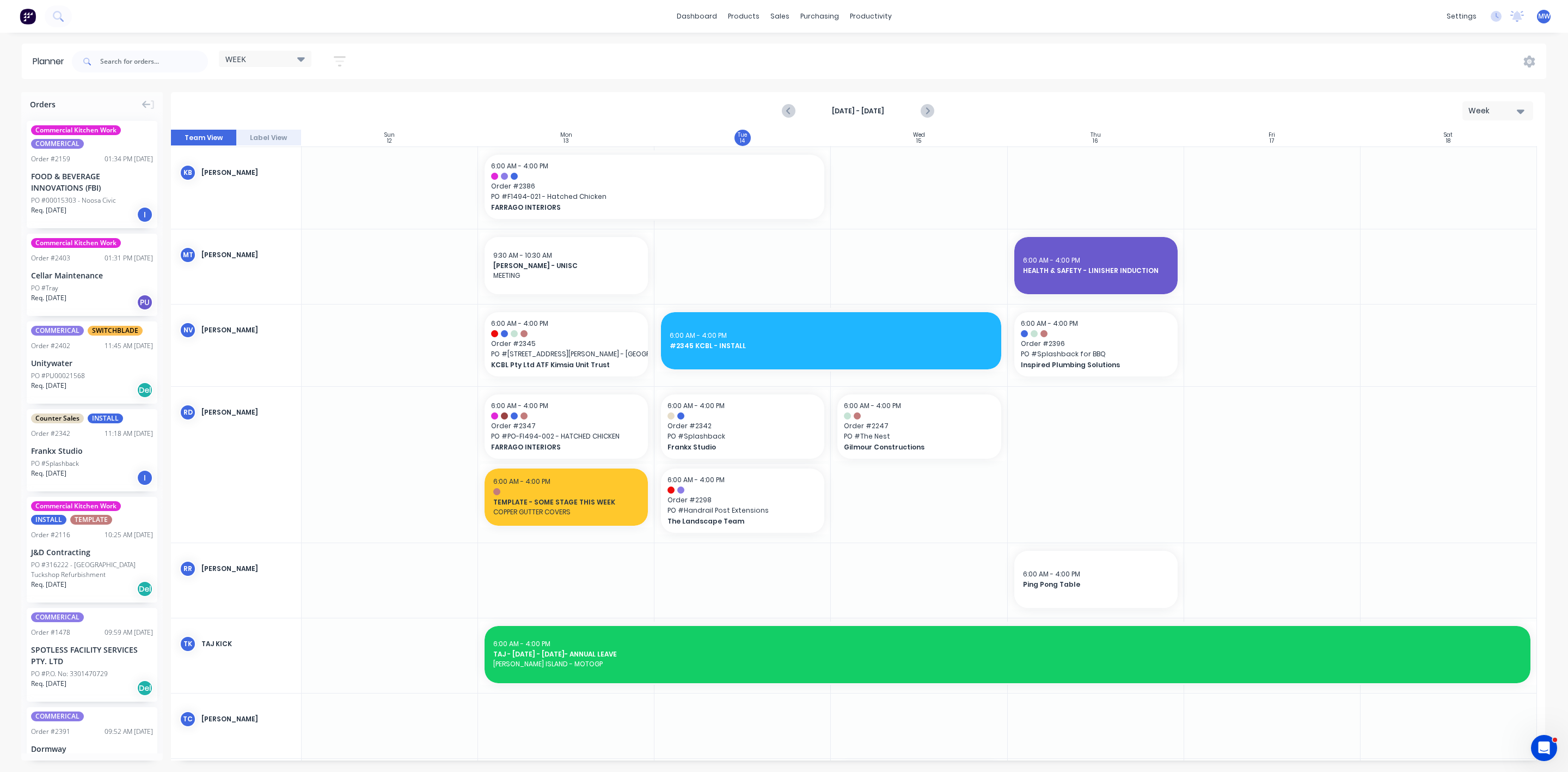
scroll to position [697, 0]
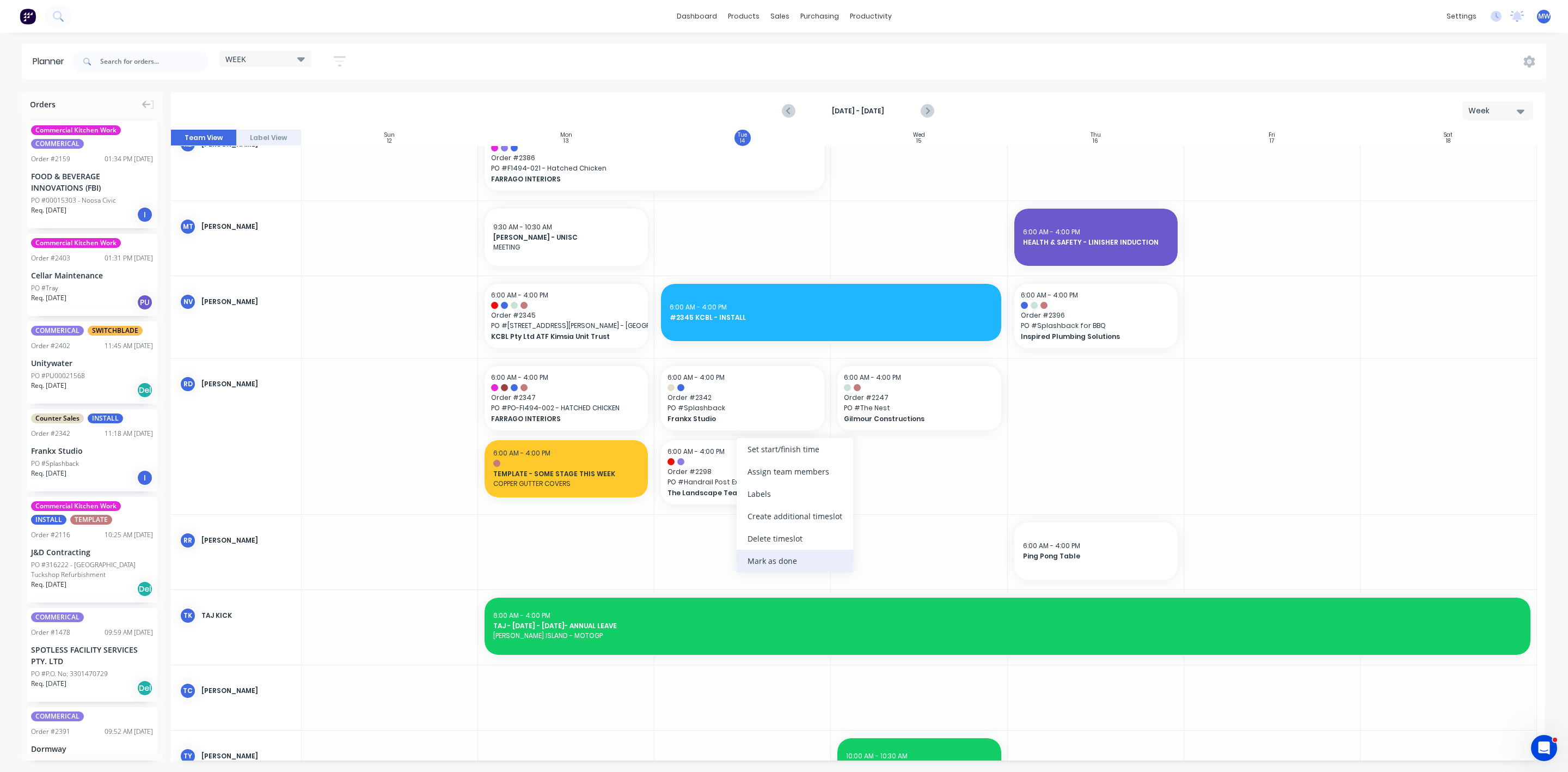
click at [771, 559] on div "Mark as done" at bounding box center [795, 561] width 116 height 23
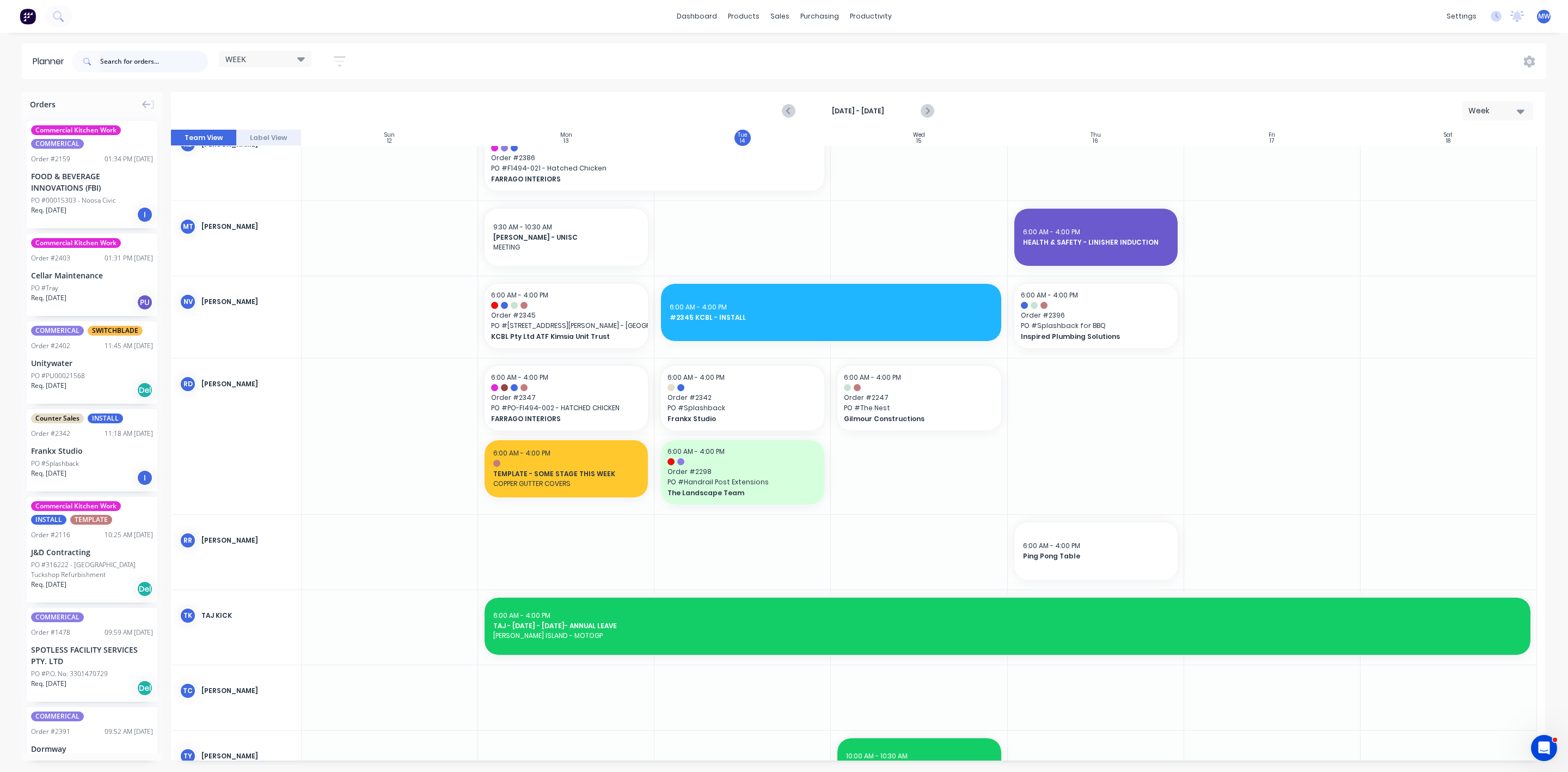
click at [154, 64] on input "text" at bounding box center [154, 61] width 108 height 22
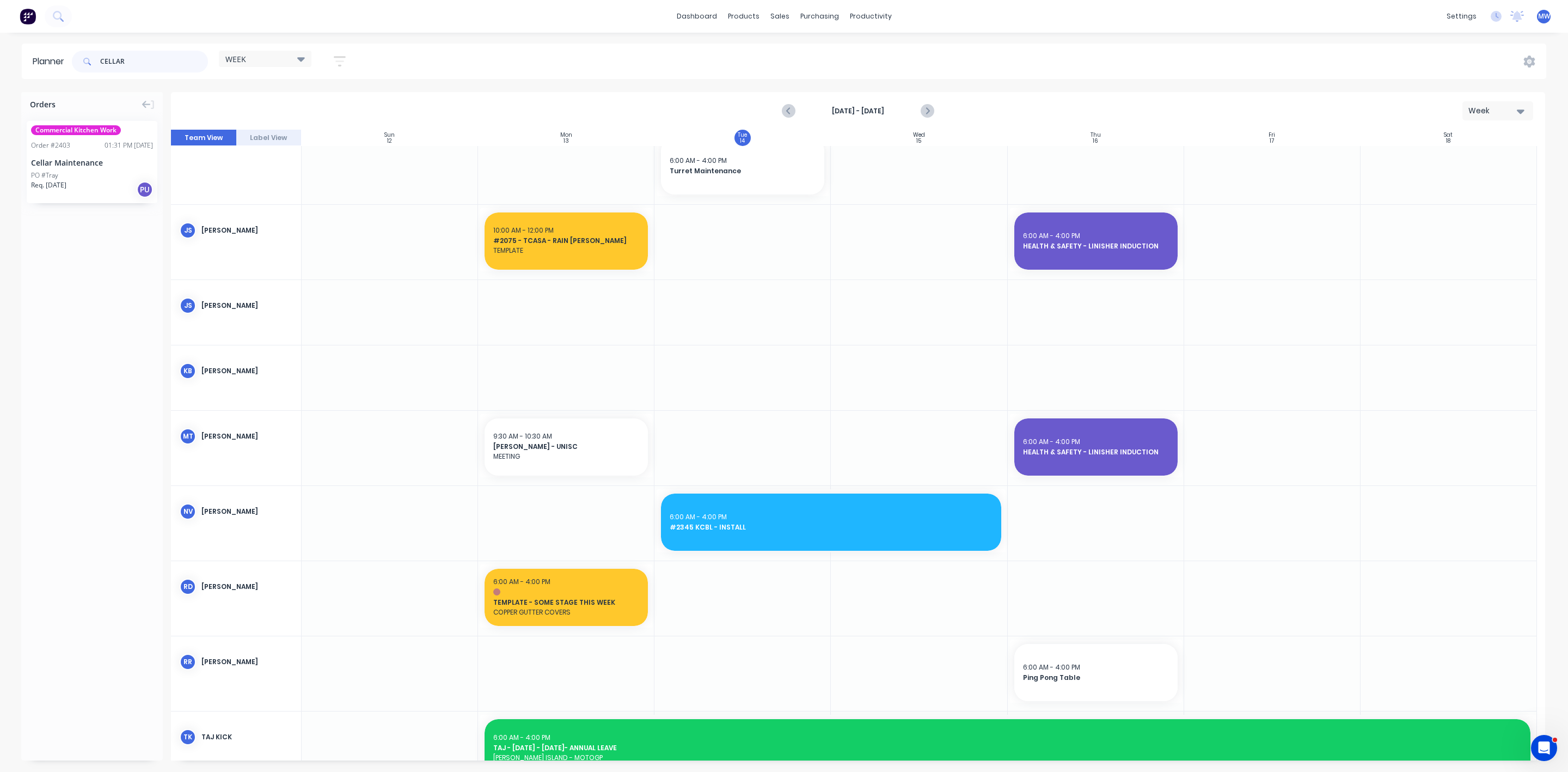
scroll to position [263, 0]
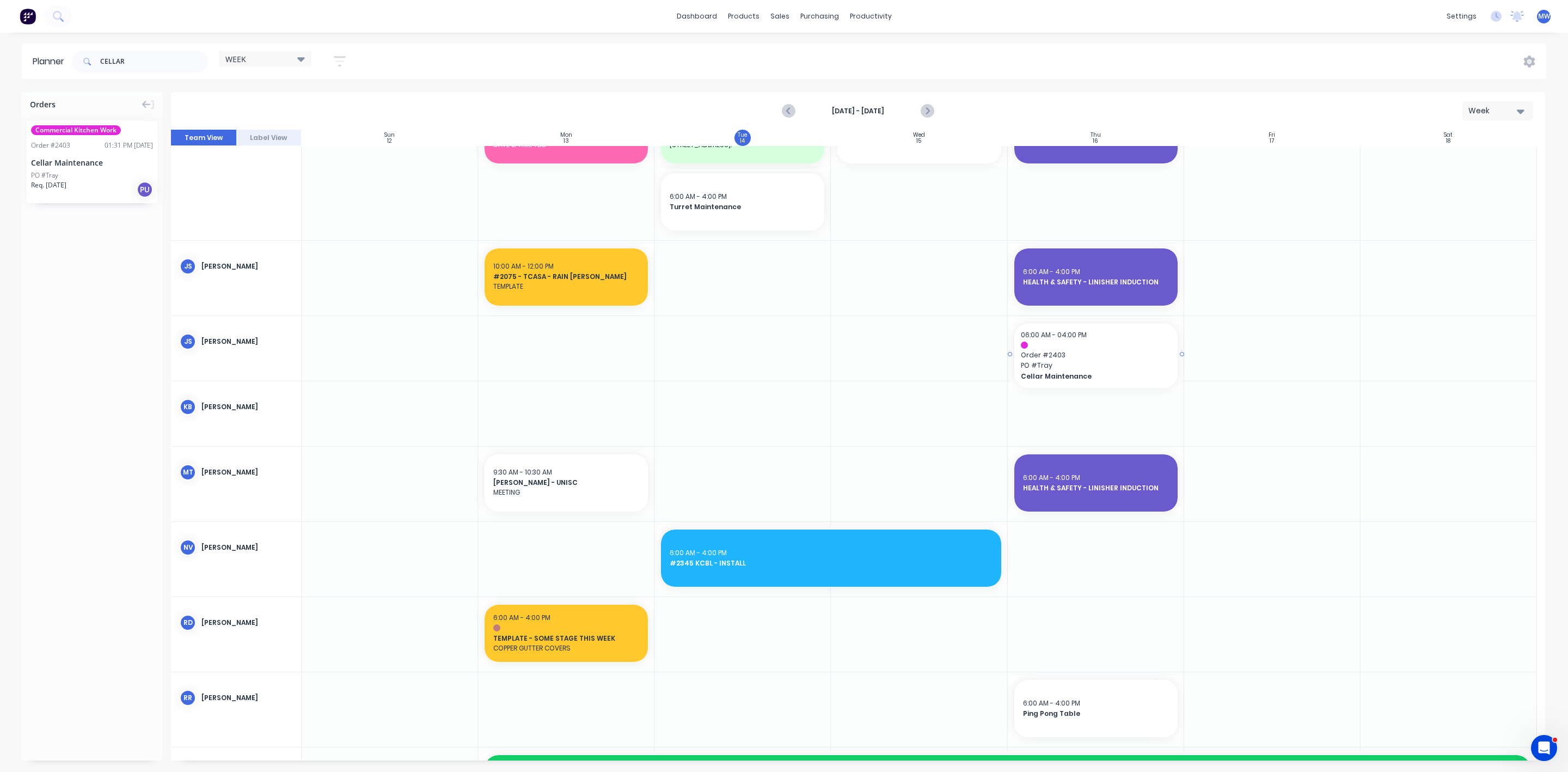
drag, startPoint x: 91, startPoint y: 169, endPoint x: 1070, endPoint y: 340, distance: 993.8
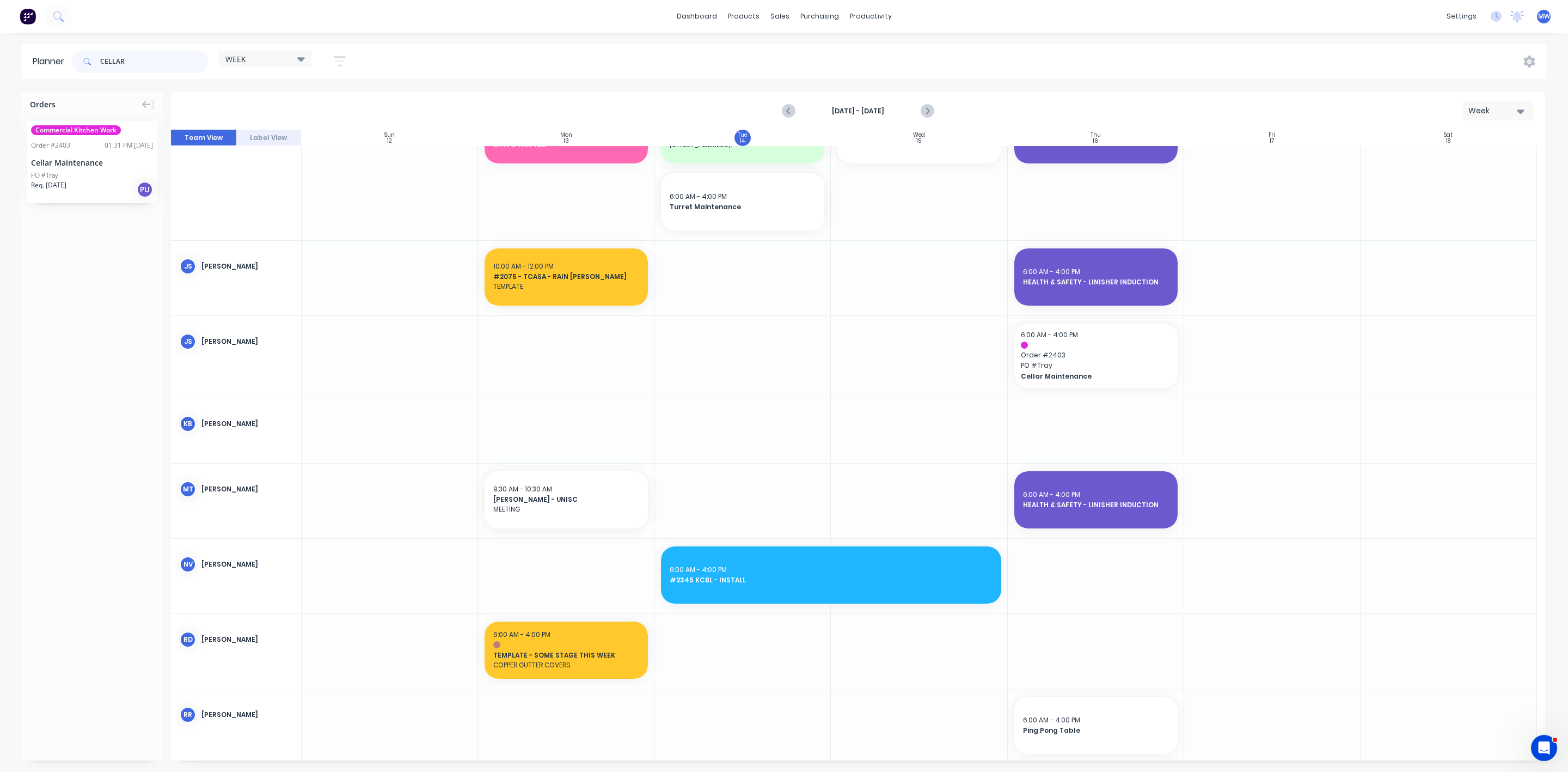
drag, startPoint x: 151, startPoint y: 59, endPoint x: 2, endPoint y: 59, distance: 149.0
click at [2, 59] on div "Planner CELLAR WEEK Save new view None edit WEEK (Default) edit Rex edit SCSM -…" at bounding box center [784, 61] width 1568 height 35
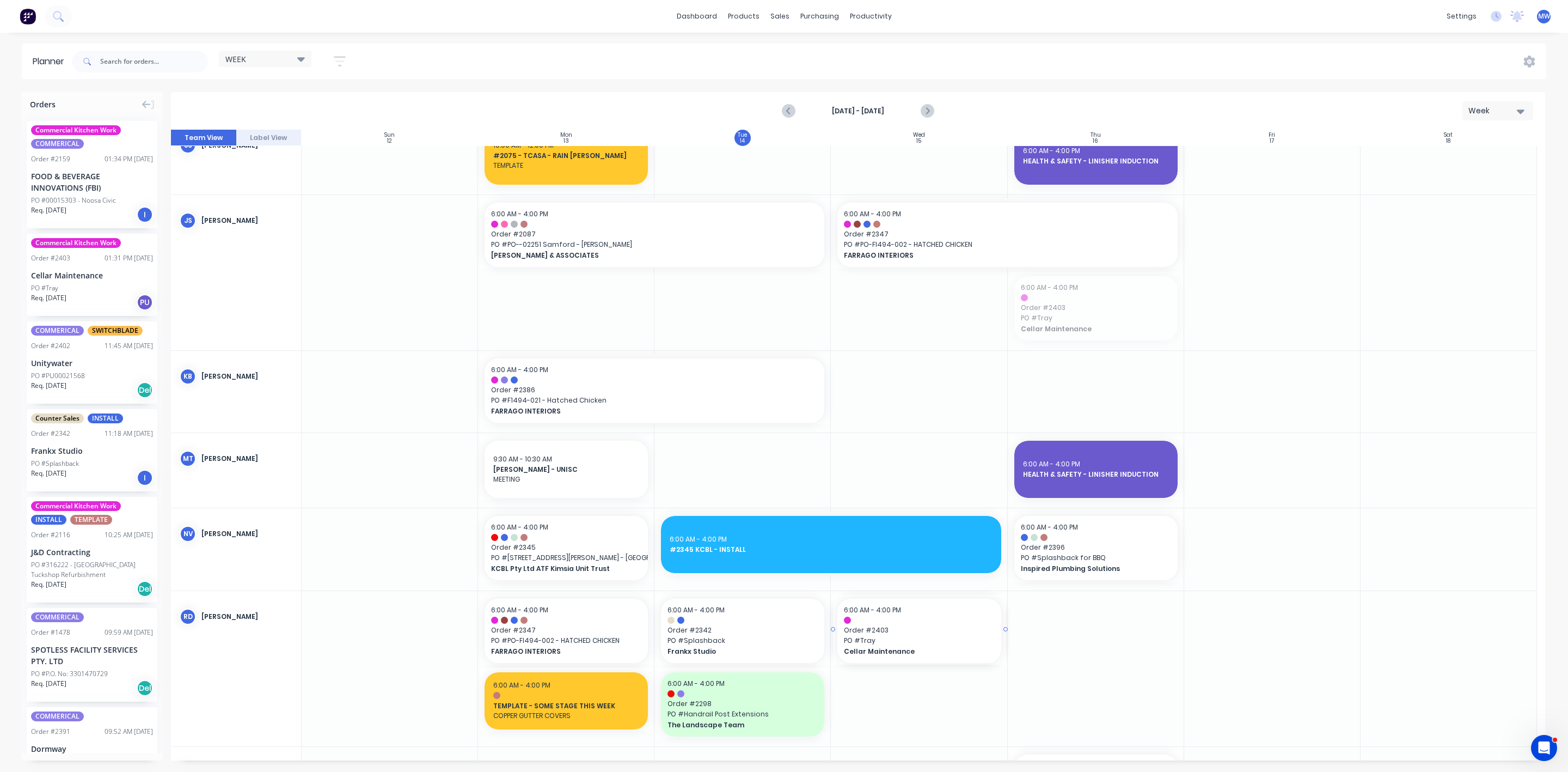
scroll to position [543, 0]
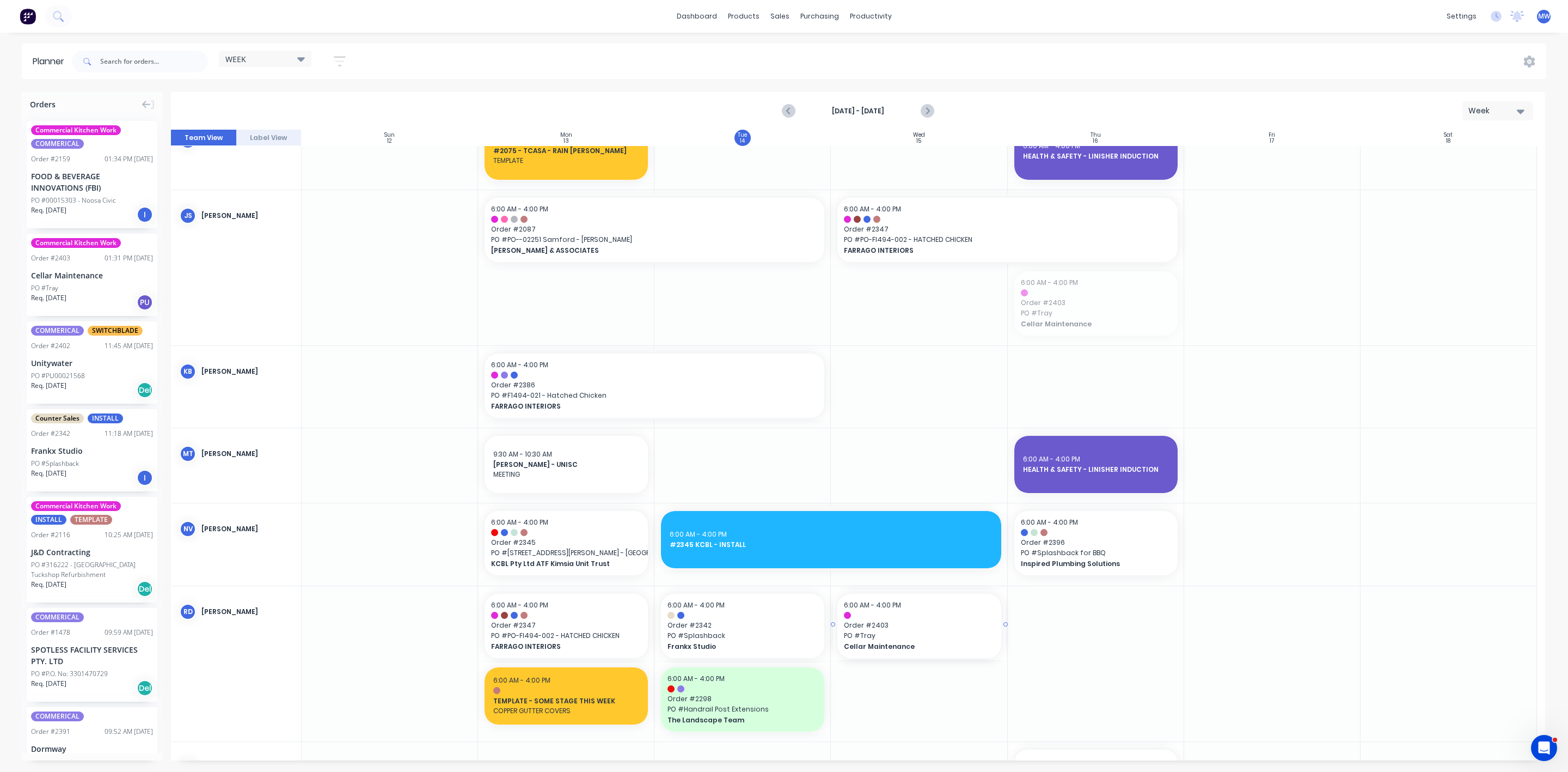
drag, startPoint x: 1068, startPoint y: 344, endPoint x: 906, endPoint y: 644, distance: 340.9
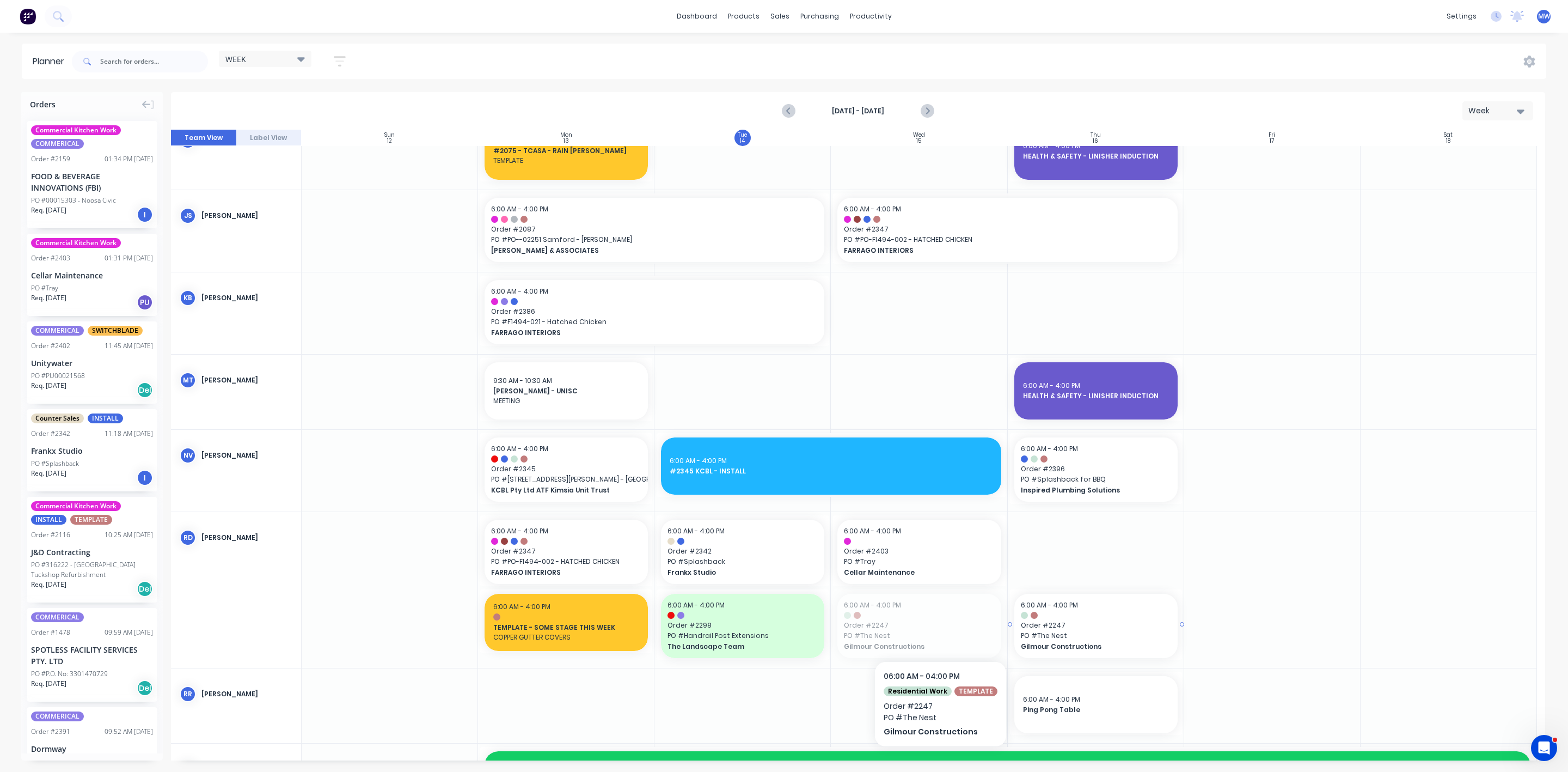
drag, startPoint x: 922, startPoint y: 632, endPoint x: 1072, endPoint y: 592, distance: 155.2
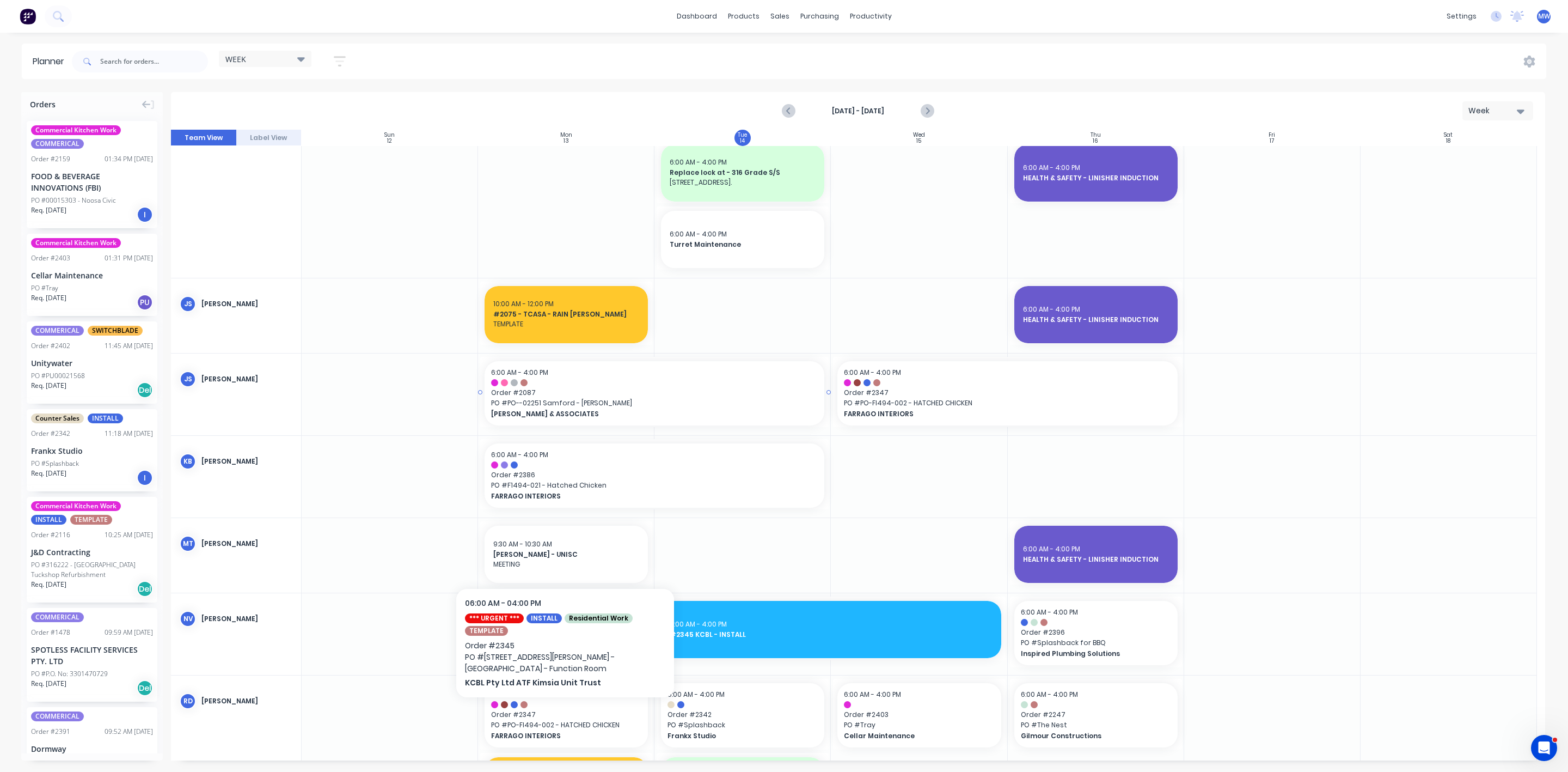
scroll to position [0, 0]
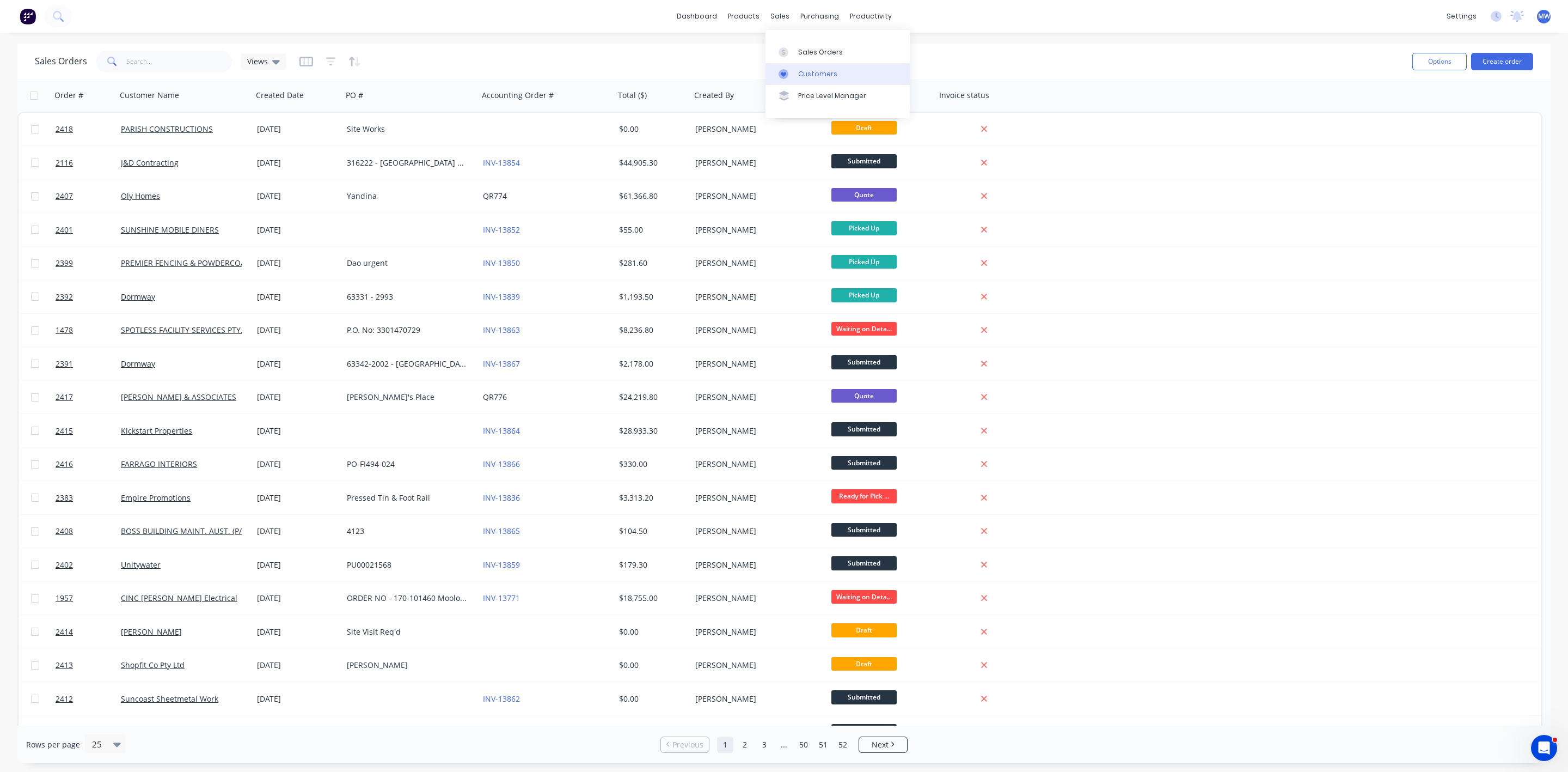
click at [814, 70] on div "Customers" at bounding box center [818, 74] width 39 height 10
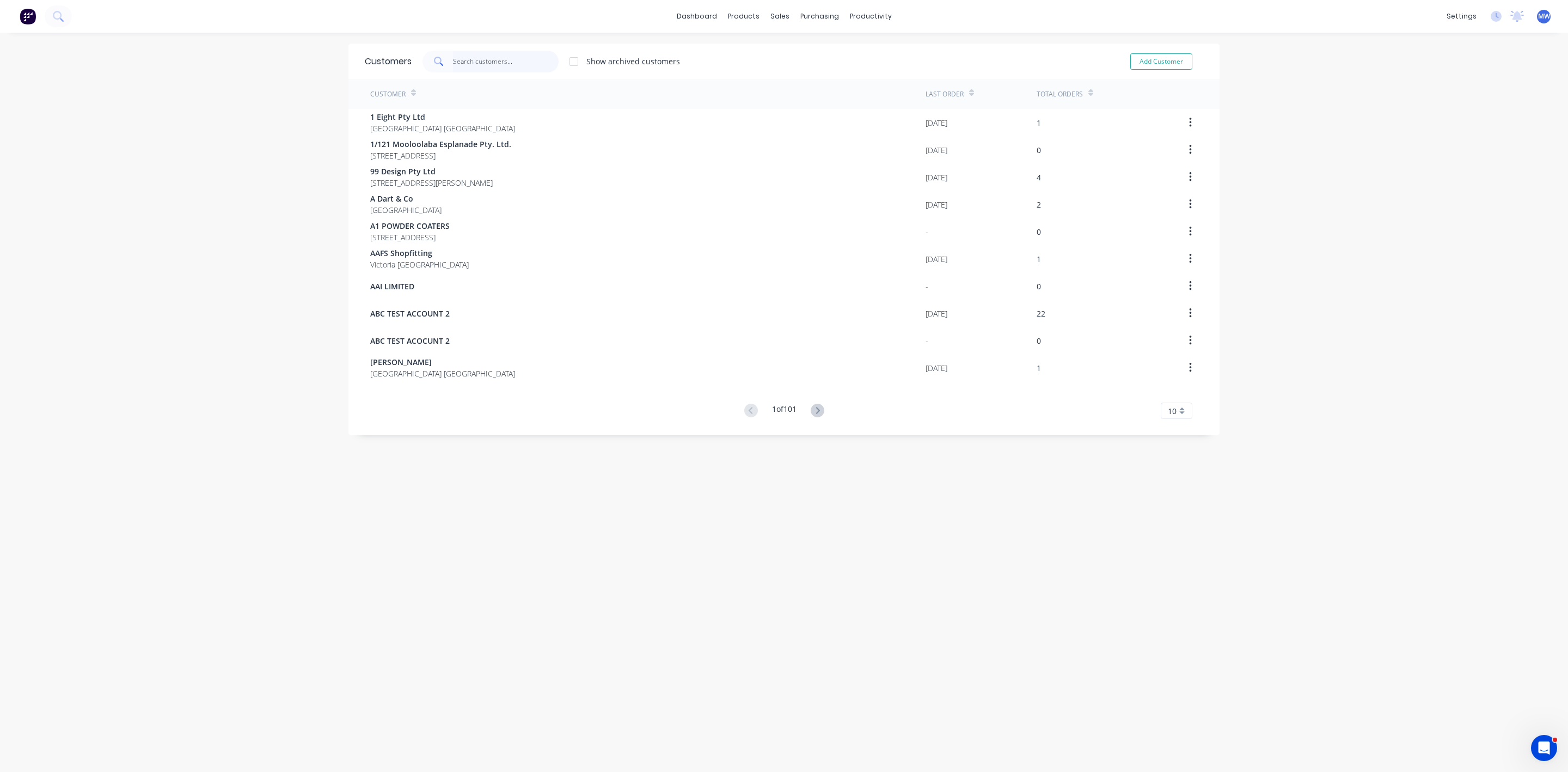
click at [496, 57] on input "text" at bounding box center [506, 61] width 106 height 22
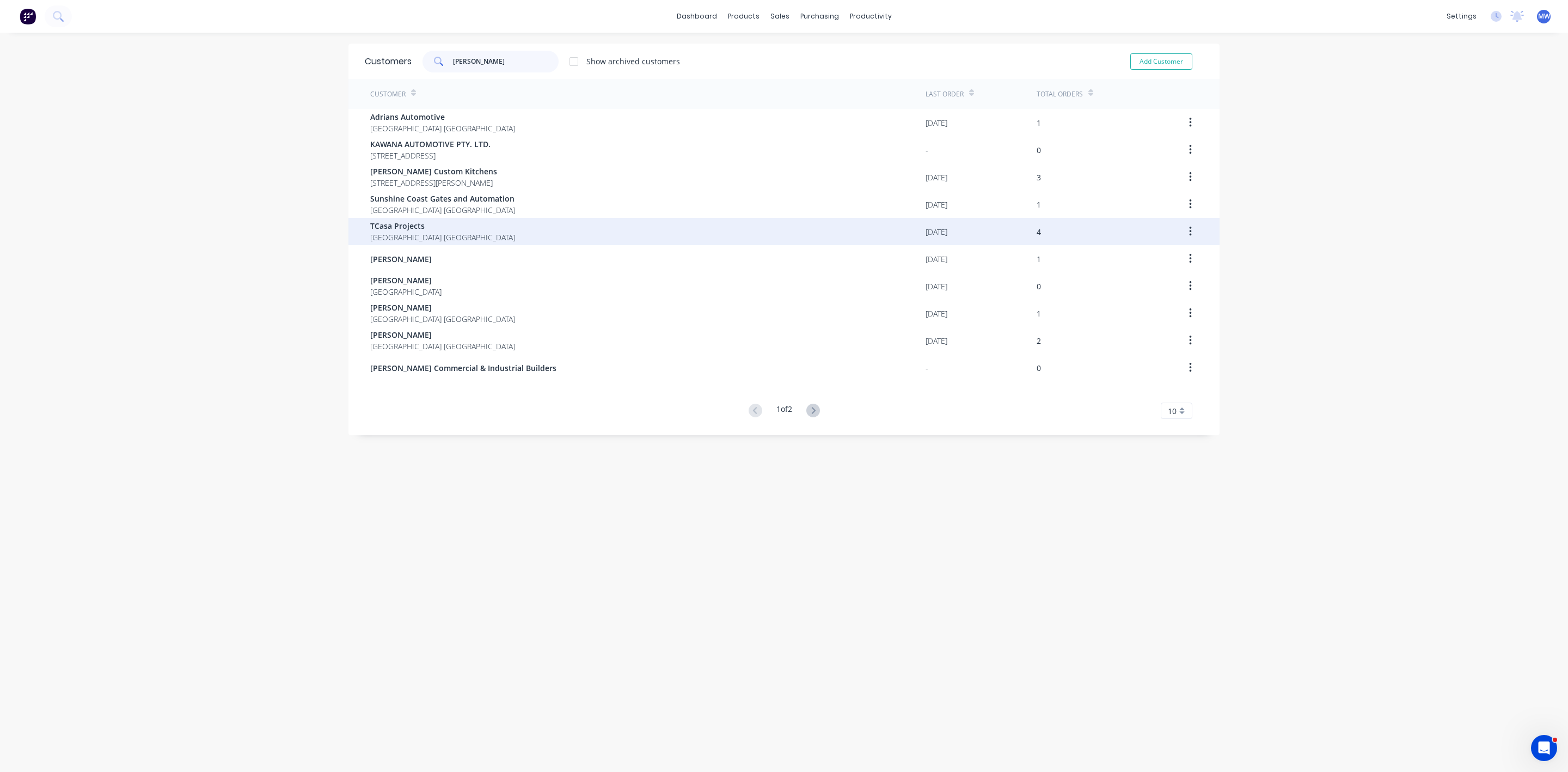
type input "TOM"
click at [397, 232] on span "Queensland Australia" at bounding box center [443, 237] width 145 height 11
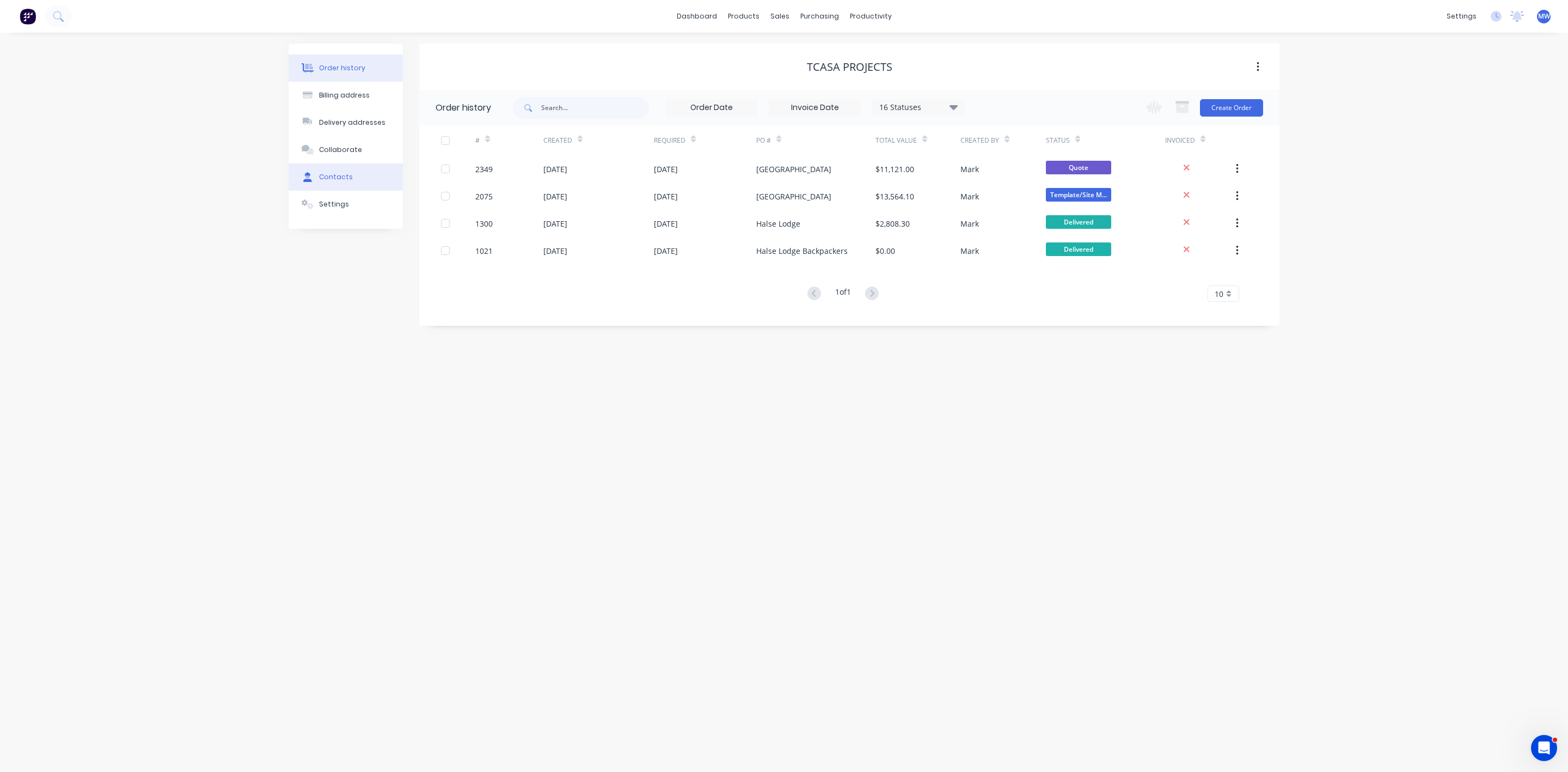
click at [330, 178] on div "Contacts" at bounding box center [336, 177] width 34 height 10
select select "AU"
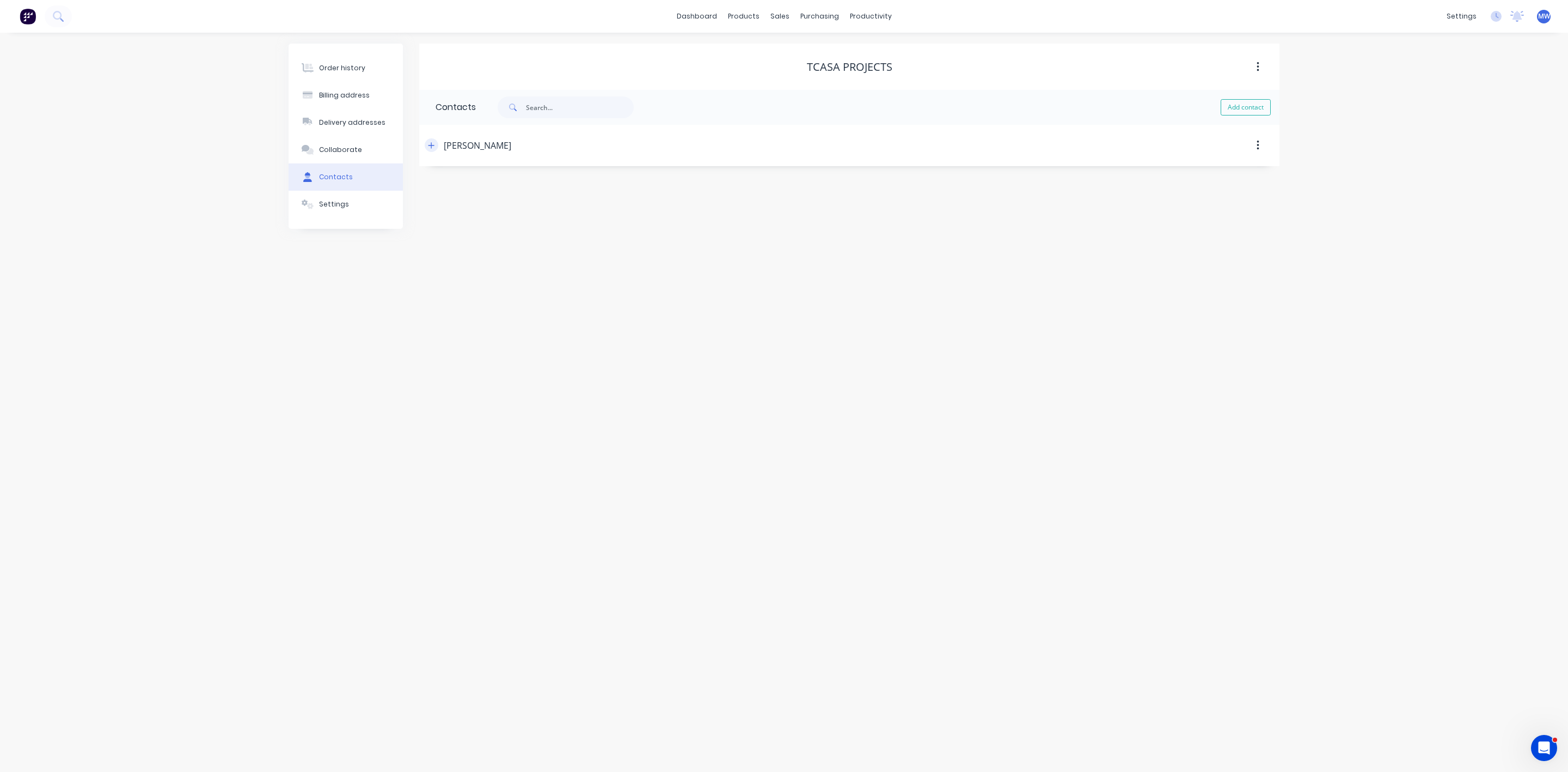
click at [427, 144] on button "button" at bounding box center [431, 145] width 14 height 14
click at [796, 46] on link "Sales Orders" at bounding box center [837, 51] width 144 height 22
